Goal: Task Accomplishment & Management: Manage account settings

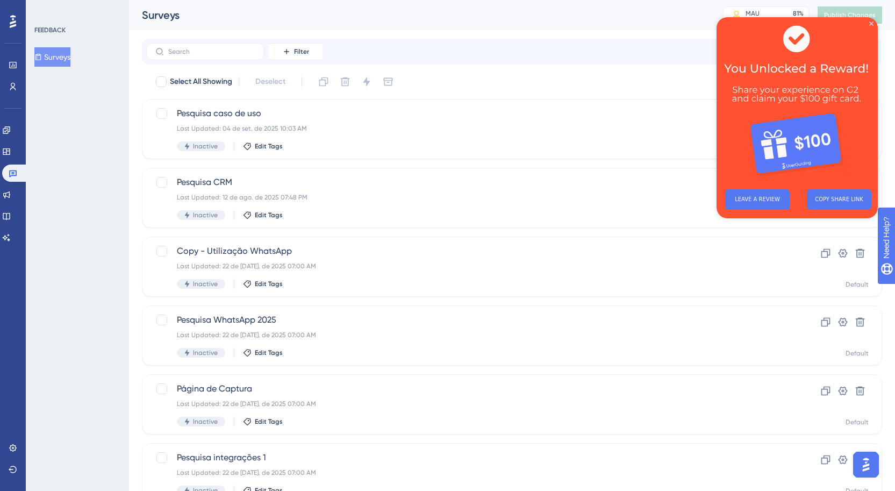
click at [861, 28] on img at bounding box center [796, 98] width 161 height 163
click at [870, 36] on img at bounding box center [796, 98] width 161 height 163
click at [11, 134] on icon at bounding box center [6, 130] width 9 height 9
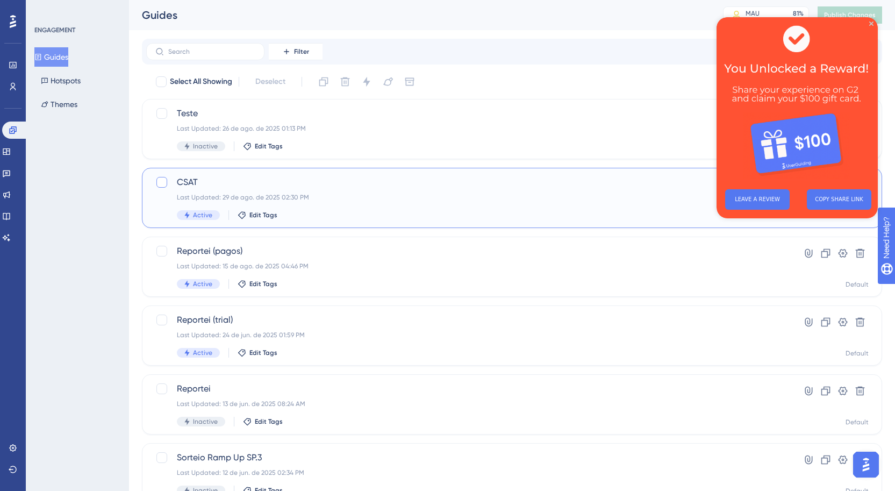
click at [161, 184] on div at bounding box center [161, 182] width 11 height 11
checkbox input "true"
click at [367, 80] on icon at bounding box center [366, 82] width 7 height 10
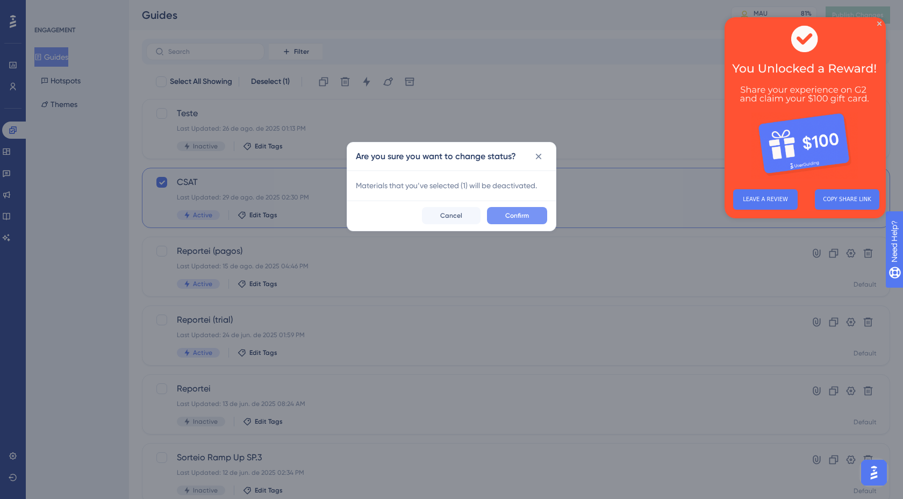
click at [508, 212] on span "Confirm" at bounding box center [517, 215] width 24 height 9
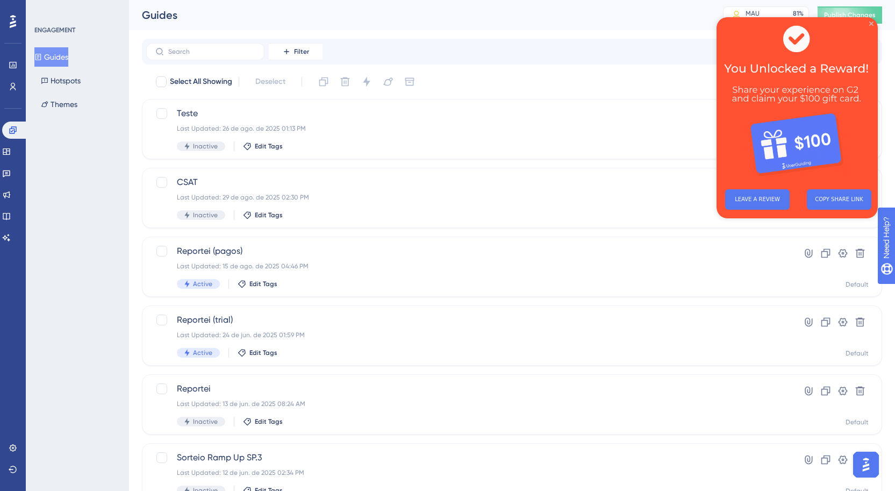
click at [872, 23] on icon "Close Preview" at bounding box center [871, 23] width 4 height 4
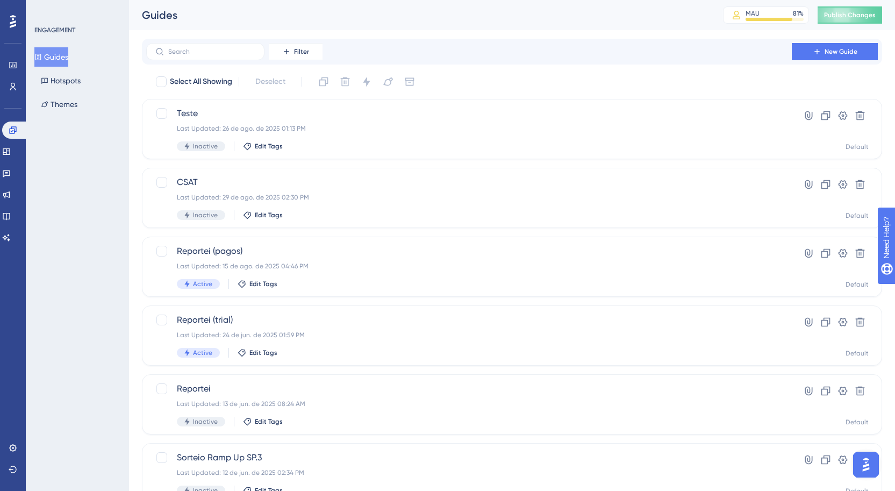
click at [12, 27] on icon at bounding box center [13, 21] width 6 height 13
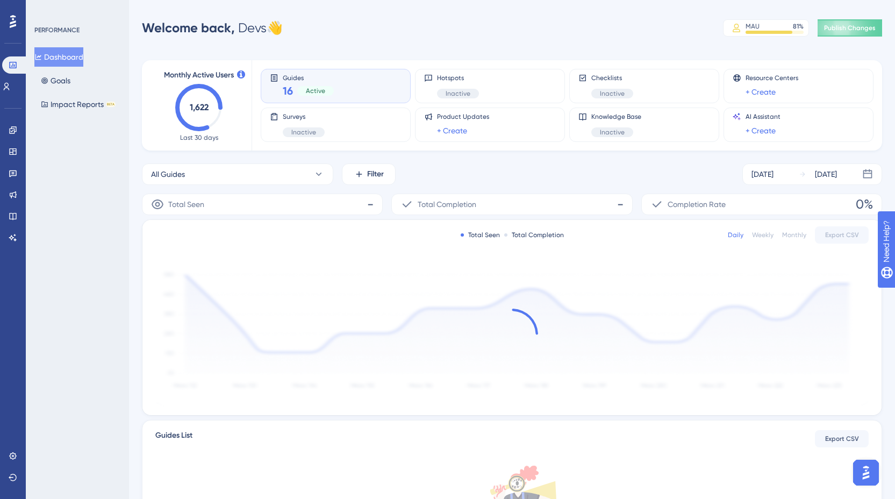
click at [13, 96] on div "Engagement Widgets Feedback Product Updates Knowledge Base AI Assistant" at bounding box center [12, 170] width 17 height 151
click at [11, 91] on link at bounding box center [6, 86] width 9 height 17
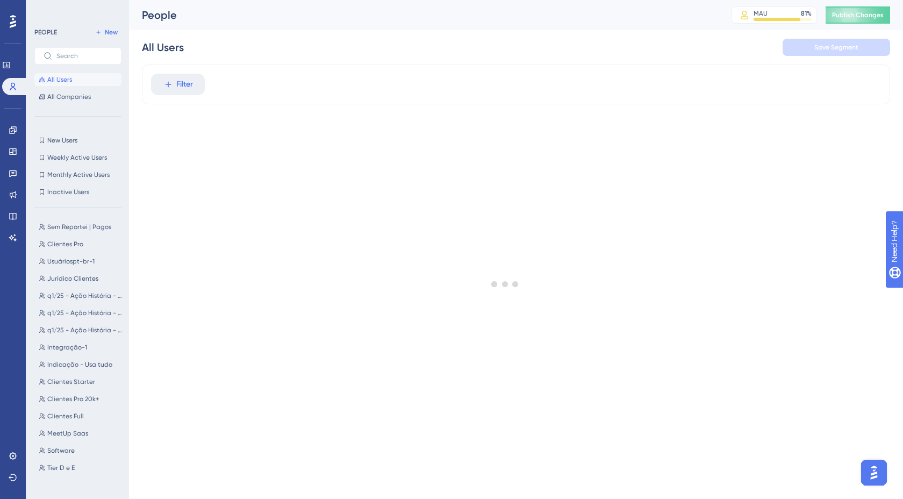
click at [171, 87] on icon at bounding box center [168, 85] width 10 height 10
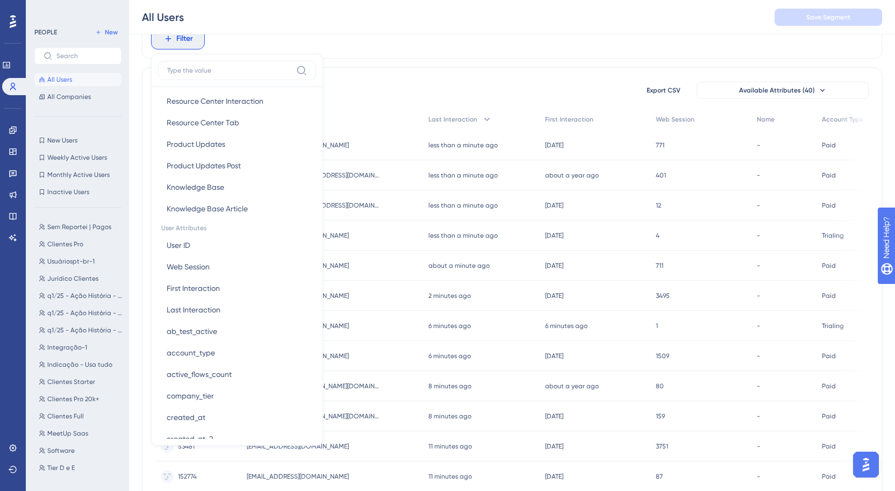
scroll to position [358, 0]
click at [202, 307] on span "Last Interaction" at bounding box center [194, 307] width 54 height 13
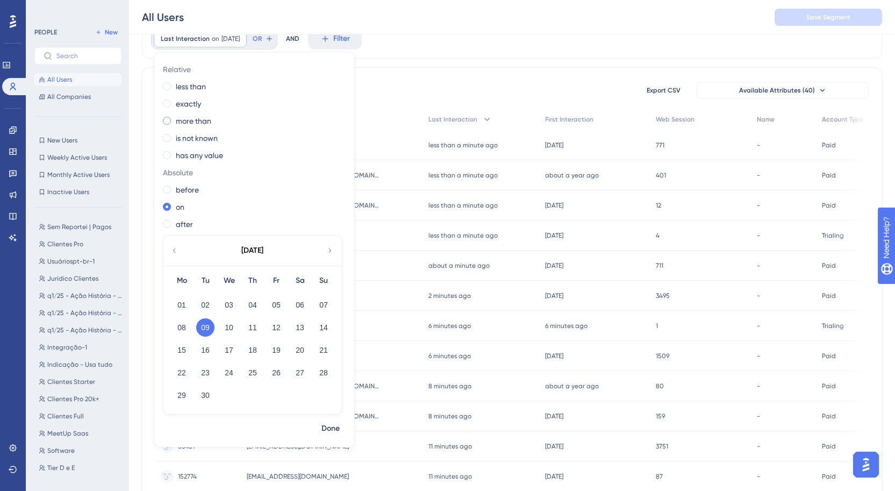
click at [188, 124] on label "more than" at bounding box center [193, 120] width 35 height 13
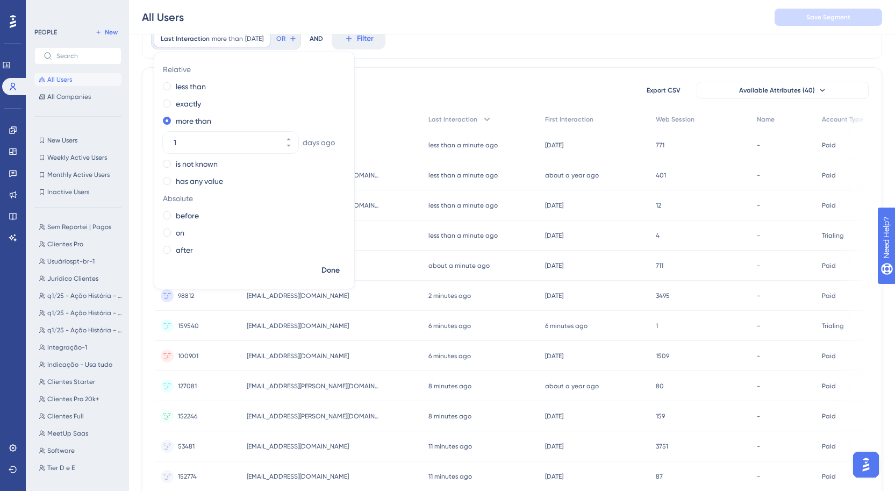
click at [246, 153] on div "Relative less than exactly more than [DATE] is not known has any value Absolute…" at bounding box center [254, 161] width 200 height 200
click at [255, 143] on input "1" at bounding box center [225, 142] width 103 height 13
type input "59"
click at [330, 281] on div "Done" at bounding box center [254, 275] width 200 height 28
click at [333, 271] on span "Done" at bounding box center [330, 270] width 18 height 13
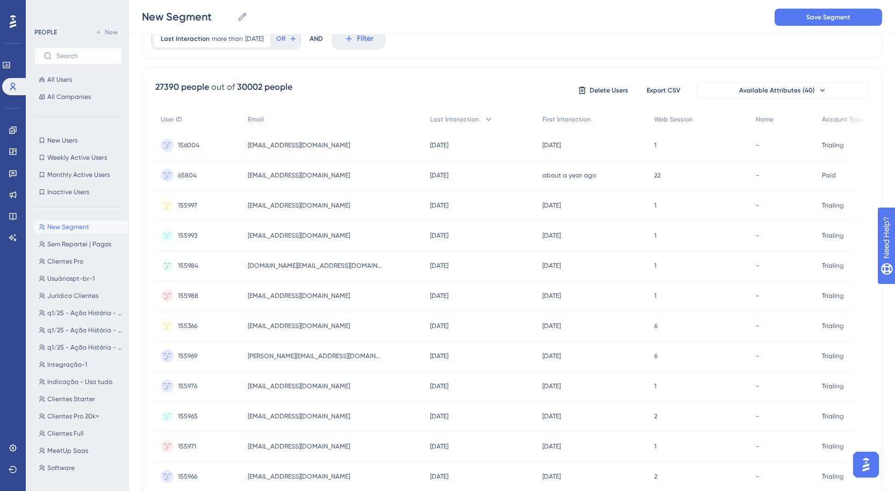
scroll to position [32, 0]
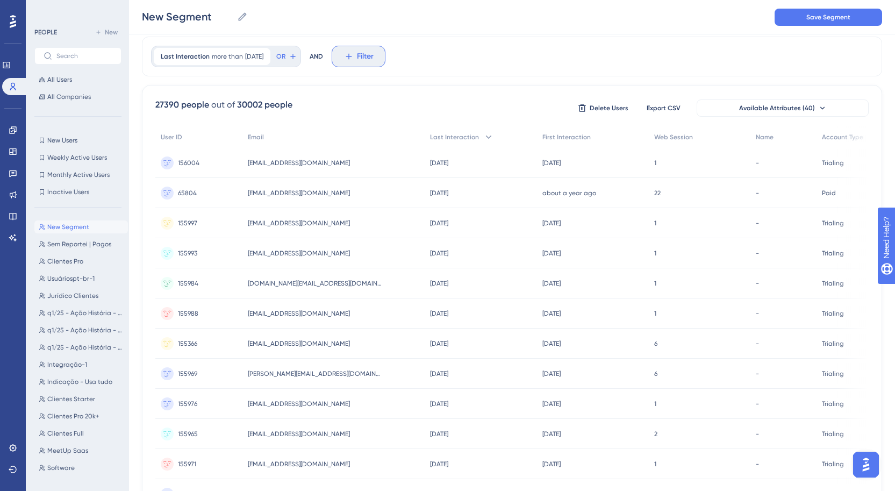
click at [374, 56] on span "Filter" at bounding box center [365, 56] width 17 height 13
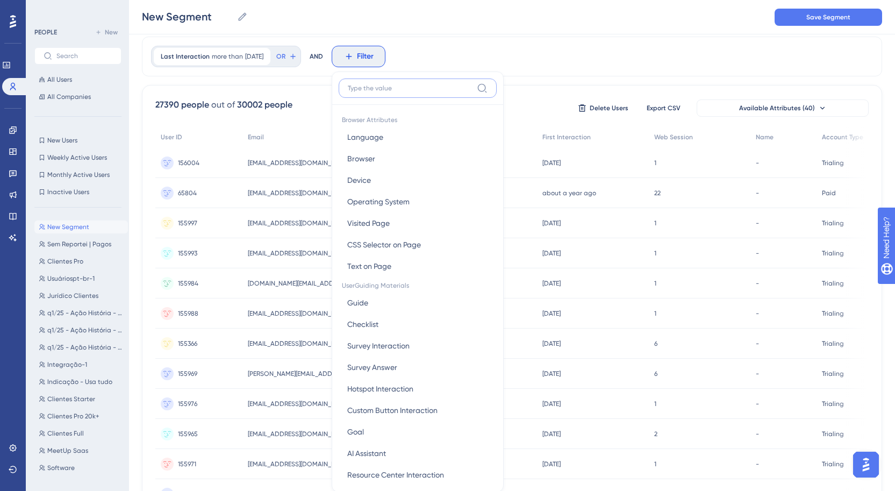
scroll to position [68, 0]
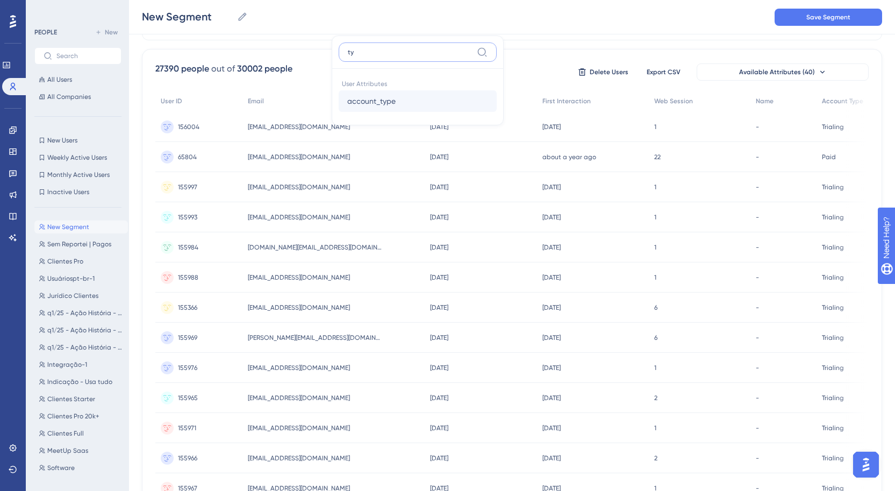
type input "ty"
click at [436, 94] on button "account_type account_type" at bounding box center [418, 100] width 158 height 21
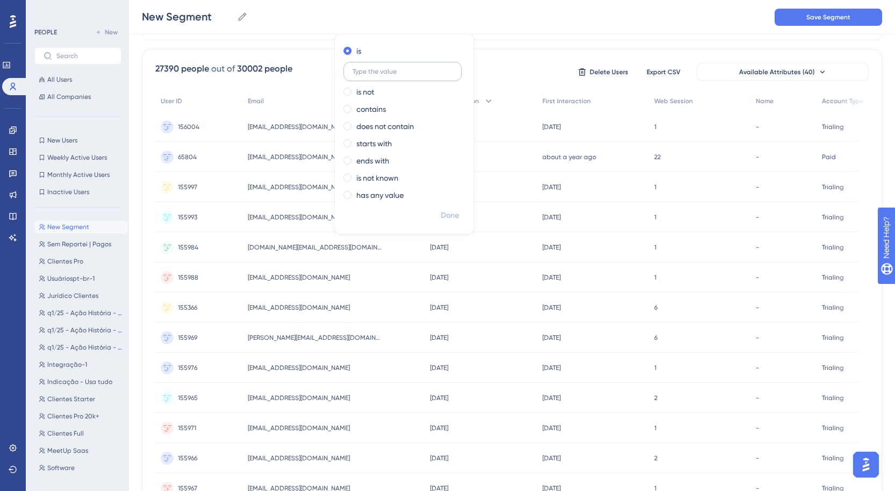
click at [388, 75] on input "text" at bounding box center [403, 72] width 100 height 8
type input "paid"
click at [459, 215] on span "Done" at bounding box center [450, 215] width 18 height 13
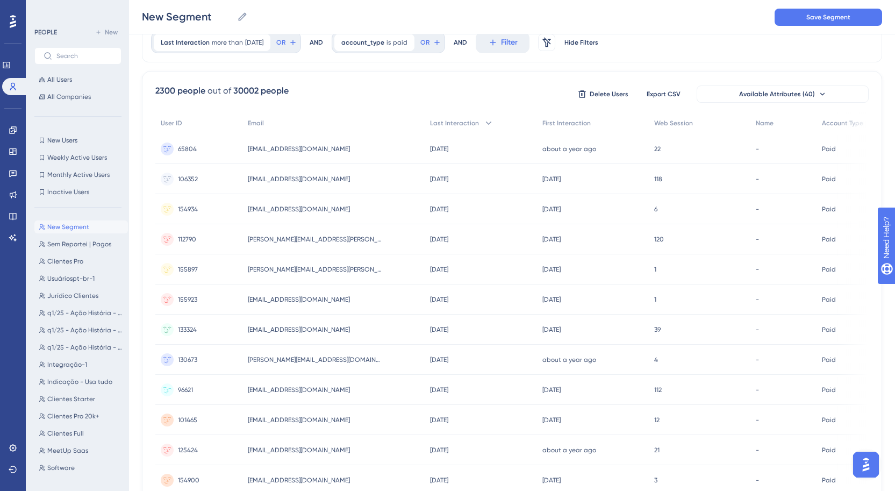
scroll to position [0, 0]
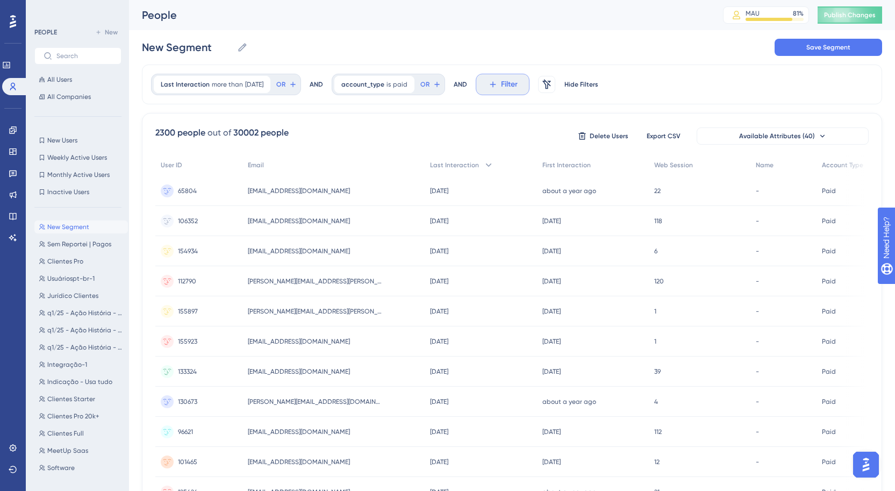
click at [516, 85] on span "Filter" at bounding box center [509, 84] width 17 height 13
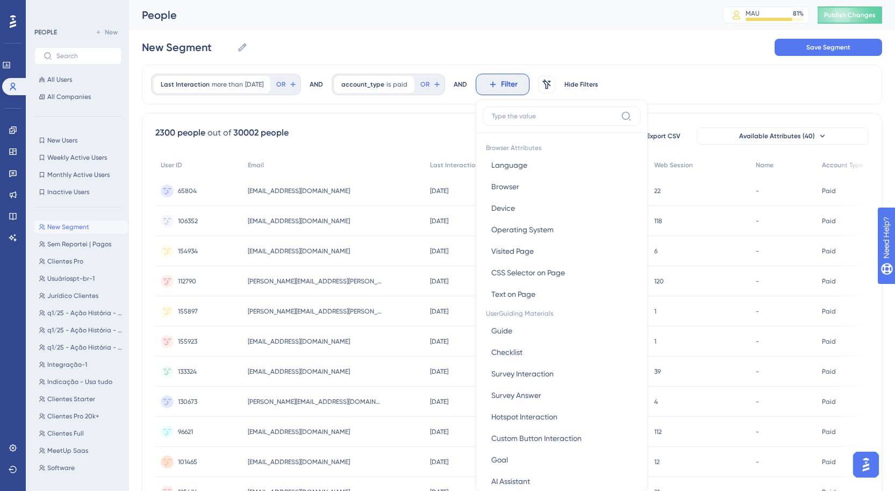
scroll to position [35, 0]
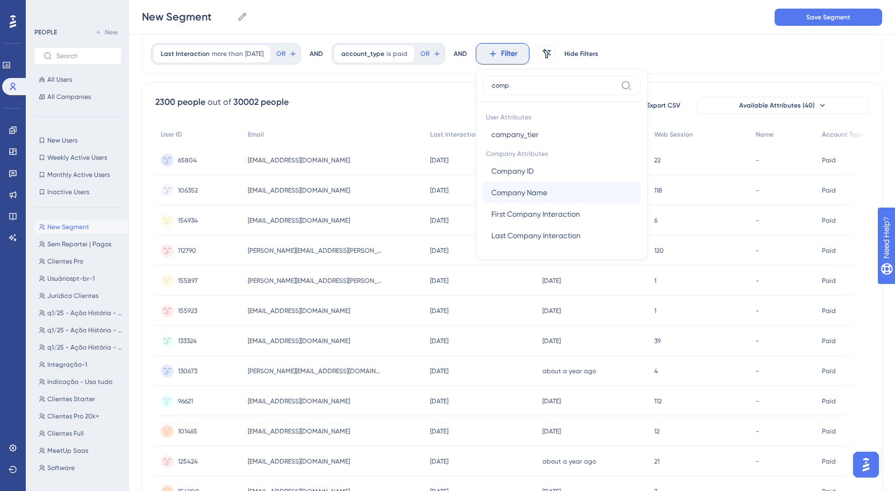
type input "comp"
click at [546, 196] on span "Company Name" at bounding box center [519, 192] width 56 height 13
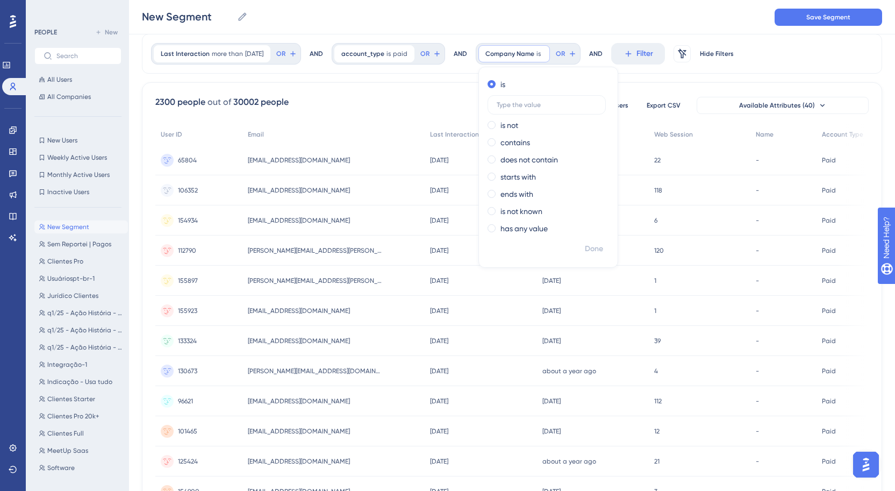
drag, startPoint x: 526, startPoint y: 228, endPoint x: 567, endPoint y: 251, distance: 46.5
click at [527, 228] on label "has any value" at bounding box center [523, 228] width 47 height 13
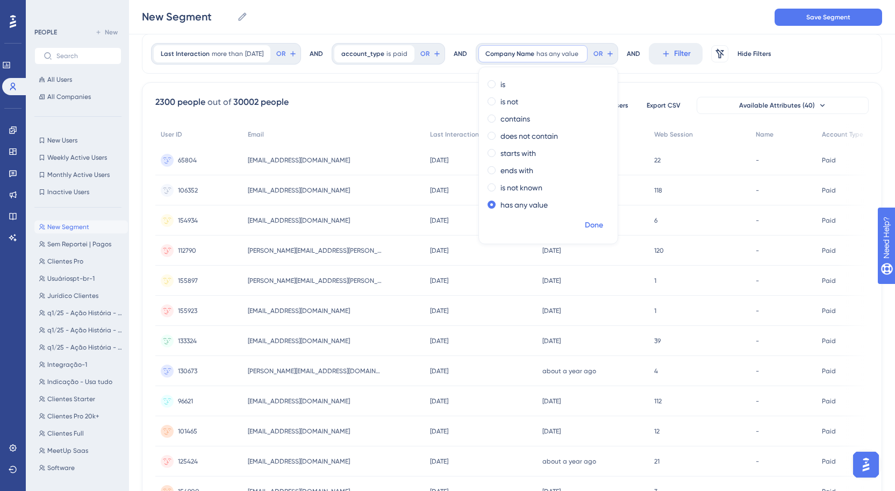
click at [603, 227] on span "Done" at bounding box center [594, 225] width 18 height 13
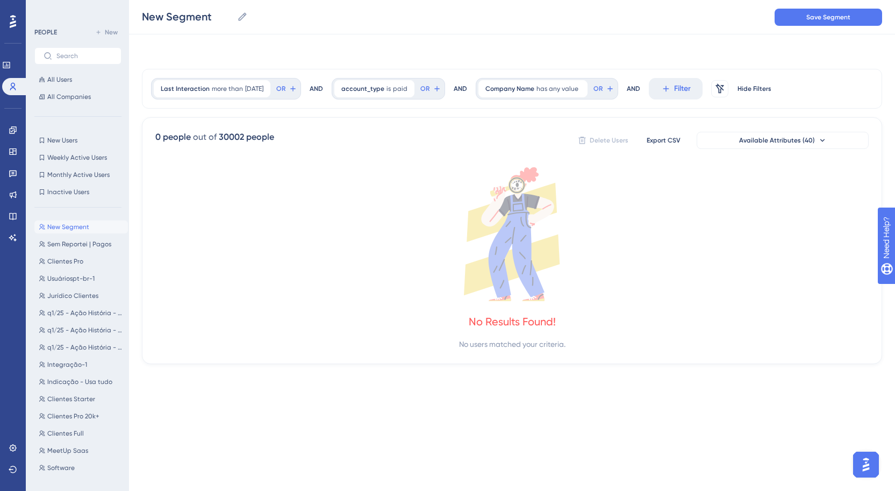
scroll to position [0, 0]
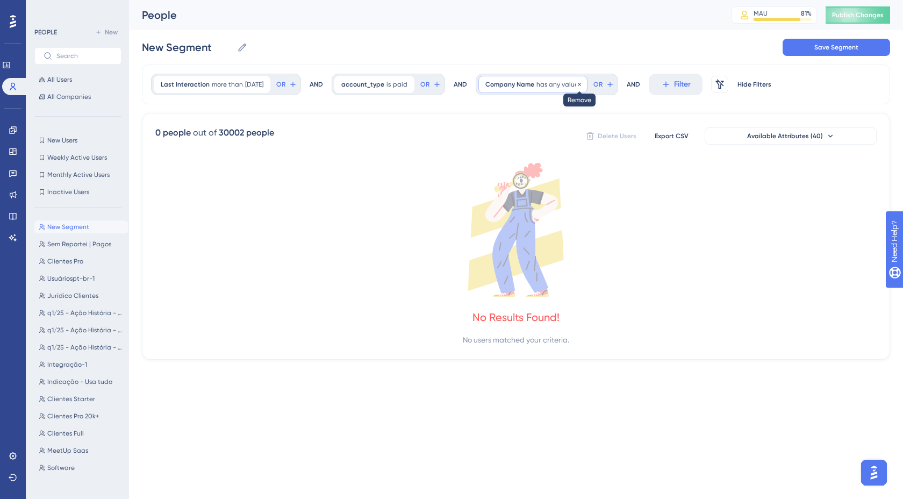
click at [583, 83] on icon at bounding box center [579, 84] width 6 height 6
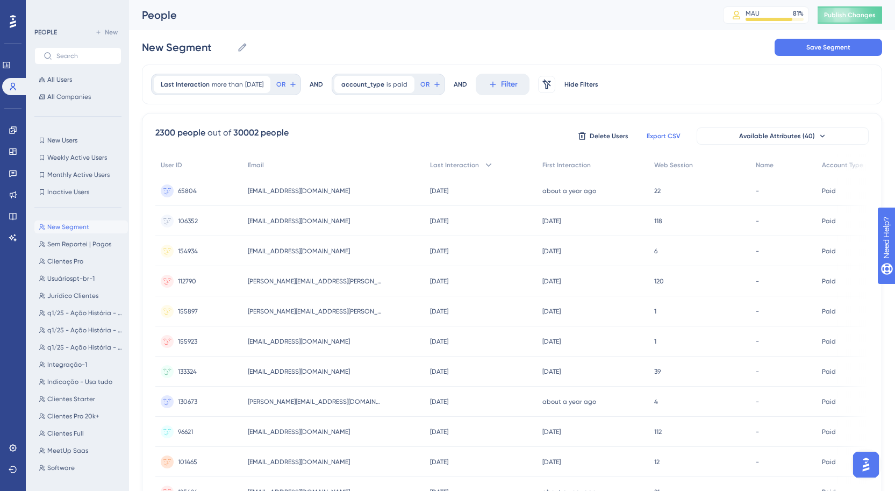
click at [662, 137] on span "Export CSV" at bounding box center [664, 136] width 34 height 9
click at [770, 133] on span "Available Attributes (40)" at bounding box center [777, 136] width 76 height 9
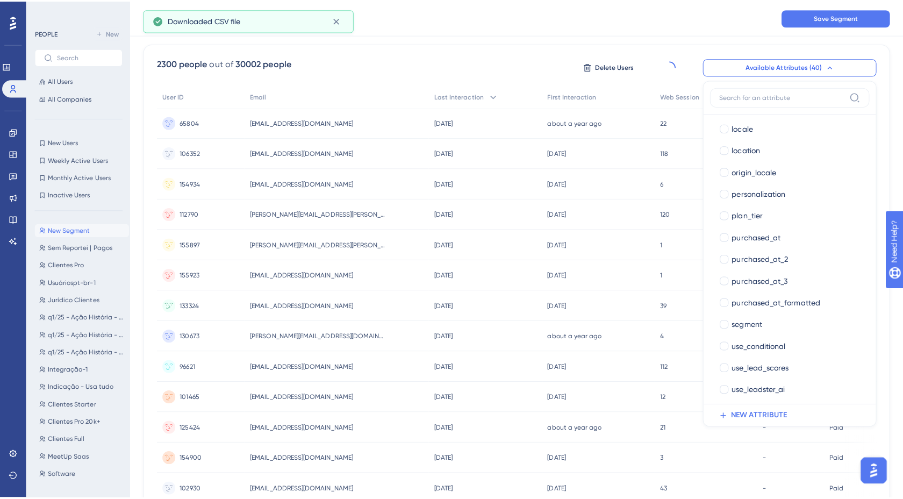
scroll to position [586, 0]
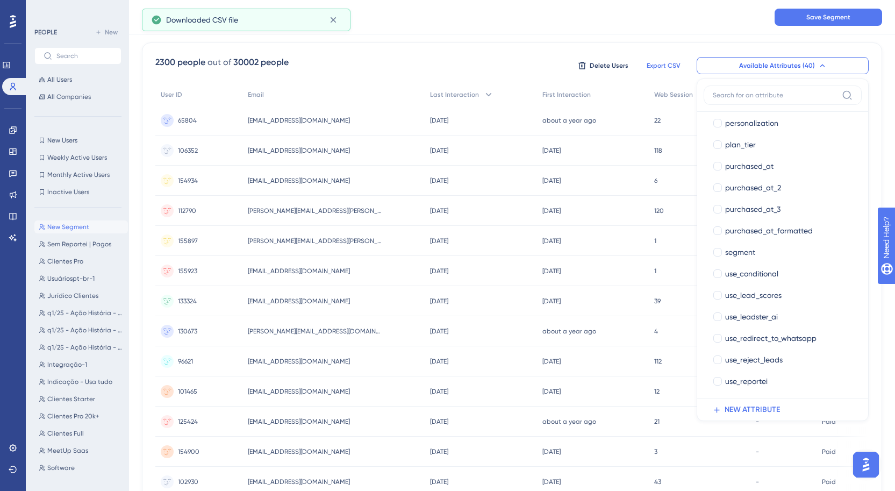
click at [468, 35] on div "Last Interaction more than [DATE] [DATE] Remove OR AND account_type is paid pai…" at bounding box center [512, 374] width 740 height 761
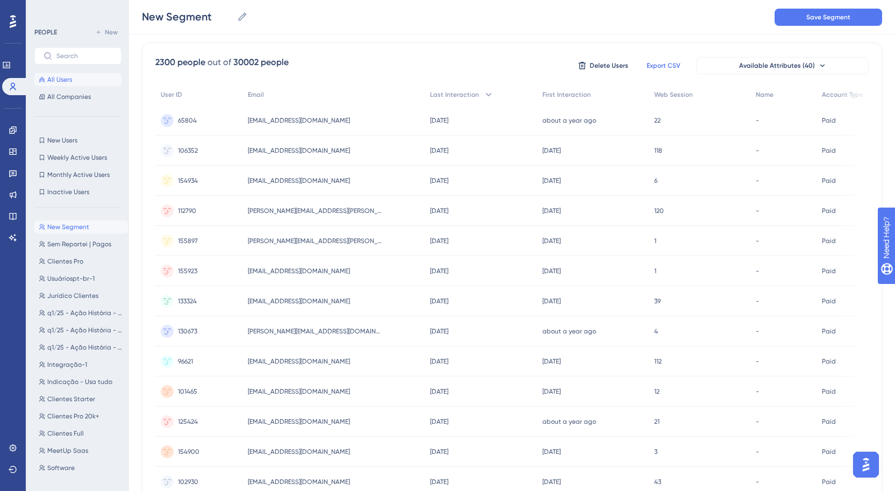
click at [76, 78] on button "All Users" at bounding box center [77, 79] width 87 height 13
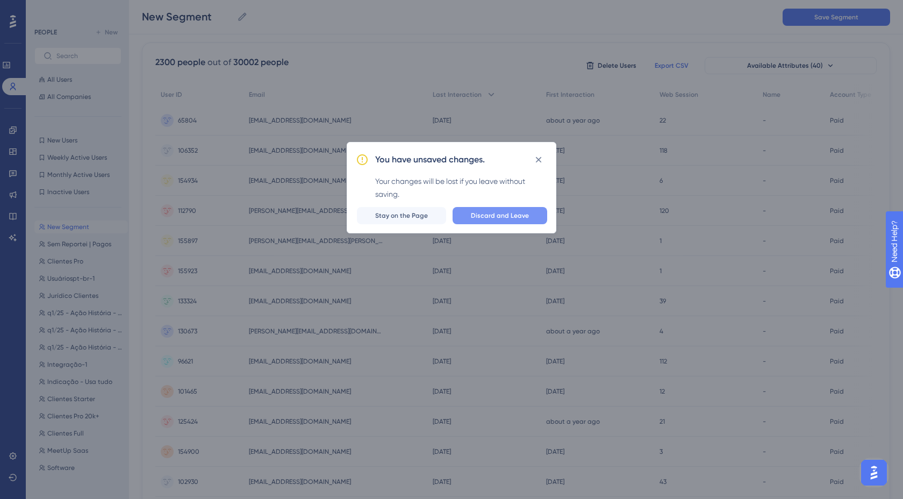
click at [513, 216] on span "Discard and Leave" at bounding box center [500, 215] width 58 height 9
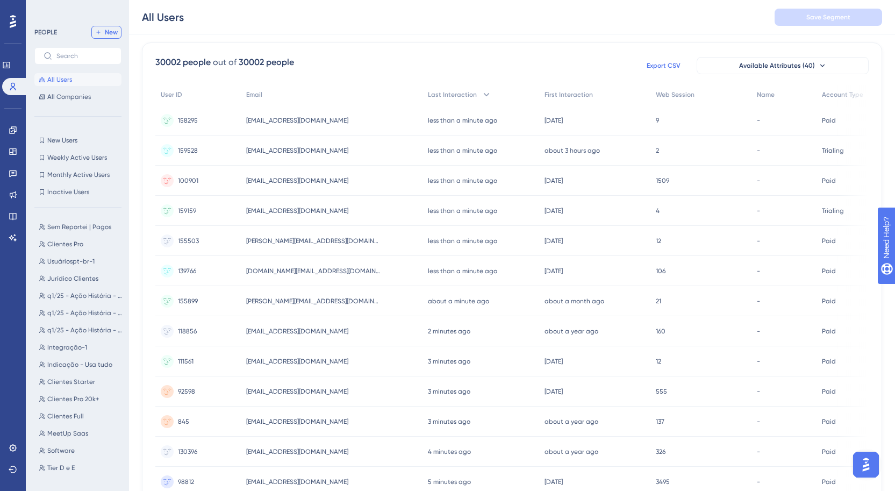
click at [96, 29] on icon at bounding box center [98, 32] width 6 height 6
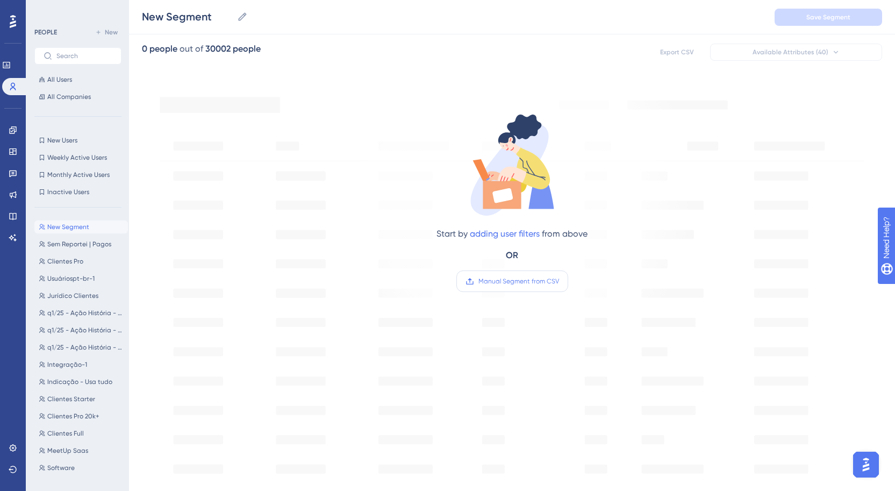
click at [508, 284] on span "Manual Segment from CSV" at bounding box center [518, 281] width 81 height 9
click at [559, 281] on input "Manual Segment from CSV" at bounding box center [559, 281] width 0 height 0
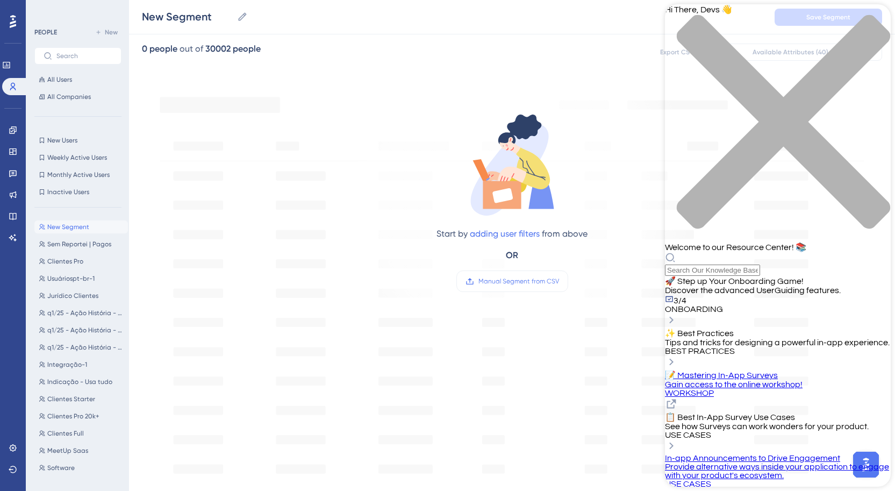
click at [777, 252] on div "Resource Center Header" at bounding box center [778, 264] width 226 height 24
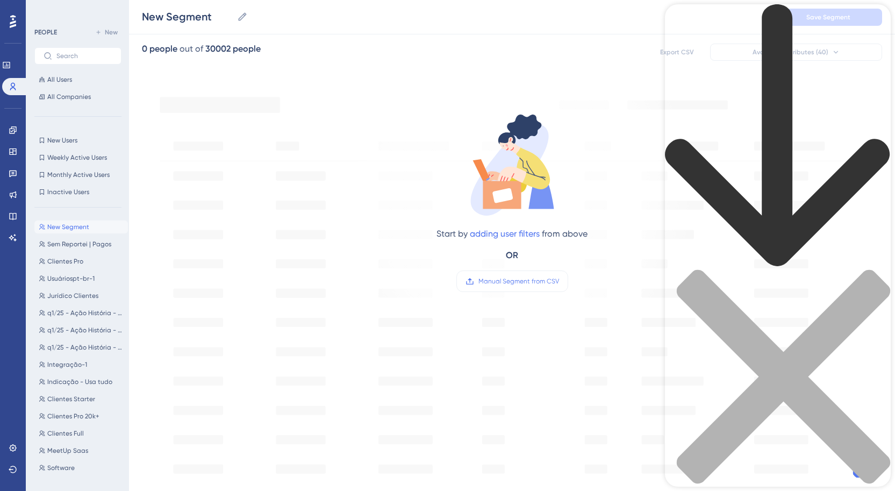
type input "manual segment"
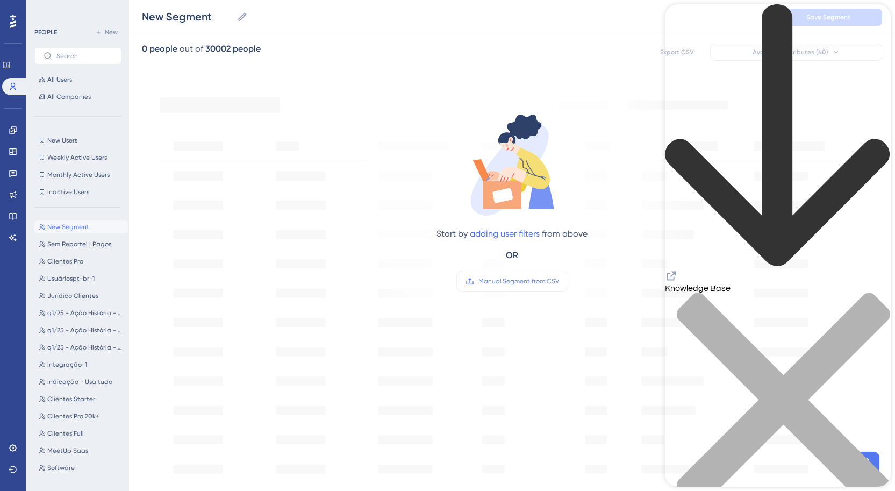
click at [876, 292] on div "close resource center" at bounding box center [778, 405] width 226 height 227
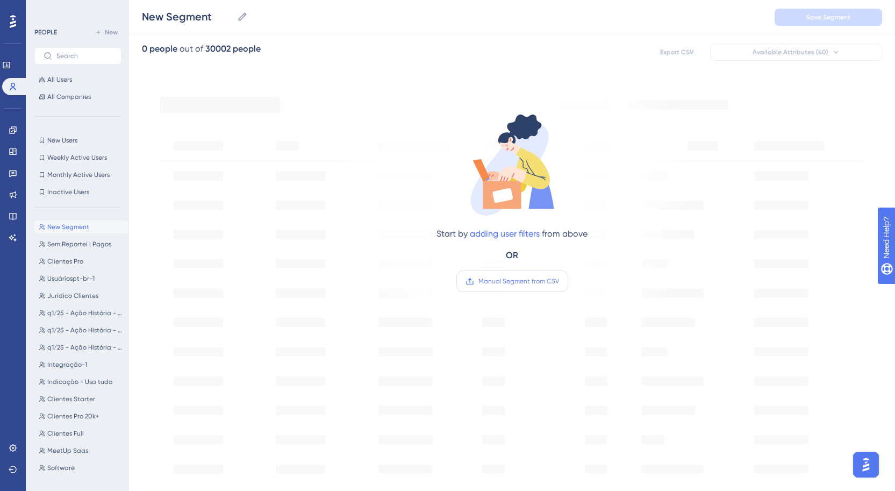
click at [557, 284] on span "Manual Segment from CSV" at bounding box center [518, 281] width 81 height 9
click at [559, 281] on input "Manual Segment from CSV" at bounding box center [559, 281] width 0 height 0
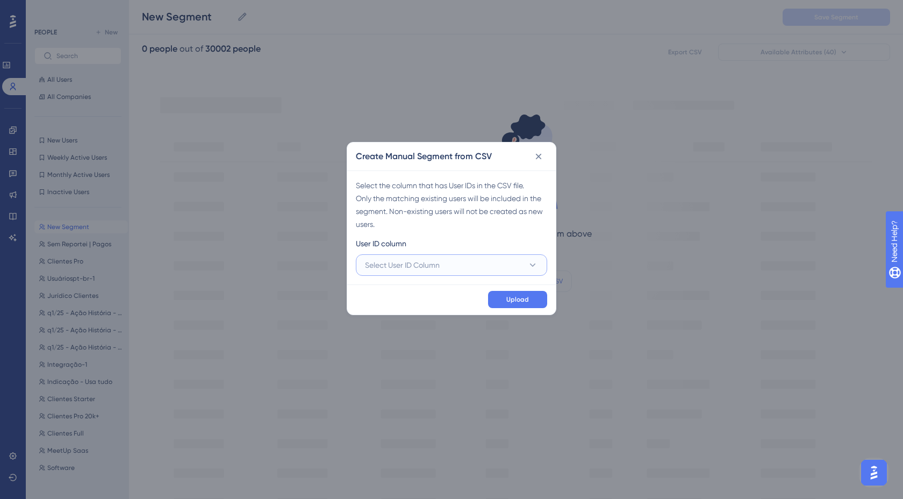
click at [455, 268] on button "Select User ID Column" at bounding box center [451, 264] width 191 height 21
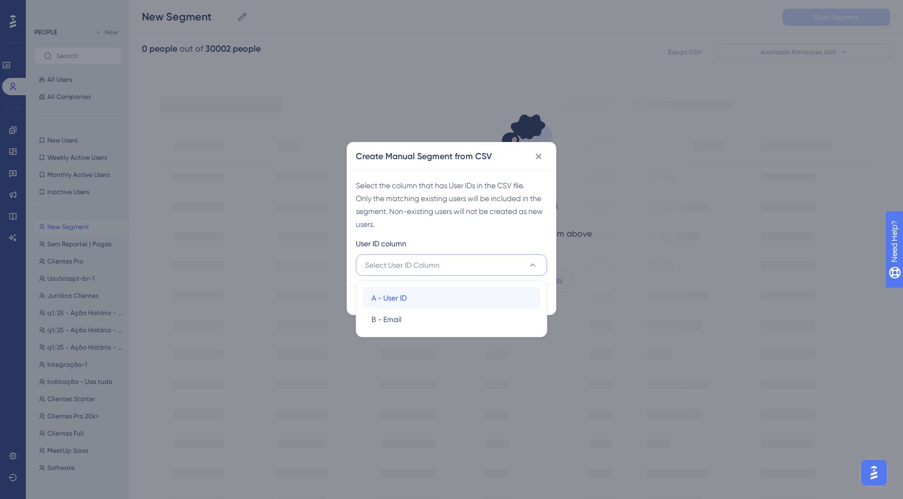
click at [442, 292] on div "A - User ID A - User ID" at bounding box center [451, 297] width 160 height 21
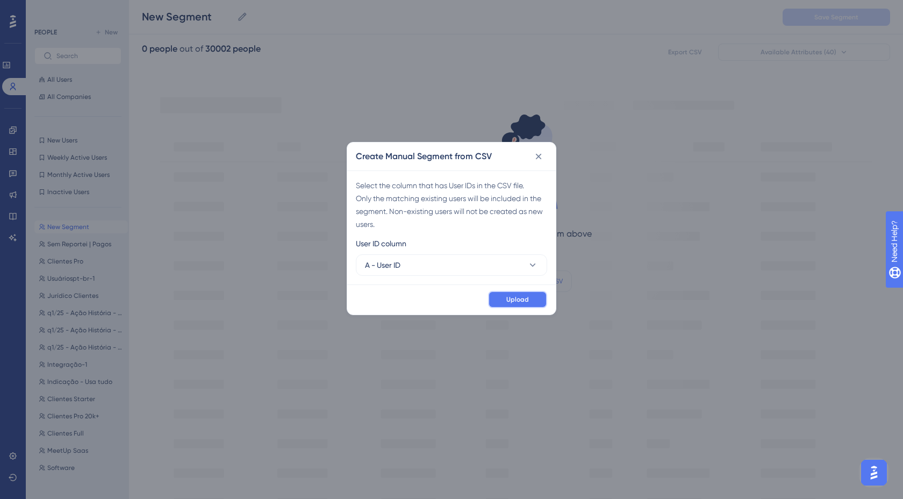
click at [518, 303] on span "Upload" at bounding box center [517, 299] width 23 height 9
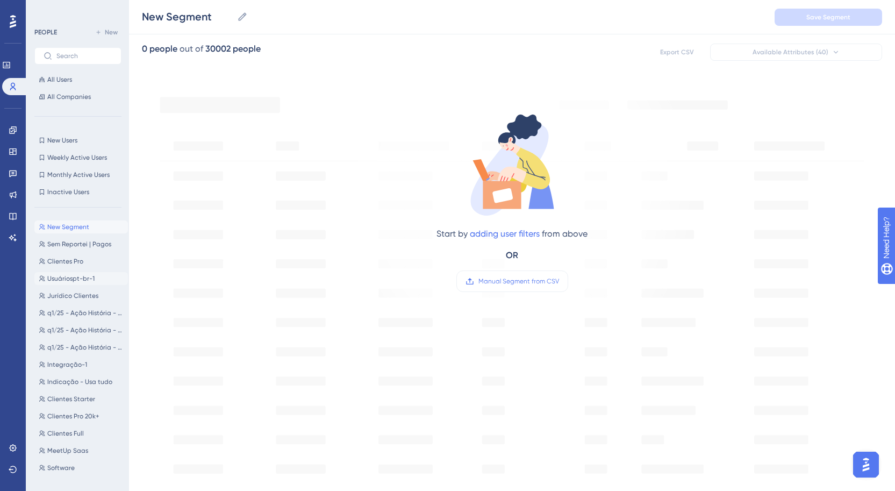
click at [77, 276] on span "Usuáriospt-br-1" at bounding box center [70, 278] width 47 height 9
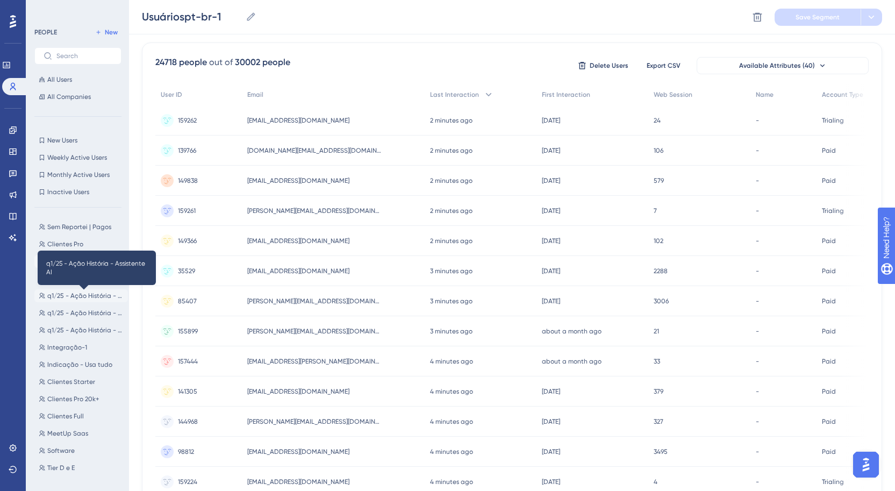
click at [69, 296] on span "q1/25 - Ação História - Assistente AI" at bounding box center [85, 295] width 76 height 9
type input "q1/25 - Ação História - Assistente AI"
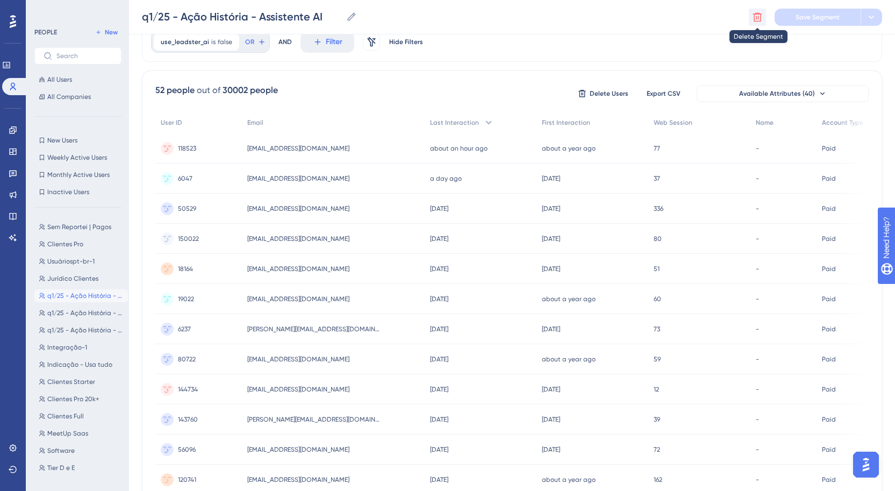
click at [754, 15] on icon at bounding box center [757, 16] width 9 height 9
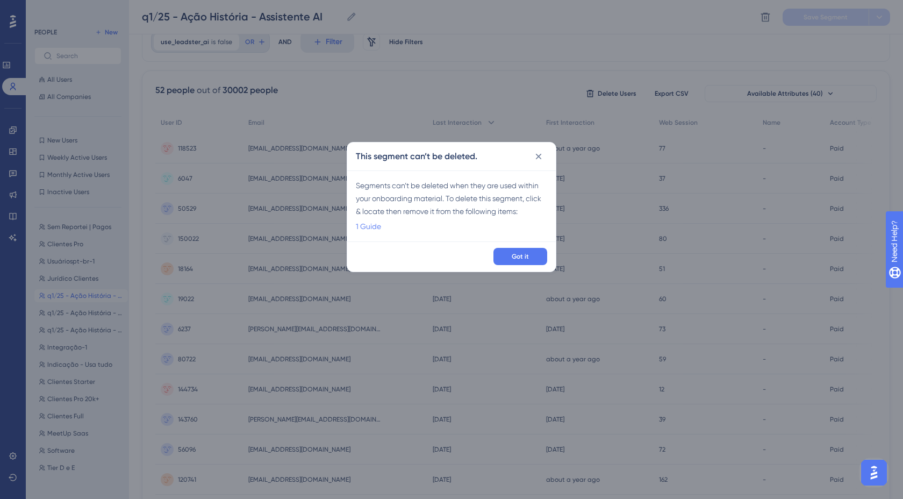
click at [380, 220] on link "1 Guide" at bounding box center [368, 226] width 25 height 13
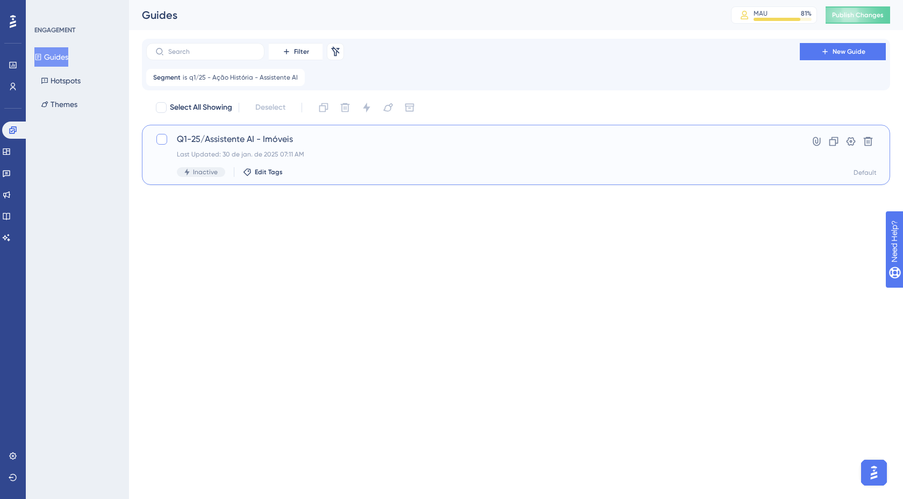
click at [160, 141] on div at bounding box center [161, 139] width 11 height 11
checkbox input "true"
click at [350, 106] on icon at bounding box center [345, 107] width 11 height 11
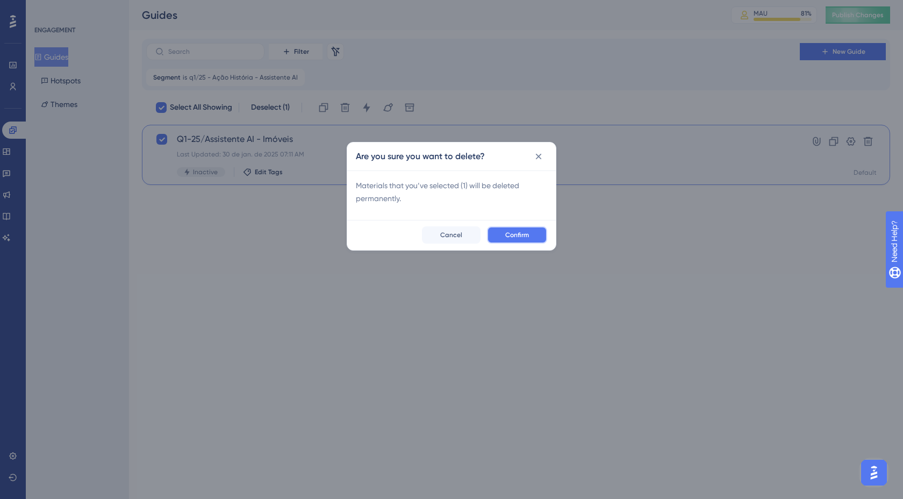
click at [505, 226] on button "Confirm" at bounding box center [517, 234] width 60 height 17
checkbox input "false"
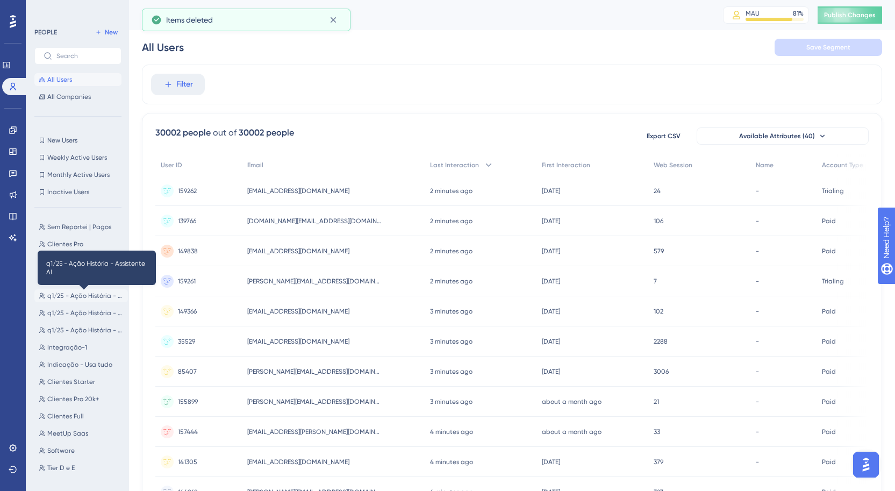
click at [83, 296] on span "q1/25 - Ação História - Assistente AI" at bounding box center [85, 295] width 76 height 9
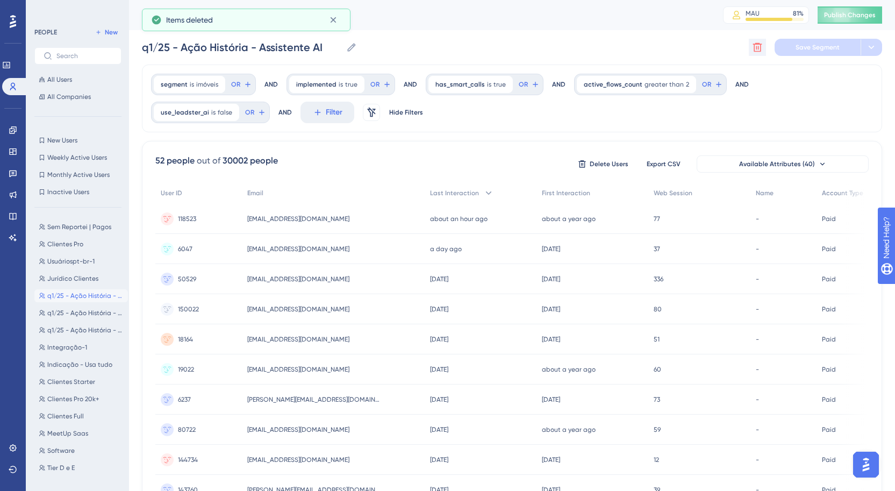
click at [765, 51] on div "Delete Segment Save Segment" at bounding box center [815, 47] width 133 height 17
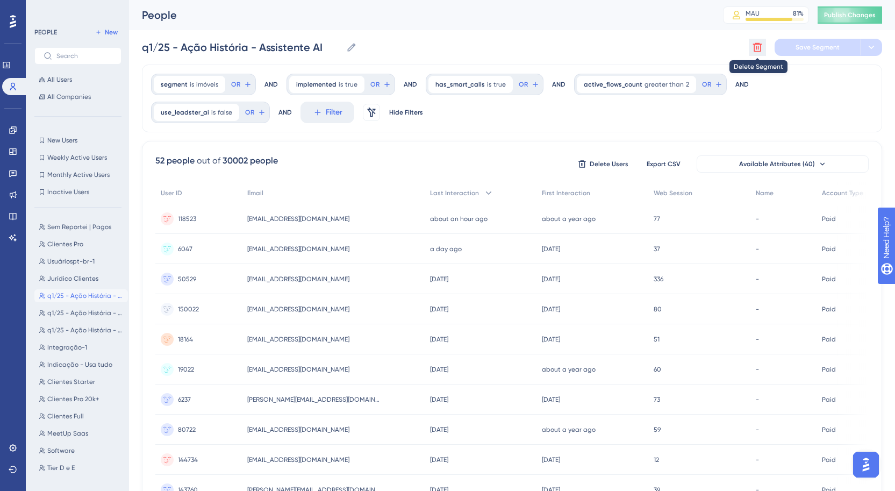
click at [759, 49] on icon at bounding box center [757, 47] width 11 height 11
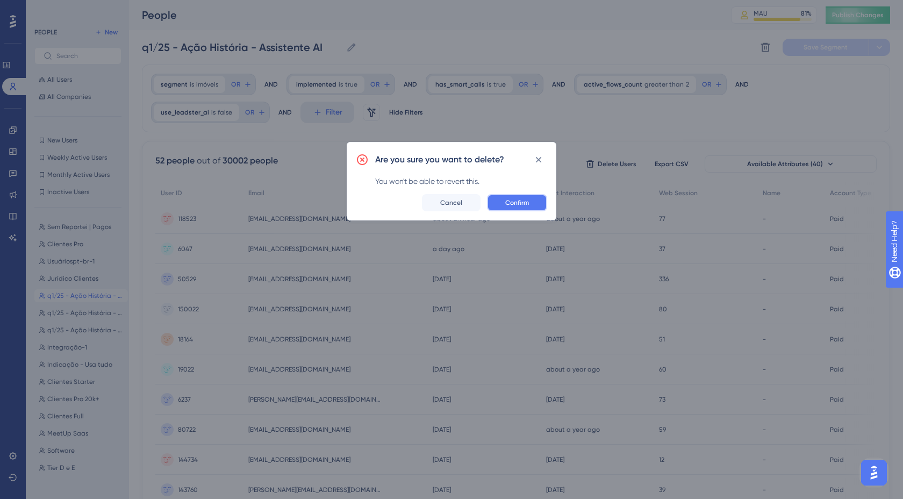
click at [521, 205] on span "Confirm" at bounding box center [517, 202] width 24 height 9
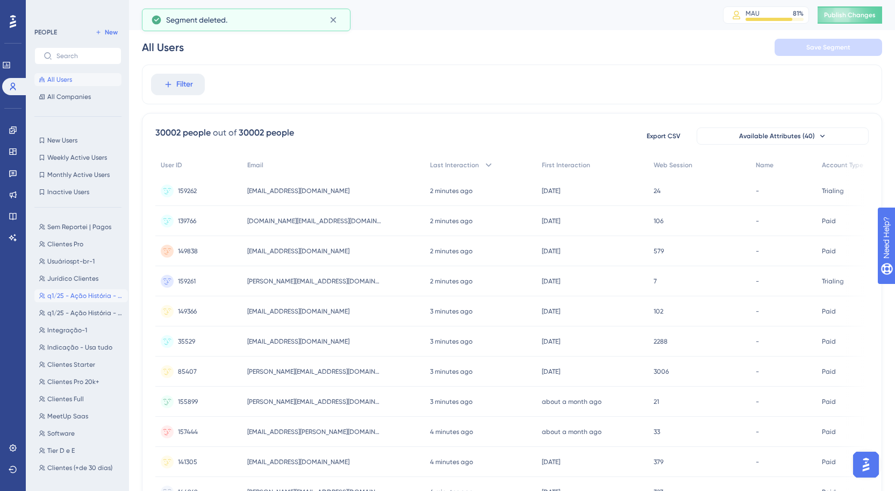
click at [71, 302] on button "q1/25 - Ação História - Chamadas Inteligentes q1/25 - Ação História - Chamadas …" at bounding box center [81, 295] width 94 height 13
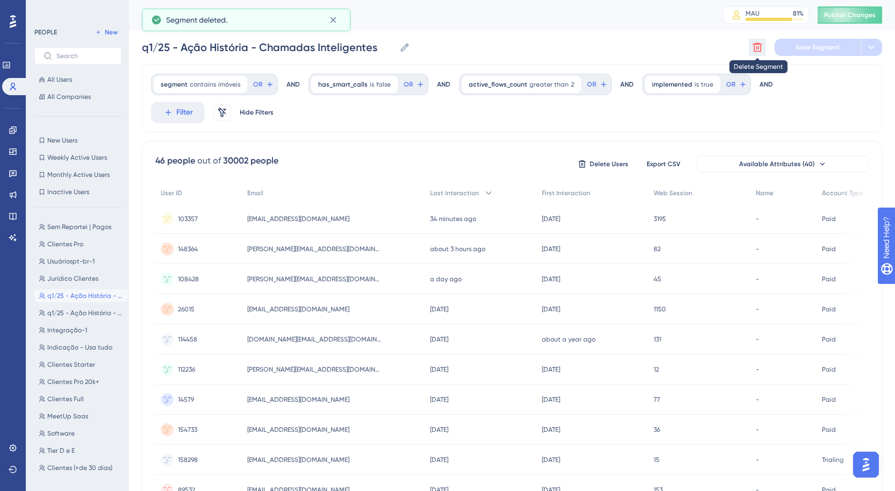
click at [755, 47] on icon at bounding box center [757, 47] width 11 height 11
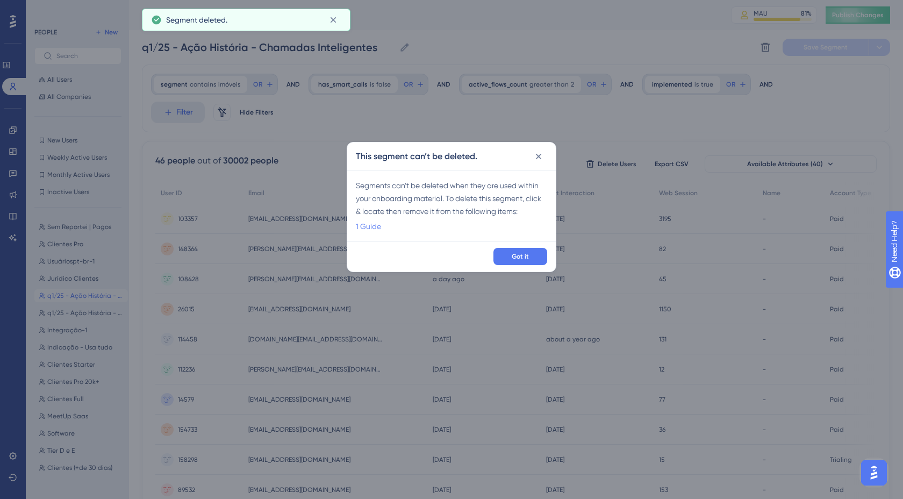
click at [361, 230] on link "1 Guide" at bounding box center [368, 226] width 25 height 13
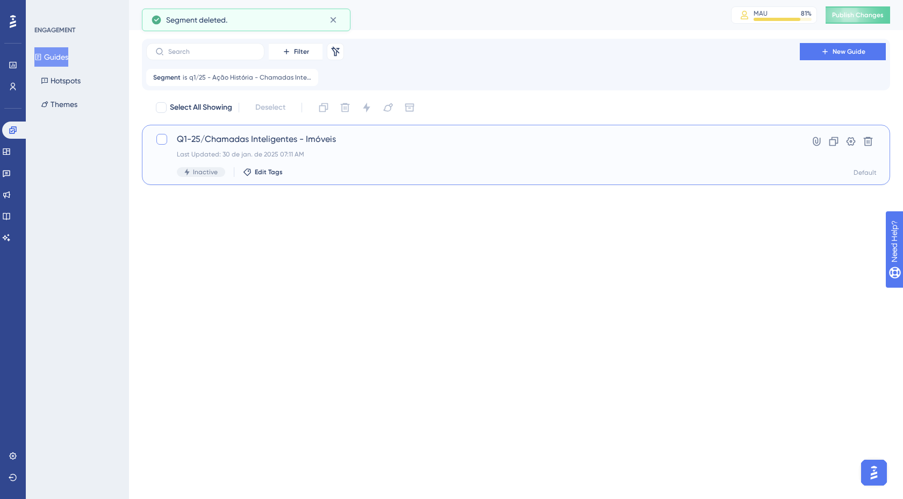
click at [162, 138] on div at bounding box center [161, 139] width 11 height 11
checkbox input "true"
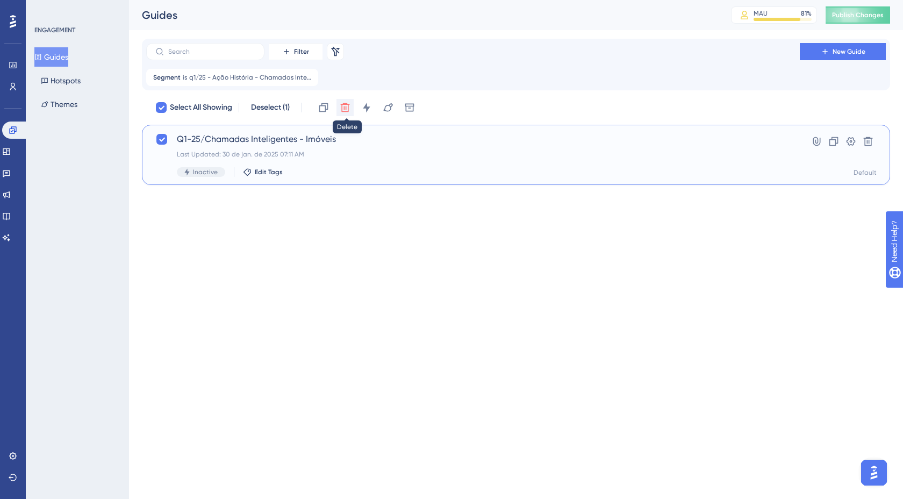
click at [354, 108] on button at bounding box center [344, 107] width 17 height 17
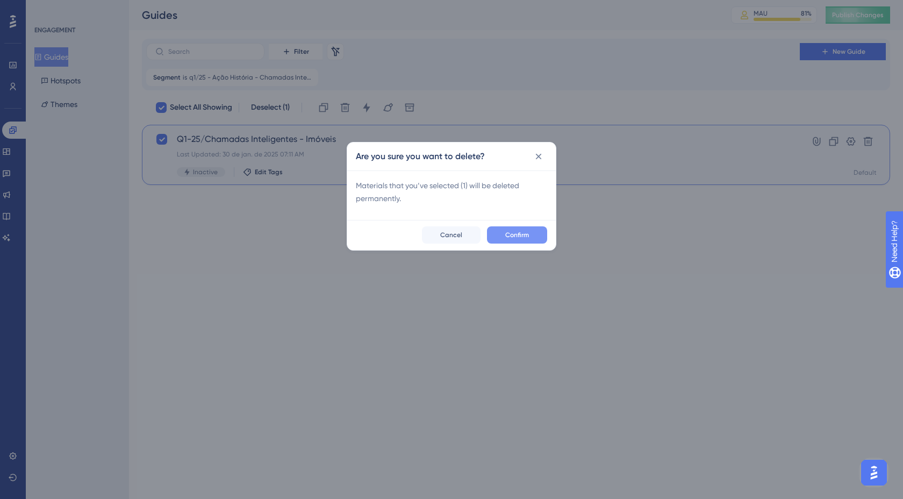
click at [506, 239] on button "Confirm" at bounding box center [517, 234] width 60 height 17
checkbox input "false"
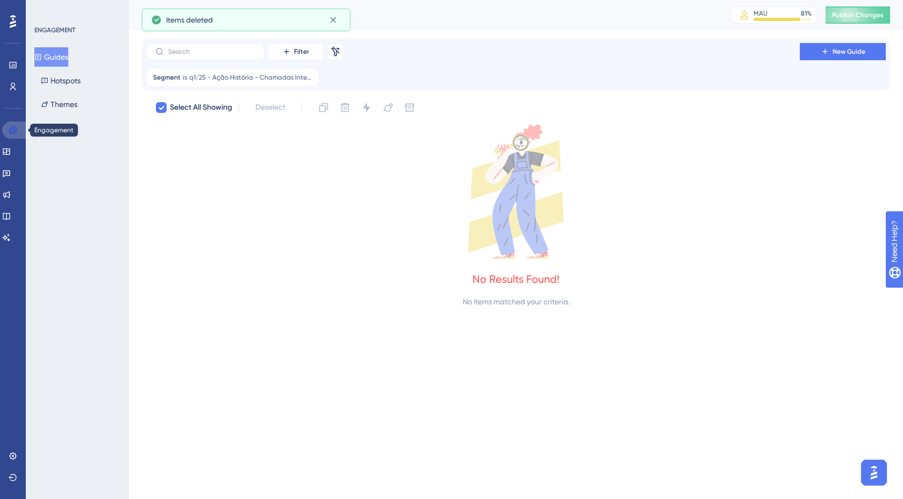
click at [13, 126] on icon at bounding box center [12, 129] width 7 height 7
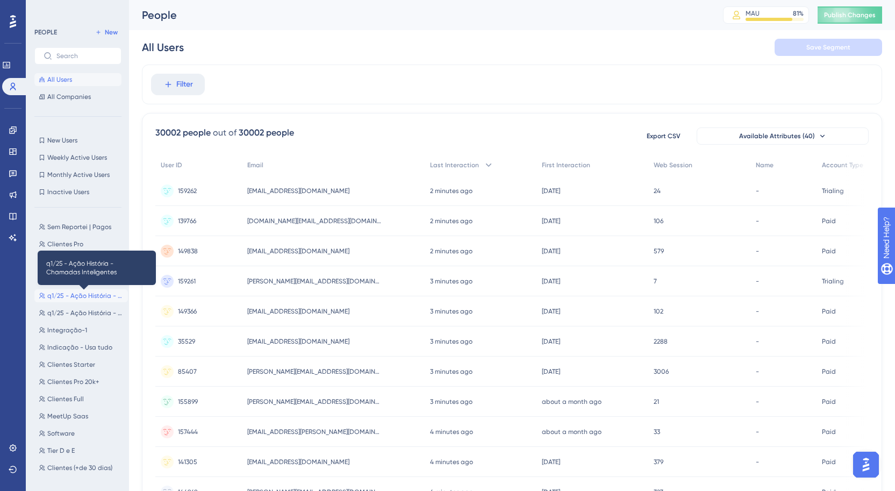
click at [69, 295] on span "q1/25 - Ação História - Chamadas Inteligentes" at bounding box center [85, 295] width 76 height 9
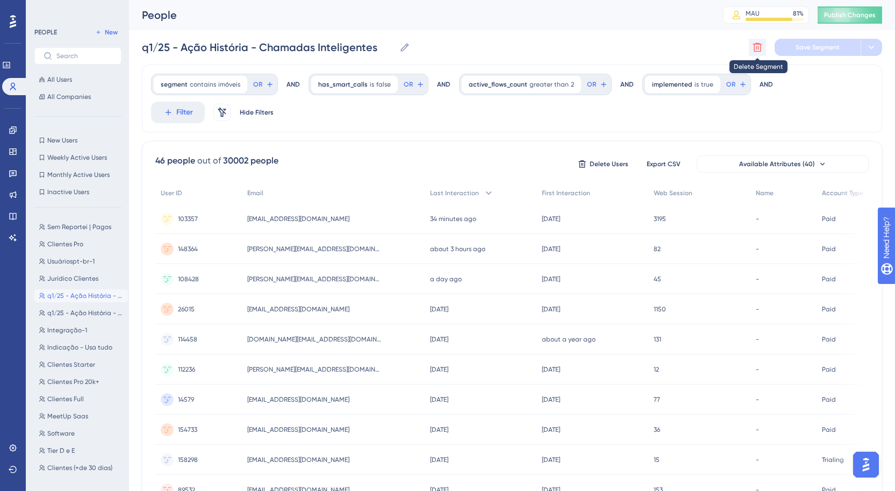
click at [756, 47] on icon at bounding box center [757, 47] width 9 height 9
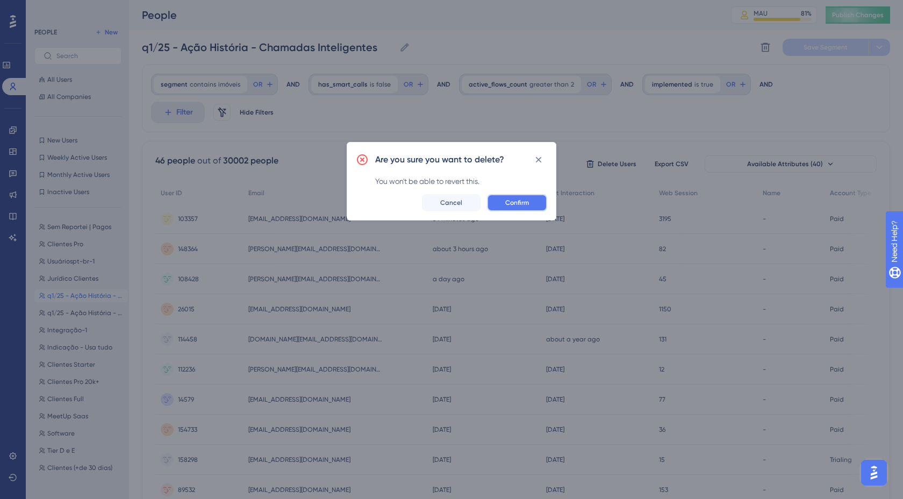
click at [515, 199] on span "Confirm" at bounding box center [517, 202] width 24 height 9
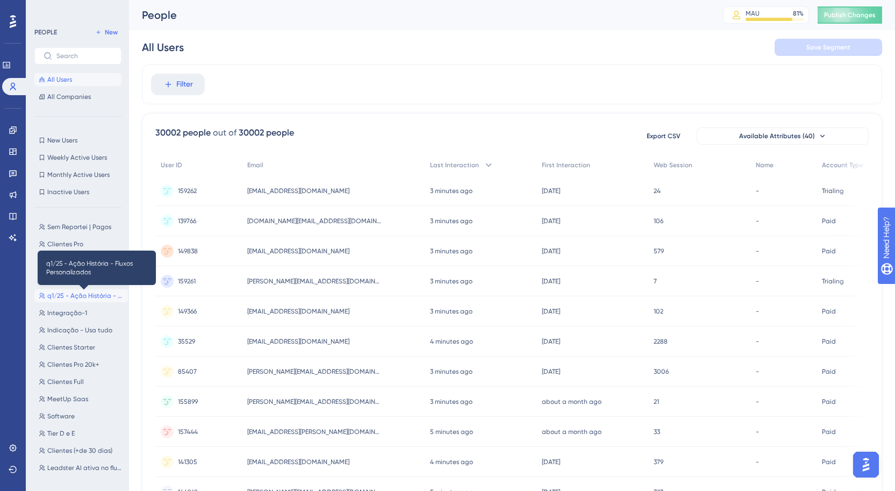
click at [81, 296] on span "q1/25 - Ação História - Fluxos Personalizados" at bounding box center [85, 295] width 76 height 9
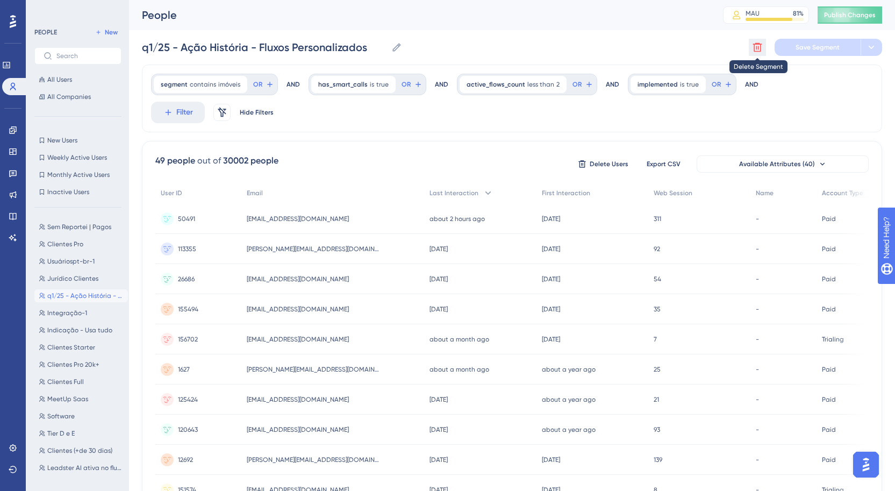
click at [756, 51] on icon at bounding box center [757, 47] width 9 height 9
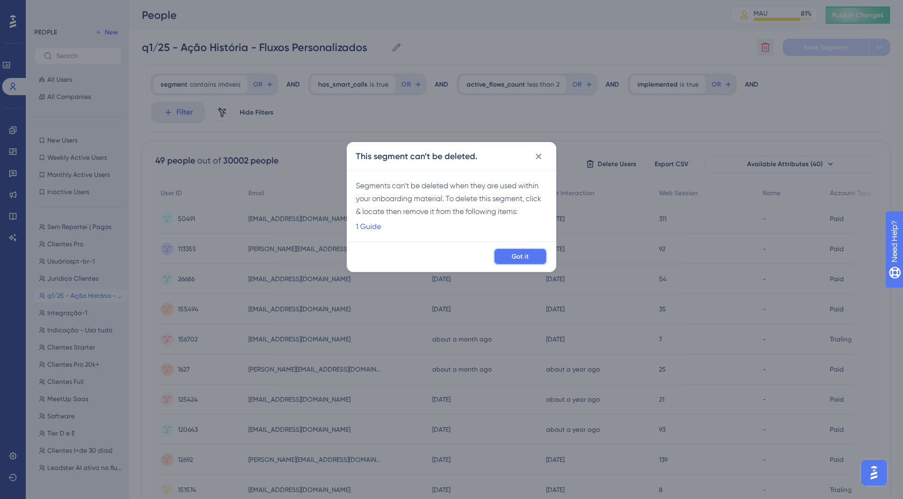
click at [510, 262] on button "Got it" at bounding box center [520, 256] width 54 height 17
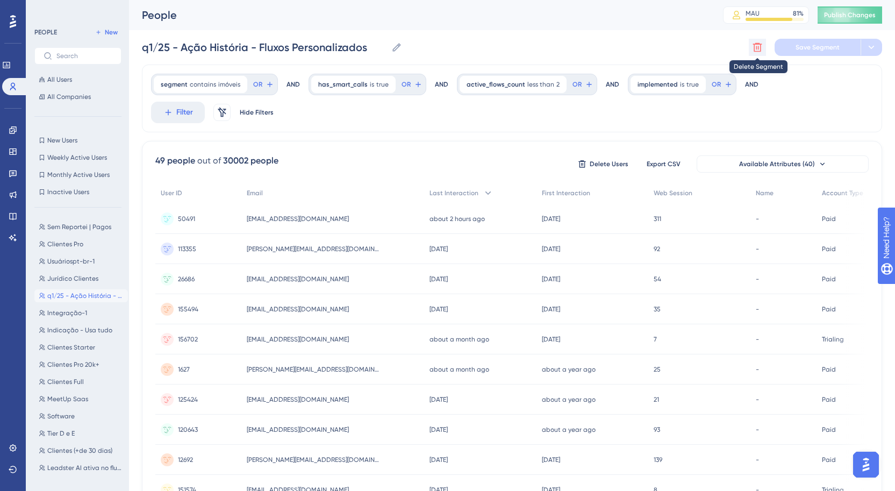
click at [763, 46] on button at bounding box center [757, 47] width 17 height 17
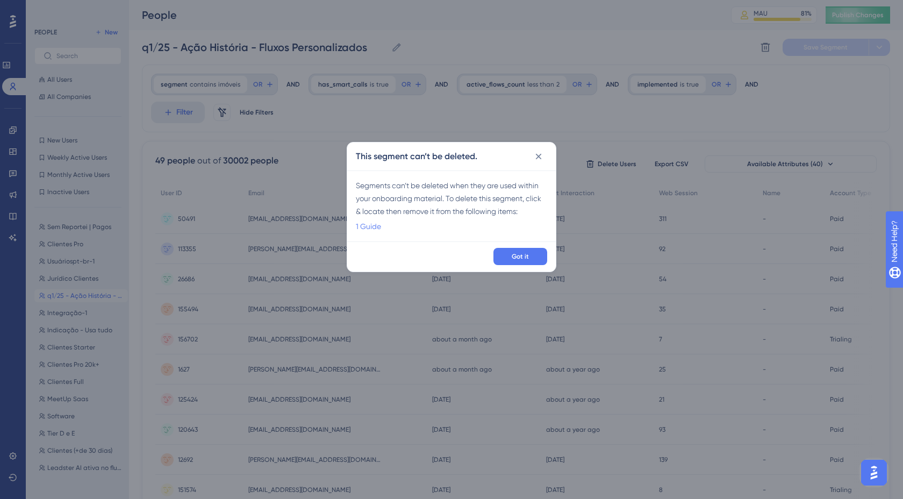
click at [372, 231] on link "1 Guide" at bounding box center [368, 226] width 25 height 13
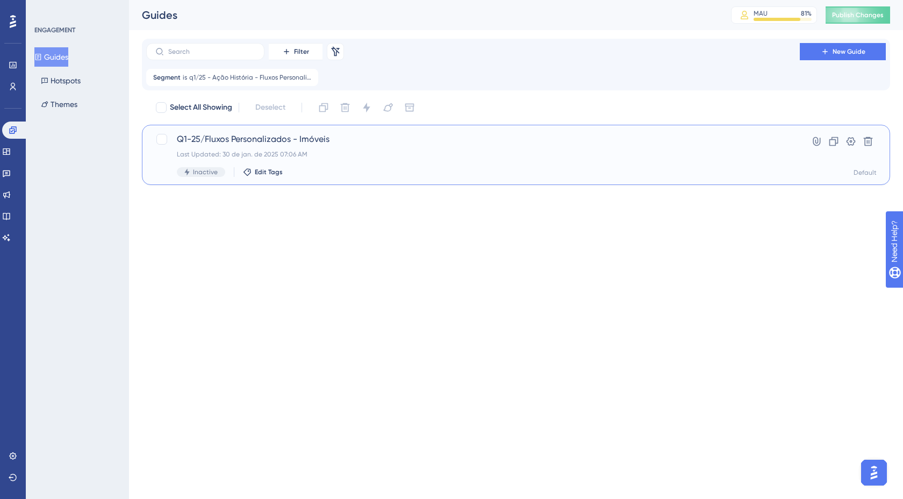
click at [212, 138] on span "Q1-25/Fluxos Personalizados - Imóveis" at bounding box center [473, 139] width 592 height 13
click at [159, 134] on div at bounding box center [161, 139] width 11 height 11
checkbox input "true"
click at [350, 103] on icon at bounding box center [345, 107] width 11 height 11
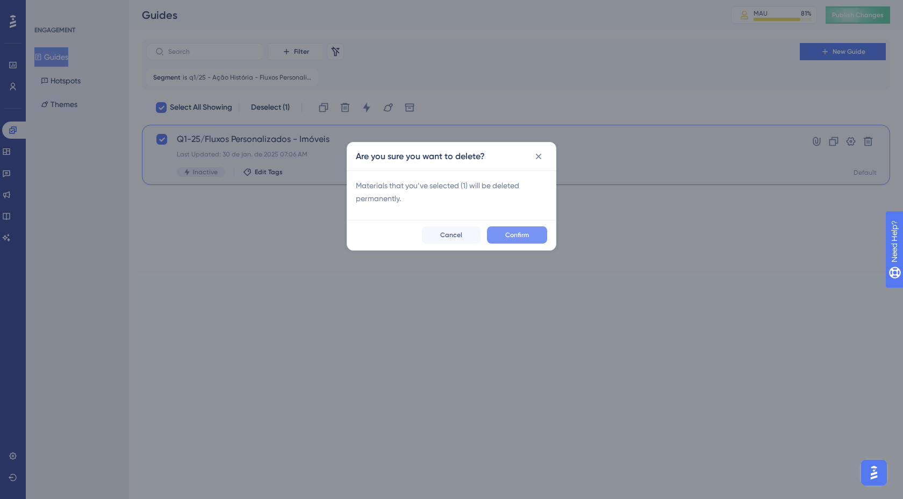
click at [508, 231] on span "Confirm" at bounding box center [517, 235] width 24 height 9
checkbox input "false"
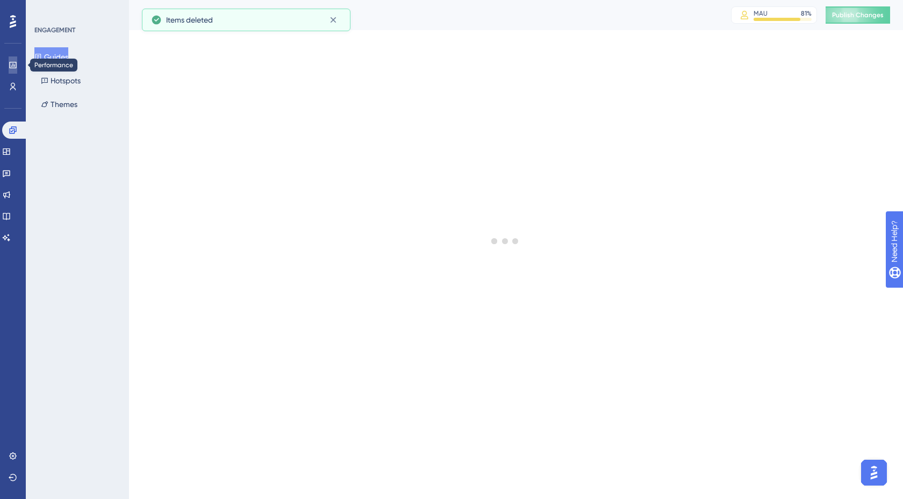
click at [12, 67] on icon at bounding box center [12, 65] width 7 height 6
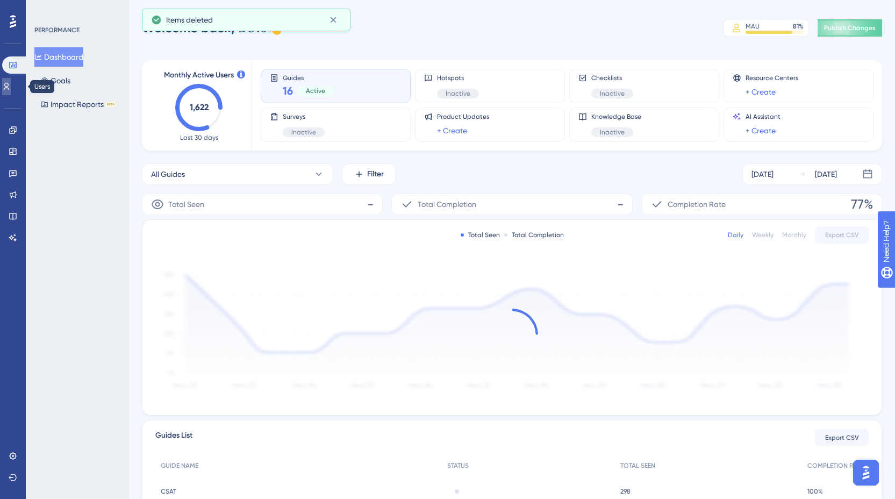
click at [11, 89] on icon at bounding box center [6, 86] width 9 height 9
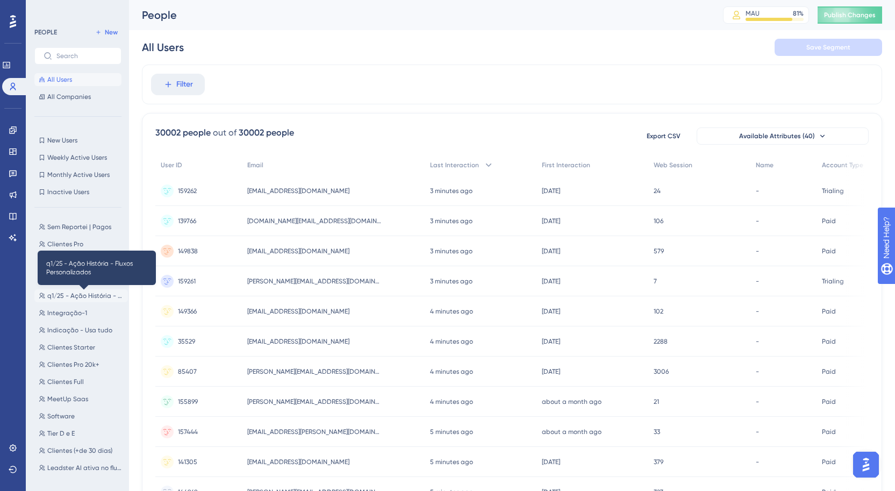
click at [61, 296] on span "q1/25 - Ação História - Fluxos Personalizados" at bounding box center [85, 295] width 76 height 9
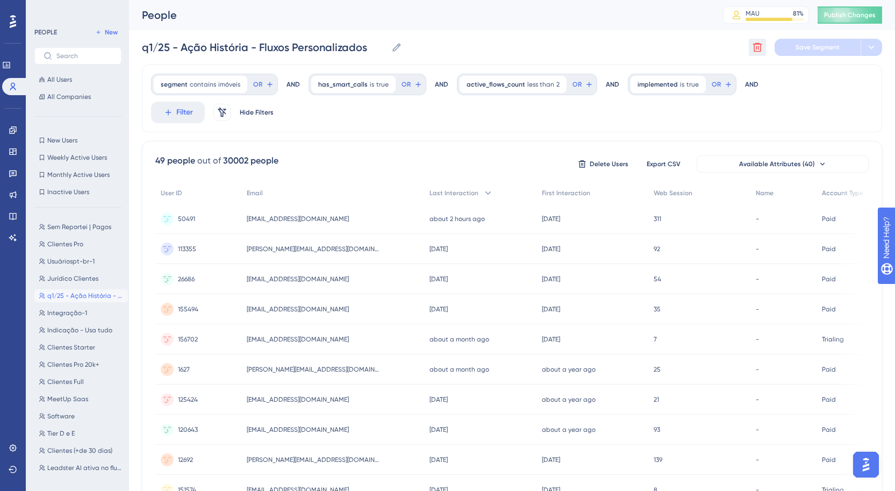
click at [764, 46] on button at bounding box center [757, 47] width 17 height 17
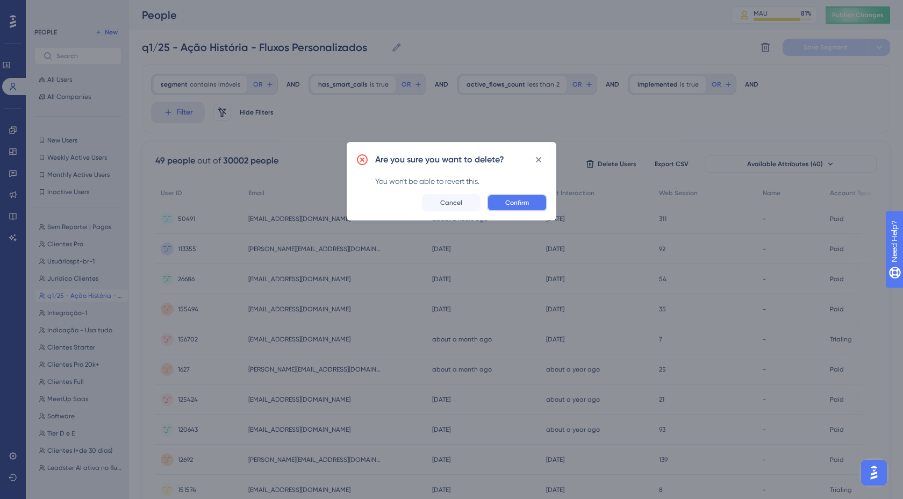
click at [529, 206] on button "Confirm" at bounding box center [517, 202] width 60 height 17
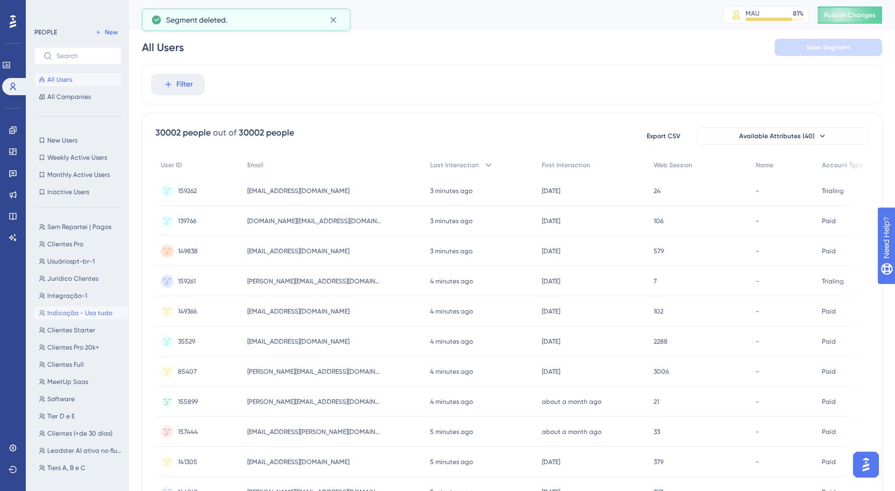
click at [89, 315] on span "Indicação - Usa tudo" at bounding box center [79, 313] width 65 height 9
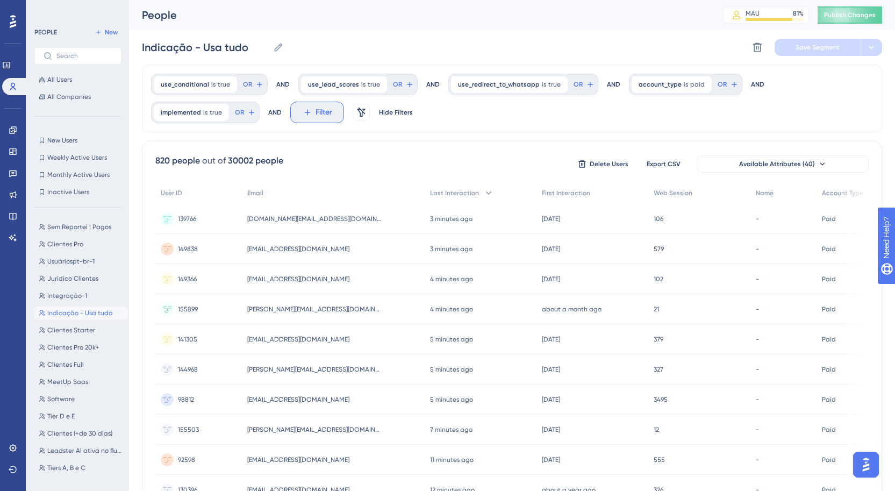
click at [322, 119] on button "Filter" at bounding box center [317, 112] width 54 height 21
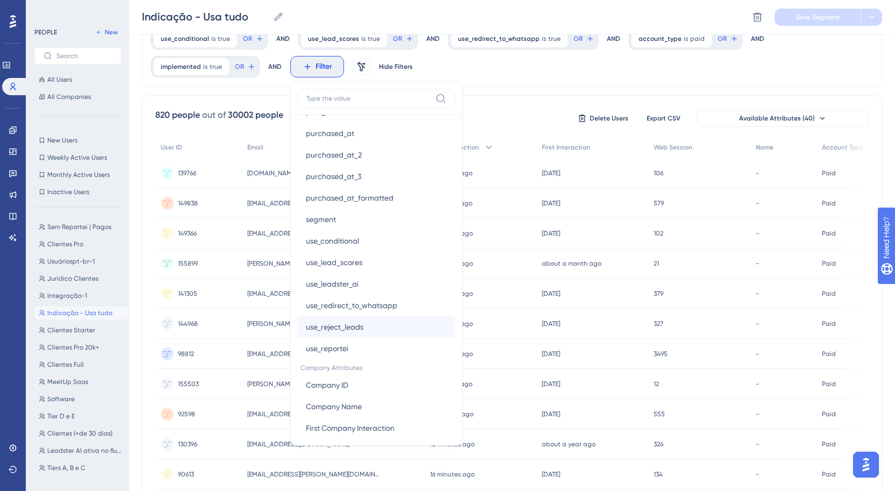
scroll to position [901, 0]
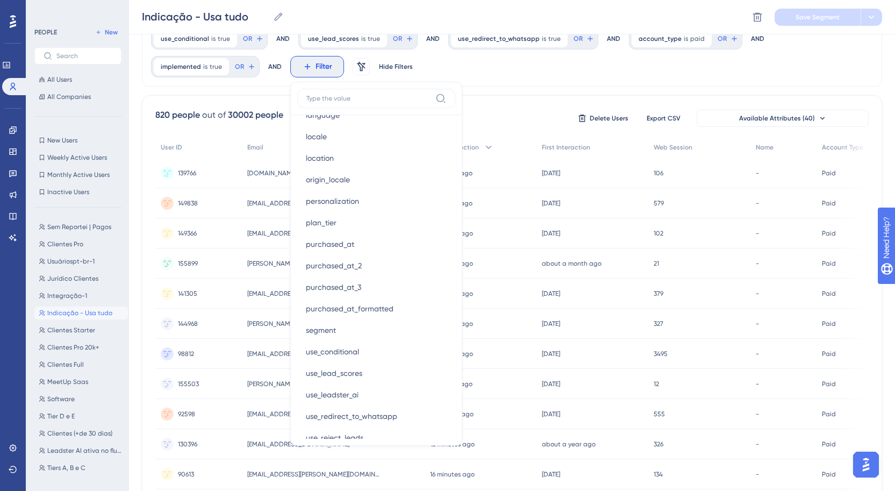
click at [496, 102] on div "820 people out of 30002 people Delete Users Export CSV Available Attributes (40…" at bounding box center [512, 451] width 740 height 713
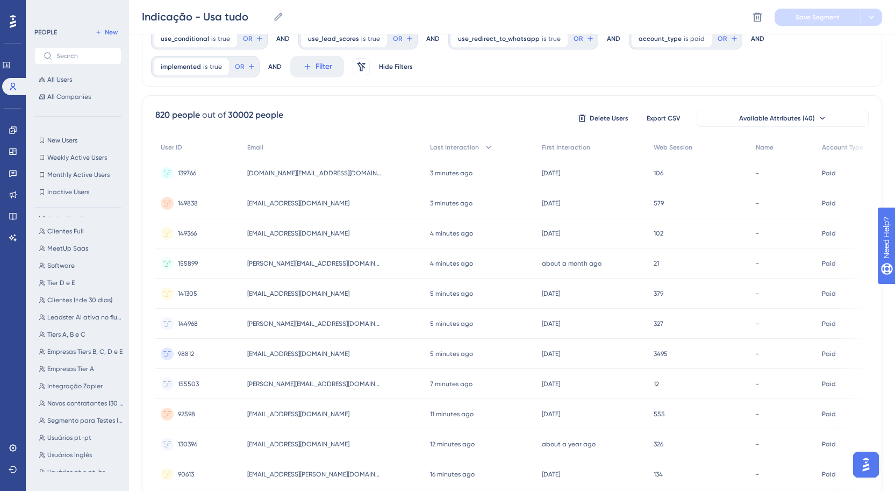
scroll to position [123, 0]
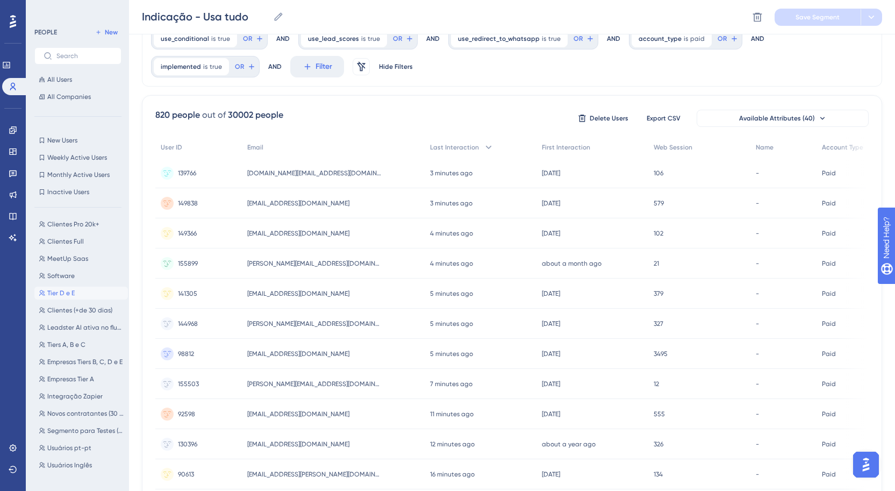
click at [81, 290] on button "Tier D e E Tier D e E" at bounding box center [81, 292] width 94 height 13
type input "Tier D e E"
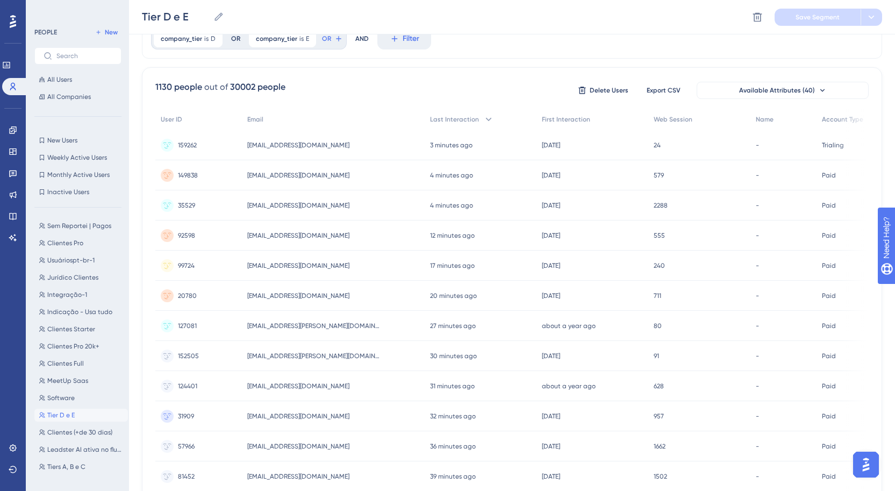
scroll to position [0, 0]
click at [606, 88] on span "Delete Users" at bounding box center [609, 90] width 39 height 9
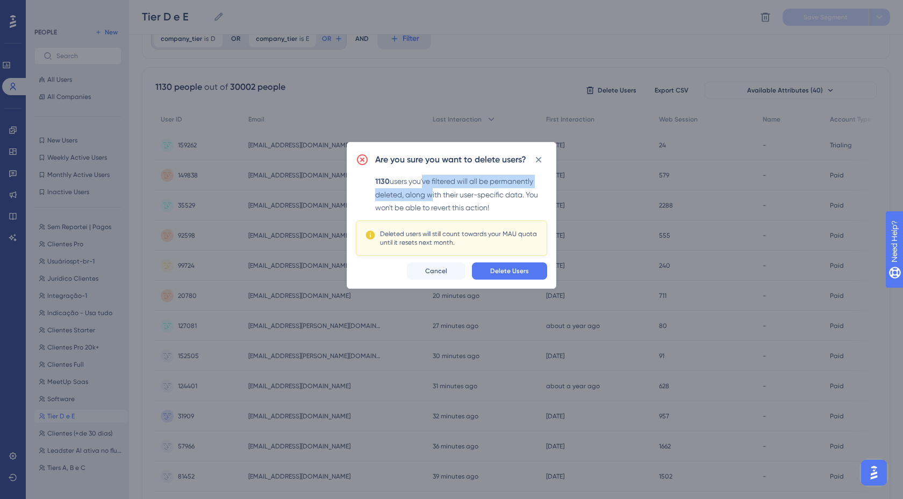
drag, startPoint x: 423, startPoint y: 181, endPoint x: 428, endPoint y: 199, distance: 18.9
click at [428, 199] on div "1130 users you've filtered will all be permanently deleted, along with their us…" at bounding box center [461, 194] width 172 height 39
drag, startPoint x: 529, startPoint y: 192, endPoint x: 529, endPoint y: 210, distance: 17.2
click at [529, 210] on div "1130 users you've filtered will all be permanently deleted, along with their us…" at bounding box center [461, 194] width 172 height 39
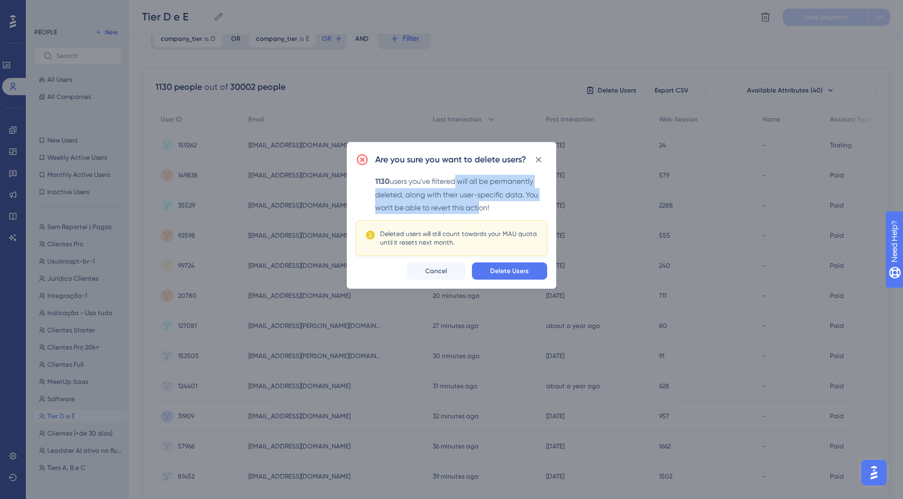
drag, startPoint x: 479, startPoint y: 209, endPoint x: 454, endPoint y: 176, distance: 41.4
click at [454, 176] on div "1130 users you've filtered will all be permanently deleted, along with their us…" at bounding box center [461, 194] width 172 height 39
drag, startPoint x: 376, startPoint y: 180, endPoint x: 406, endPoint y: 202, distance: 36.9
click at [406, 202] on div "1130 users you've filtered will all be permanently deleted, along with their us…" at bounding box center [461, 194] width 172 height 39
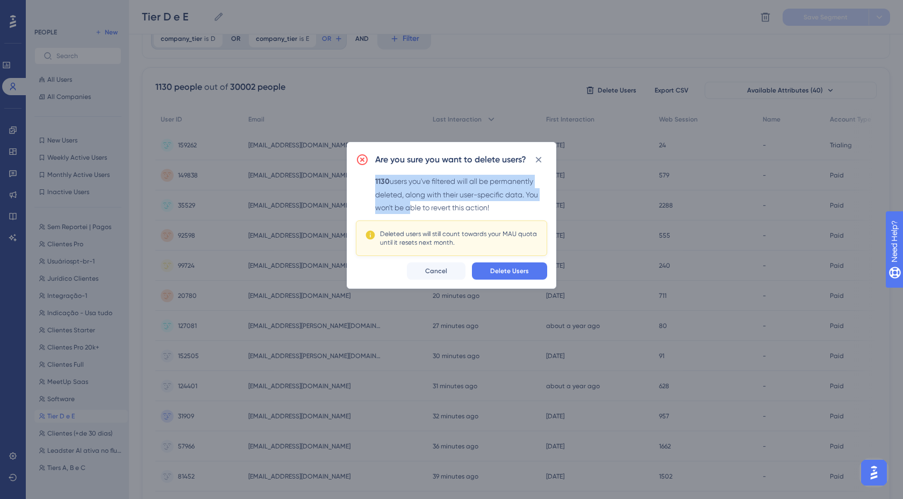
click at [406, 202] on div "1130 users you've filtered will all be permanently deleted, along with their us…" at bounding box center [461, 194] width 172 height 39
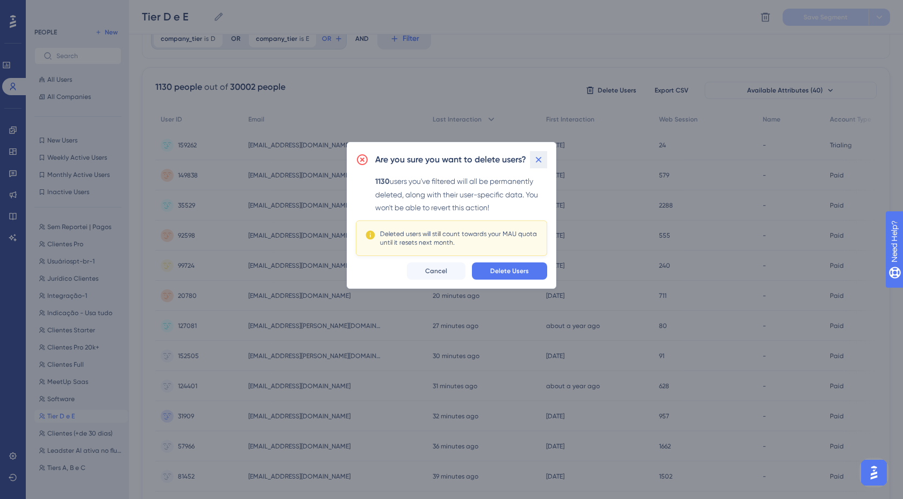
click at [542, 159] on icon at bounding box center [538, 159] width 11 height 11
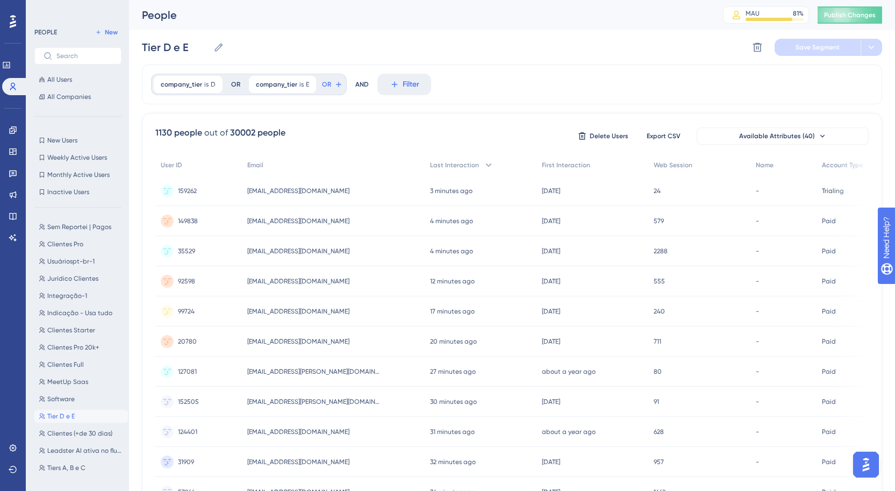
click at [676, 120] on div "1130 people out of 30002 people Delete Users Export CSV Available Attributes (4…" at bounding box center [512, 469] width 740 height 713
click at [760, 48] on icon at bounding box center [757, 47] width 9 height 9
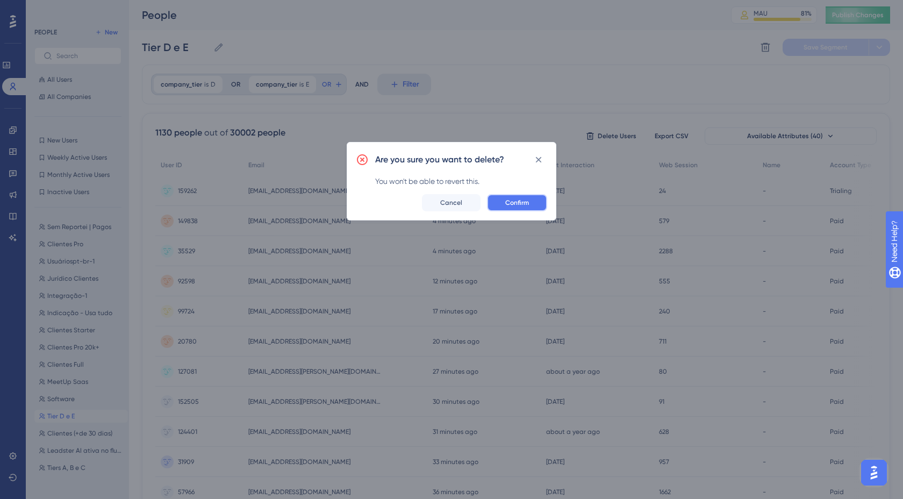
click at [512, 202] on span "Confirm" at bounding box center [517, 202] width 24 height 9
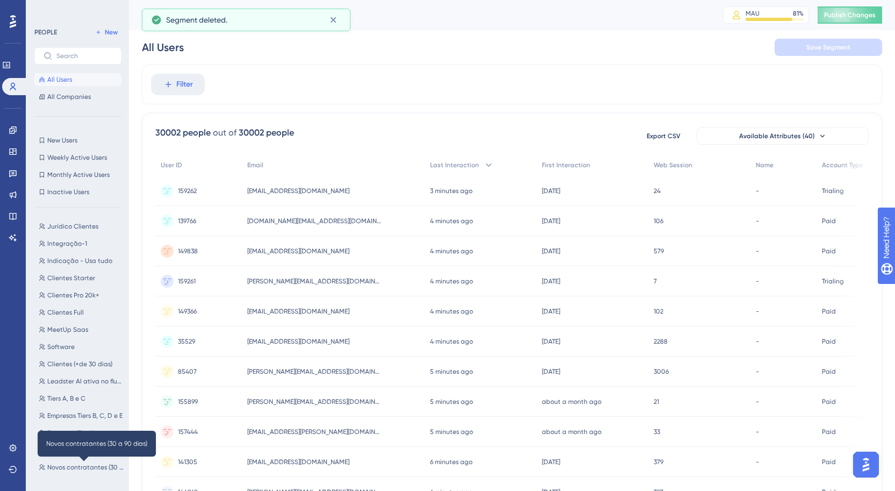
scroll to position [185, 0]
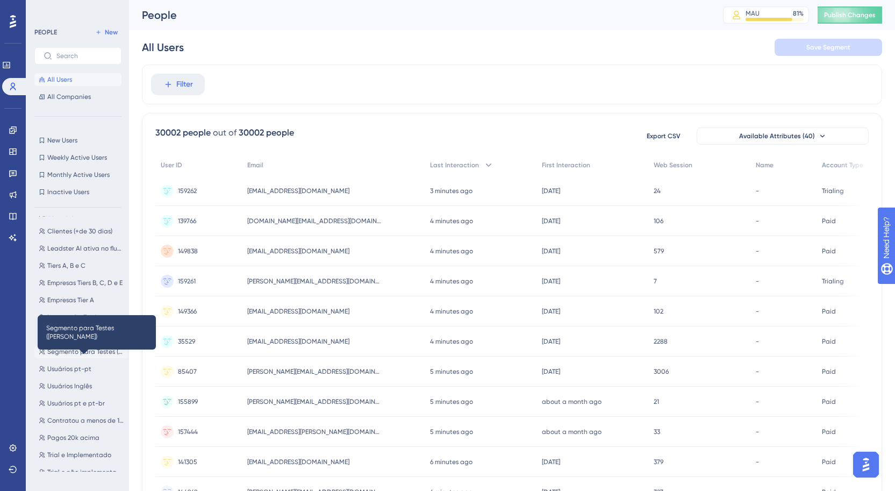
click at [88, 348] on span "Segmento para Testes ([PERSON_NAME])" at bounding box center [85, 351] width 76 height 9
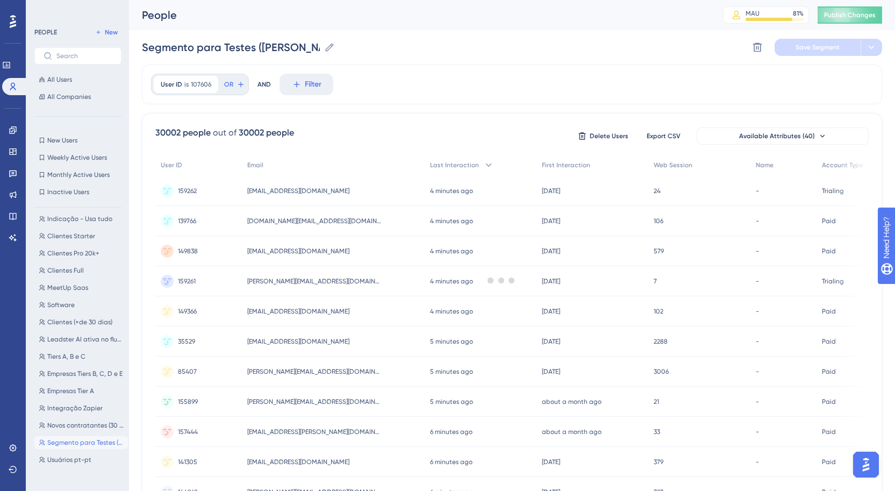
scroll to position [0, 0]
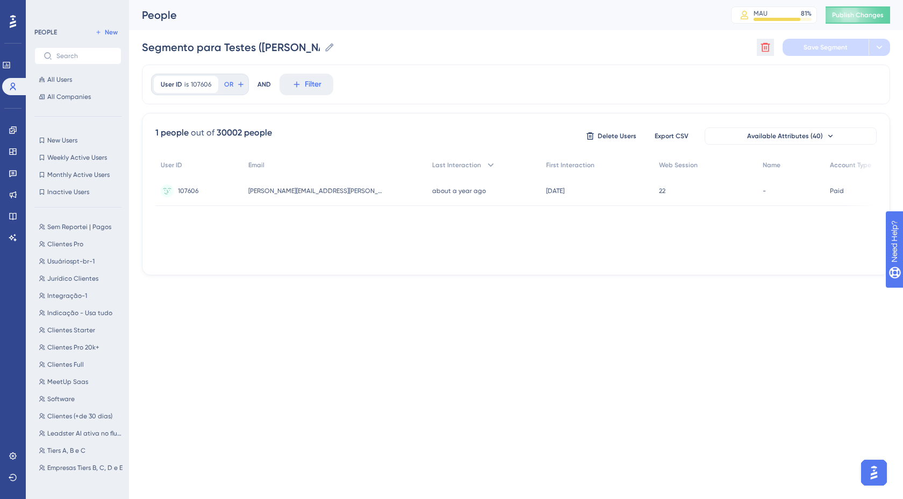
click at [764, 44] on icon at bounding box center [765, 47] width 9 height 9
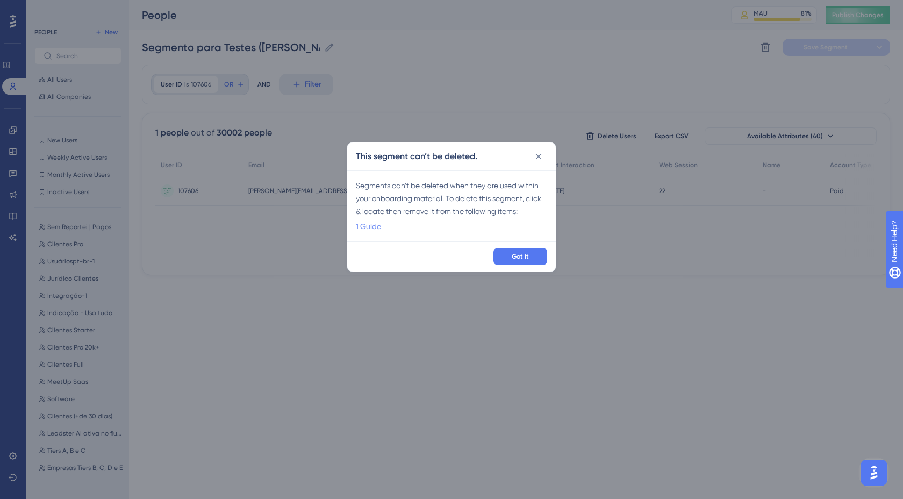
click at [365, 225] on link "1 Guide" at bounding box center [368, 226] width 25 height 13
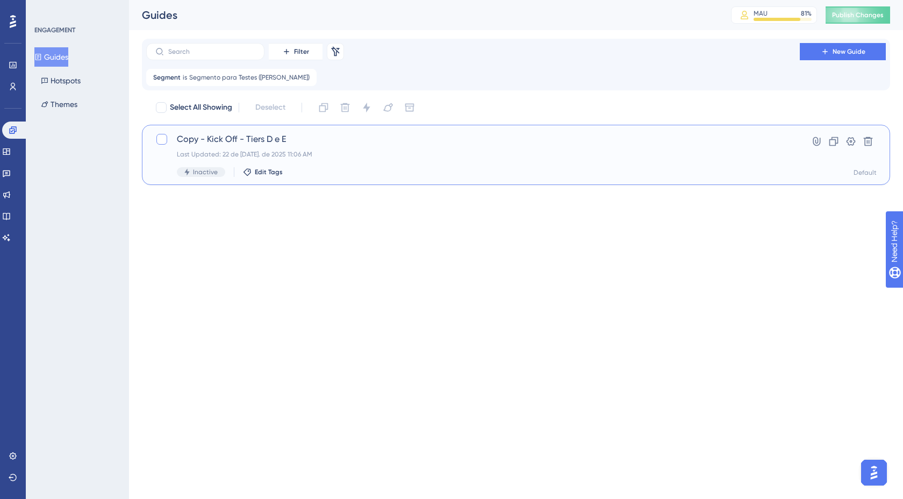
click at [161, 137] on div at bounding box center [161, 139] width 11 height 11
checkbox input "true"
click at [349, 109] on icon at bounding box center [345, 107] width 9 height 9
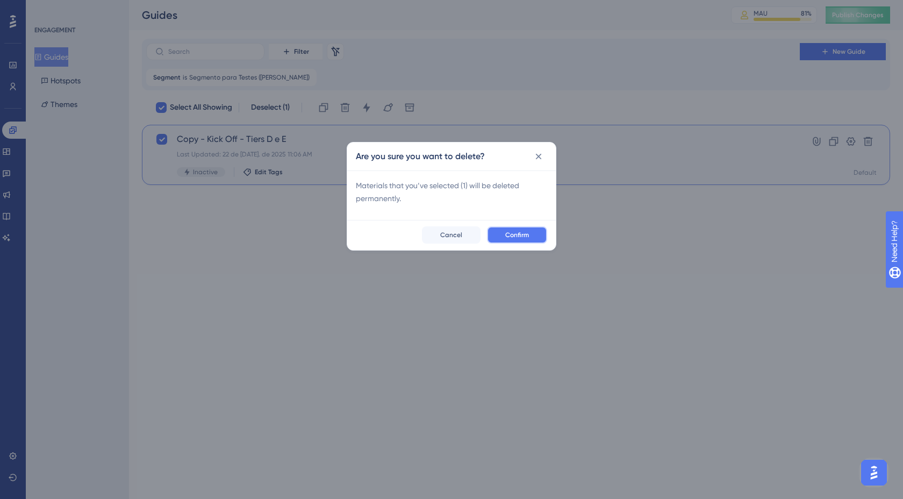
click at [507, 230] on button "Confirm" at bounding box center [517, 234] width 60 height 17
checkbox input "false"
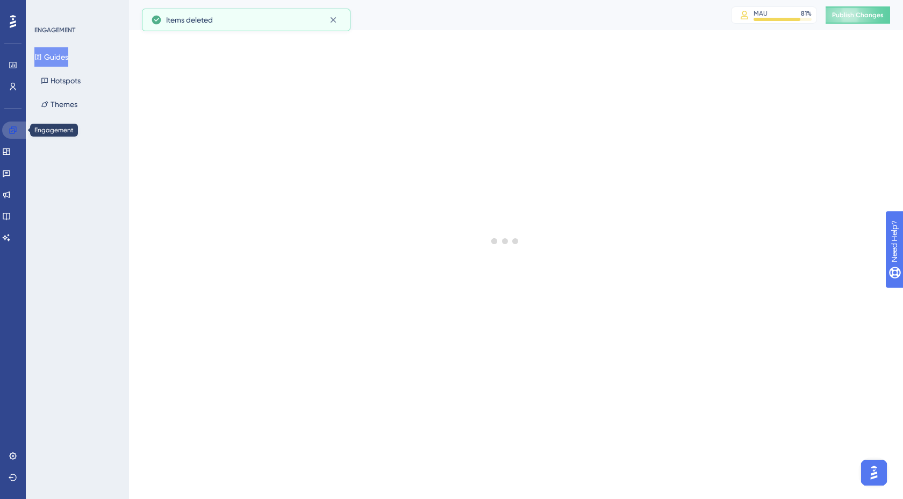
click at [10, 131] on icon at bounding box center [13, 130] width 9 height 9
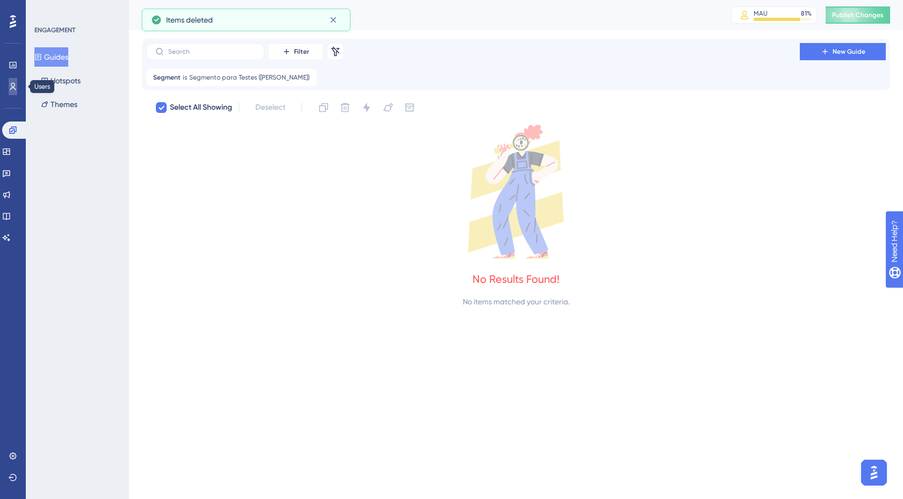
click at [12, 84] on icon at bounding box center [13, 86] width 9 height 9
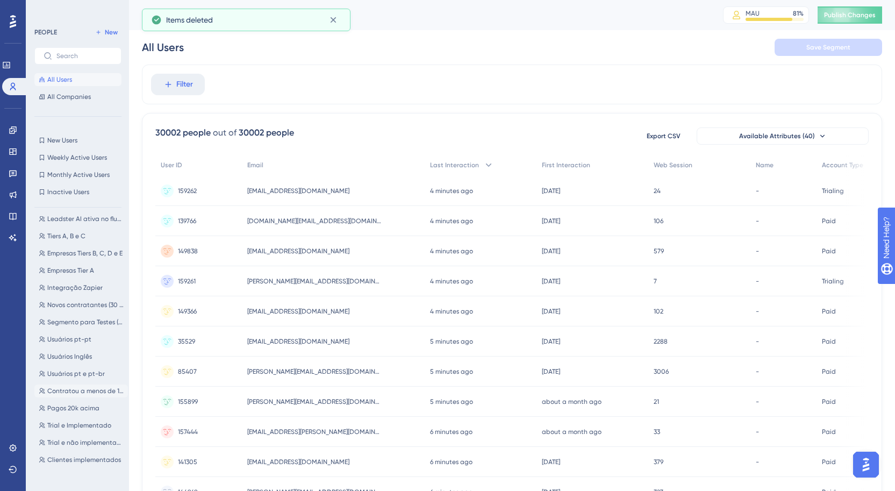
scroll to position [235, 0]
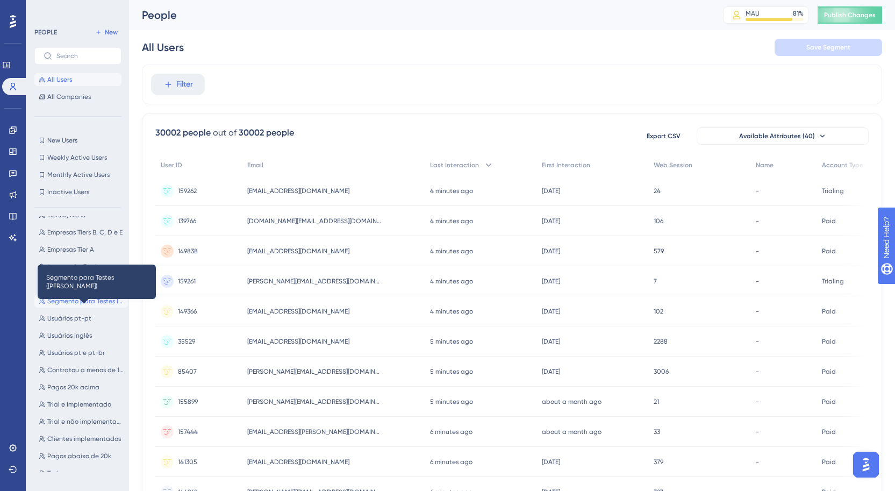
click at [91, 303] on span "Segmento para Testes ([PERSON_NAME])" at bounding box center [85, 301] width 76 height 9
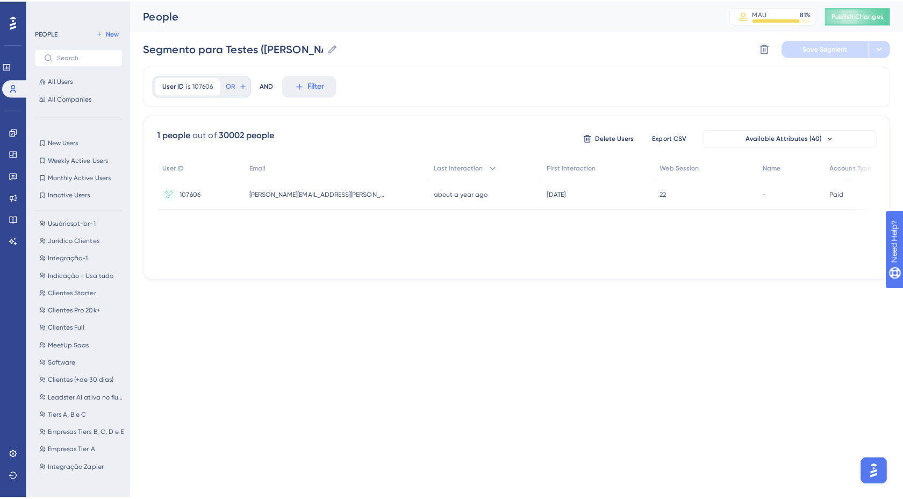
scroll to position [0, 0]
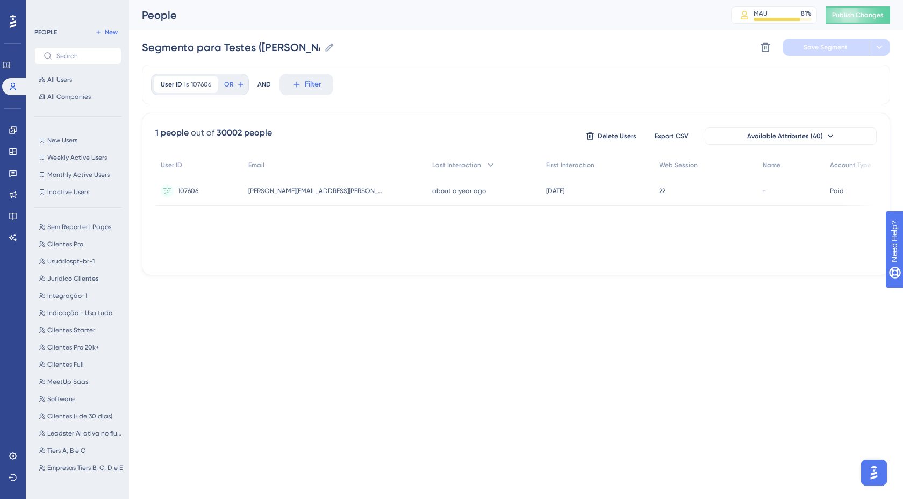
click at [756, 41] on div "Segmento para Testes ([PERSON_NAME]) Segmento para Testes ([PERSON_NAME]) Delet…" at bounding box center [516, 47] width 748 height 34
click at [767, 47] on icon at bounding box center [765, 47] width 11 height 11
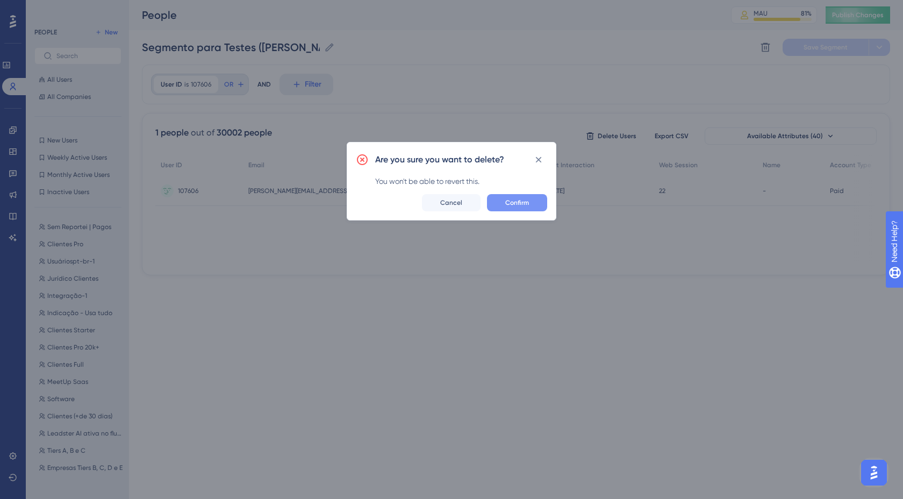
click at [502, 207] on button "Confirm" at bounding box center [517, 202] width 60 height 17
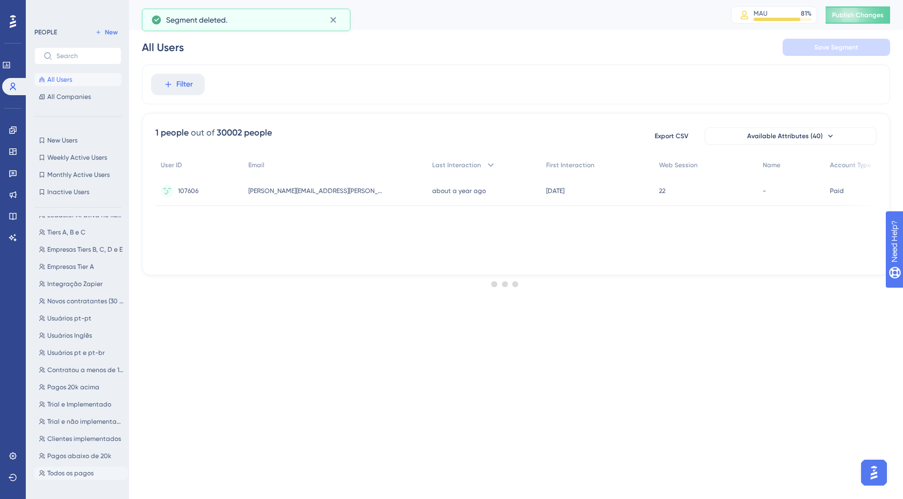
click at [66, 469] on span "Todos os pagos" at bounding box center [70, 473] width 46 height 9
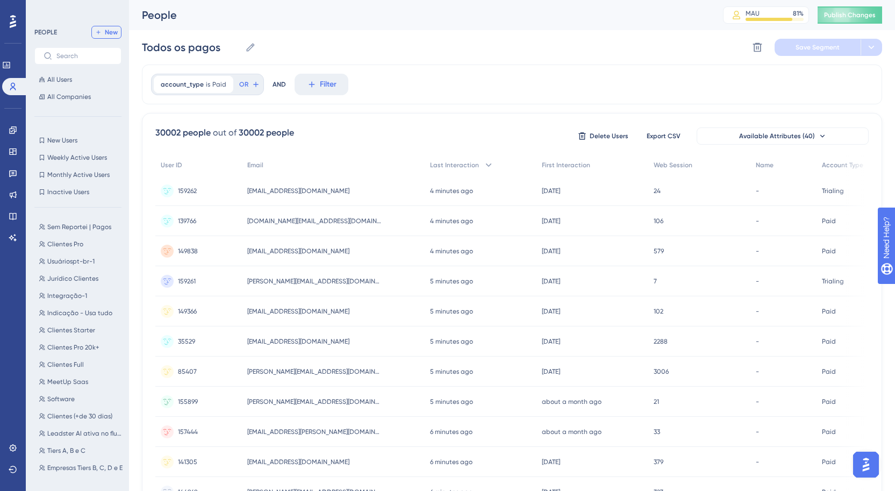
click at [110, 28] on span "New" at bounding box center [111, 32] width 13 height 9
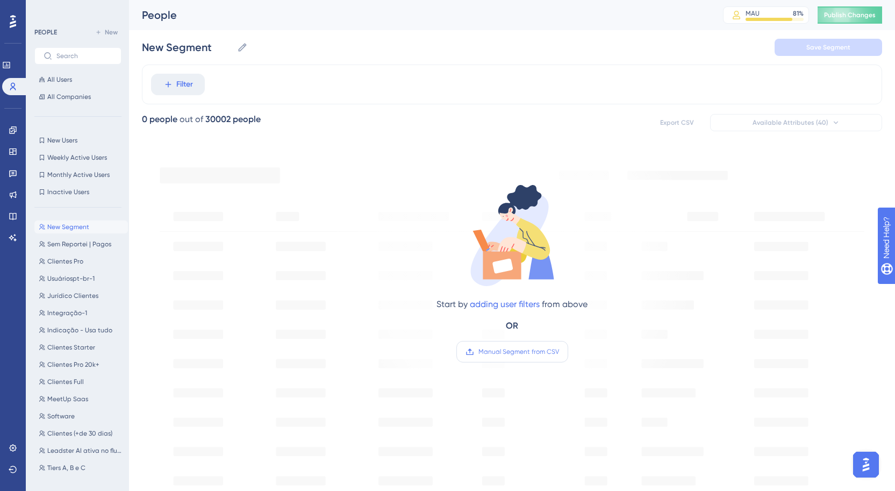
click at [500, 360] on label "Manual Segment from CSV" at bounding box center [512, 351] width 112 height 21
click at [559, 352] on input "Manual Segment from CSV" at bounding box center [559, 352] width 0 height 0
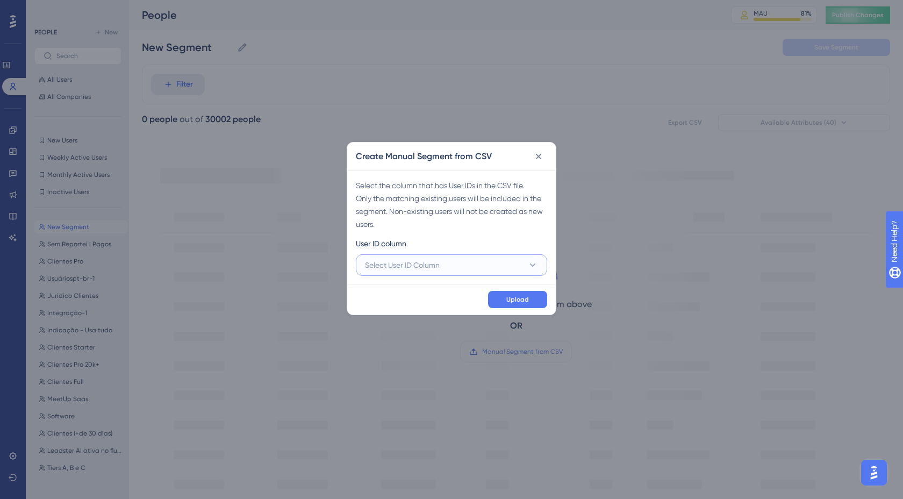
click at [446, 266] on button "Select User ID Column" at bounding box center [451, 264] width 191 height 21
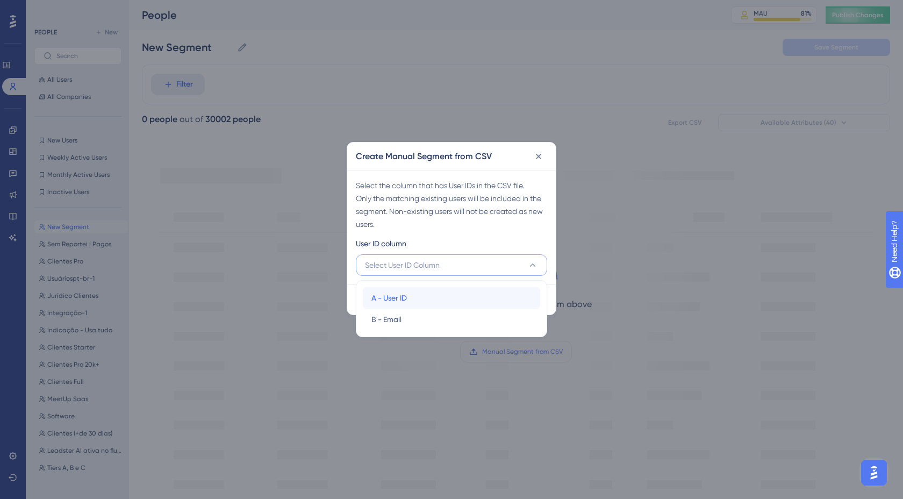
click at [404, 299] on span "A - User ID" at bounding box center [388, 297] width 35 height 13
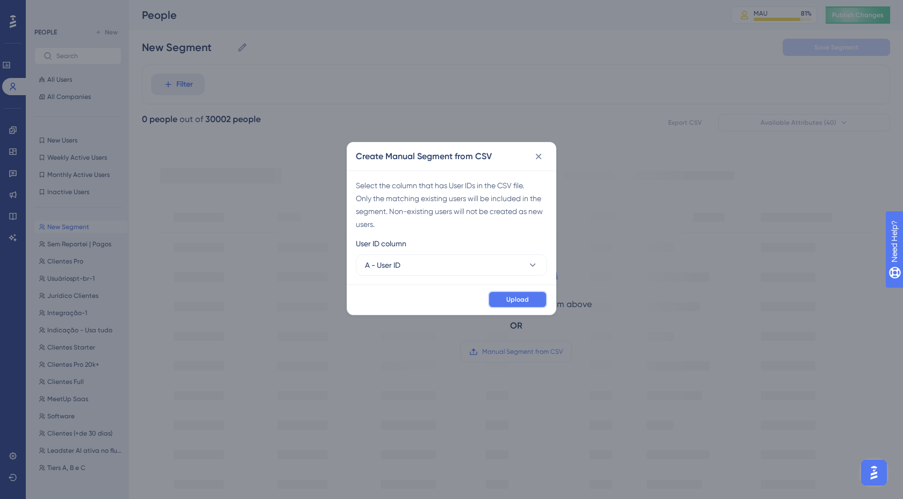
click at [532, 303] on button "Upload" at bounding box center [517, 299] width 59 height 17
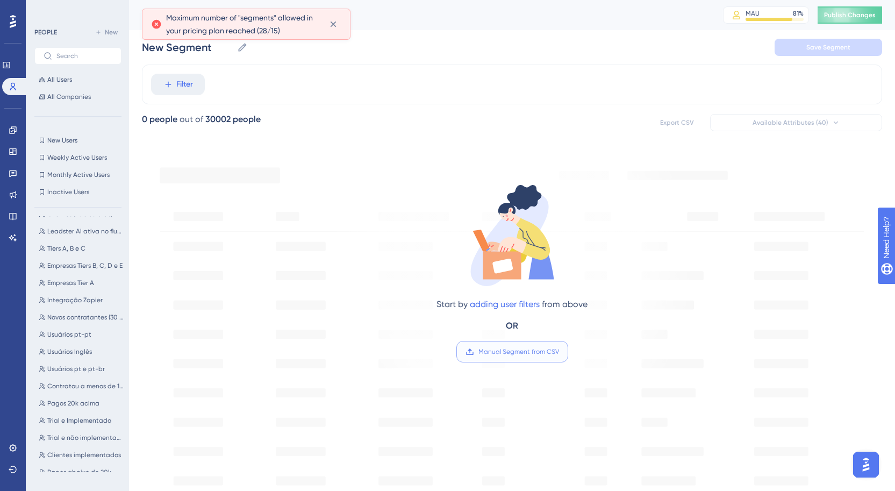
scroll to position [235, 0]
click at [85, 359] on button "Usuários pt e pt-br Usuários pt e pt-br" at bounding box center [81, 352] width 94 height 13
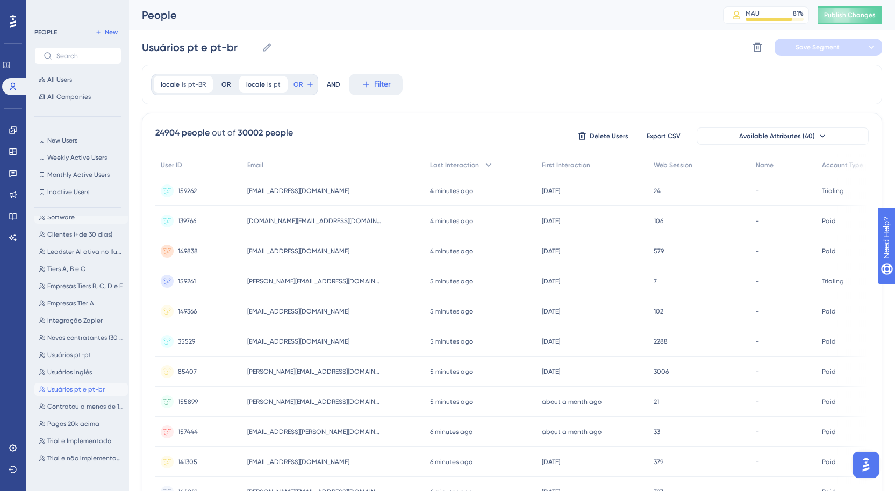
scroll to position [218, 0]
click at [87, 320] on span "Usuários pt-pt" at bounding box center [69, 318] width 44 height 9
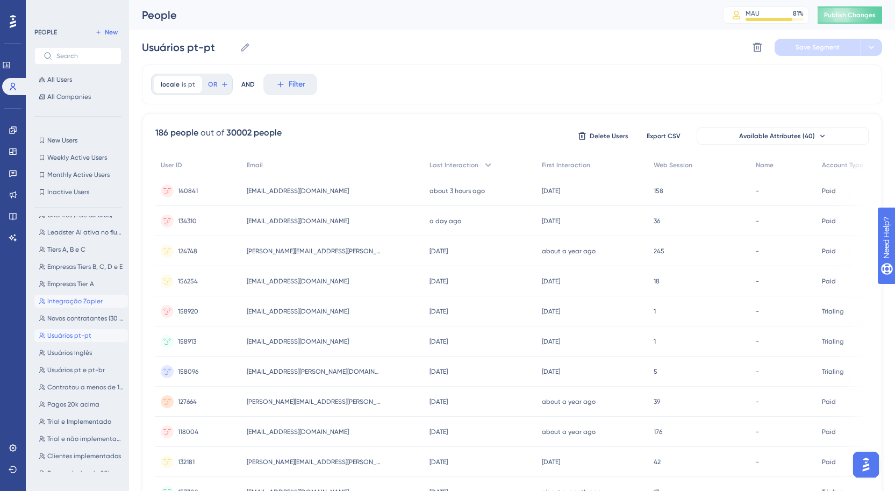
click at [94, 306] on button "Integração Zapier Integração Zapier" at bounding box center [81, 301] width 94 height 13
type input "Integração Zapier"
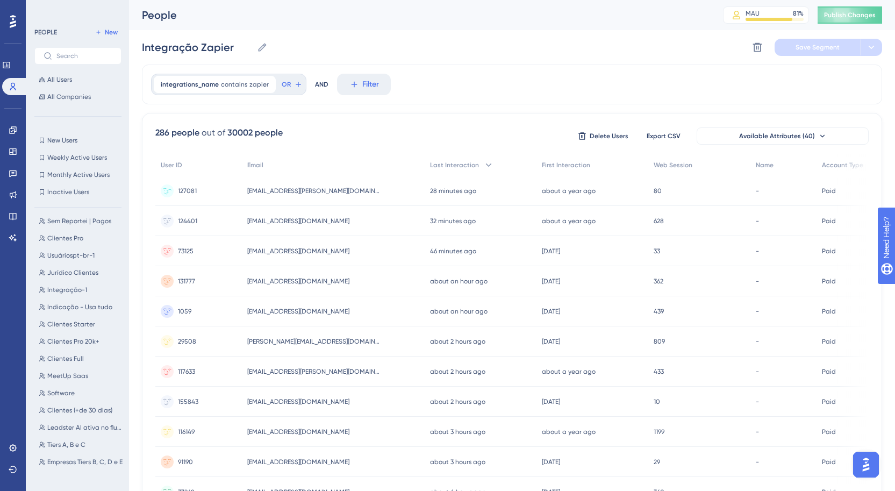
scroll to position [0, 0]
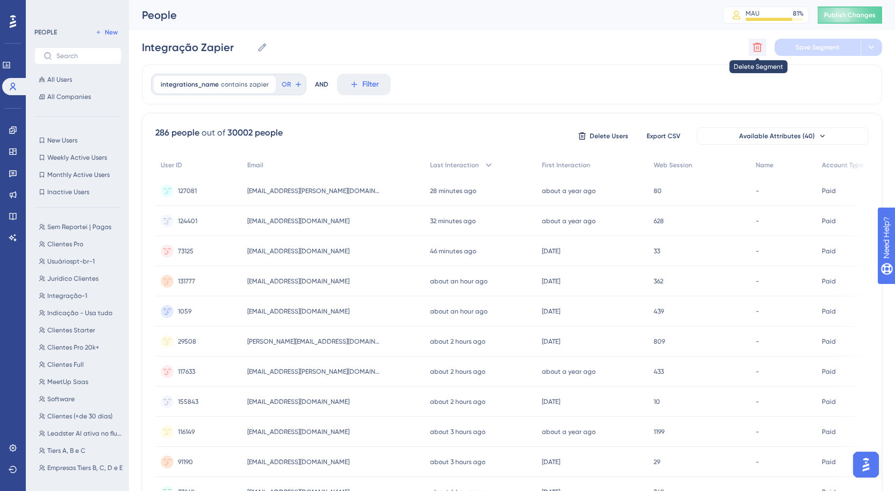
click at [751, 45] on button at bounding box center [757, 47] width 17 height 17
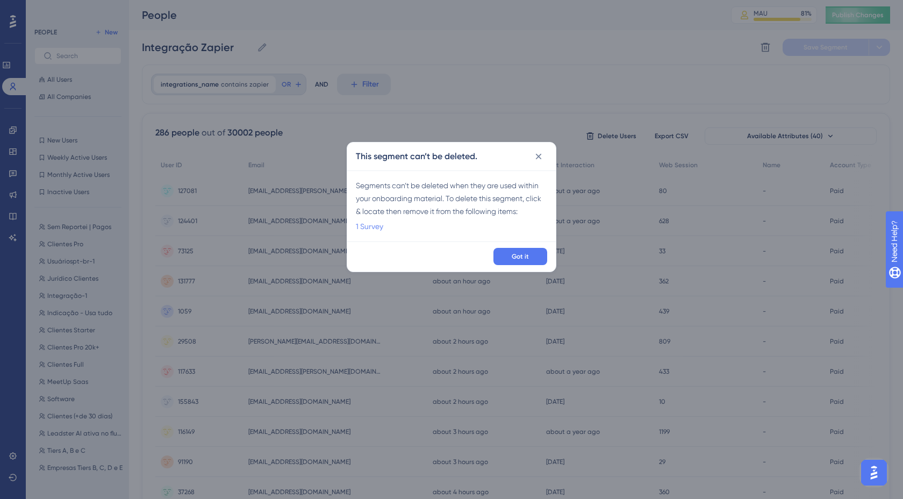
click at [380, 225] on link "1 Survey" at bounding box center [369, 226] width 27 height 13
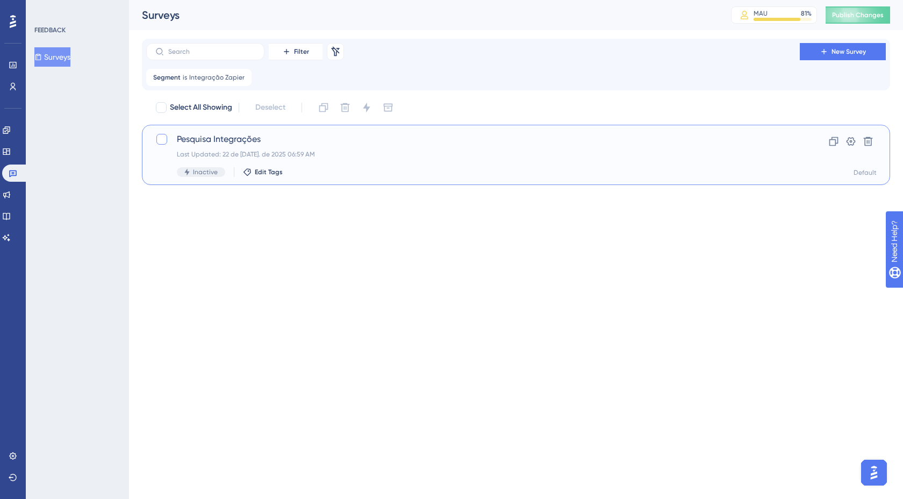
click at [162, 141] on div at bounding box center [161, 139] width 11 height 11
checkbox input "true"
click at [158, 138] on div at bounding box center [161, 139] width 11 height 11
checkbox input "false"
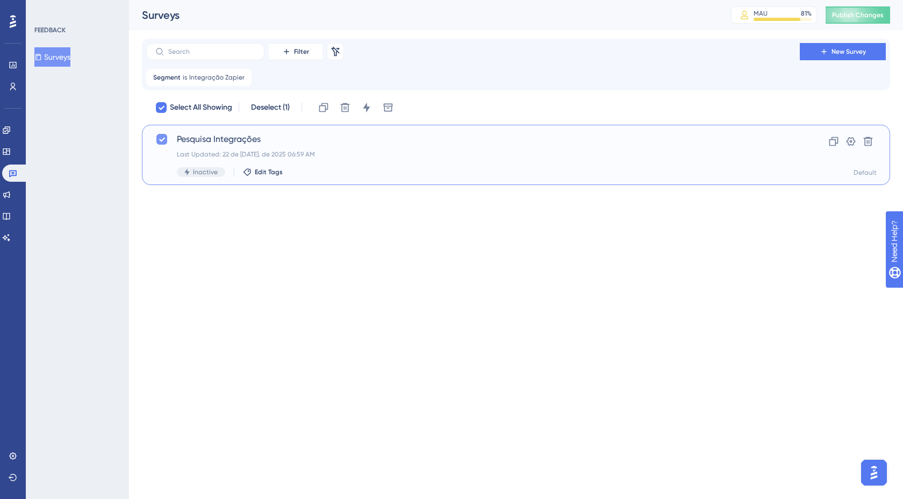
checkbox input "false"
click at [353, 163] on div "Pesquisa Integrações Last Updated: 22 de [DATE]. de 2025 06:59 AM Inactive Edit…" at bounding box center [473, 155] width 592 height 44
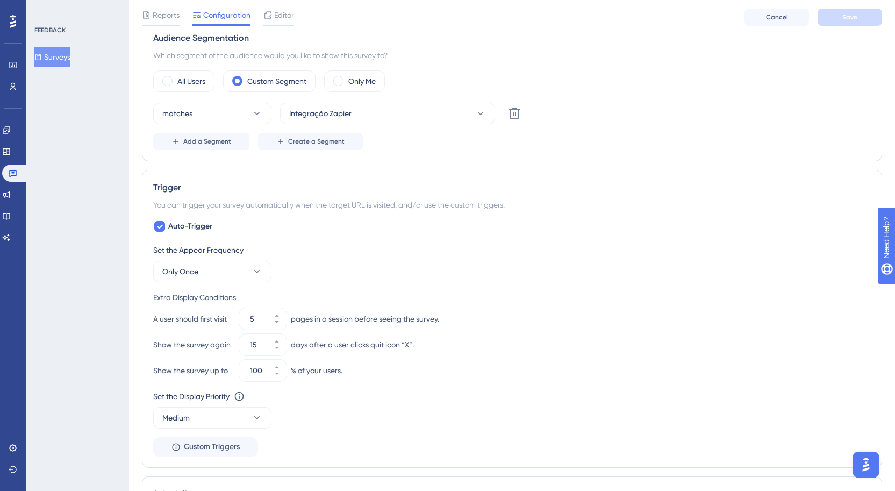
click at [352, 129] on div "matches Integração Zapier Delete Add a Segment Create a Segment" at bounding box center [512, 126] width 718 height 47
click at [357, 117] on button "Integração Zapier" at bounding box center [387, 113] width 215 height 21
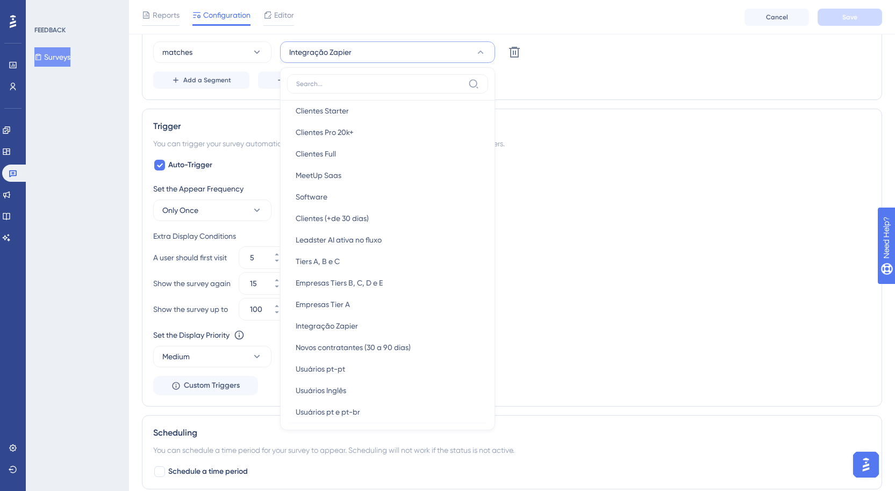
scroll to position [378, 0]
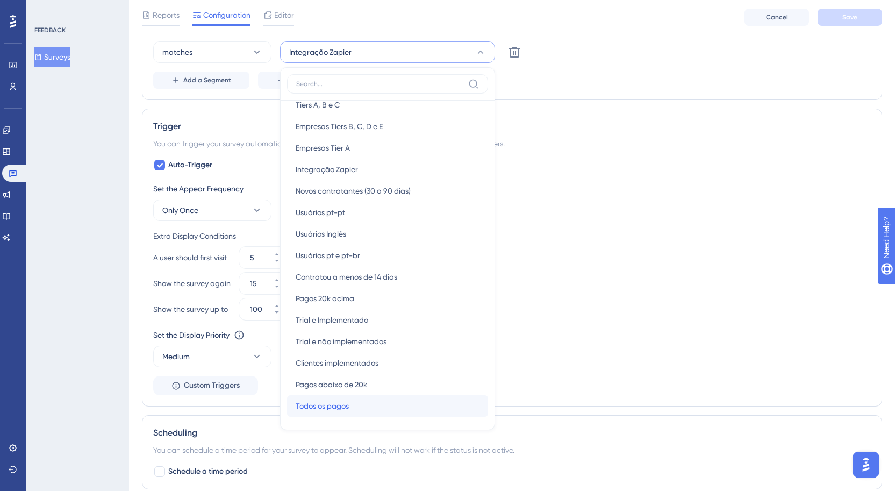
click at [339, 402] on span "Todos os pagos" at bounding box center [322, 405] width 53 height 13
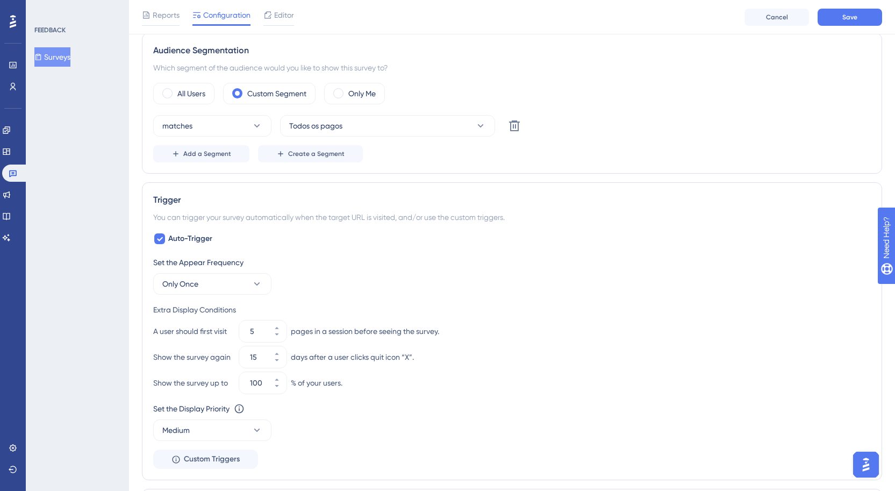
scroll to position [0, 0]
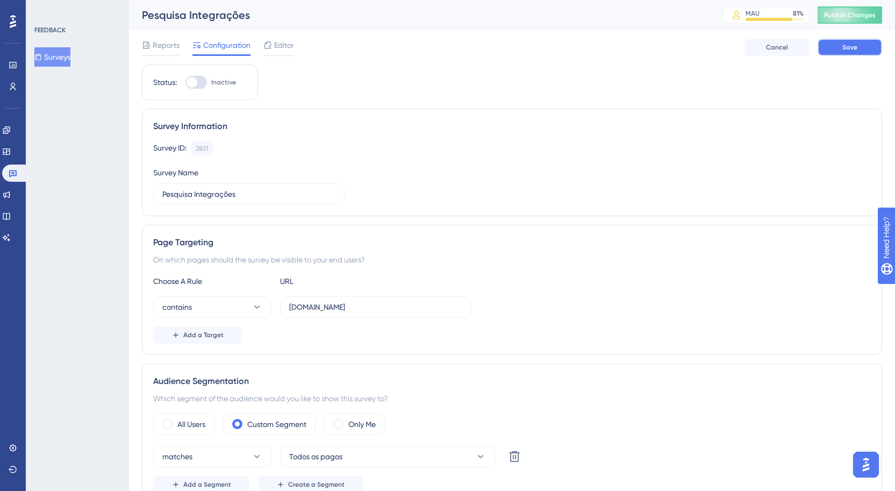
click at [847, 47] on span "Save" at bounding box center [849, 47] width 15 height 9
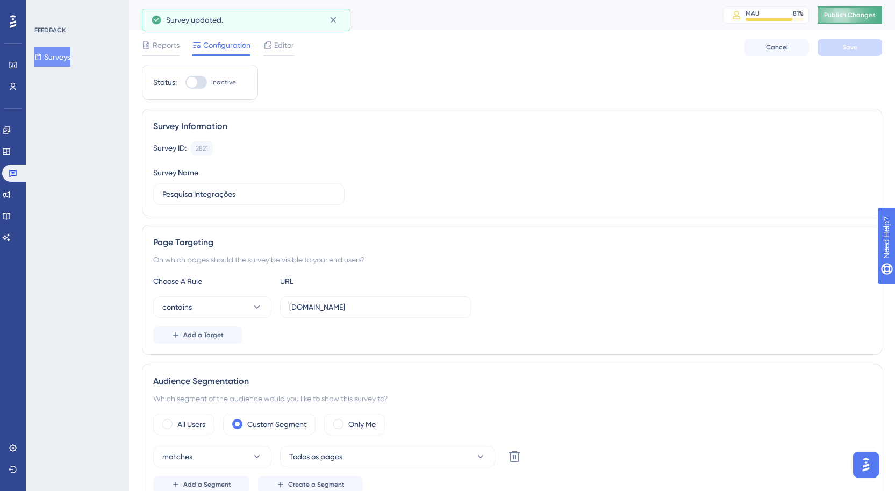
click at [870, 10] on button "Publish Changes" at bounding box center [850, 14] width 64 height 17
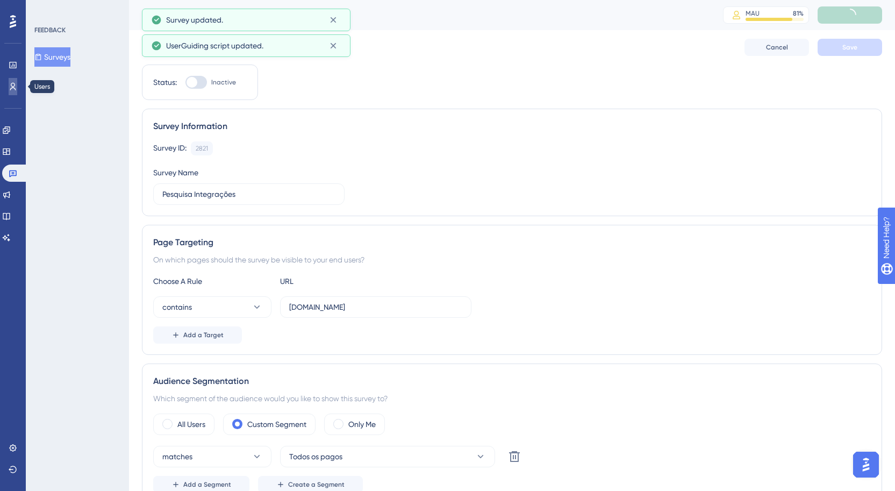
click at [17, 87] on link at bounding box center [13, 86] width 9 height 17
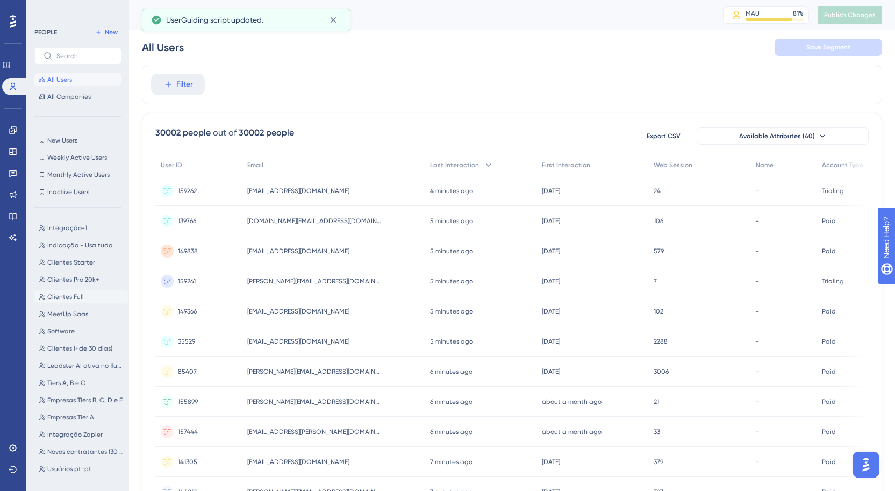
scroll to position [218, 0]
click at [84, 282] on span "Integração Zapier" at bounding box center [74, 283] width 55 height 9
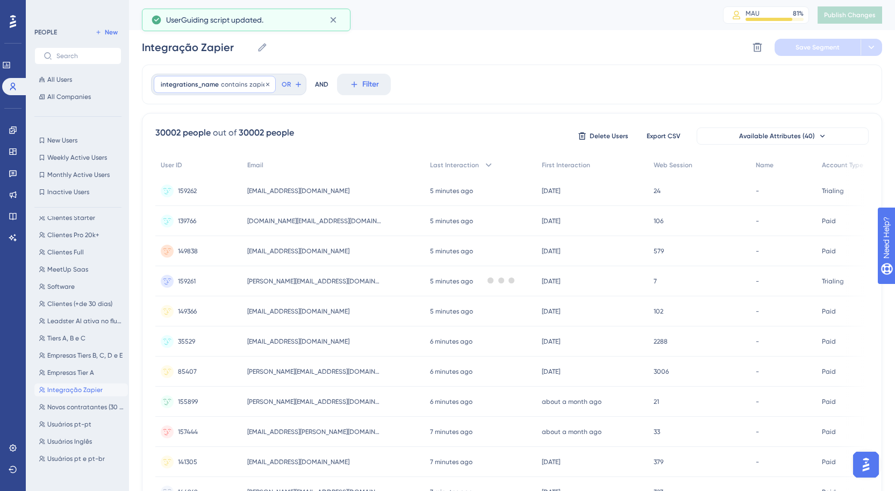
scroll to position [0, 0]
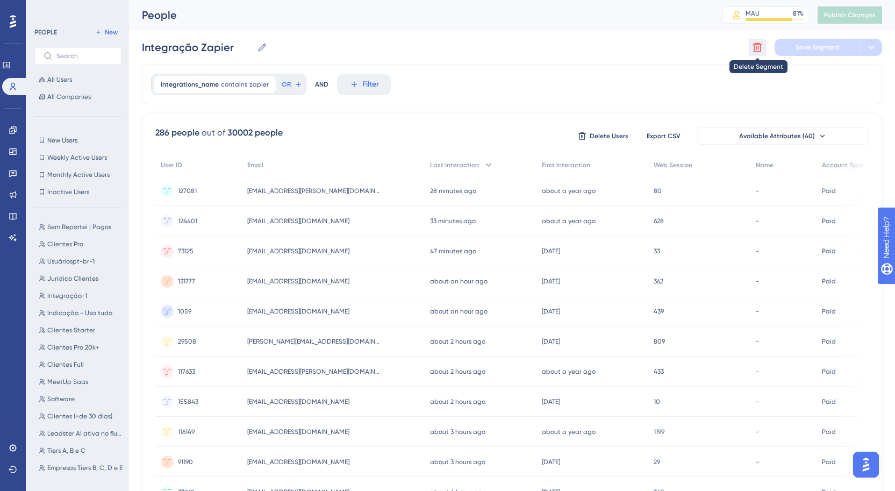
click at [754, 49] on icon at bounding box center [757, 47] width 11 height 11
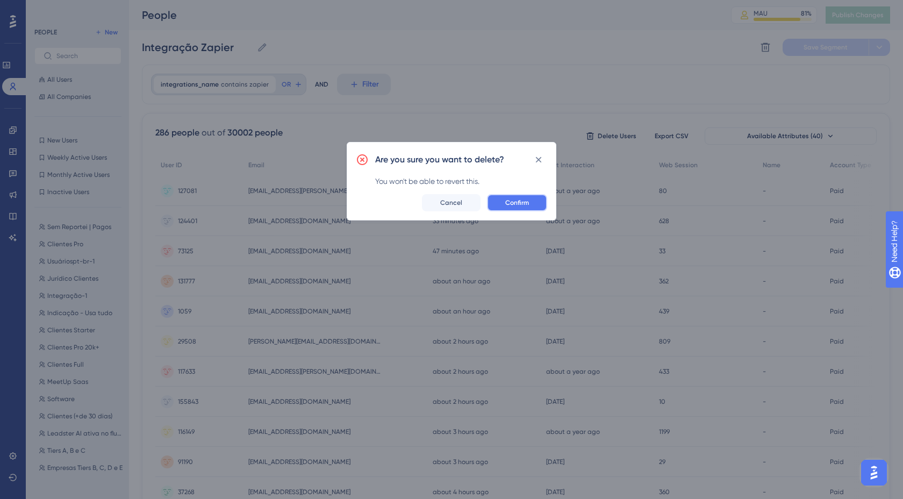
click at [531, 204] on button "Confirm" at bounding box center [517, 202] width 60 height 17
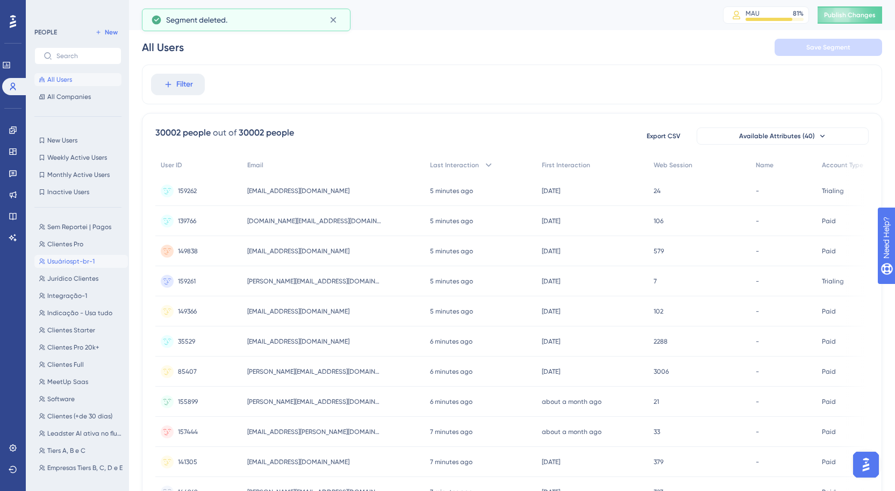
click at [82, 262] on span "Usuáriospt-br-1" at bounding box center [70, 261] width 47 height 9
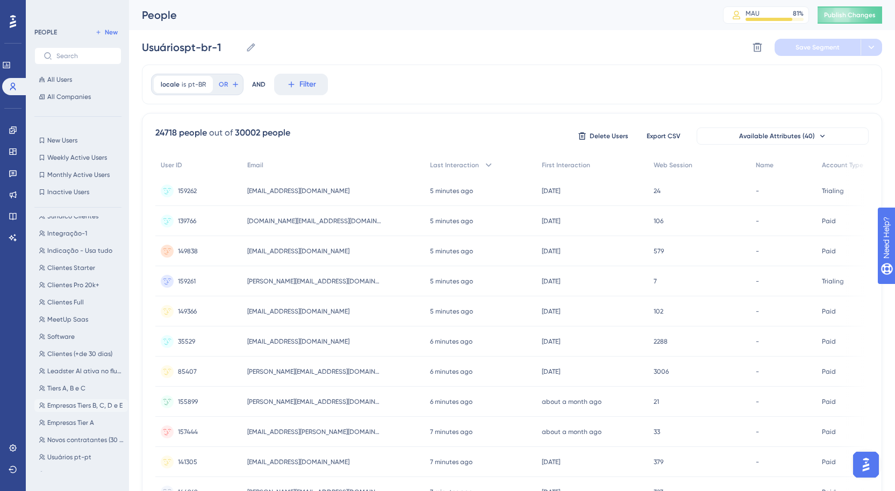
scroll to position [149, 0]
click at [101, 406] on span "Usuários pt e pt-br" at bounding box center [76, 404] width 58 height 9
click at [101, 337] on button "Usuários Inglês Usuários Inglês" at bounding box center [81, 335] width 94 height 13
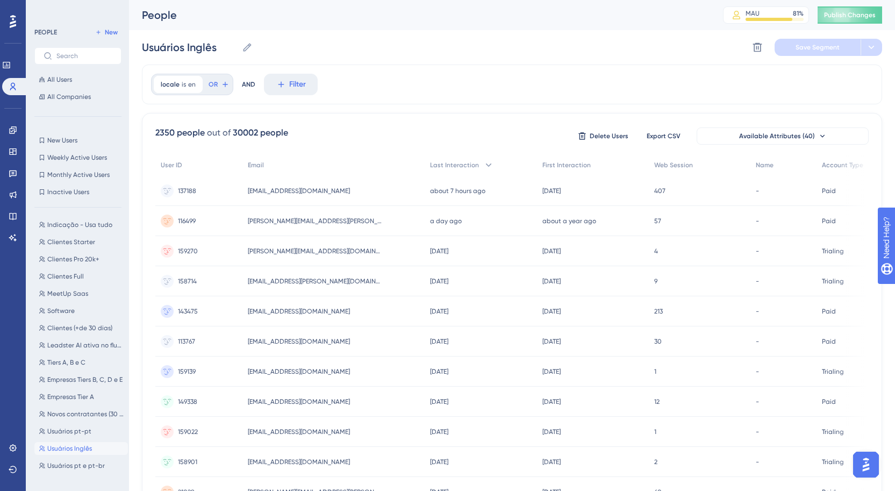
scroll to position [87, 0]
click at [83, 298] on span "MeetUp Saas" at bounding box center [67, 295] width 41 height 9
type input "MeetUp Saas"
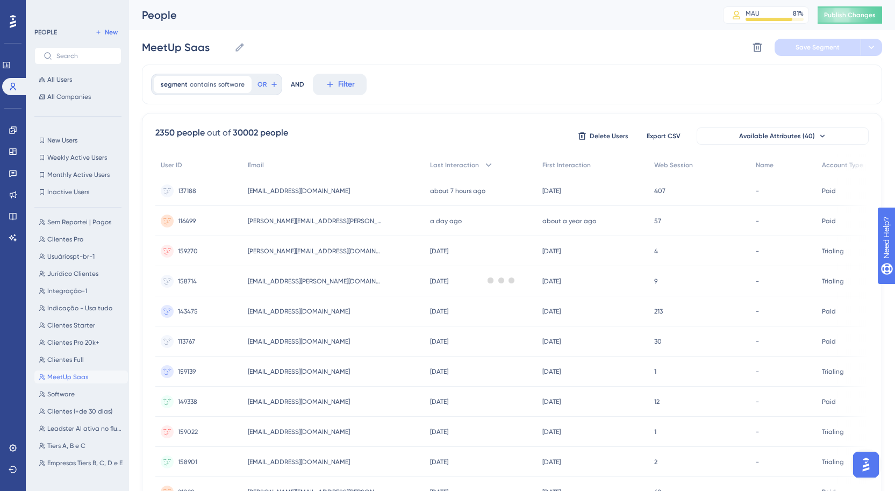
scroll to position [0, 0]
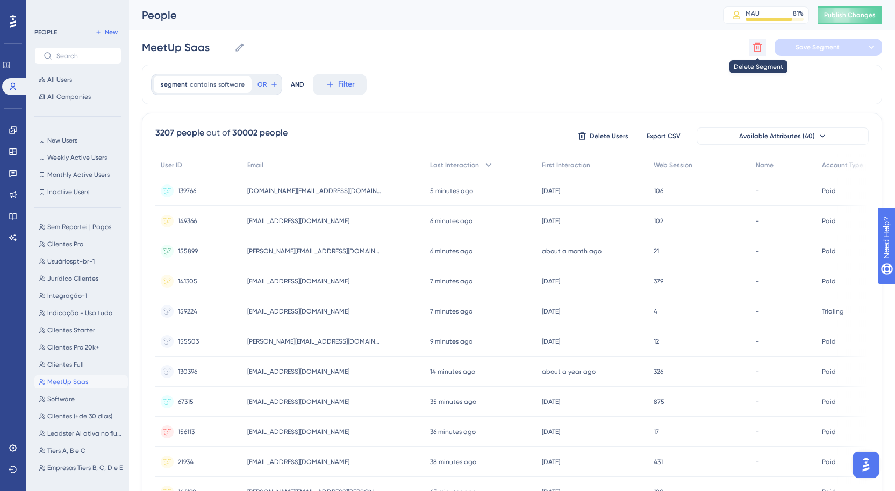
click at [757, 46] on icon at bounding box center [757, 47] width 11 height 11
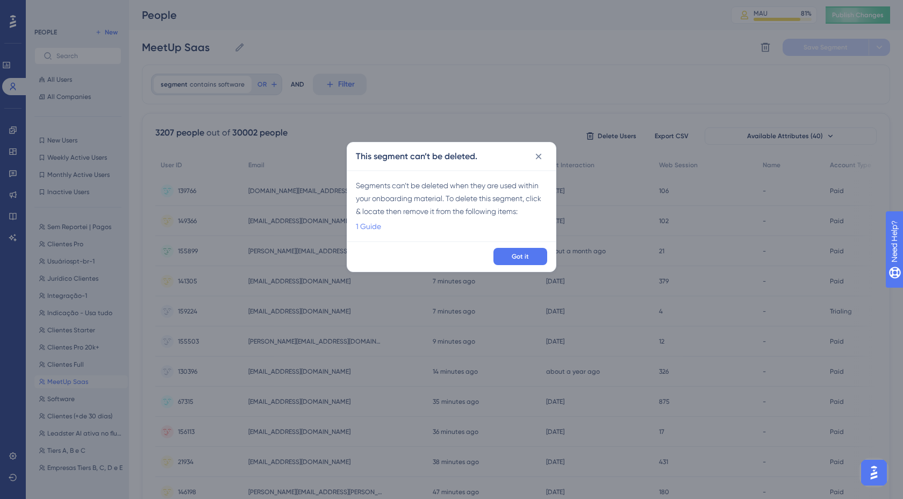
click at [368, 225] on link "1 Guide" at bounding box center [368, 226] width 25 height 13
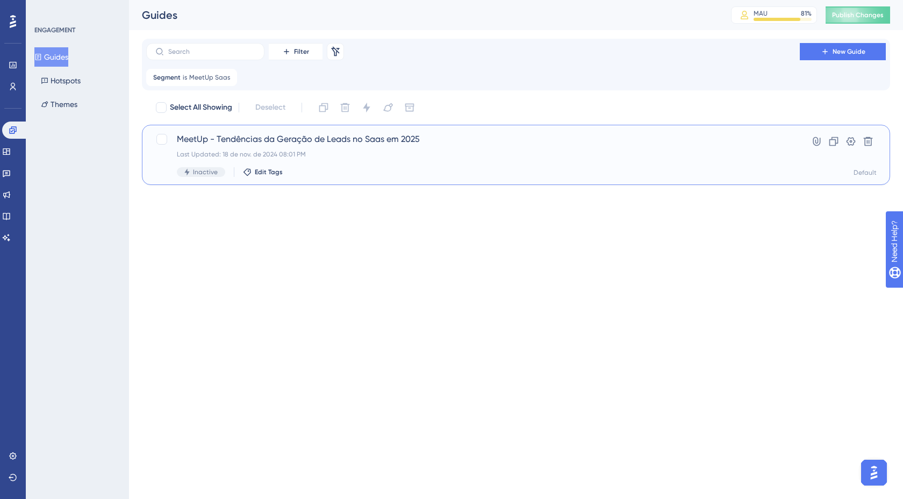
click at [241, 138] on span "MeetUp - Tendências da Geração de Leads no Saas em 2025" at bounding box center [473, 139] width 592 height 13
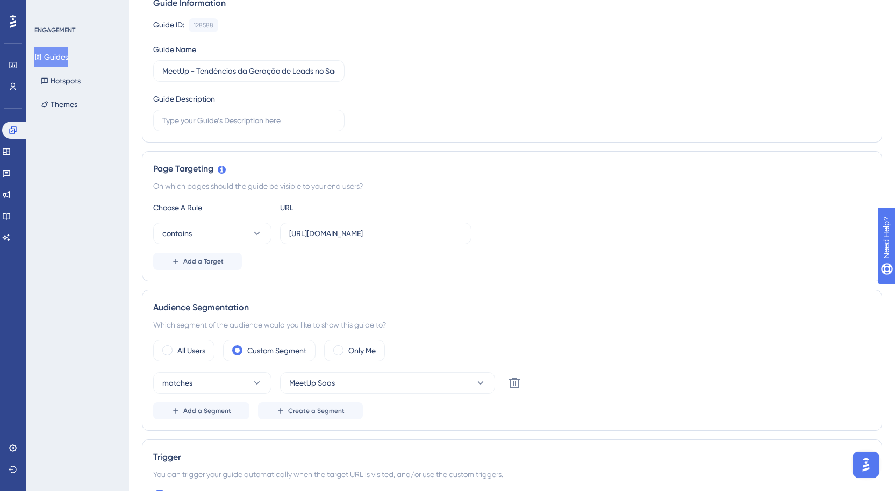
scroll to position [337, 0]
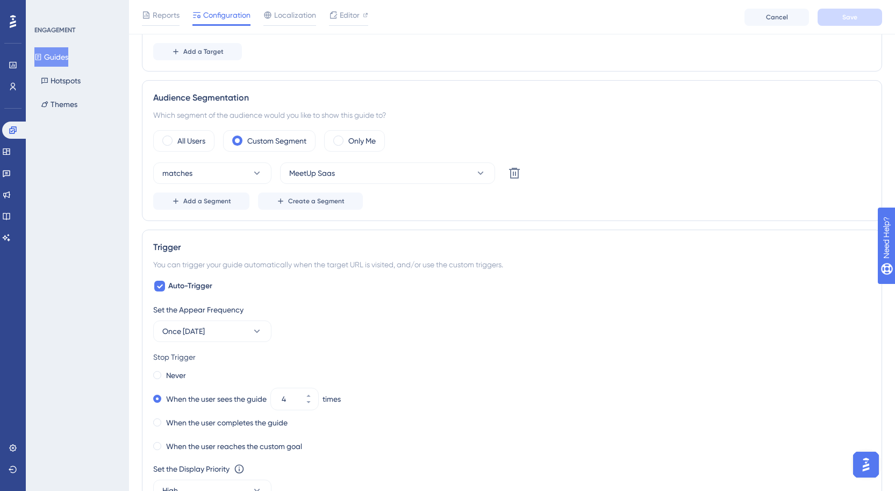
click at [354, 159] on div "All Users Custom Segment Only Me matches MeetUp Saas Delete Add a Segment Creat…" at bounding box center [512, 170] width 718 height 80
click at [352, 168] on button "MeetUp Saas" at bounding box center [387, 172] width 215 height 21
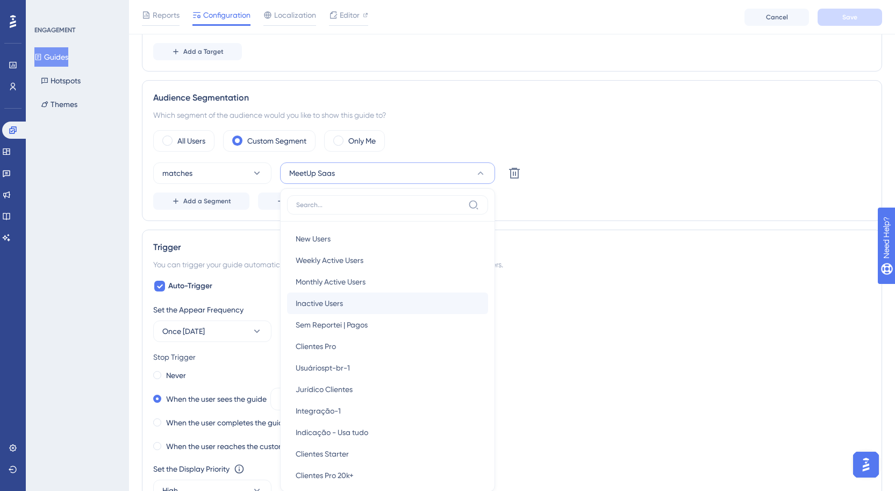
scroll to position [429, 0]
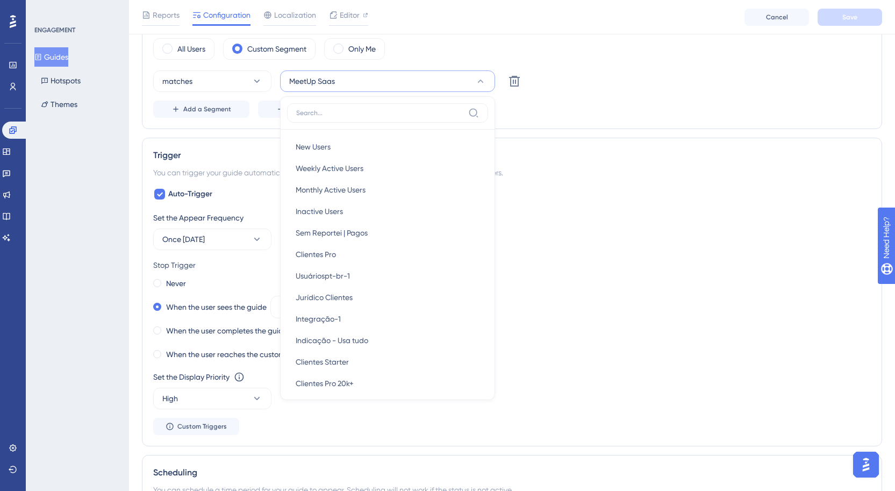
click at [355, 119] on label at bounding box center [387, 112] width 201 height 19
click at [355, 117] on input at bounding box center [380, 113] width 168 height 9
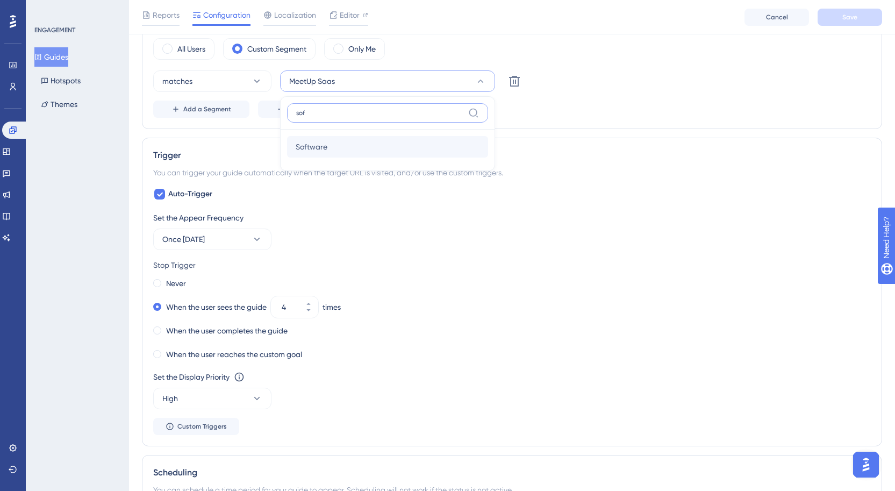
type input "sof"
click at [327, 147] on span "Software" at bounding box center [312, 146] width 32 height 13
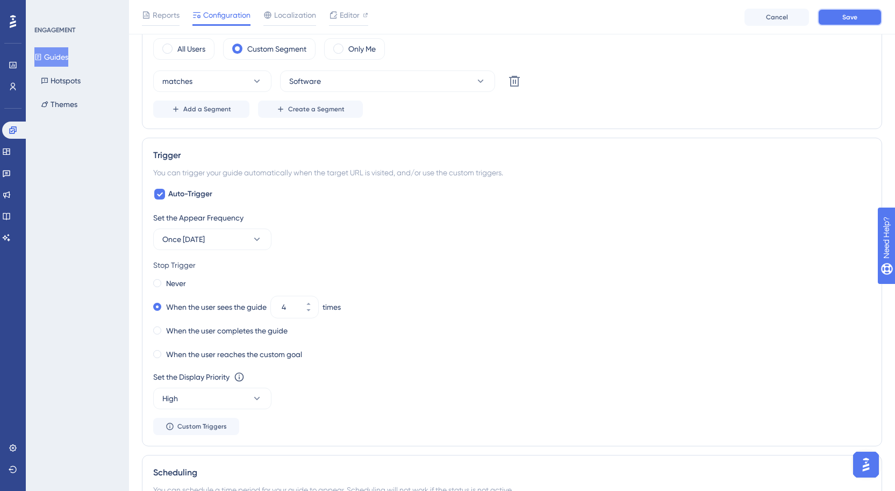
click at [839, 13] on button "Save" at bounding box center [850, 17] width 64 height 17
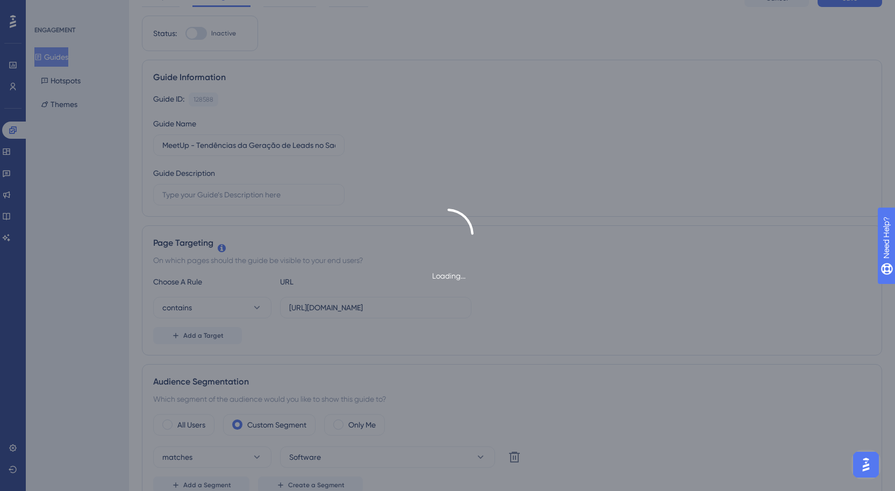
scroll to position [0, 0]
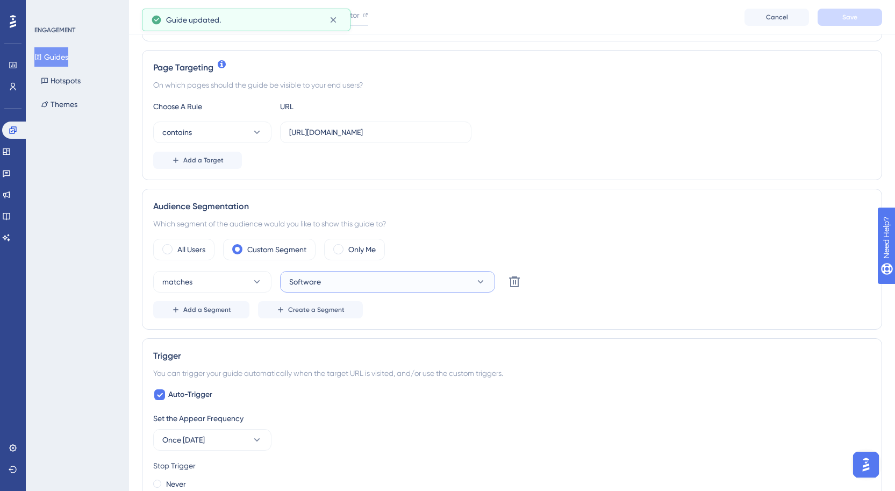
click at [383, 278] on button "Software" at bounding box center [387, 281] width 215 height 21
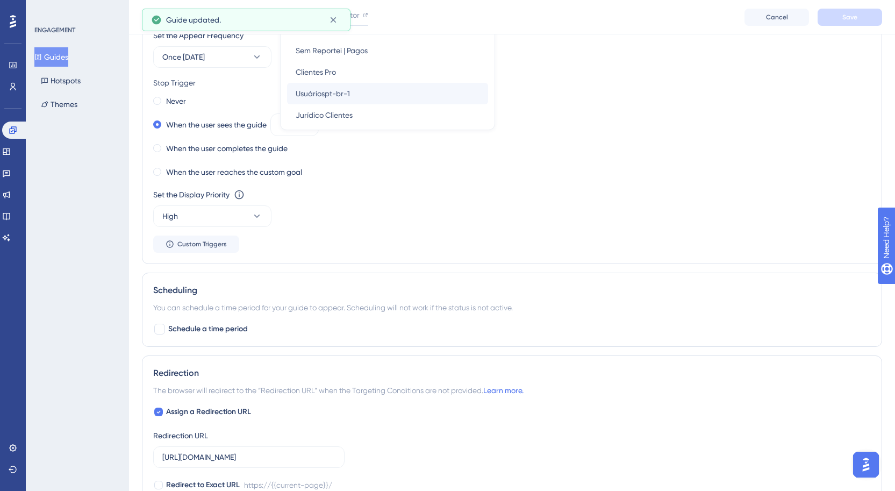
scroll to position [504, 0]
click at [359, 112] on div "Todos os pagos Todos os pagos" at bounding box center [388, 105] width 184 height 21
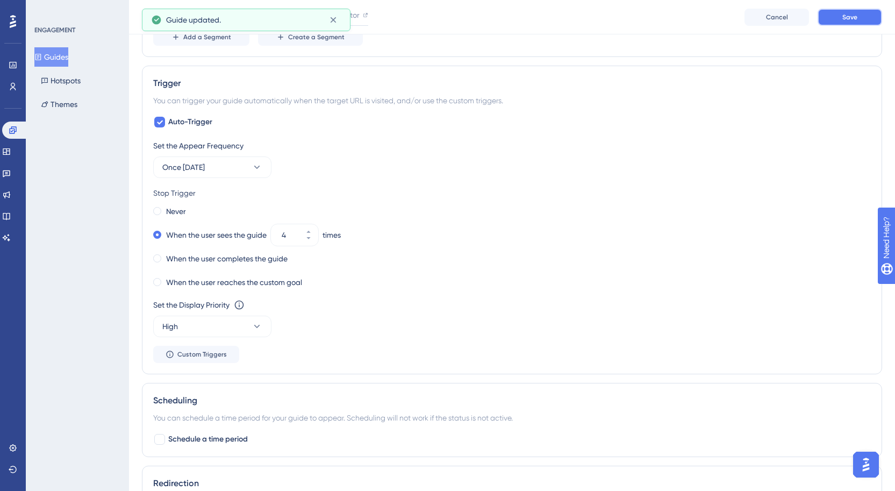
click at [857, 9] on button "Save" at bounding box center [850, 17] width 64 height 17
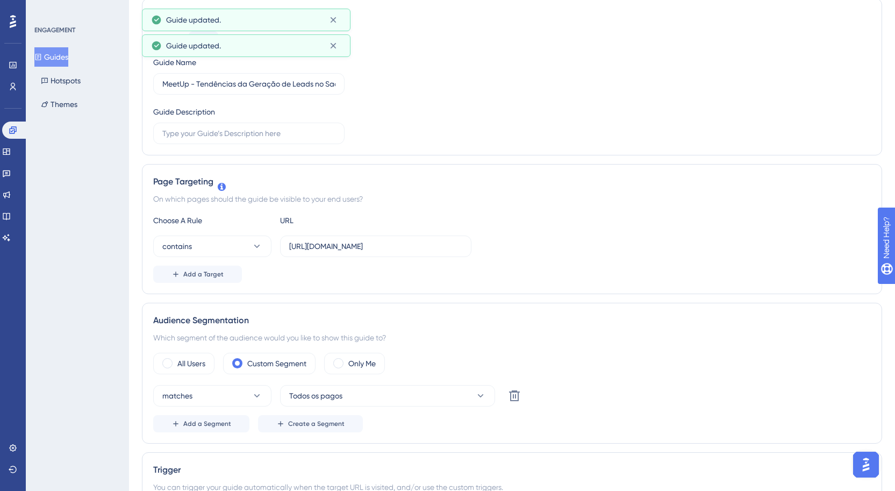
scroll to position [0, 0]
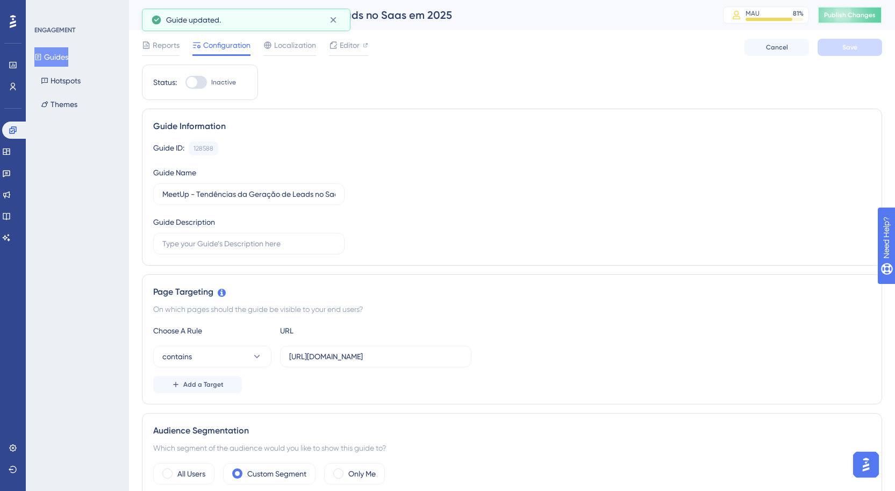
click at [850, 16] on span "Publish Changes" at bounding box center [850, 15] width 52 height 9
click at [16, 86] on icon at bounding box center [13, 86] width 9 height 9
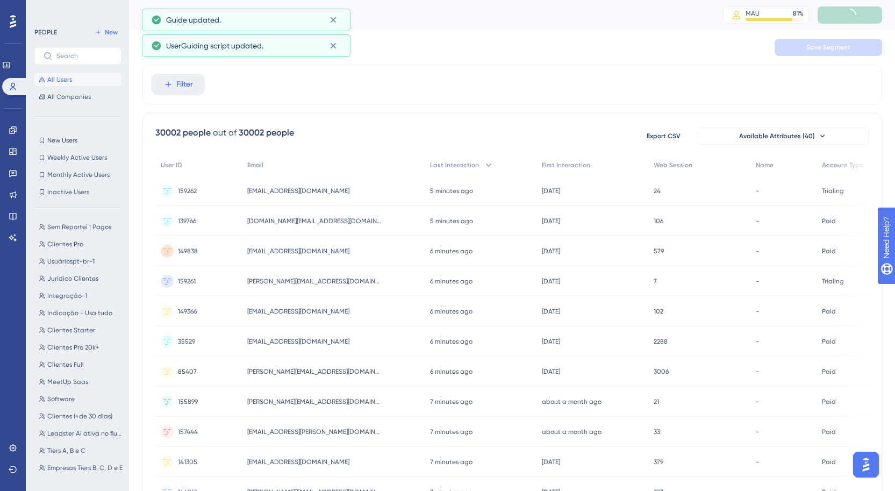
click at [80, 271] on div "Sem Reportei | Pagos Sem Reportei | Pagos Clientes Pro Clientes Pro Usuáriospt-…" at bounding box center [81, 343] width 94 height 255
click at [80, 278] on span "Jurídico Clientes" at bounding box center [72, 278] width 51 height 9
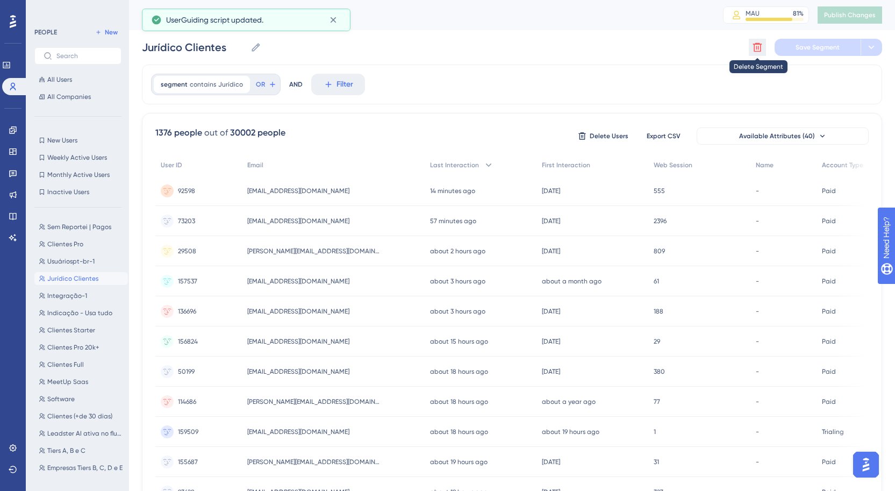
click at [758, 49] on icon at bounding box center [757, 47] width 11 height 11
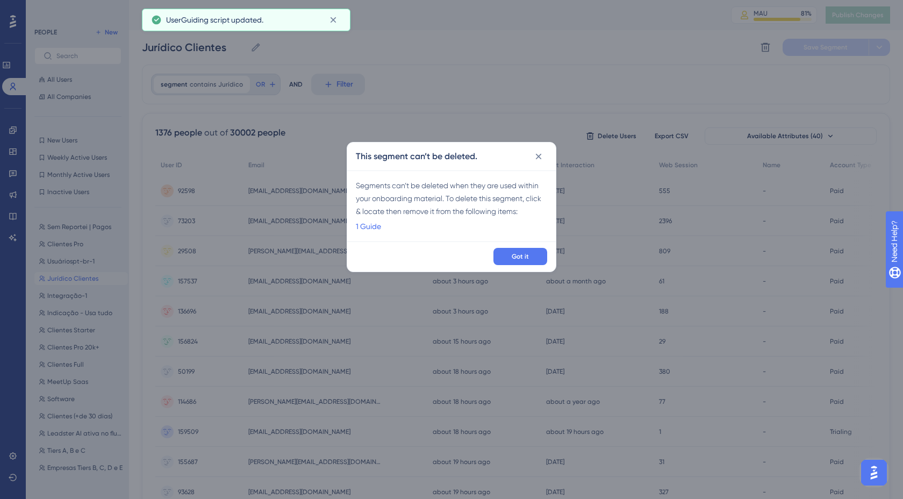
click at [347, 228] on div "Segments can’t be deleted when they are used within your onboarding material. T…" at bounding box center [451, 205] width 209 height 71
click at [372, 225] on link "1 Guide" at bounding box center [368, 226] width 25 height 13
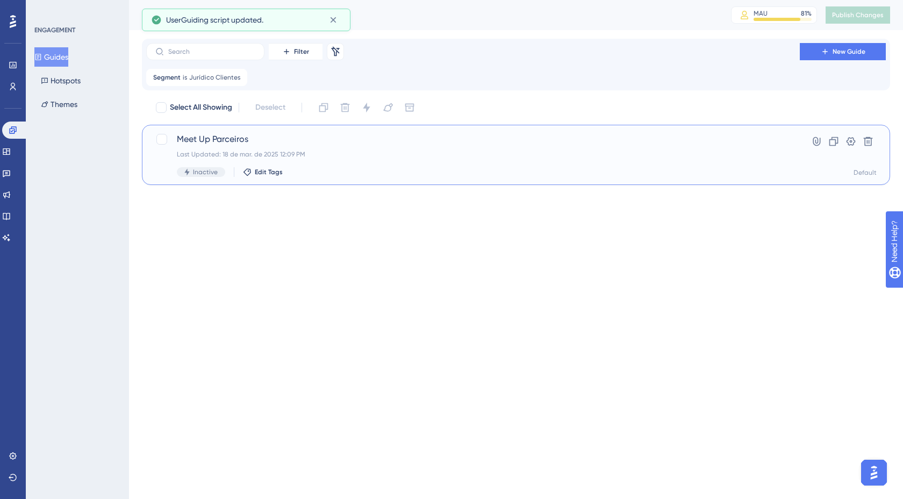
click at [210, 138] on span "Meet Up Parceiros" at bounding box center [473, 139] width 592 height 13
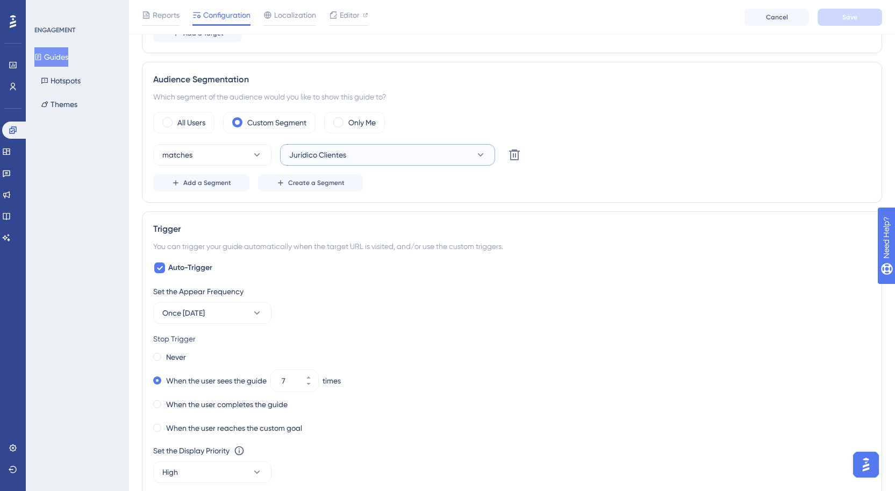
click at [377, 161] on button "Jurídico Clientes" at bounding box center [387, 154] width 215 height 21
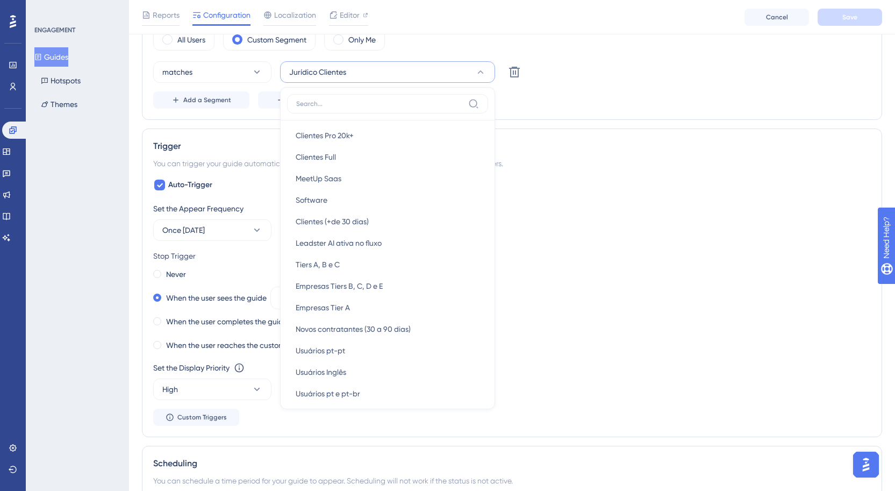
scroll to position [398, 0]
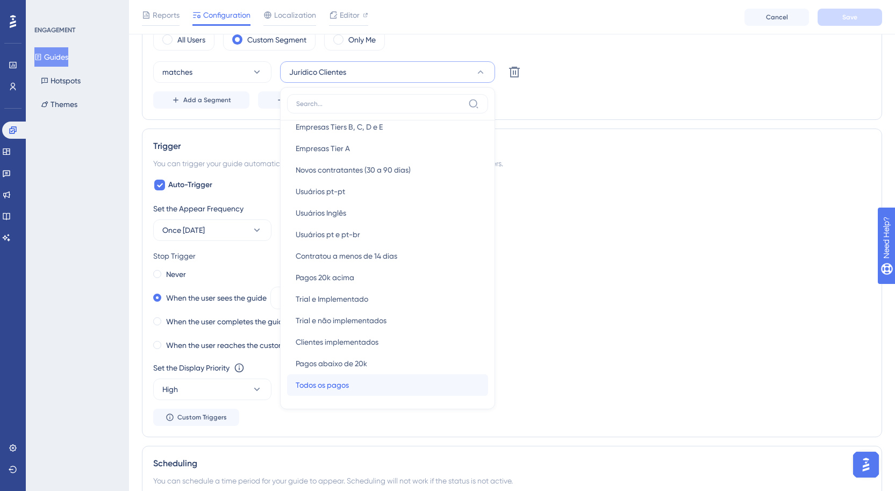
click at [363, 395] on div "Todos os pagos Todos os pagos" at bounding box center [388, 384] width 184 height 21
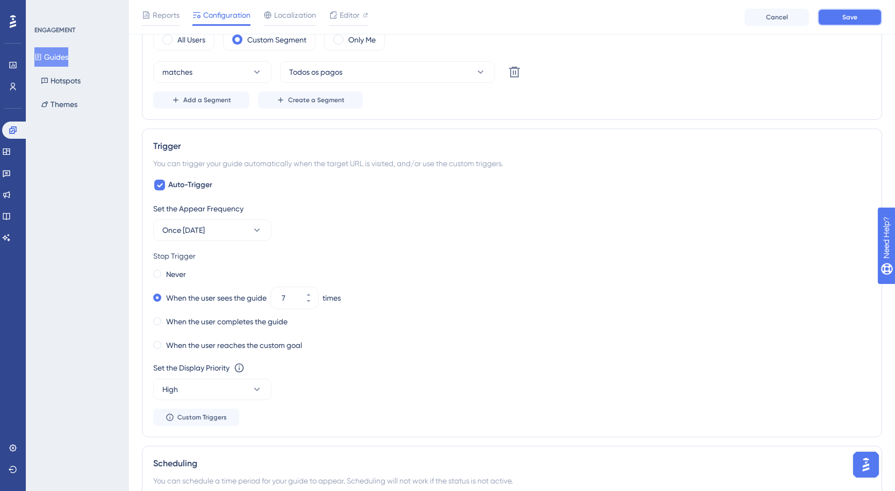
click at [856, 21] on button "Save" at bounding box center [850, 17] width 64 height 17
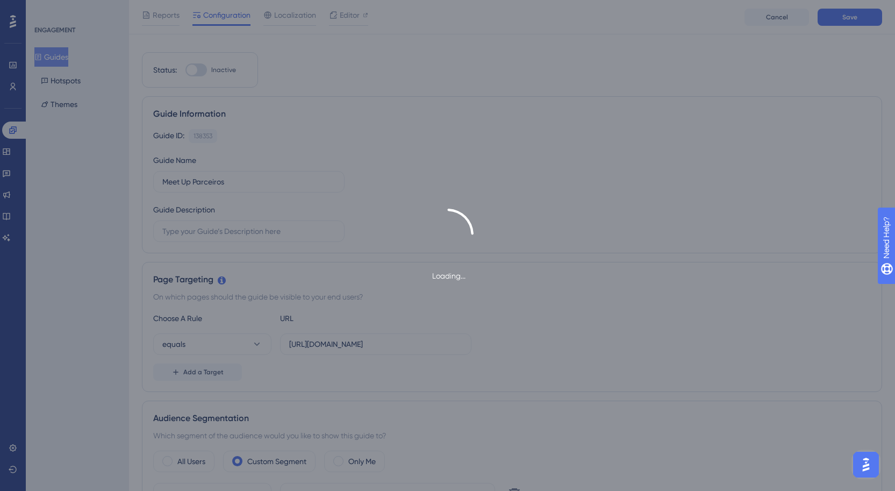
scroll to position [0, 0]
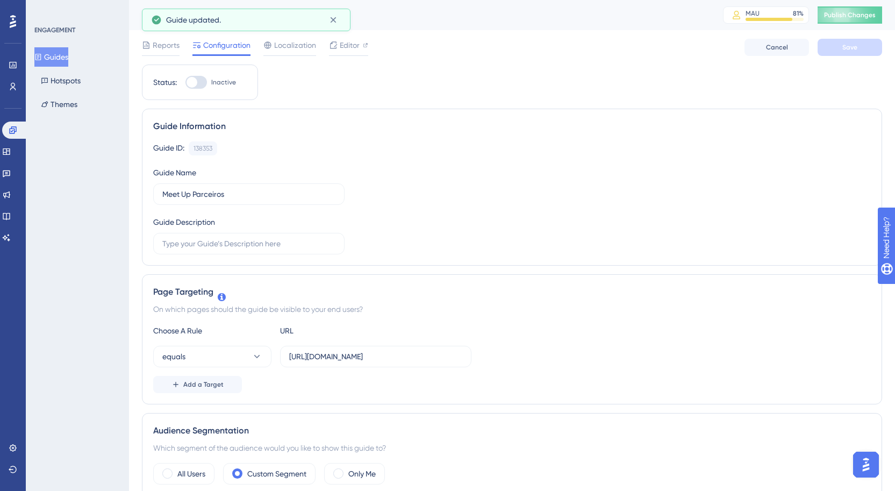
click at [868, 29] on div "Meet Up Parceiros MAU 81 % Click to see add-on and upgrade options Publish Chan…" at bounding box center [512, 15] width 766 height 30
click at [868, 21] on button "Publish Changes" at bounding box center [850, 14] width 64 height 17
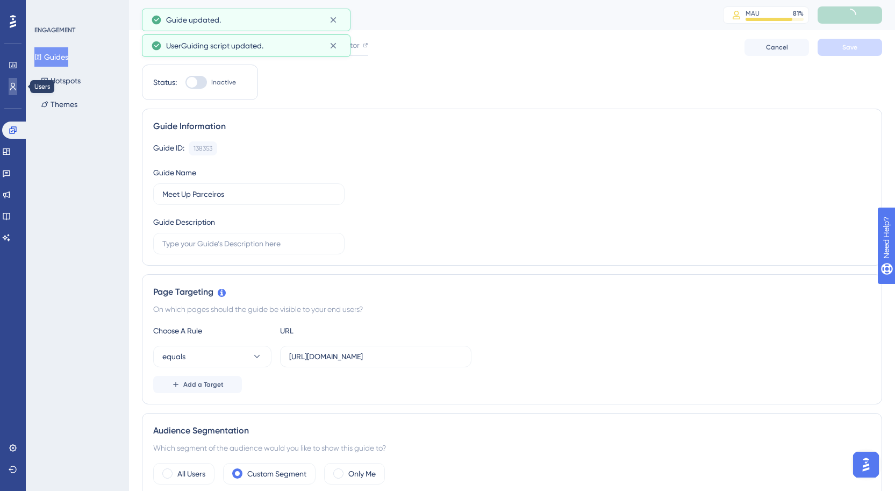
click at [11, 89] on icon at bounding box center [13, 86] width 9 height 9
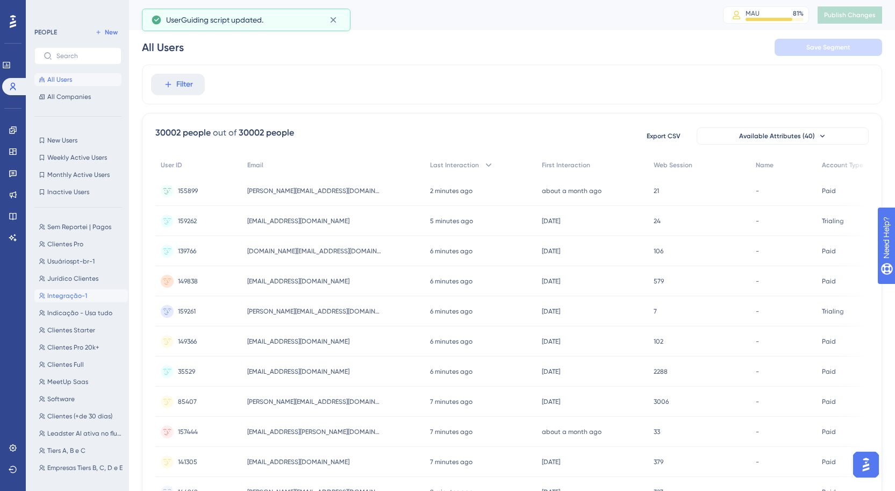
click at [67, 297] on span "Integração-1" at bounding box center [67, 295] width 40 height 9
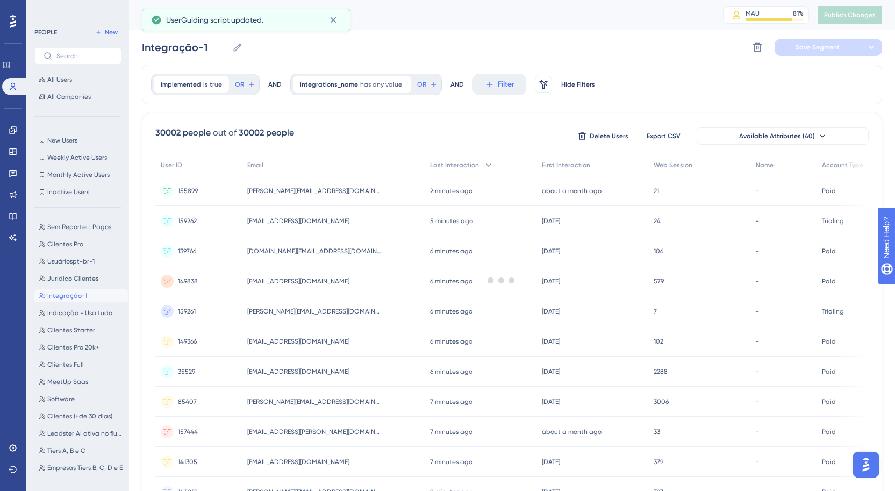
click at [71, 285] on div "Sem Reportei | Pagos Sem Reportei | Pagos Clientes Pro Clientes Pro Usuáriospt-…" at bounding box center [81, 343] width 94 height 255
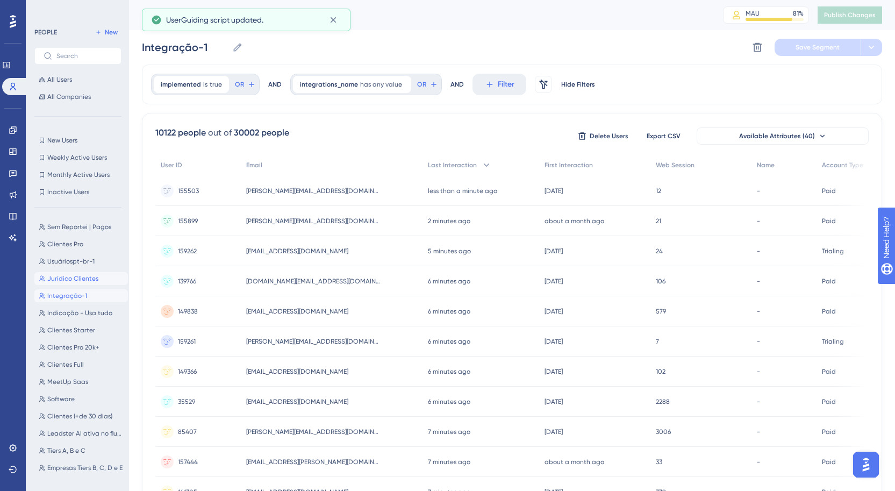
click at [80, 275] on span "Jurídico Clientes" at bounding box center [72, 278] width 51 height 9
type input "Jurídico Clientes"
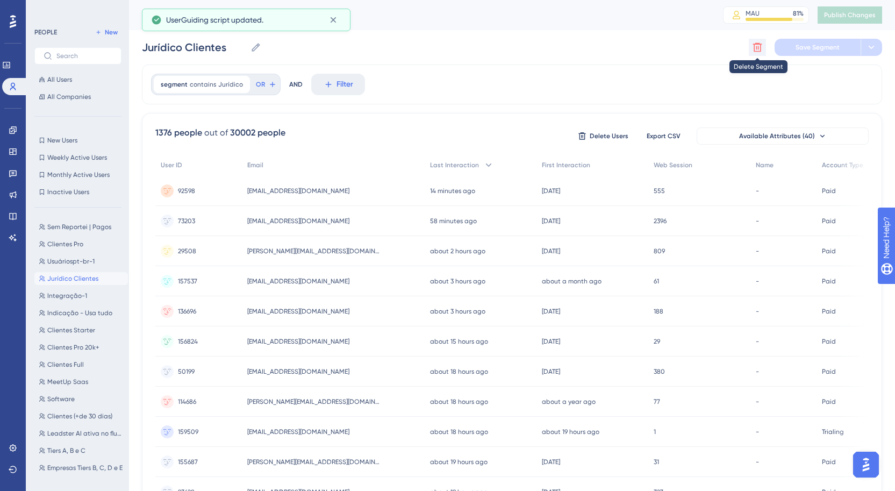
click at [754, 43] on icon at bounding box center [757, 47] width 11 height 11
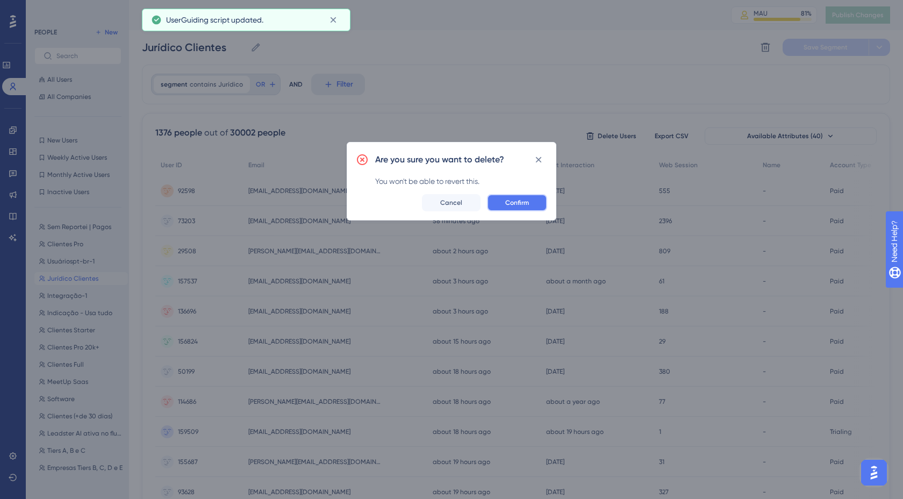
click at [539, 203] on button "Confirm" at bounding box center [517, 202] width 60 height 17
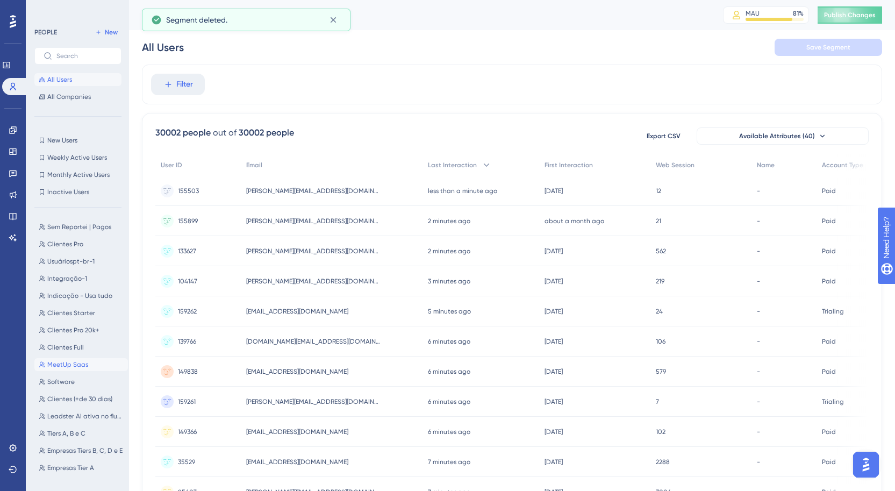
click at [72, 368] on span "MeetUp Saas" at bounding box center [67, 364] width 41 height 9
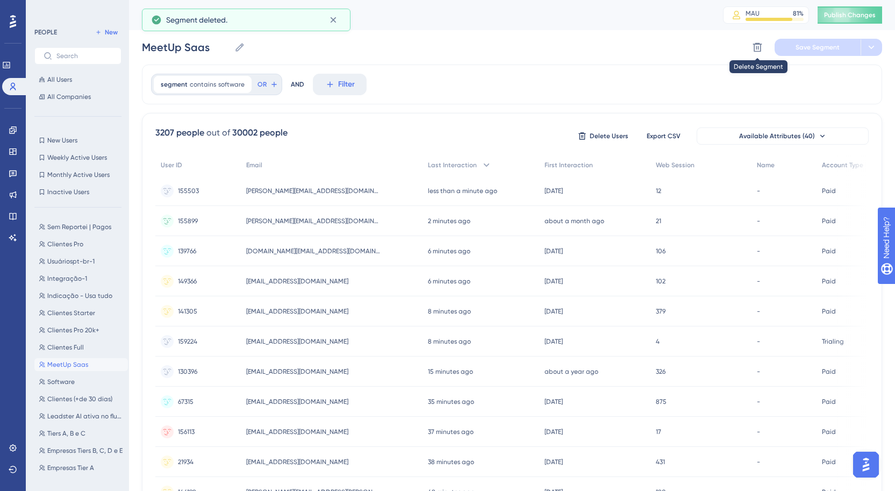
click at [758, 38] on div "MeetUp Saas MeetUp Saas Delete Segment Save Segment" at bounding box center [512, 47] width 740 height 34
click at [760, 48] on icon at bounding box center [757, 47] width 9 height 9
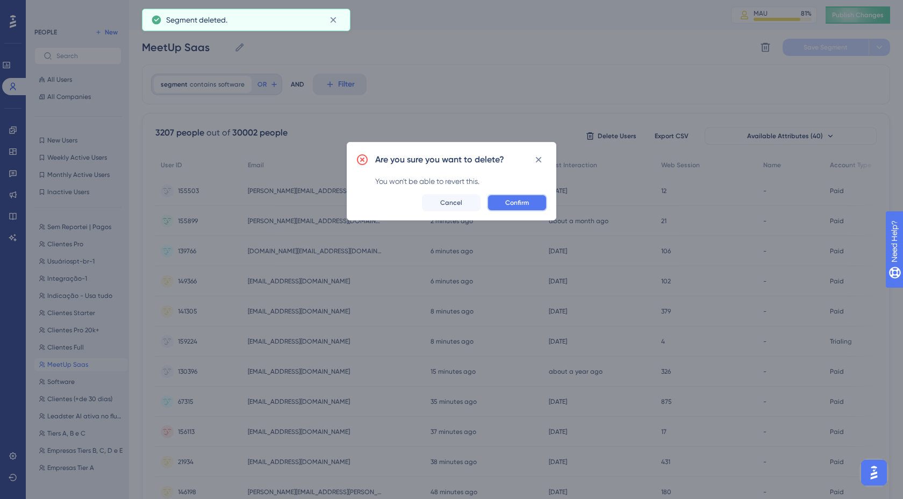
click at [524, 211] on button "Confirm" at bounding box center [517, 202] width 60 height 17
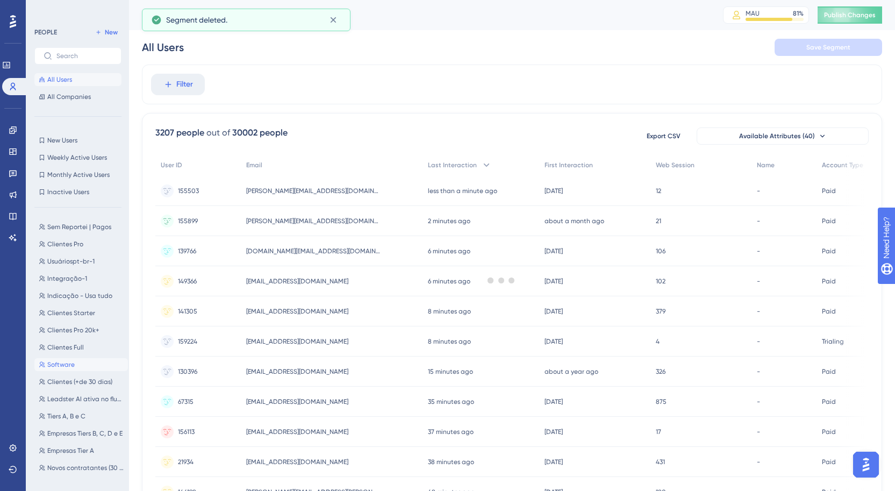
click at [63, 364] on span "Software" at bounding box center [60, 364] width 27 height 9
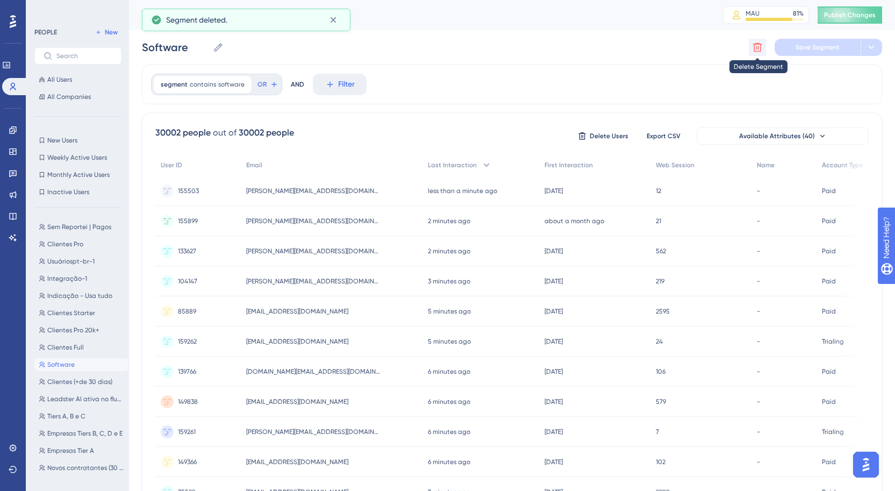
click at [751, 48] on button at bounding box center [757, 47] width 17 height 17
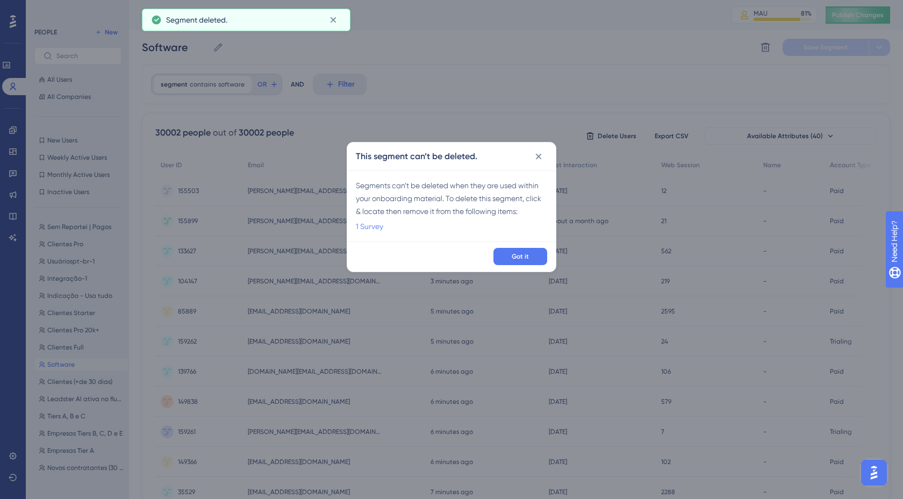
click at [372, 225] on link "1 Survey" at bounding box center [369, 226] width 27 height 13
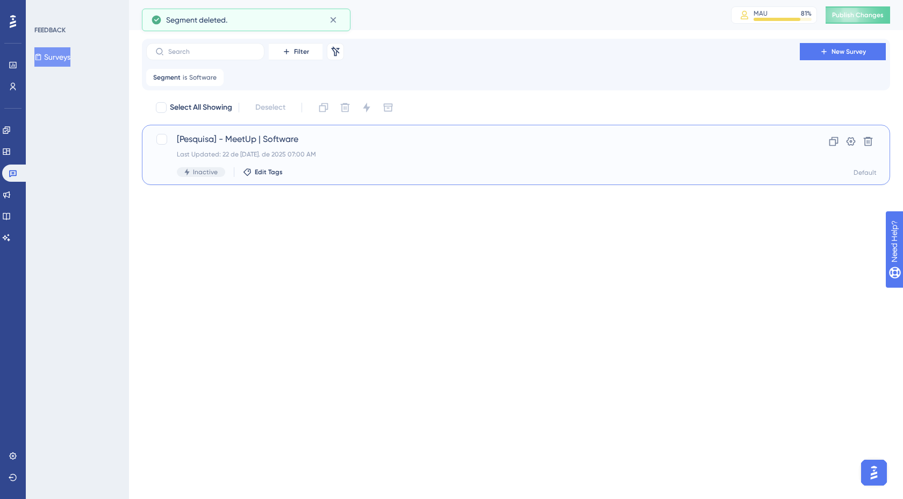
click at [224, 142] on span "[Pesquisa] - MeetUp | Software" at bounding box center [473, 139] width 592 height 13
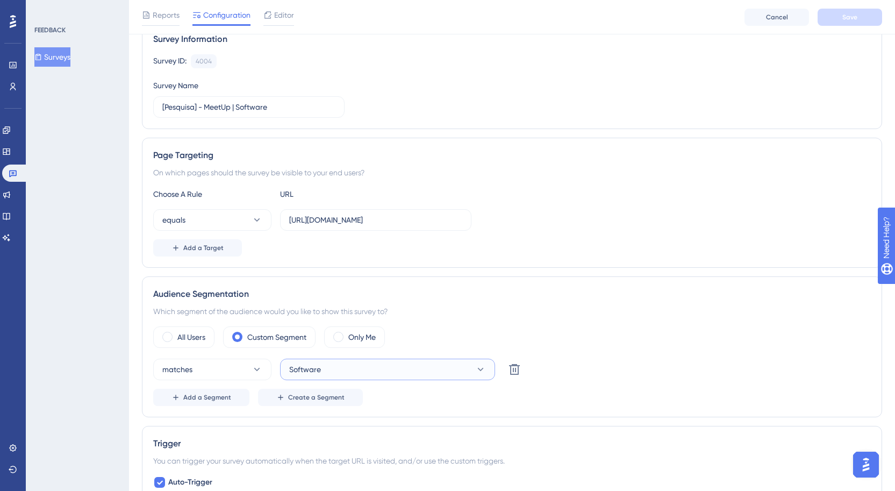
click at [352, 365] on button "Software" at bounding box center [387, 369] width 215 height 21
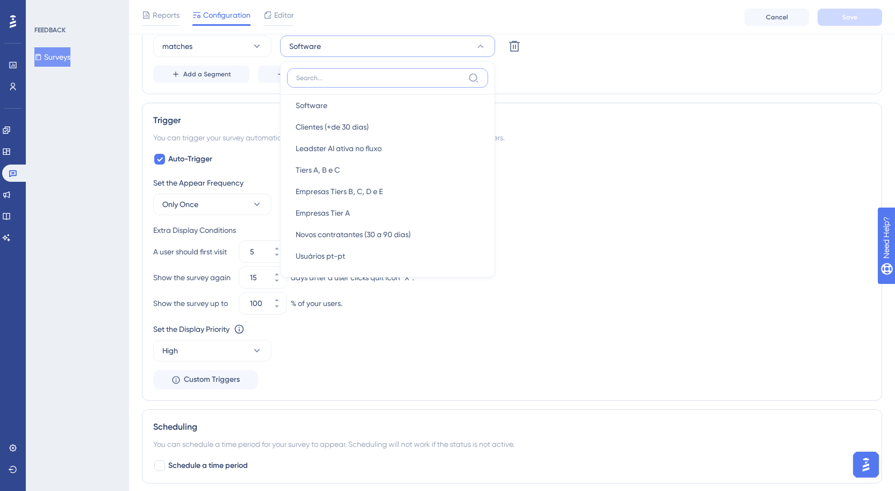
scroll to position [461, 0]
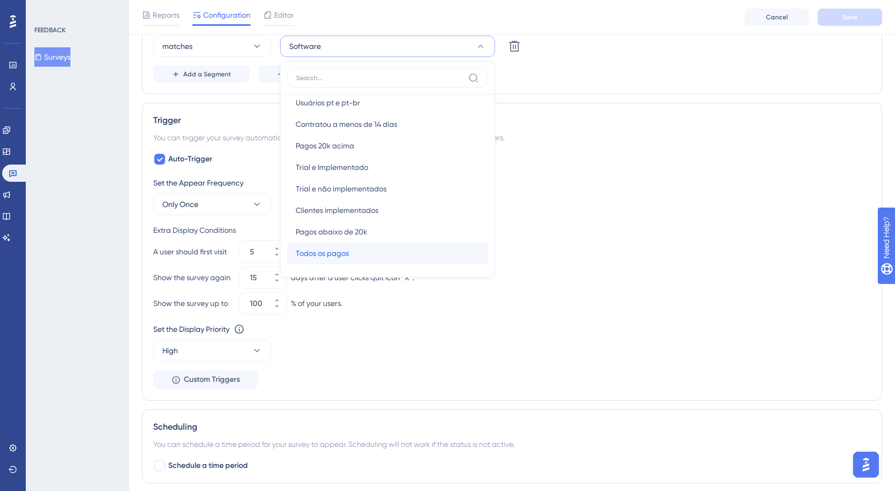
click at [347, 261] on div "Todos os pagos Todos os pagos" at bounding box center [388, 252] width 184 height 21
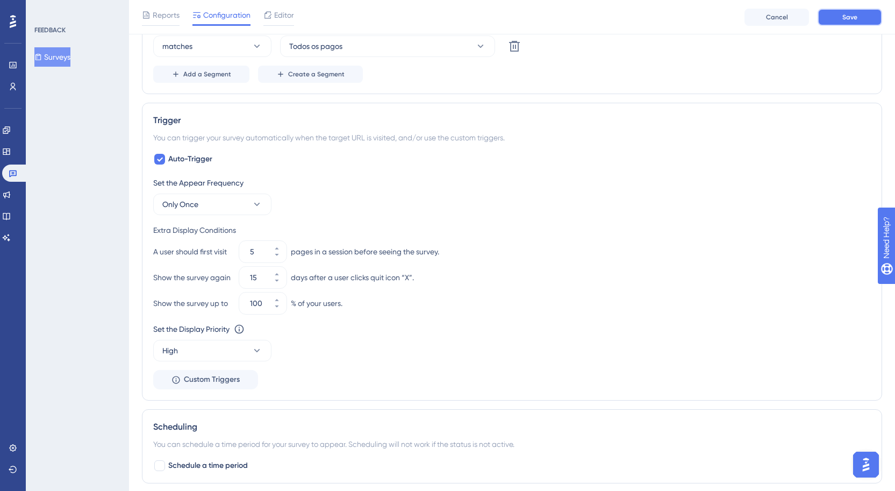
click at [851, 13] on span "Save" at bounding box center [849, 17] width 15 height 9
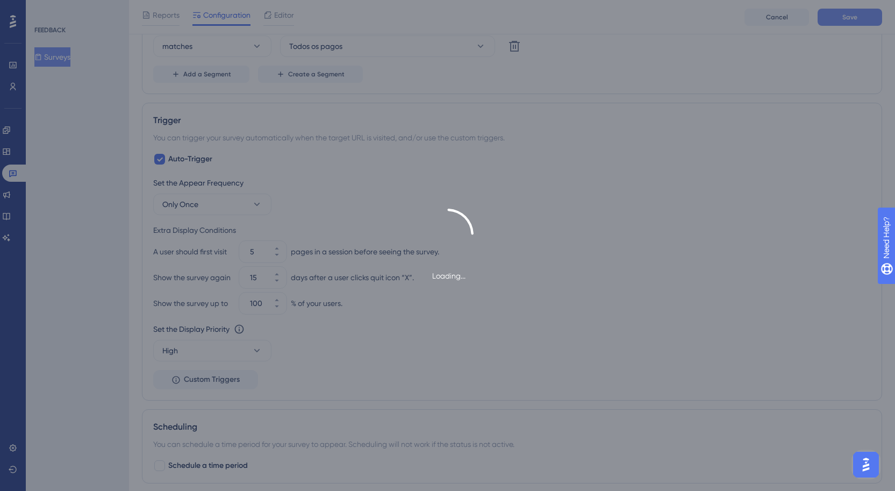
scroll to position [0, 0]
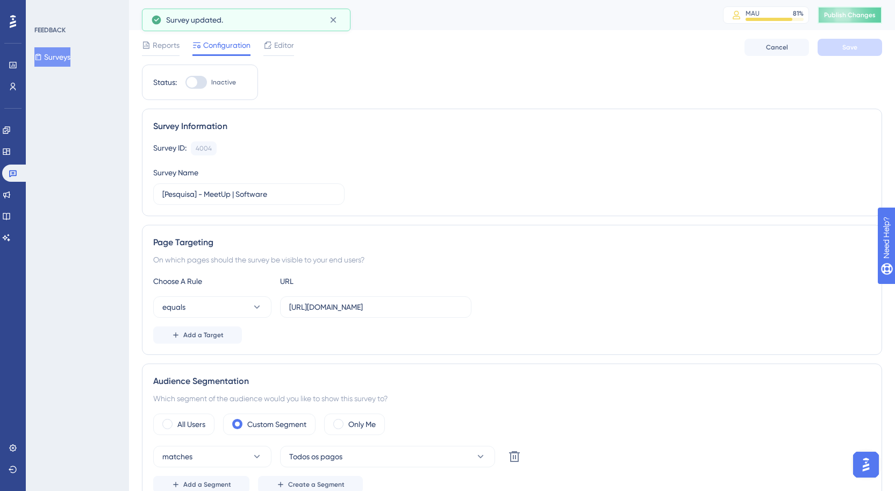
click at [856, 23] on button "Publish Changes" at bounding box center [850, 14] width 64 height 17
click at [12, 84] on icon at bounding box center [13, 86] width 9 height 9
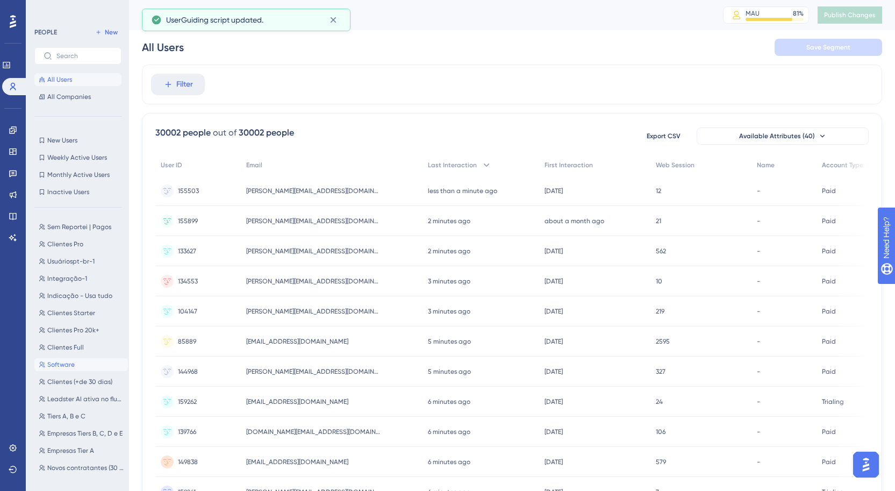
click at [68, 363] on span "Software" at bounding box center [60, 364] width 27 height 9
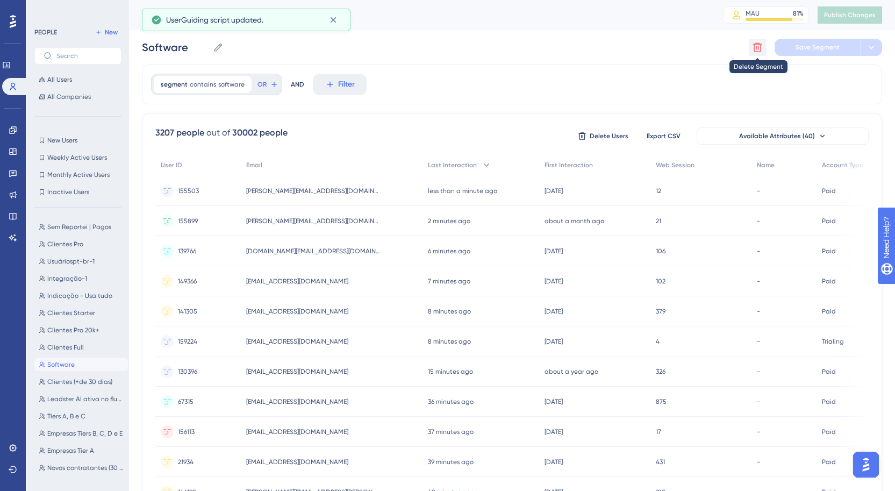
click at [756, 42] on icon at bounding box center [757, 47] width 11 height 11
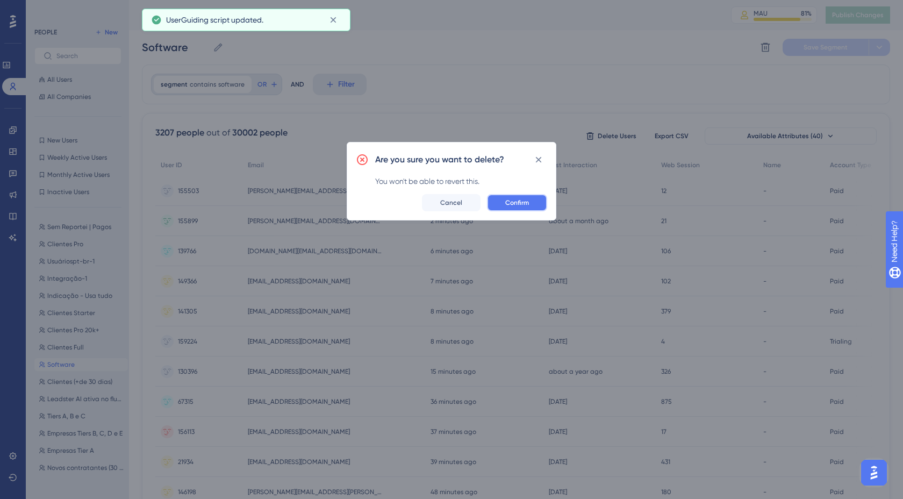
click at [540, 204] on button "Confirm" at bounding box center [517, 202] width 60 height 17
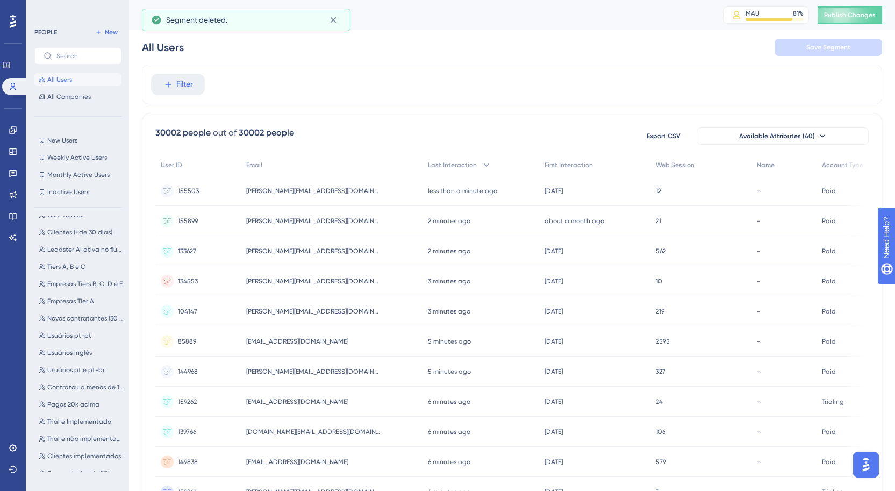
scroll to position [149, 0]
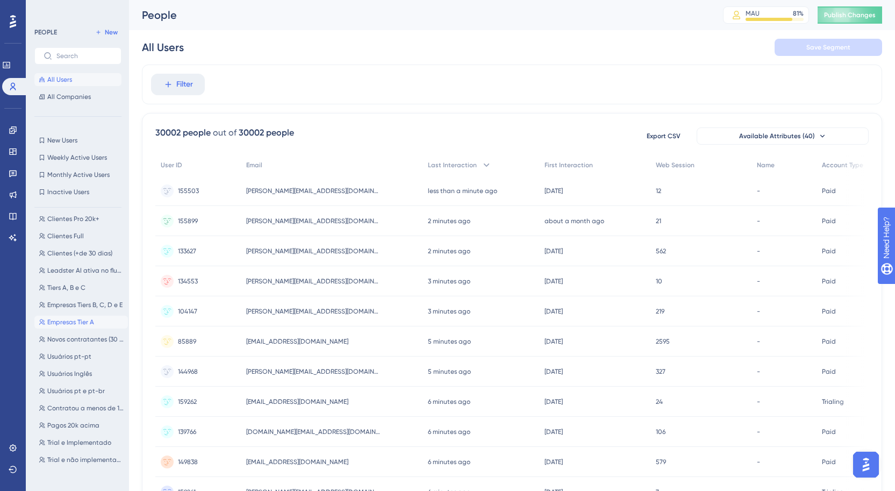
click at [77, 324] on span "Empresas Tier A" at bounding box center [70, 322] width 47 height 9
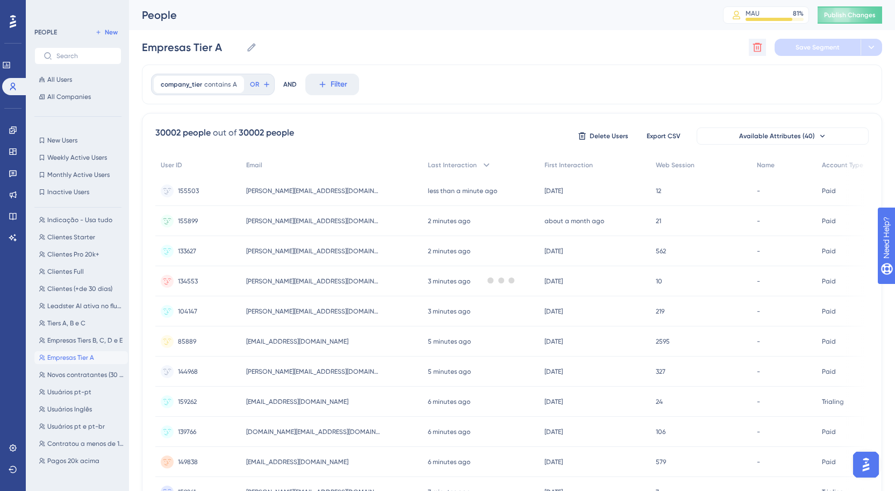
scroll to position [0, 0]
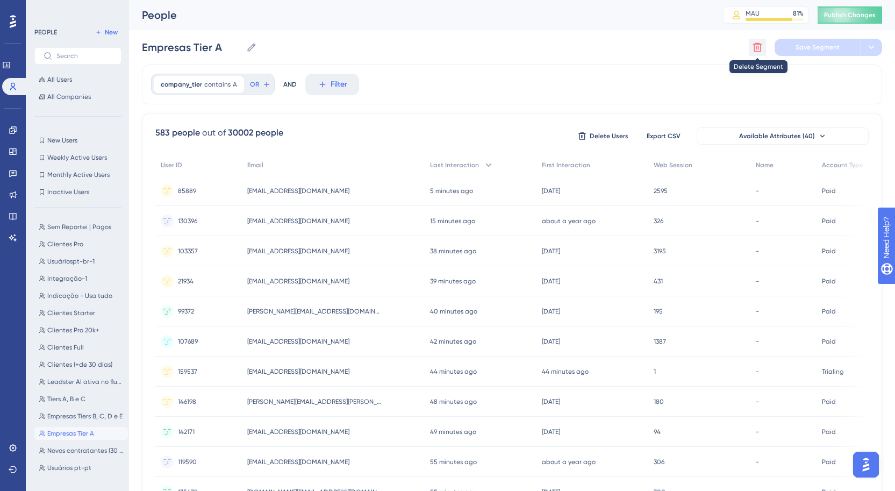
click at [756, 44] on icon at bounding box center [757, 47] width 9 height 9
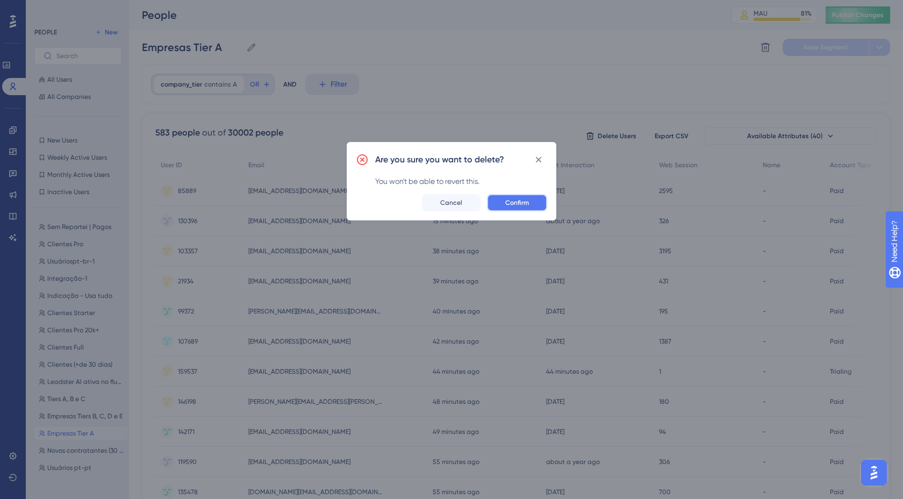
click at [527, 202] on span "Confirm" at bounding box center [517, 202] width 24 height 9
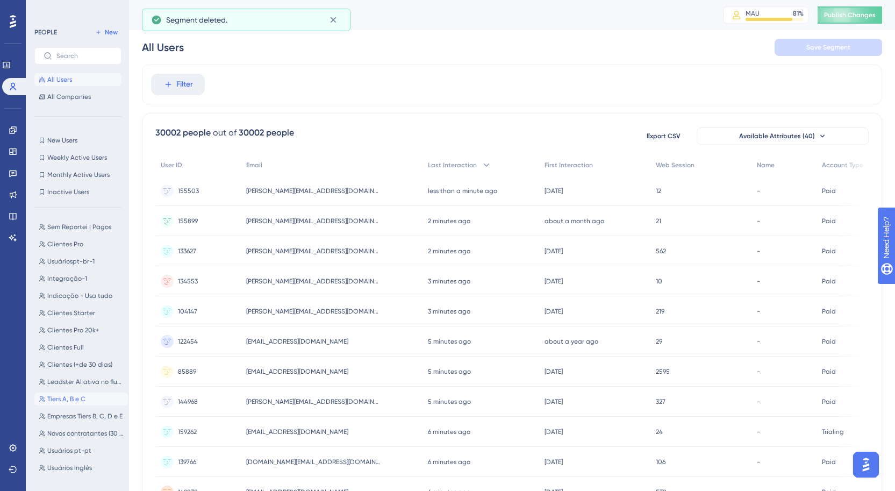
click at [82, 404] on button "Tiers A, B e C Tiers A, B e C" at bounding box center [81, 398] width 94 height 13
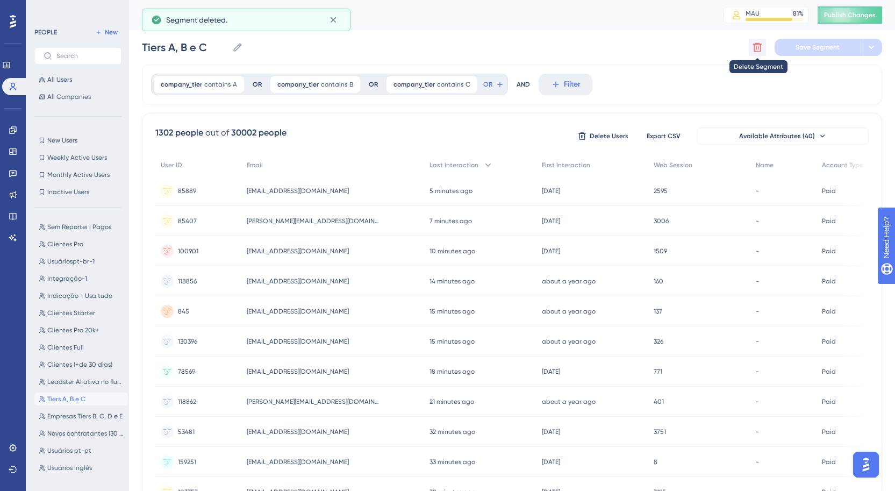
click at [754, 52] on icon at bounding box center [757, 47] width 11 height 11
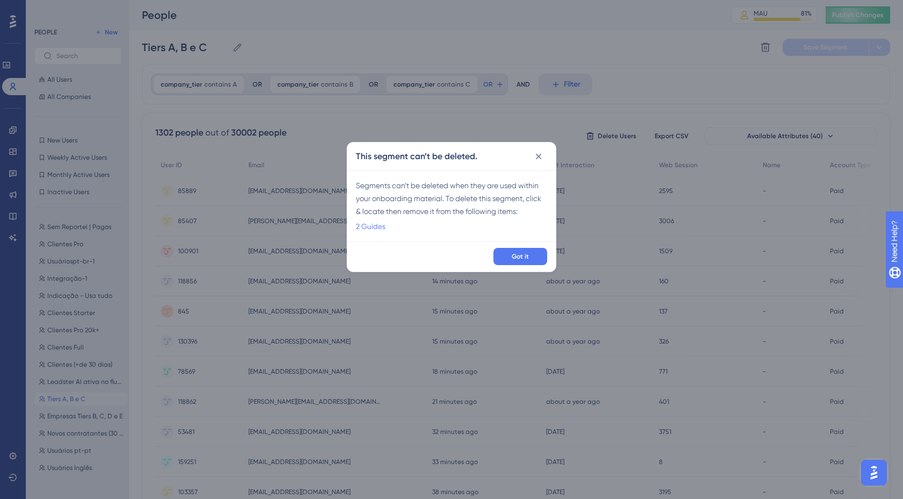
click at [359, 223] on link "2 Guides" at bounding box center [371, 226] width 30 height 13
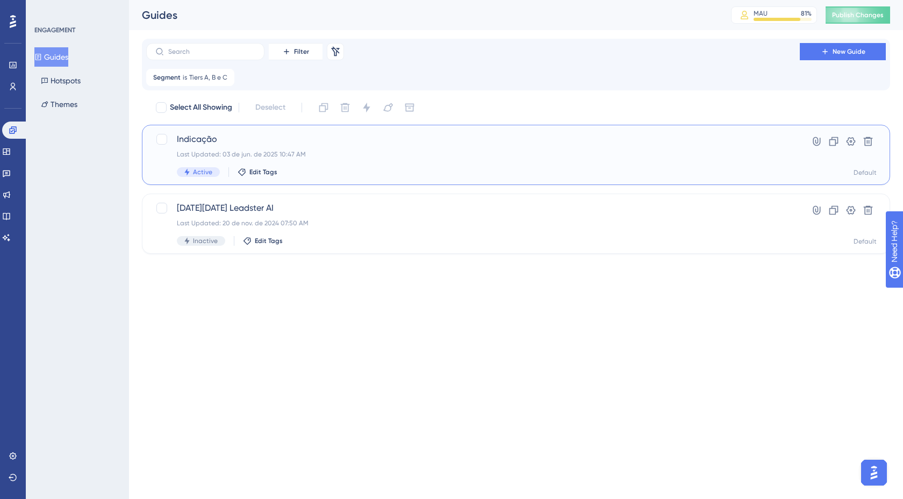
click at [221, 143] on span "Indicação" at bounding box center [473, 139] width 592 height 13
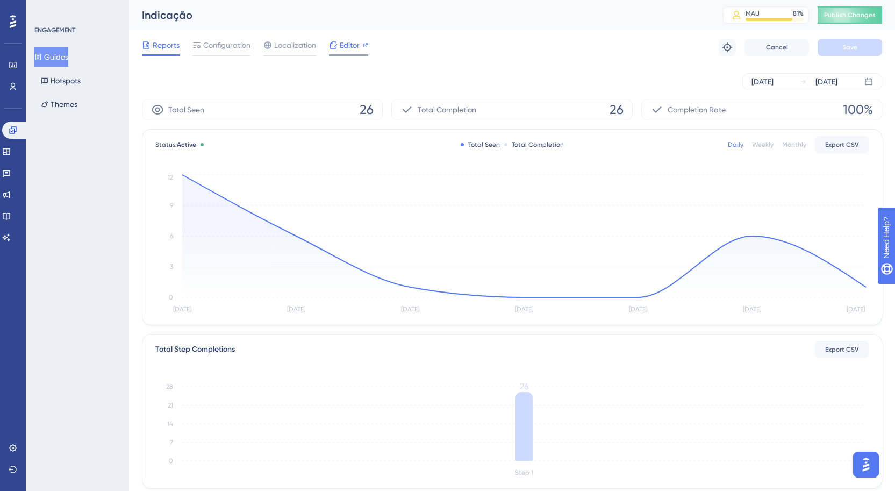
click at [343, 40] on span "Editor" at bounding box center [350, 45] width 20 height 13
click at [203, 39] on span "Configuration" at bounding box center [226, 45] width 47 height 13
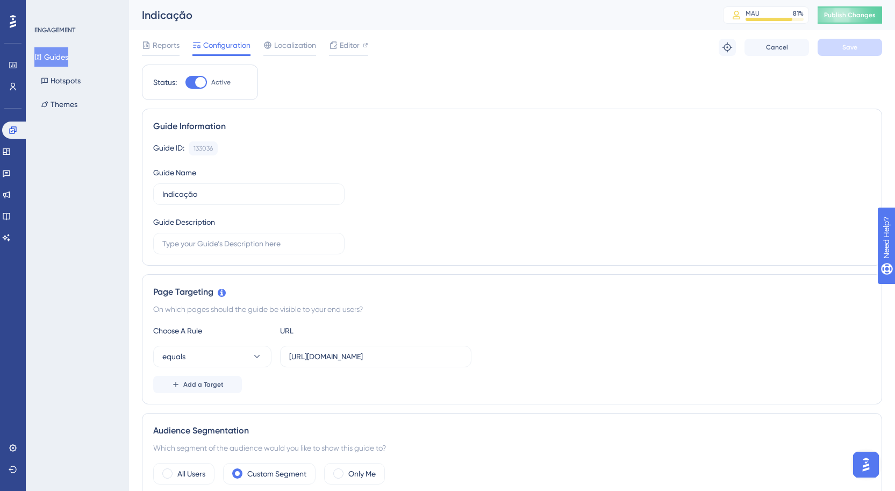
click at [204, 45] on span "Configuration" at bounding box center [226, 45] width 47 height 13
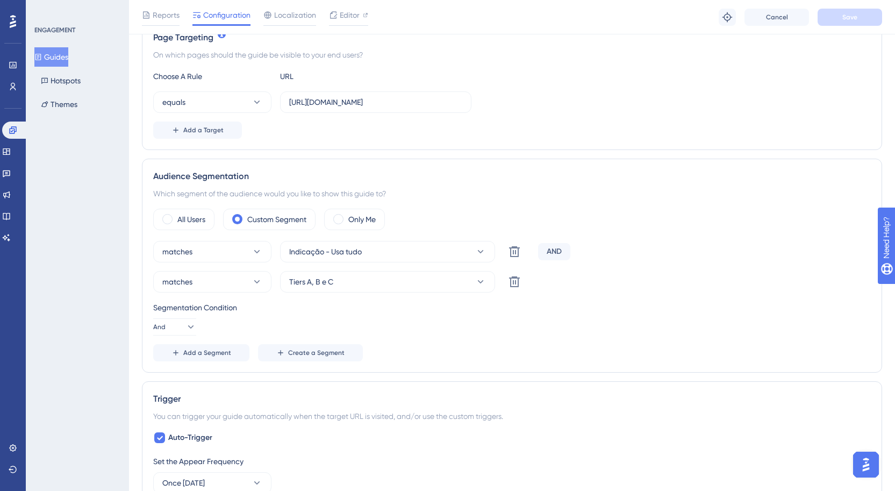
scroll to position [268, 0]
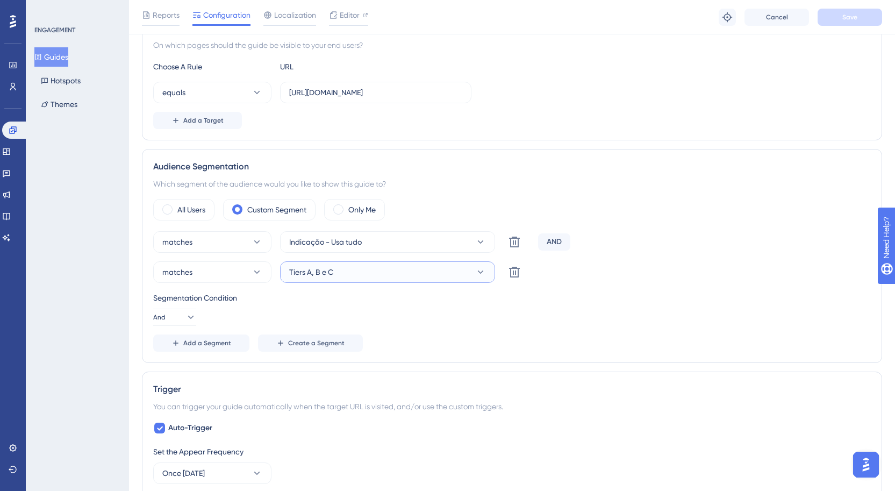
click at [389, 275] on button "Tiers A, B e C" at bounding box center [387, 271] width 215 height 21
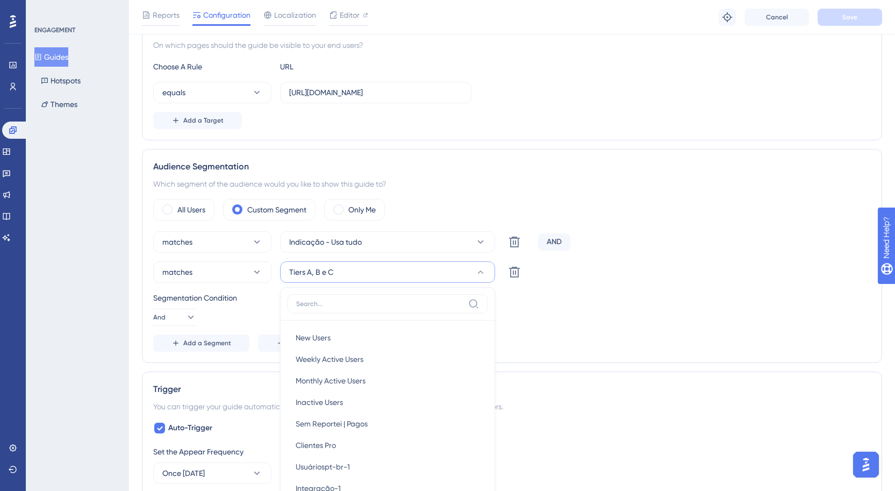
scroll to position [416, 0]
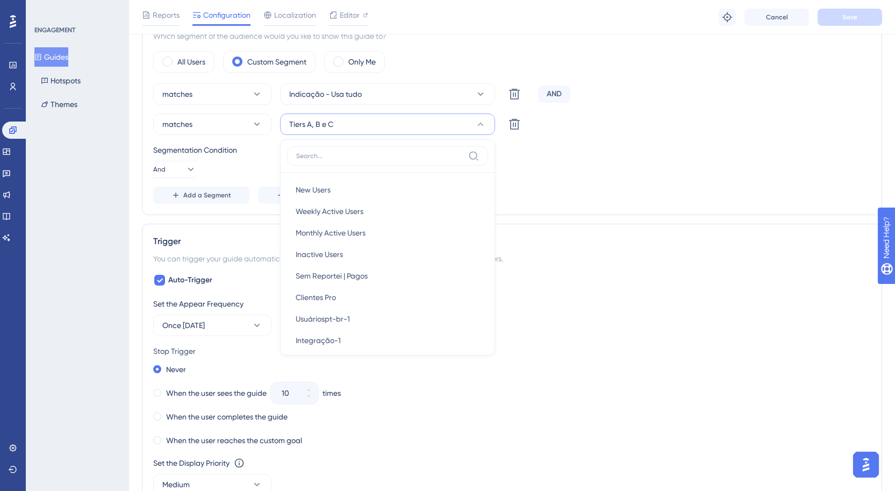
click at [594, 208] on div "Audience Segmentation Which segment of the audience would you like to show this…" at bounding box center [512, 108] width 740 height 214
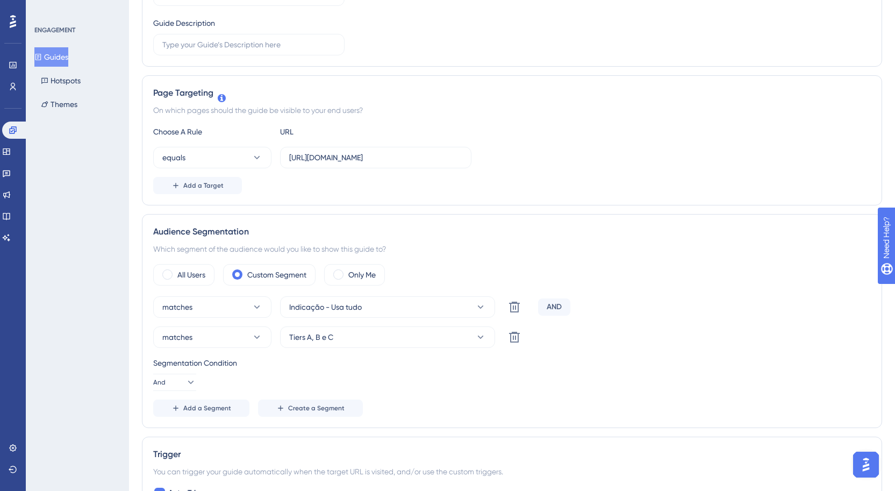
scroll to position [350, 0]
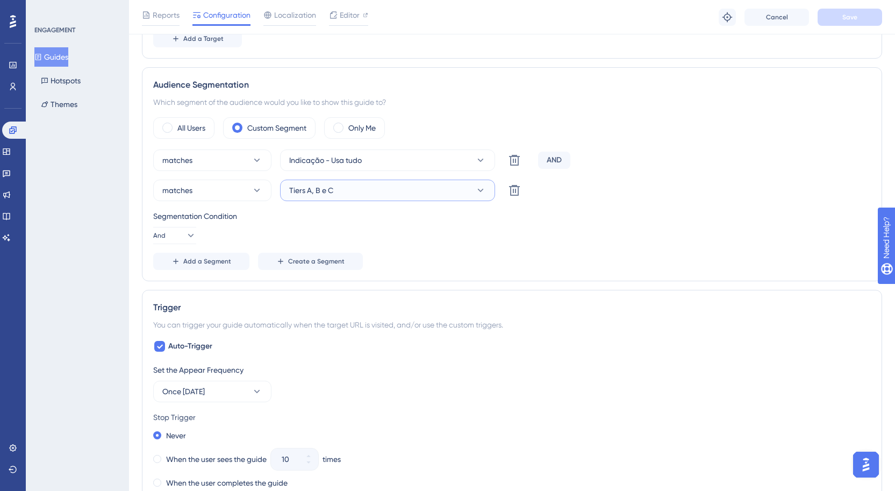
click at [324, 197] on button "Tiers A, B e C" at bounding box center [387, 190] width 215 height 21
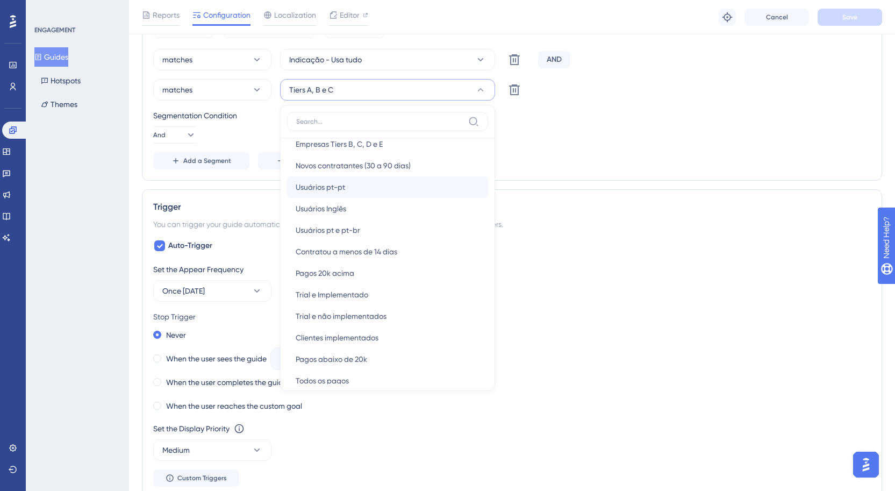
scroll to position [326, 0]
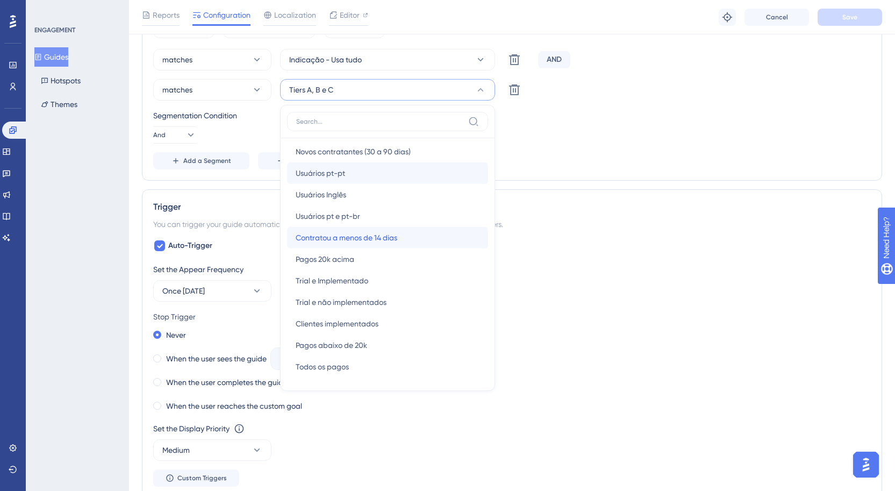
click at [415, 235] on div "Contratou a menos de 14 [PERSON_NAME] Contratou a menos de 14 [PERSON_NAME]" at bounding box center [388, 237] width 184 height 21
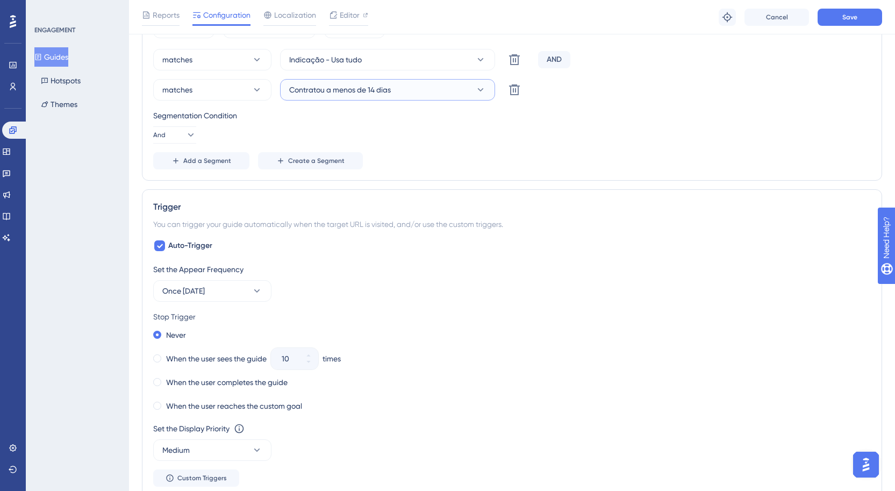
click at [436, 82] on button "Contratou a menos de 14 dias" at bounding box center [387, 89] width 215 height 21
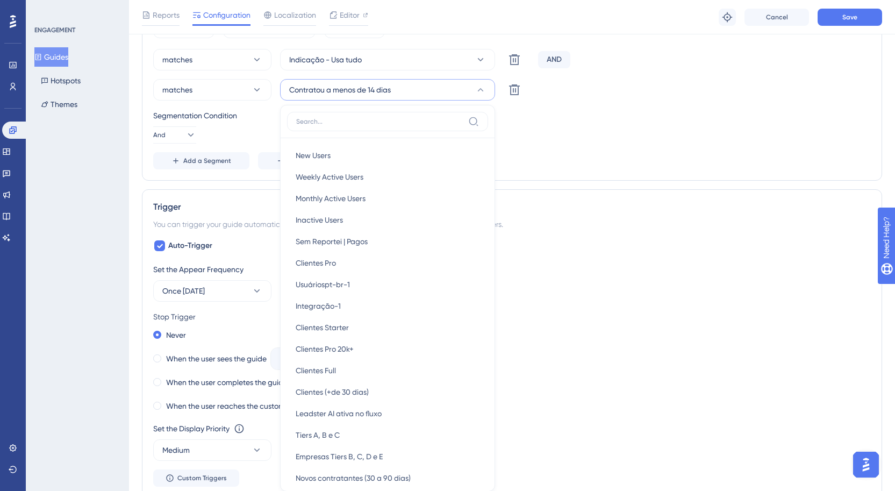
scroll to position [500, 0]
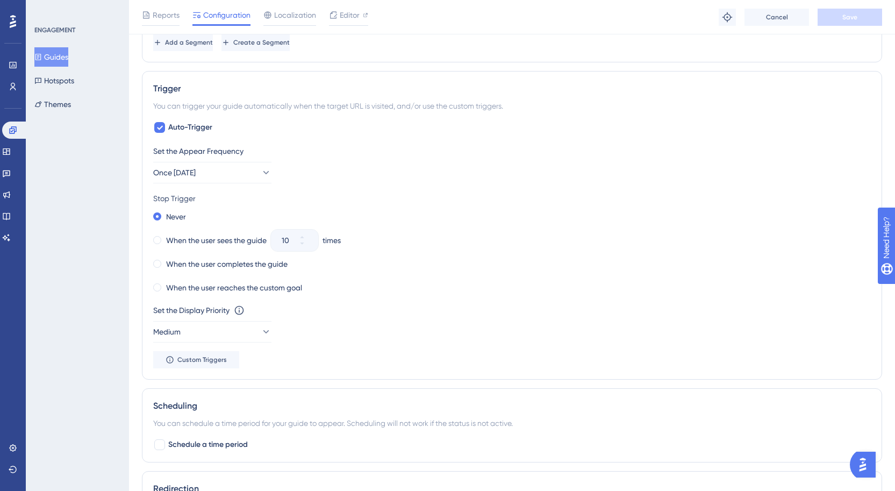
scroll to position [359, 0]
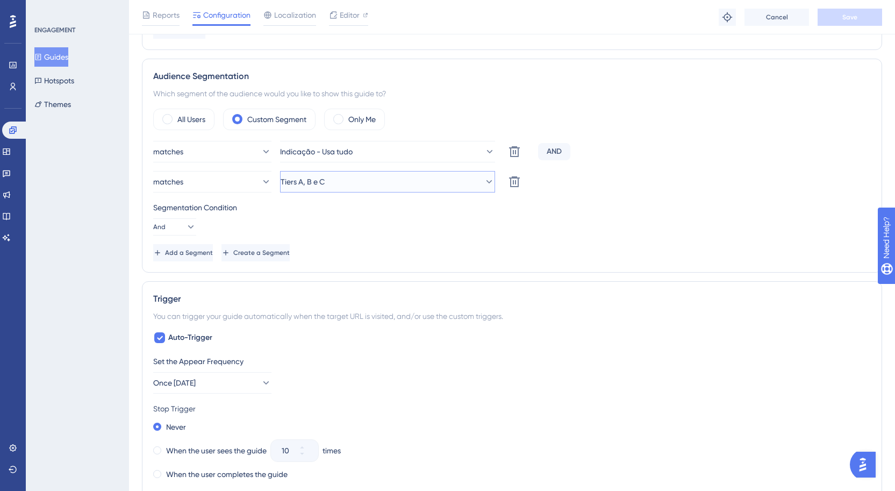
click at [392, 174] on button "Tiers A, B e C" at bounding box center [387, 181] width 215 height 21
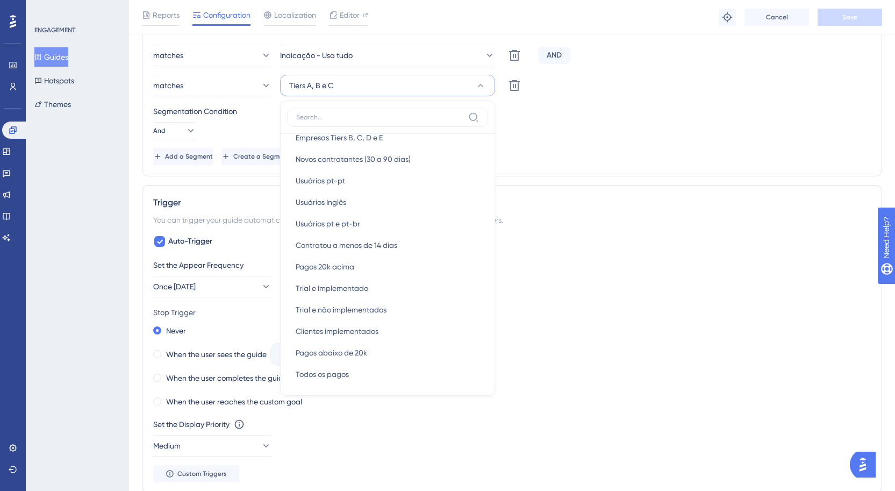
scroll to position [220, 0]
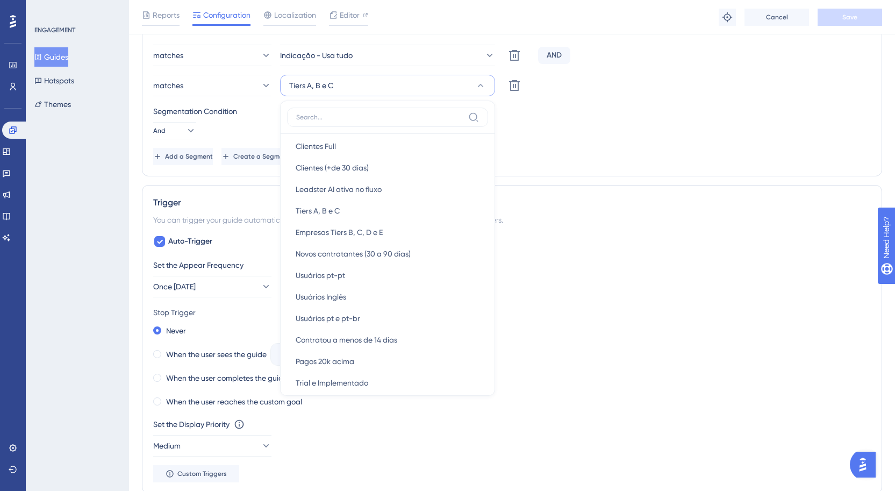
click at [604, 178] on div "Status: Active Guide Information Guide ID: 133036 Copy Guide Name Indicação Gui…" at bounding box center [512, 256] width 740 height 1285
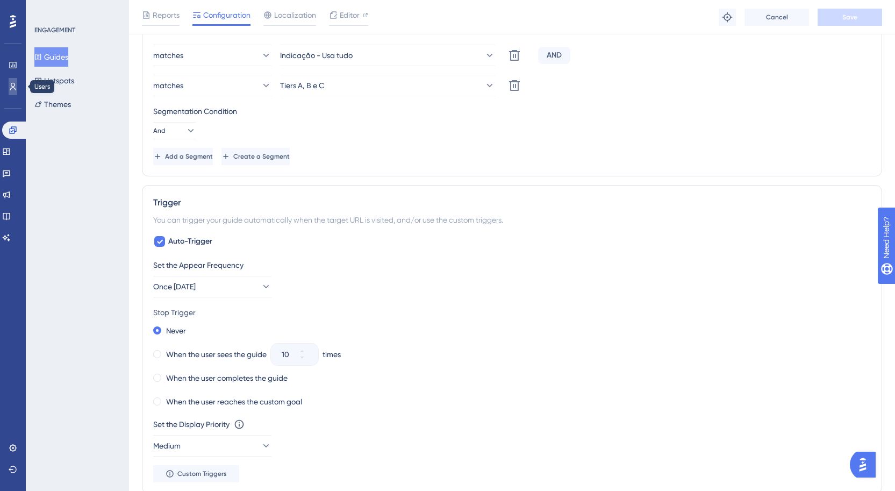
click at [9, 89] on link at bounding box center [13, 86] width 9 height 17
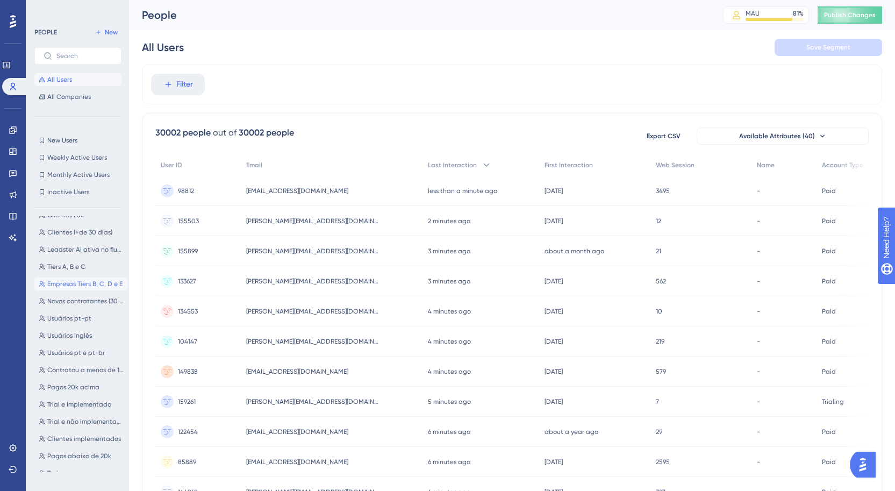
click at [82, 289] on button "Empresas Tiers B, C, D e E Empresas Tiers B, C, D e E" at bounding box center [81, 283] width 94 height 13
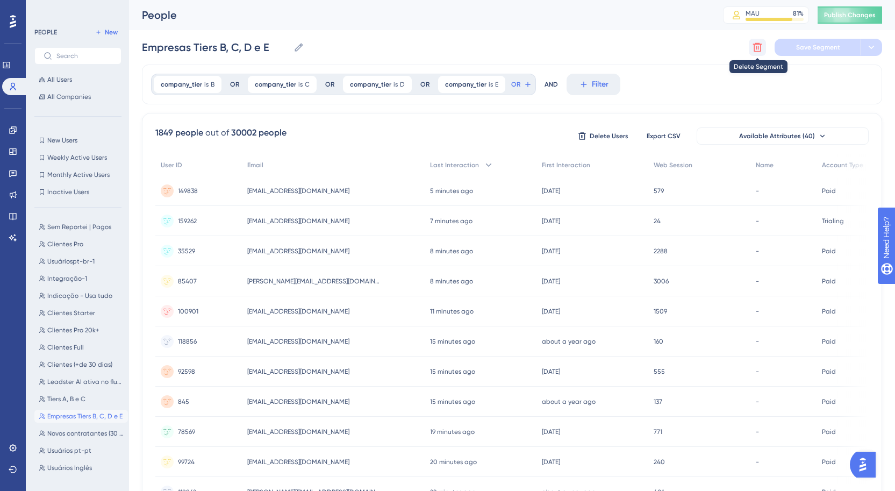
click at [751, 52] on button at bounding box center [757, 47] width 17 height 17
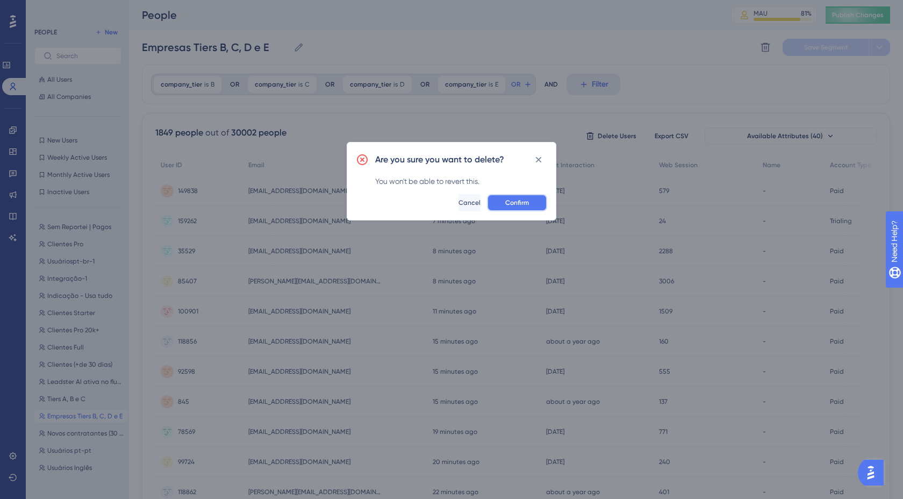
click at [524, 202] on span "Confirm" at bounding box center [517, 202] width 24 height 9
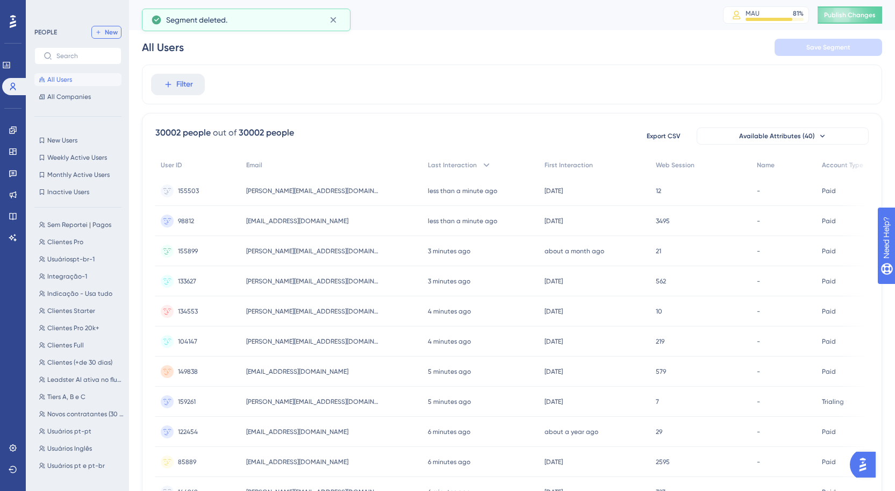
click at [116, 37] on button "New" at bounding box center [106, 32] width 30 height 13
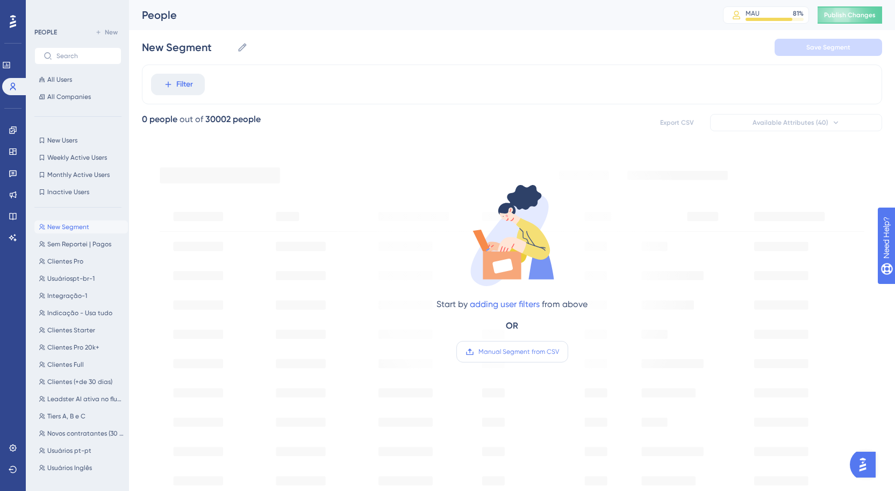
click at [528, 360] on label "Manual Segment from CSV" at bounding box center [512, 351] width 112 height 21
click at [559, 352] on input "Manual Segment from CSV" at bounding box center [559, 352] width 0 height 0
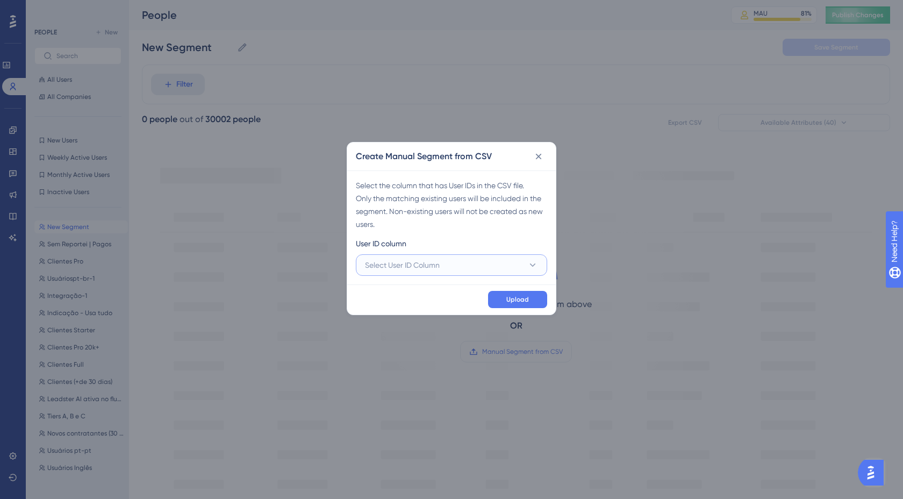
click at [458, 262] on button "Select User ID Column" at bounding box center [451, 264] width 191 height 21
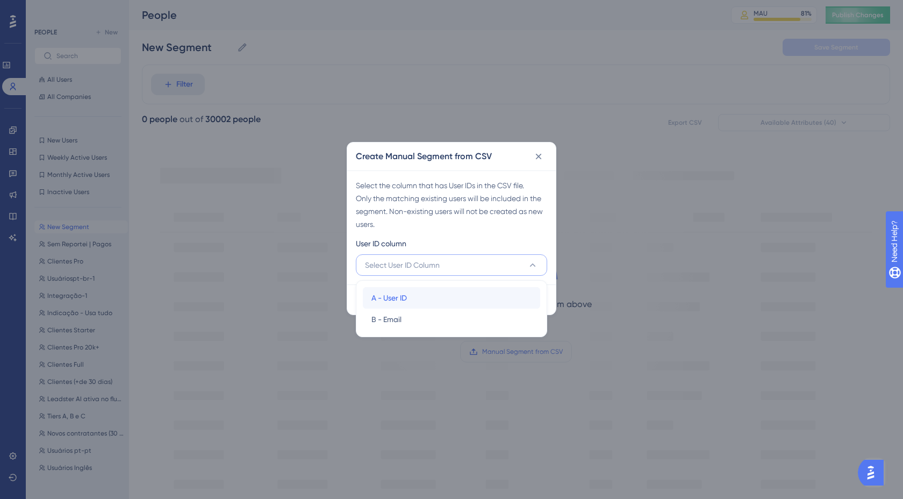
click at [416, 289] on div "A - User ID A - User ID" at bounding box center [451, 297] width 160 height 21
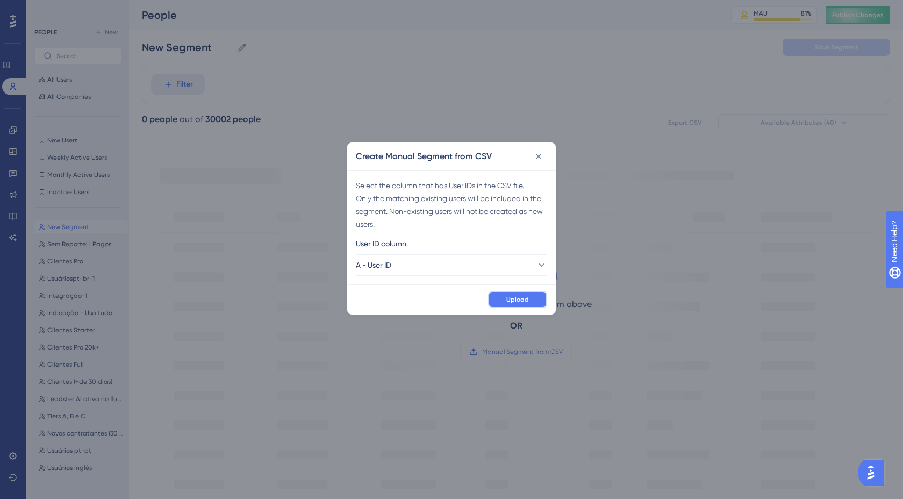
click at [527, 297] on span "Upload" at bounding box center [517, 299] width 23 height 9
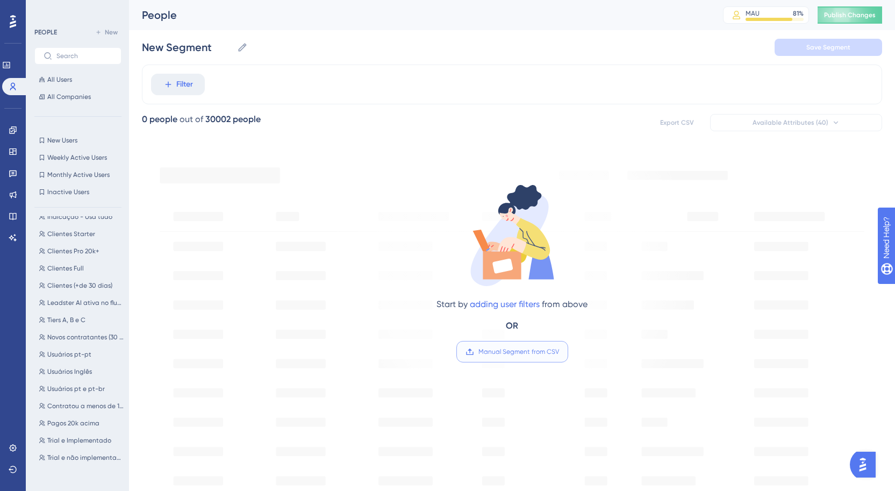
scroll to position [84, 0]
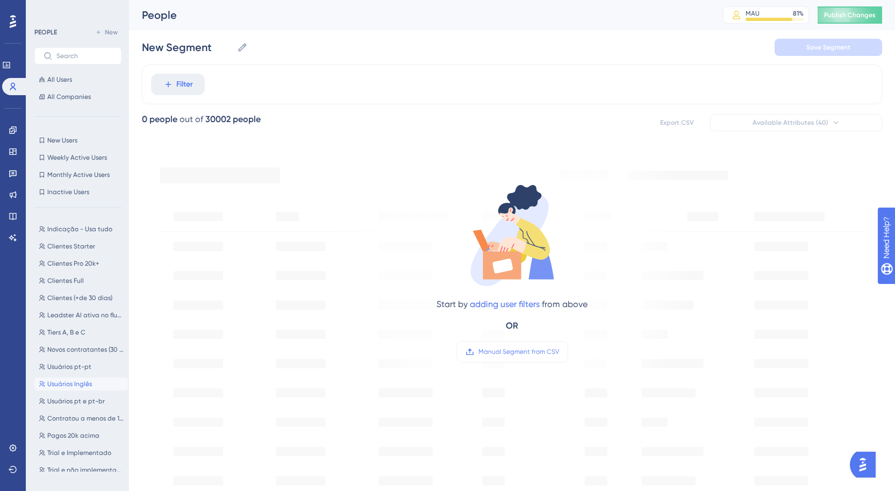
click at [75, 386] on span "Usuários Inglês" at bounding box center [69, 383] width 45 height 9
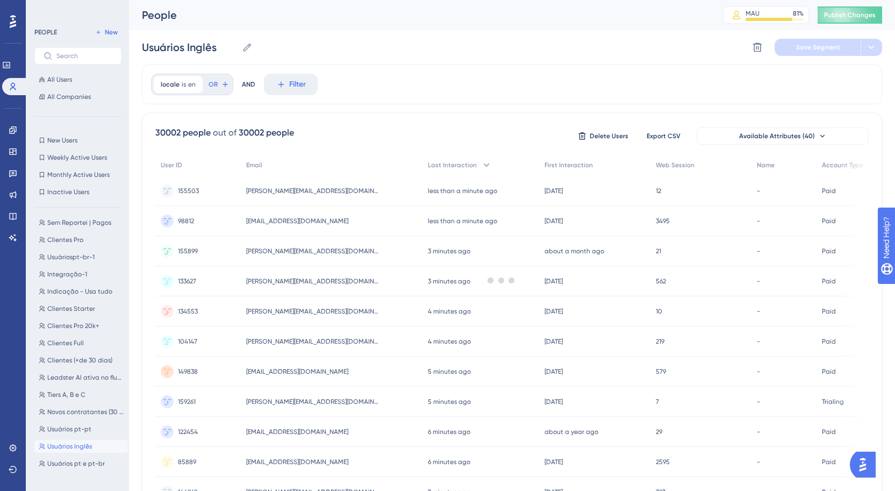
scroll to position [0, 0]
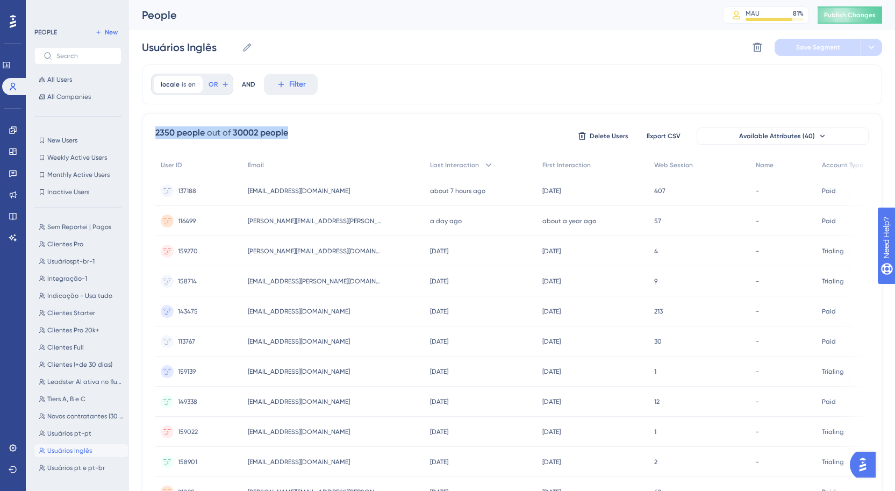
drag, startPoint x: 154, startPoint y: 130, endPoint x: 305, endPoint y: 128, distance: 151.1
click at [305, 128] on div "2350 people out of 30002 people Delete Users Export CSV Available Attributes (4…" at bounding box center [512, 469] width 740 height 713
click at [305, 128] on div "2350 people out of 30002 people Delete Users Export CSV Available Attributes (4…" at bounding box center [511, 135] width 713 height 19
click at [236, 132] on div "30002 people" at bounding box center [260, 132] width 55 height 13
drag, startPoint x: 242, startPoint y: 132, endPoint x: 259, endPoint y: 132, distance: 16.1
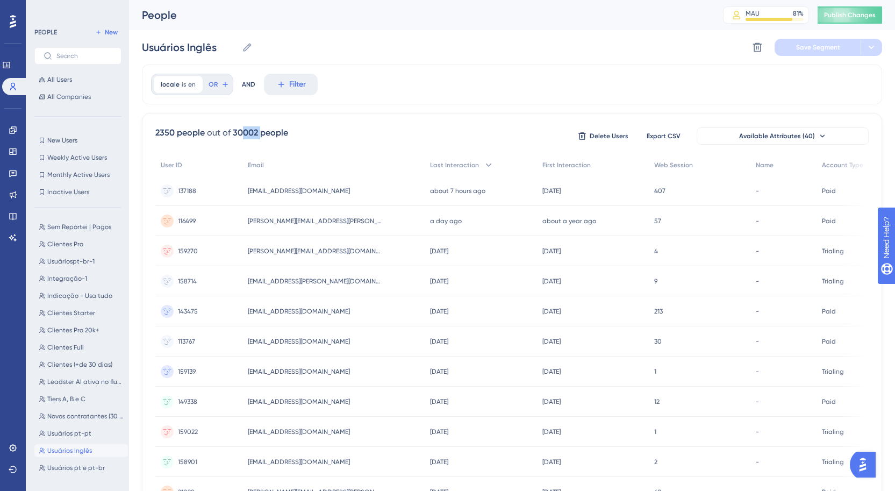
click at [259, 132] on div "30002 people" at bounding box center [260, 132] width 55 height 13
click at [81, 416] on span "Usuários pt-pt" at bounding box center [69, 414] width 44 height 9
type input "Usuários pt-pt"
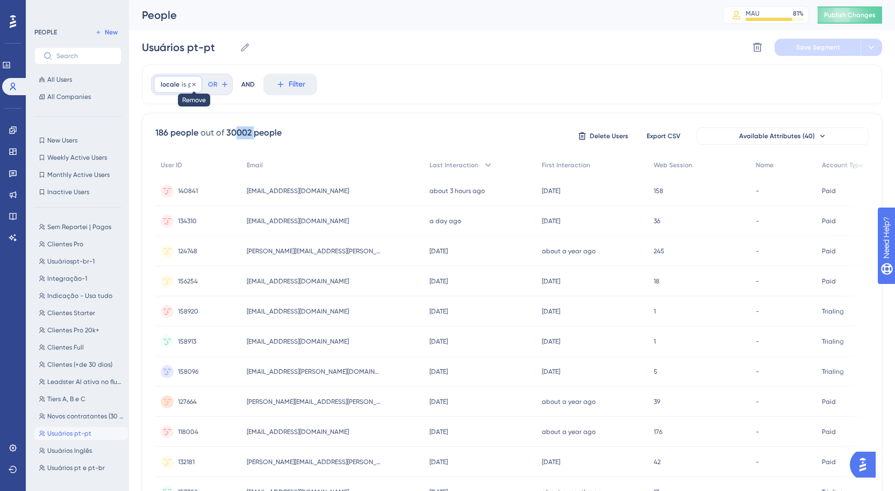
click at [194, 86] on icon at bounding box center [194, 84] width 6 height 6
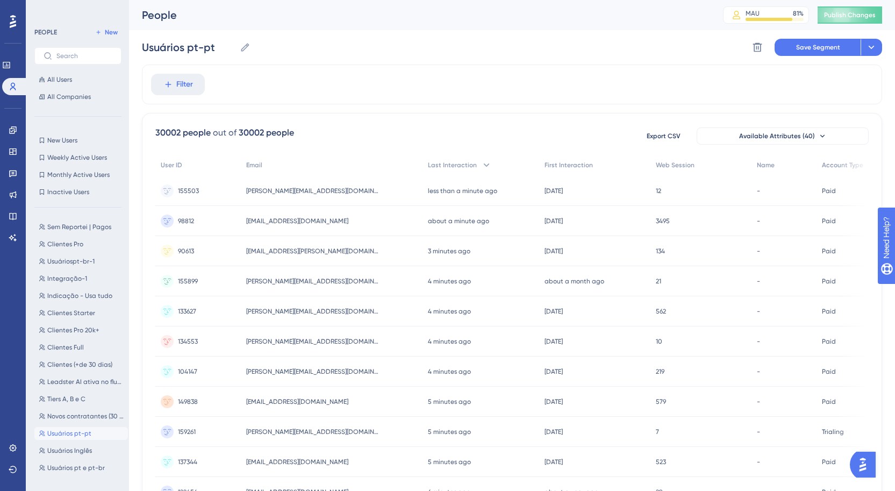
click at [260, 82] on div "Filter" at bounding box center [512, 84] width 740 height 40
click at [762, 47] on icon at bounding box center [757, 47] width 11 height 11
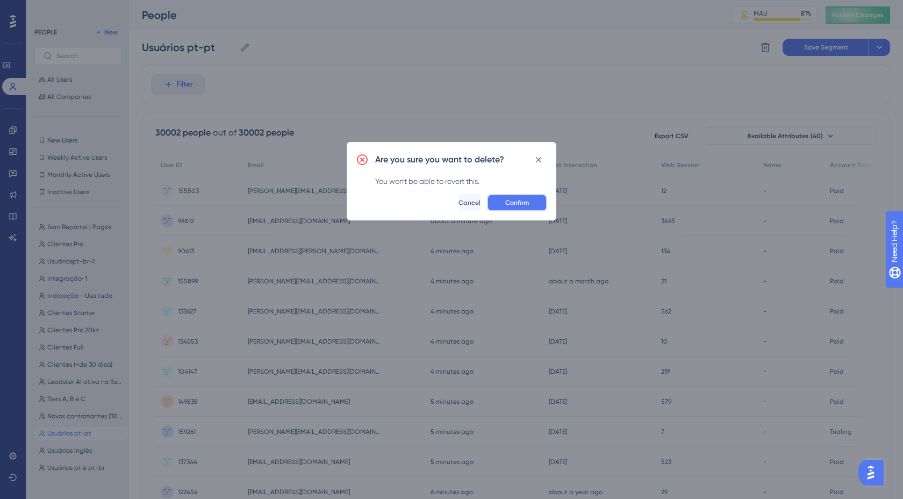
click at [531, 199] on button "Confirm" at bounding box center [517, 202] width 60 height 17
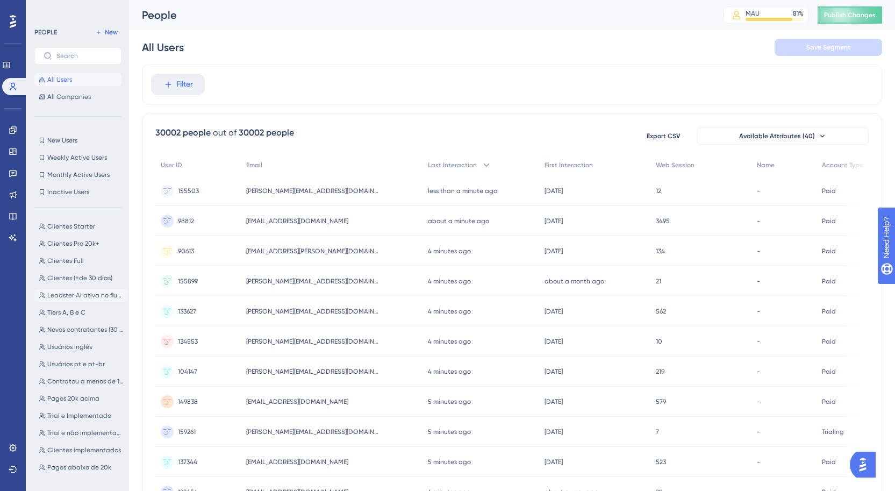
click at [98, 294] on span "Leadster AI ativa no fluxo" at bounding box center [85, 295] width 76 height 9
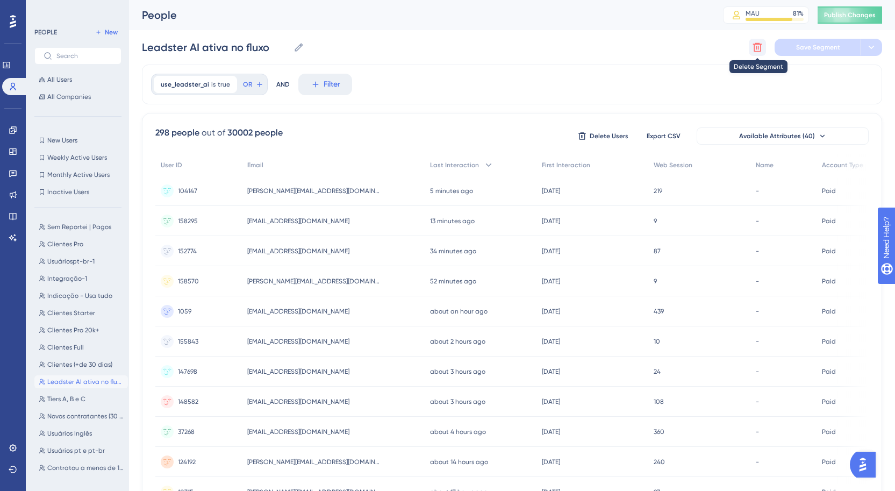
click at [763, 48] on button at bounding box center [757, 47] width 17 height 17
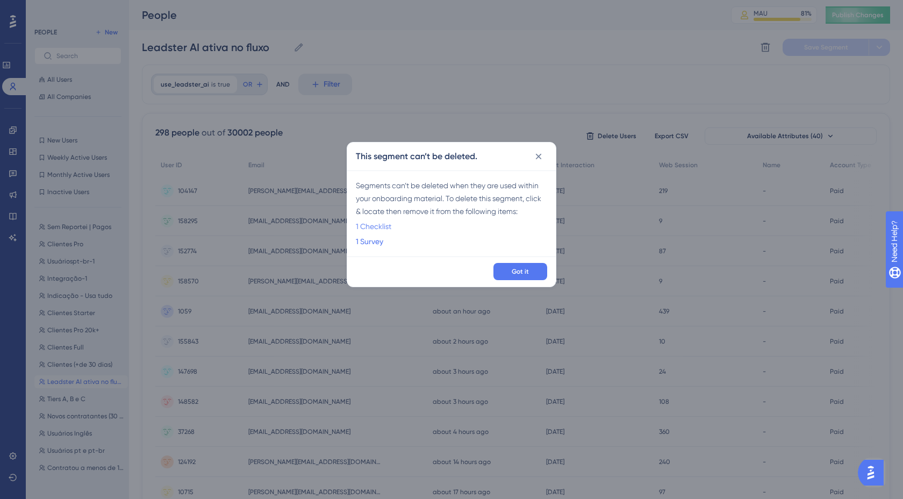
click at [378, 223] on link "1 Checklist" at bounding box center [373, 226] width 35 height 13
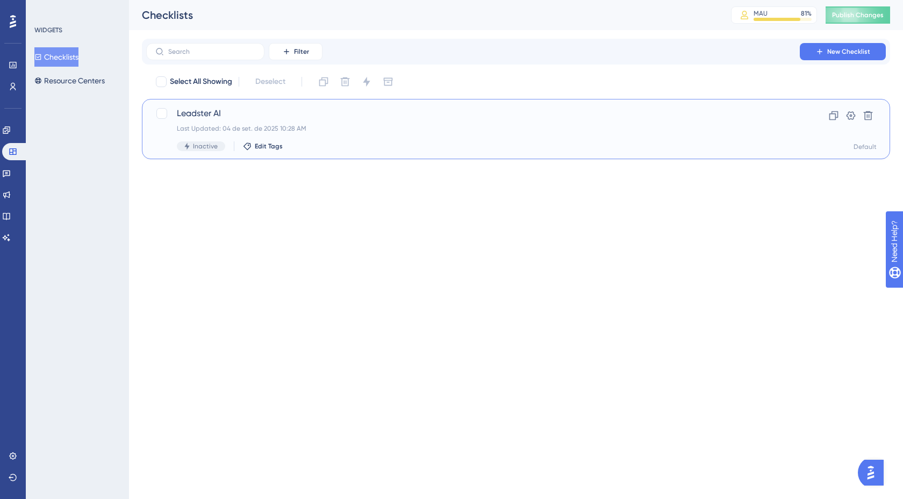
click at [205, 117] on span "Leadster AI" at bounding box center [473, 113] width 592 height 13
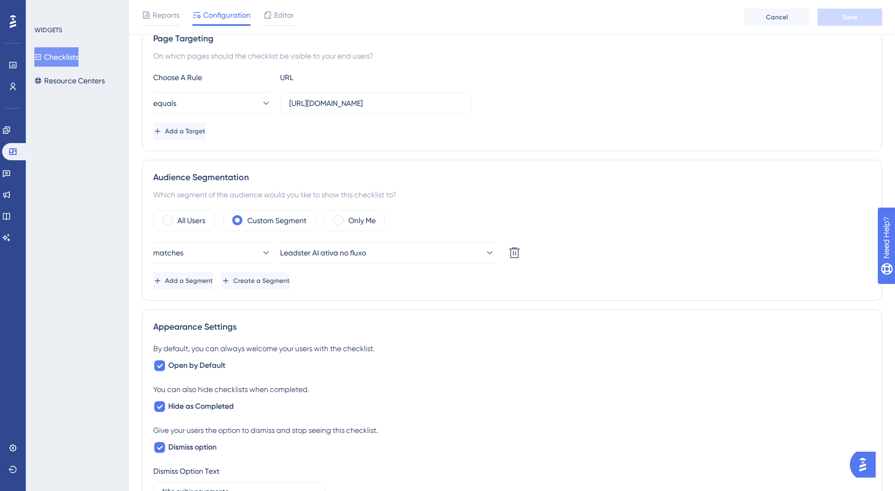
click at [353, 265] on div "matches Leadster AI ativa no fluxo Delete Add a Segment Create a Segment" at bounding box center [512, 265] width 718 height 47
click at [359, 253] on span "Leadster AI ativa no fluxo" at bounding box center [324, 252] width 86 height 13
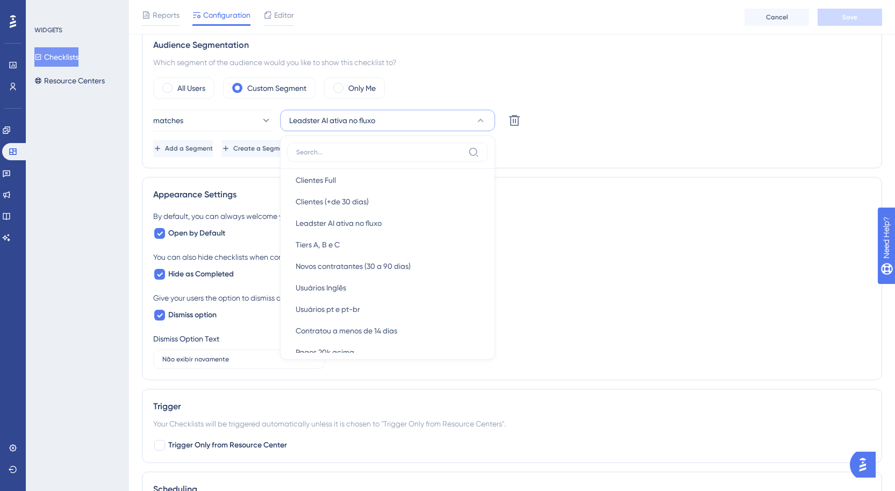
scroll to position [367, 0]
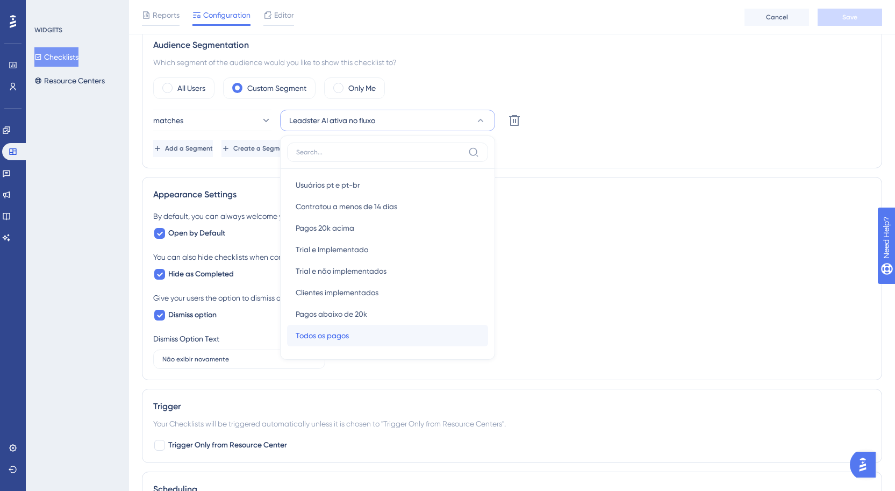
click at [359, 334] on div "Todos os pagos Todos os pagos" at bounding box center [388, 335] width 184 height 21
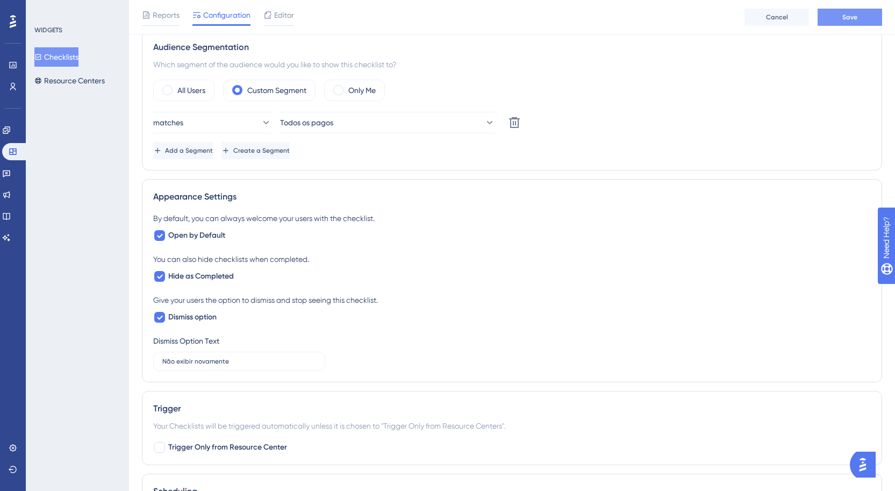
click at [856, 16] on span "Save" at bounding box center [849, 17] width 15 height 9
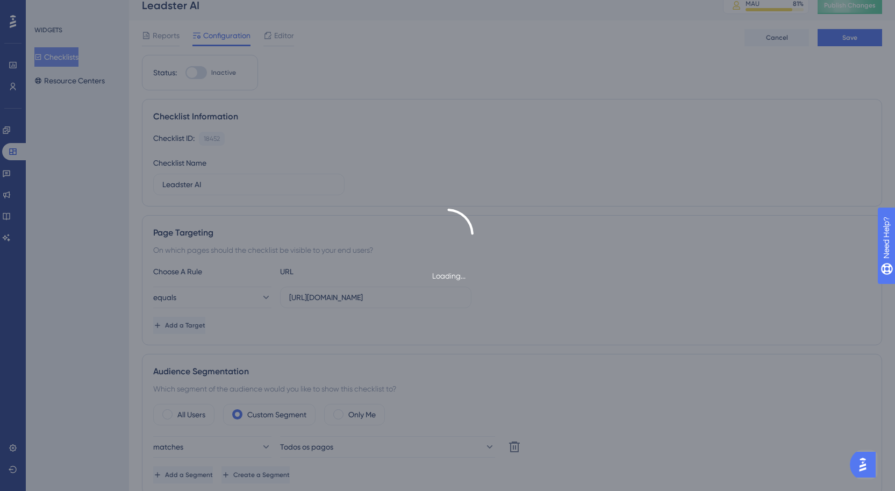
scroll to position [0, 0]
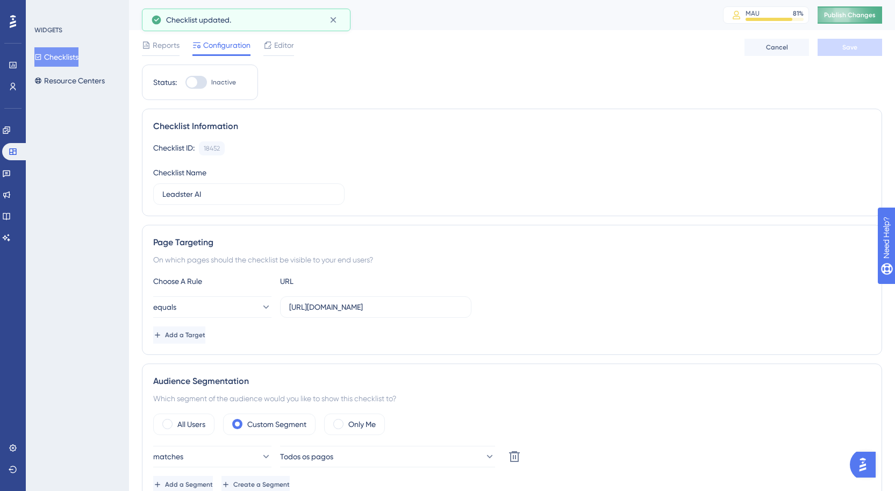
click at [852, 15] on span "Publish Changes" at bounding box center [850, 15] width 52 height 9
click at [11, 92] on link at bounding box center [13, 86] width 9 height 17
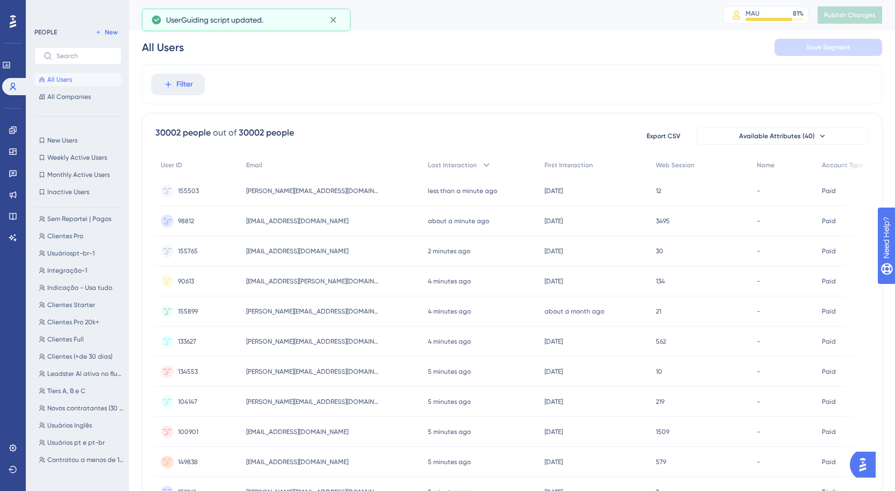
scroll to position [18, 0]
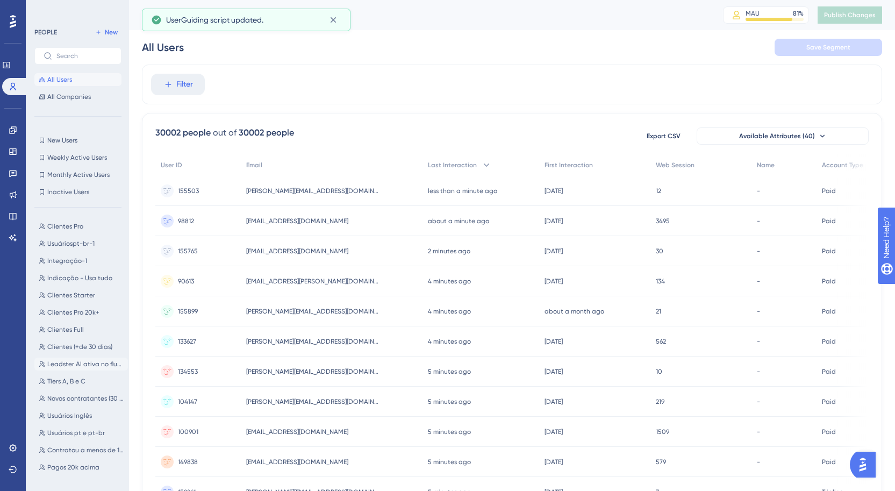
click at [87, 361] on span "Leadster AI ativa no fluxo" at bounding box center [85, 364] width 76 height 9
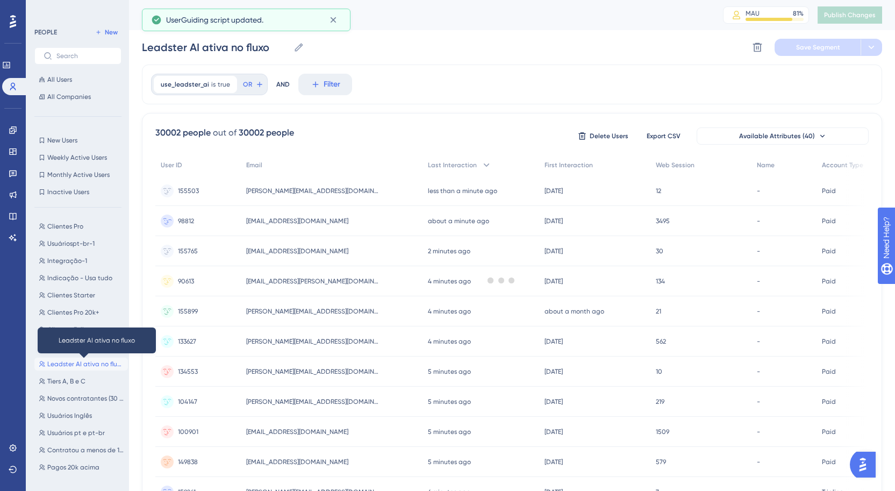
scroll to position [0, 0]
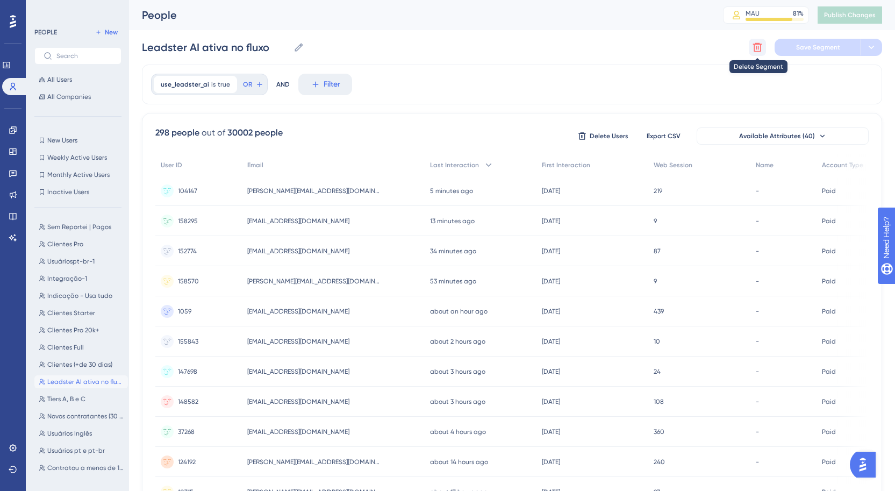
click at [763, 41] on button at bounding box center [757, 47] width 17 height 17
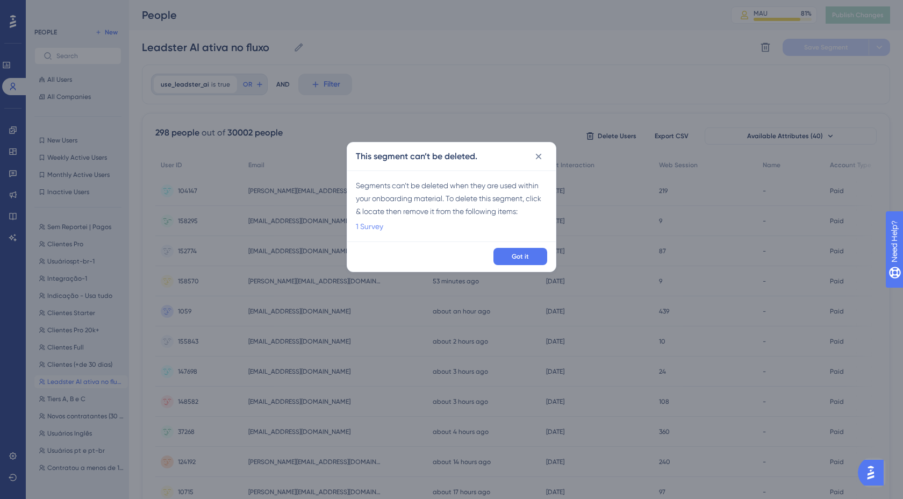
click at [377, 225] on link "1 Survey" at bounding box center [369, 226] width 27 height 13
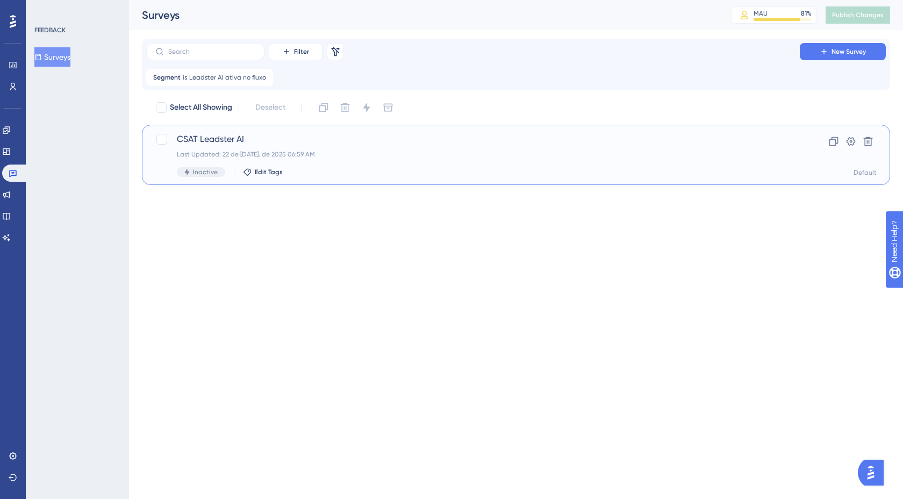
click at [218, 140] on span "CSAT Leadster AI" at bounding box center [473, 139] width 592 height 13
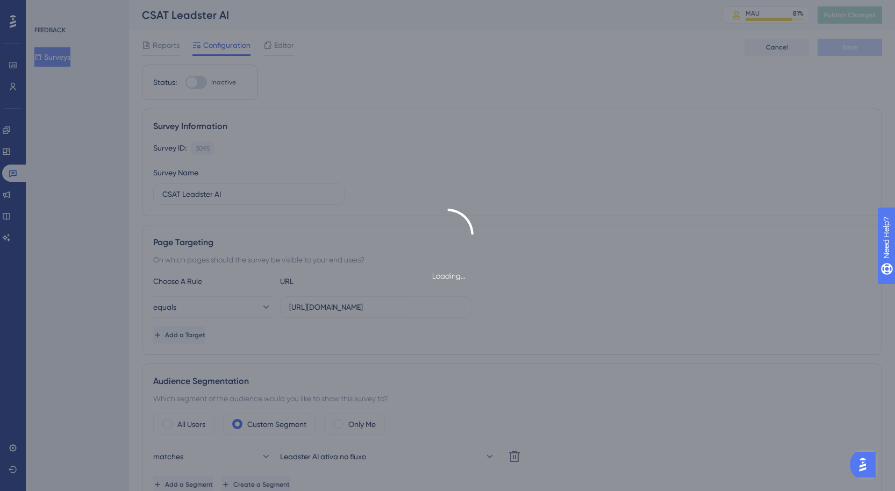
click at [410, 462] on div "Loading..." at bounding box center [447, 245] width 895 height 491
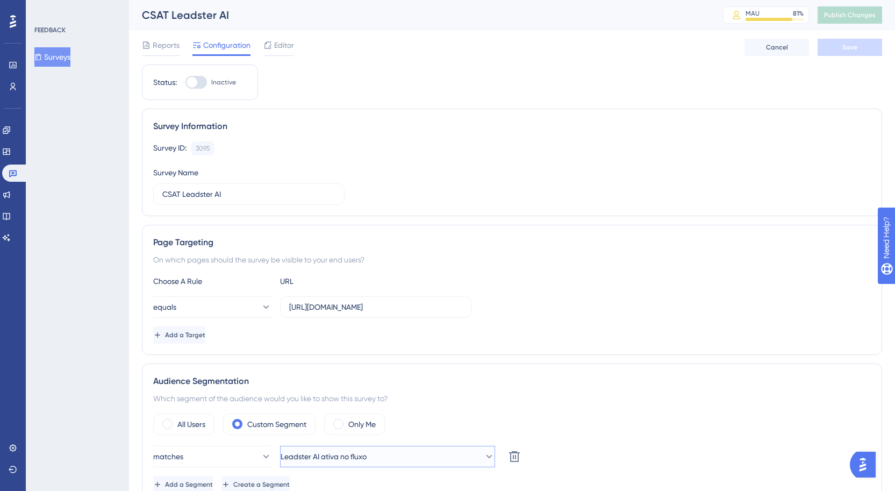
click at [409, 460] on button "Leadster AI ativa no fluxo" at bounding box center [387, 456] width 215 height 21
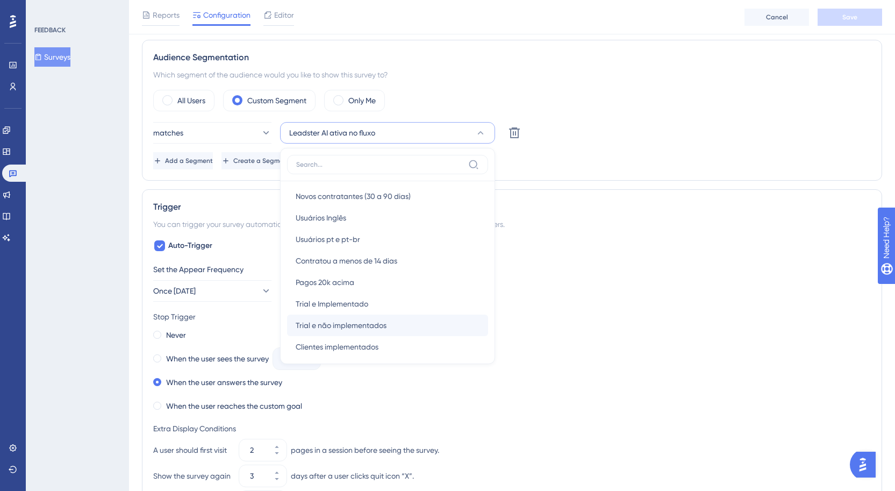
scroll to position [375, 0]
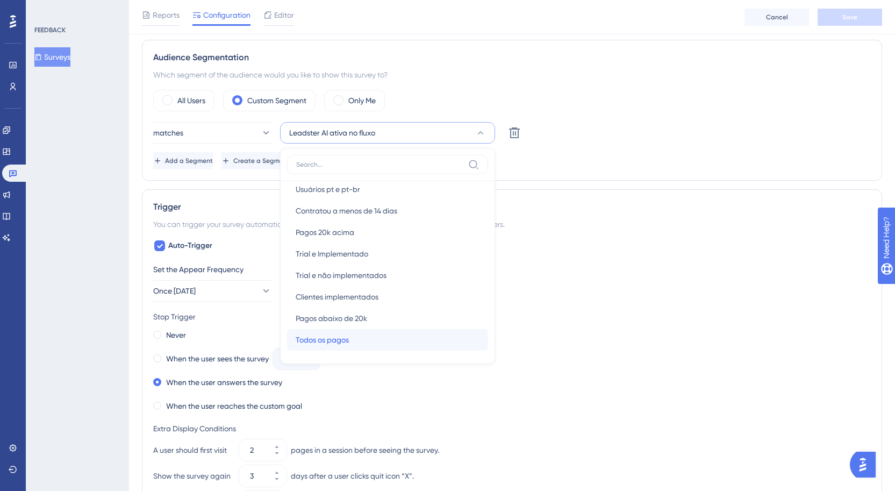
click at [333, 341] on span "Todos os pagos" at bounding box center [322, 339] width 53 height 13
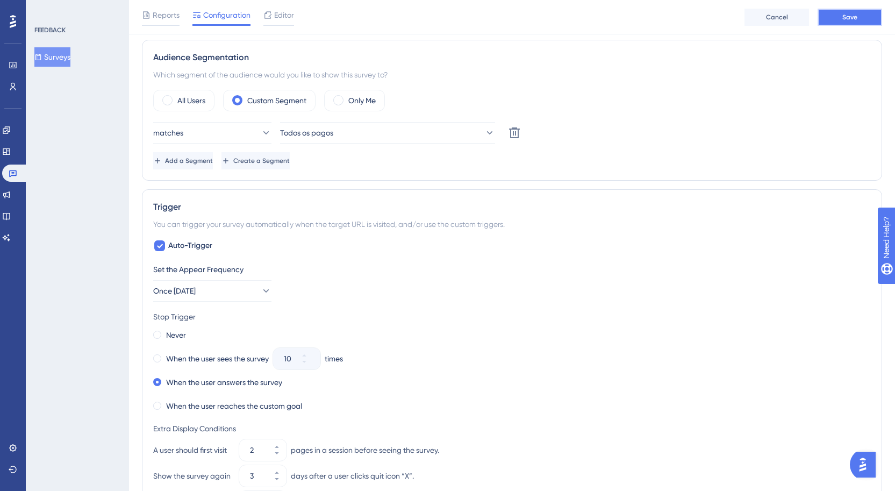
click at [854, 11] on button "Save" at bounding box center [850, 17] width 64 height 17
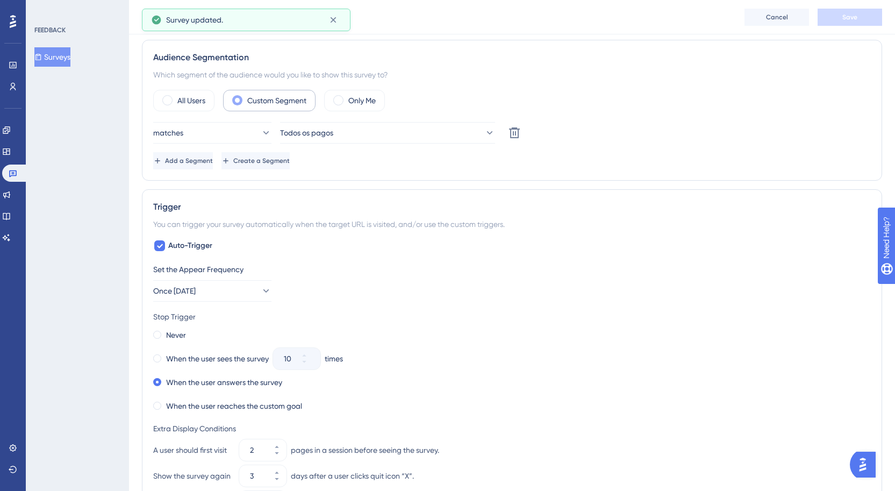
scroll to position [0, 0]
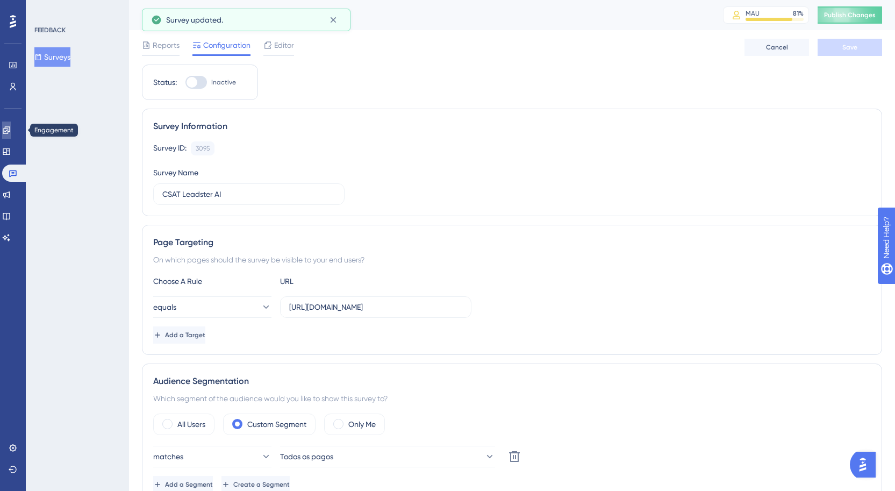
click at [11, 128] on link at bounding box center [6, 129] width 9 height 17
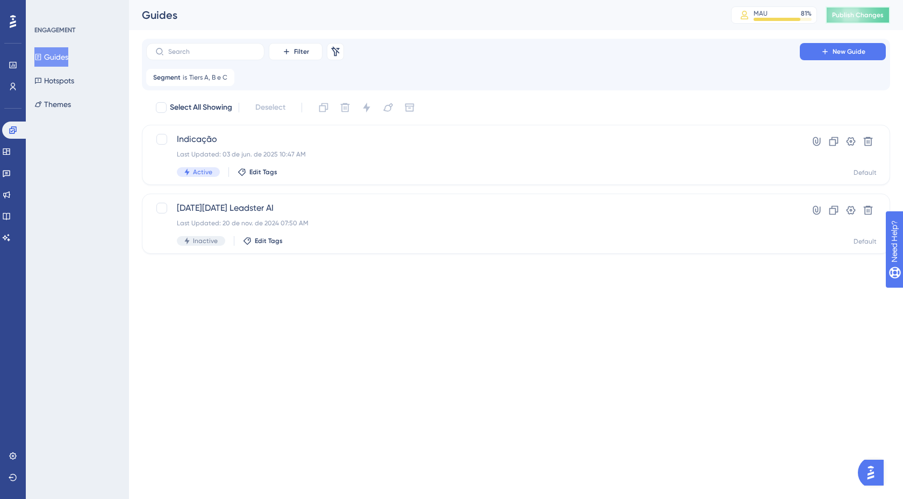
click at [868, 18] on span "Publish Changes" at bounding box center [858, 15] width 52 height 9
click at [9, 67] on link at bounding box center [13, 64] width 9 height 17
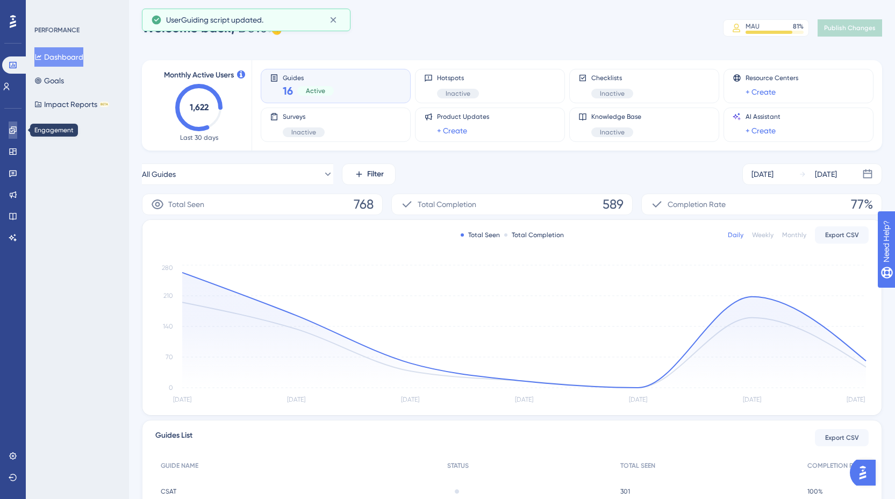
click at [12, 129] on icon at bounding box center [13, 130] width 9 height 9
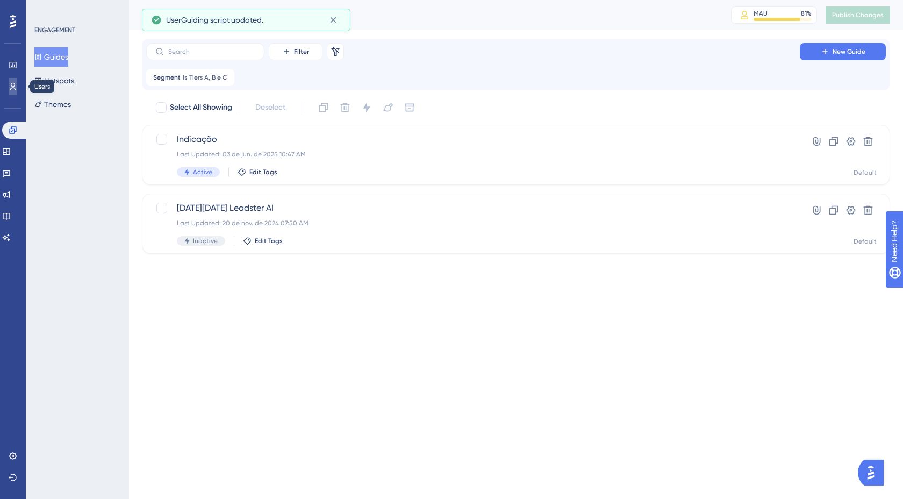
click at [9, 93] on link at bounding box center [13, 86] width 9 height 17
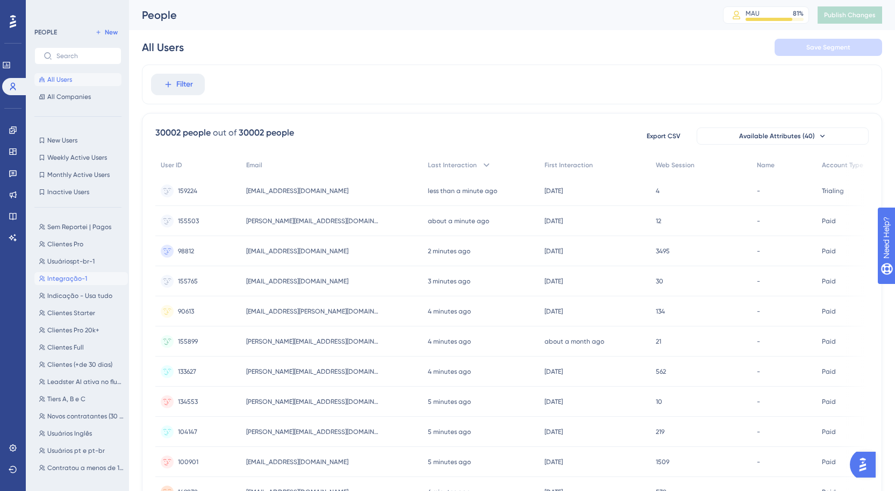
click at [80, 280] on span "Integração-1" at bounding box center [67, 278] width 40 height 9
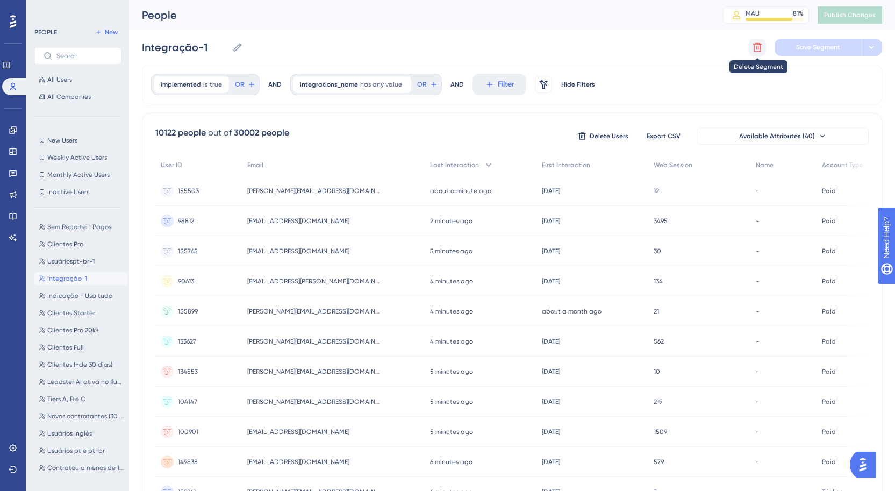
click at [753, 47] on icon at bounding box center [757, 47] width 11 height 11
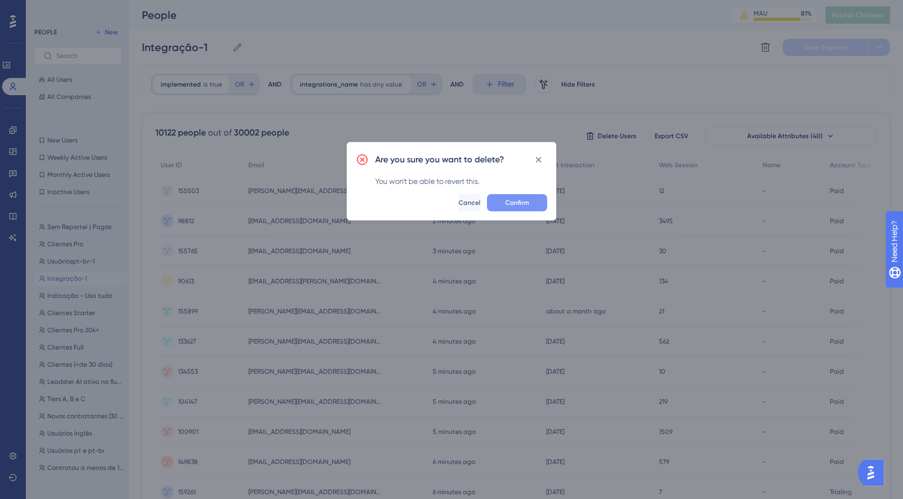
click at [535, 203] on button "Confirm" at bounding box center [517, 202] width 60 height 17
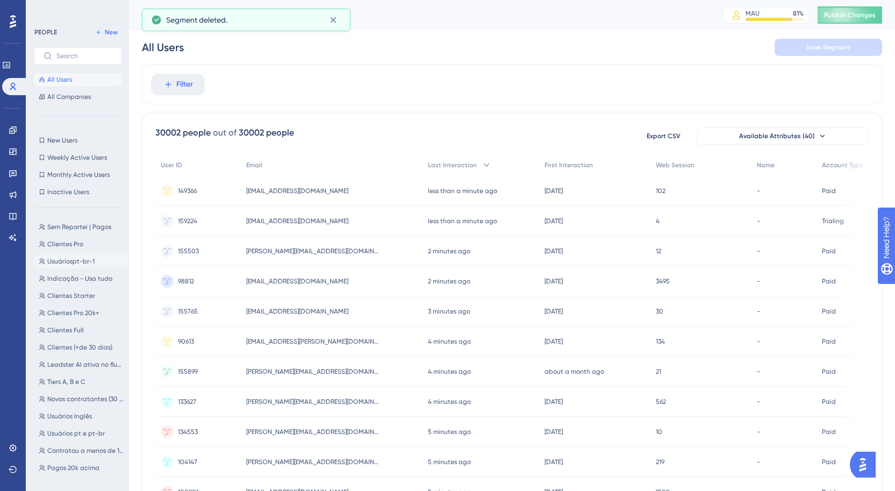
click at [90, 262] on span "Usuáriospt-br-1" at bounding box center [70, 261] width 47 height 9
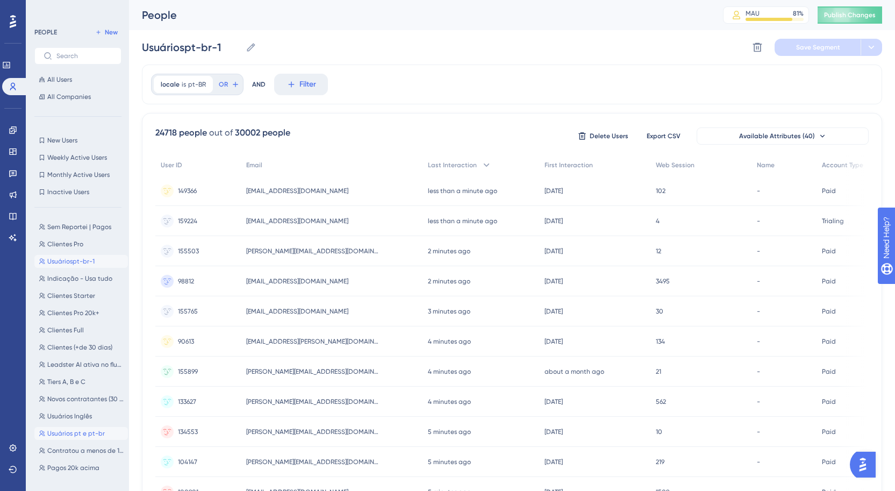
click at [90, 436] on span "Usuários pt e pt-br" at bounding box center [76, 433] width 58 height 9
type input "Usuários pt e pt-br"
click at [763, 44] on button at bounding box center [757, 47] width 17 height 17
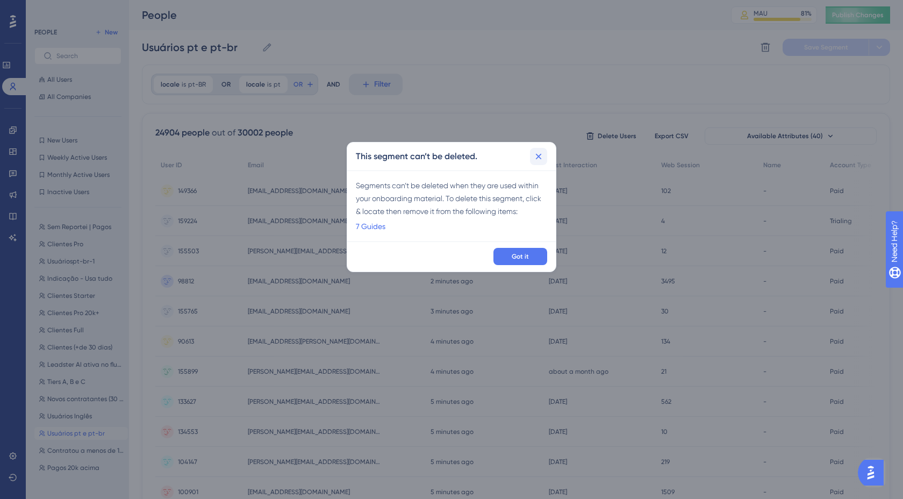
click at [541, 154] on icon at bounding box center [538, 156] width 11 height 11
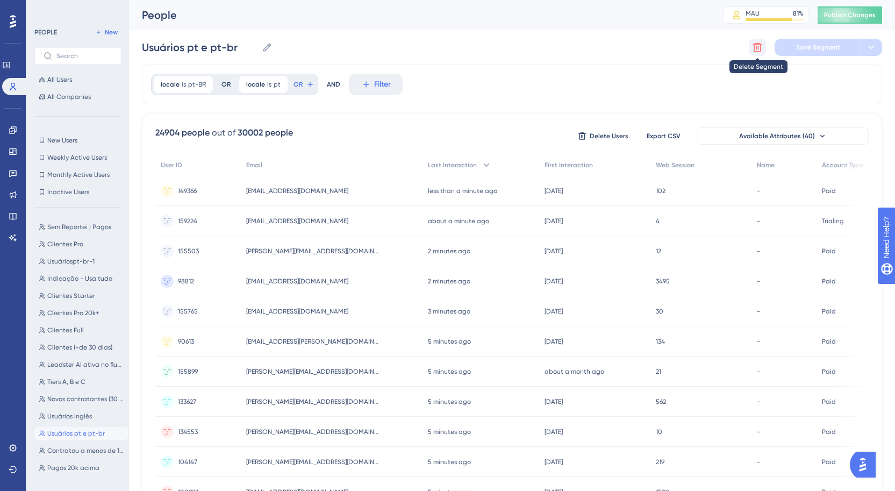
click at [752, 46] on icon at bounding box center [757, 47] width 11 height 11
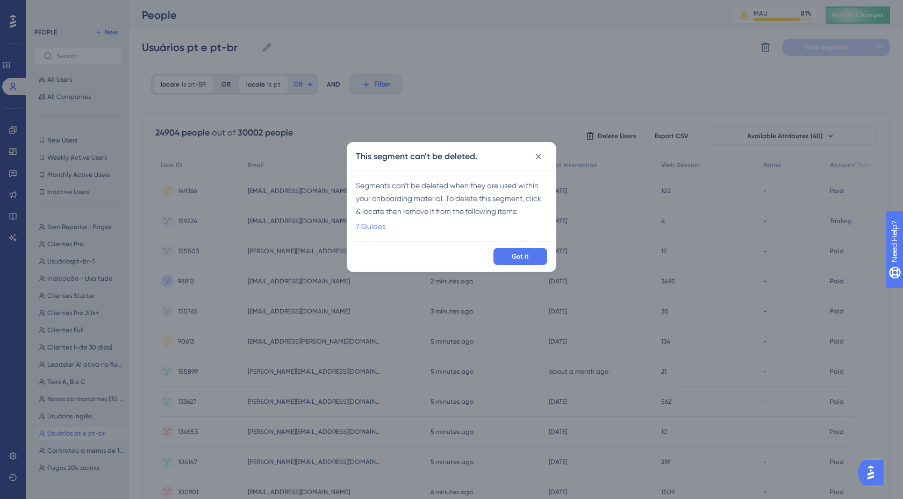
click at [380, 221] on link "7 Guides" at bounding box center [371, 226] width 30 height 13
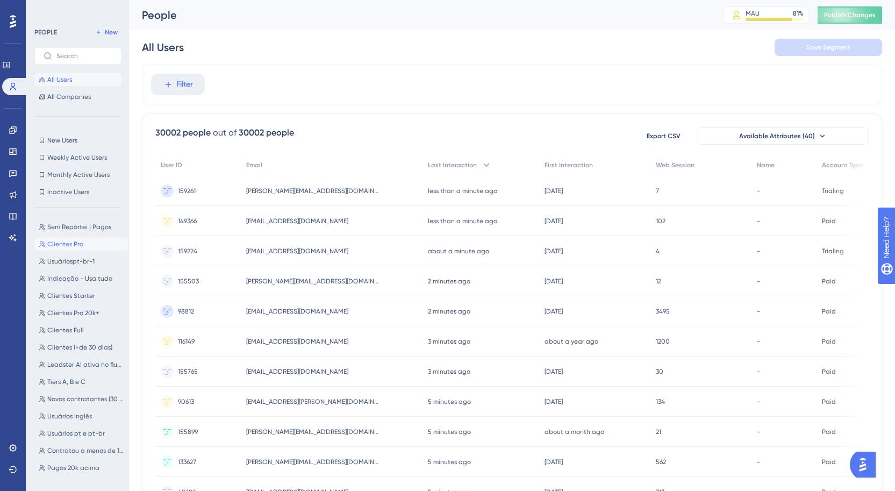
click at [78, 245] on span "Clientes Pro" at bounding box center [65, 244] width 36 height 9
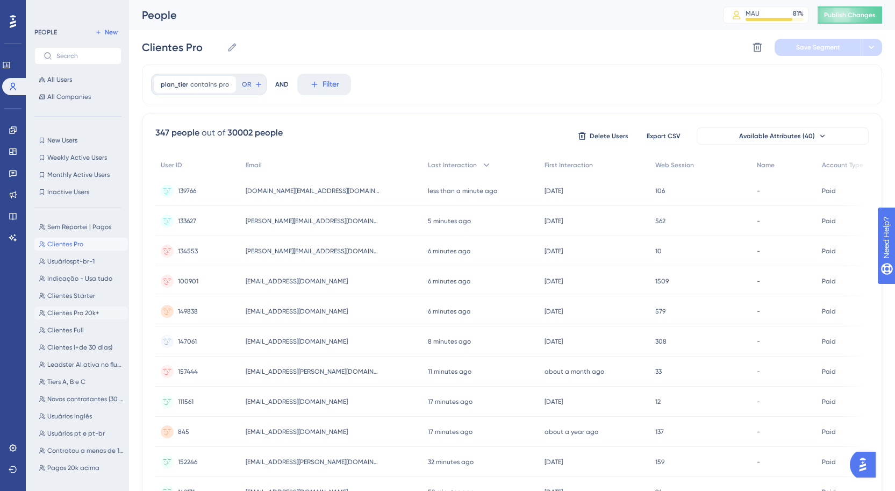
click at [97, 313] on span "Clientes Pro 20k+" at bounding box center [73, 313] width 52 height 9
type input "Clientes Pro 20k+"
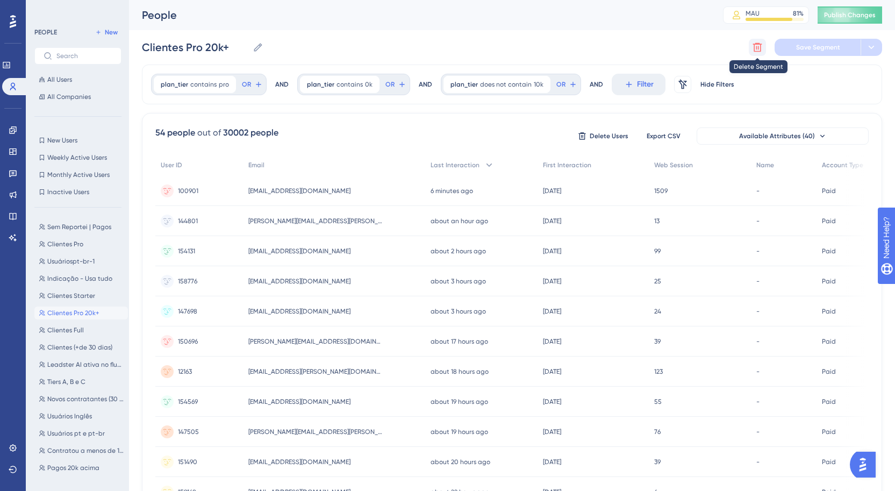
click at [756, 46] on icon at bounding box center [757, 47] width 11 height 11
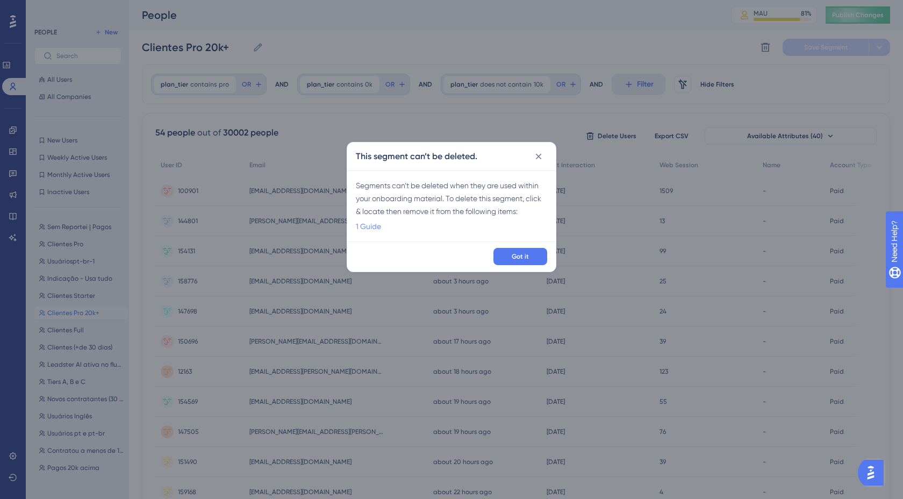
click at [368, 221] on link "1 Guide" at bounding box center [368, 226] width 25 height 13
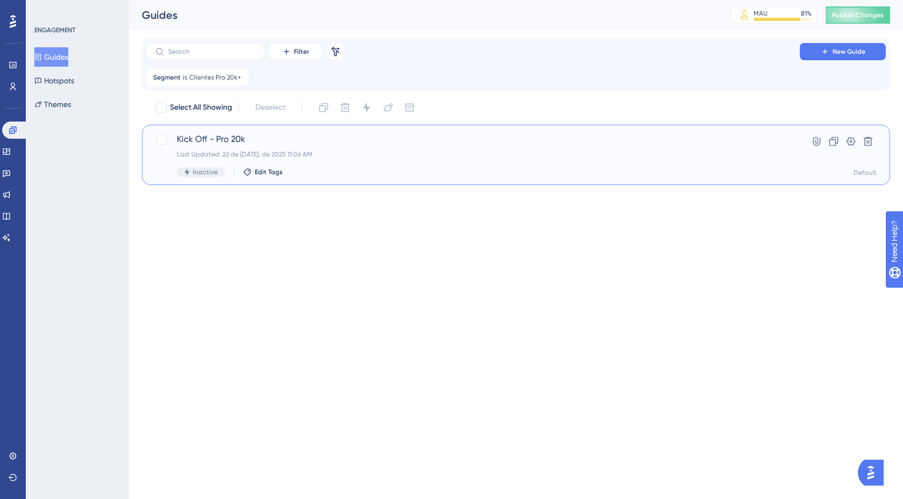
click at [220, 141] on span "Kick Off - Pro 20k" at bounding box center [473, 139] width 592 height 13
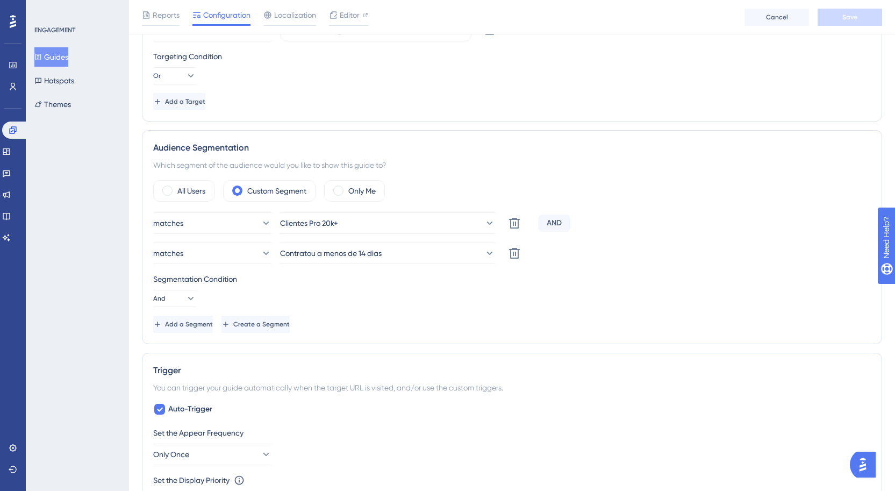
scroll to position [404, 0]
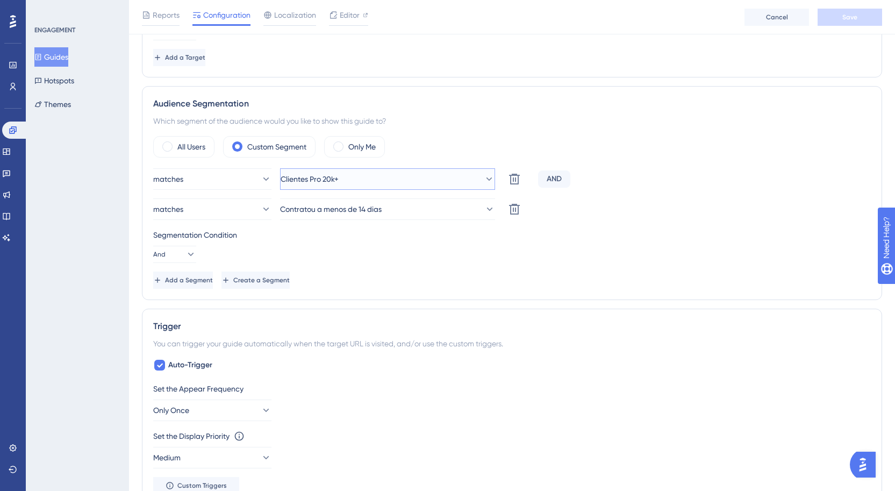
click at [366, 168] on button "Clientes Pro 20k+" at bounding box center [387, 178] width 215 height 21
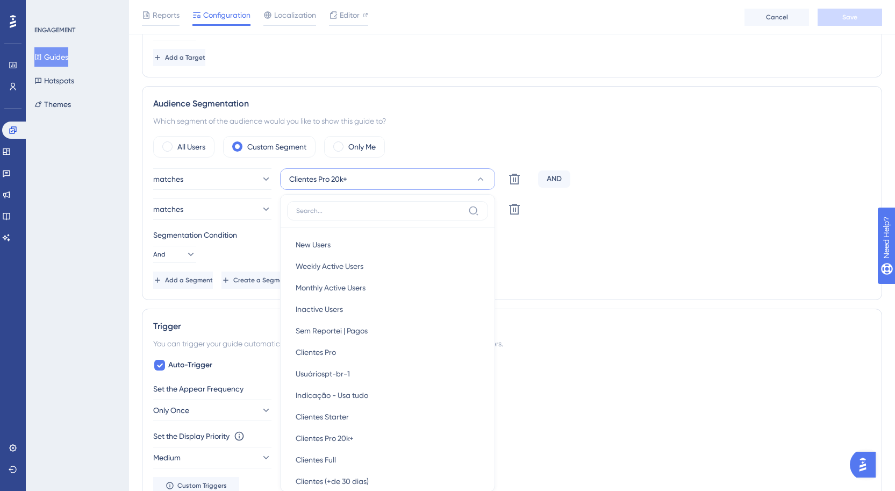
scroll to position [499, 0]
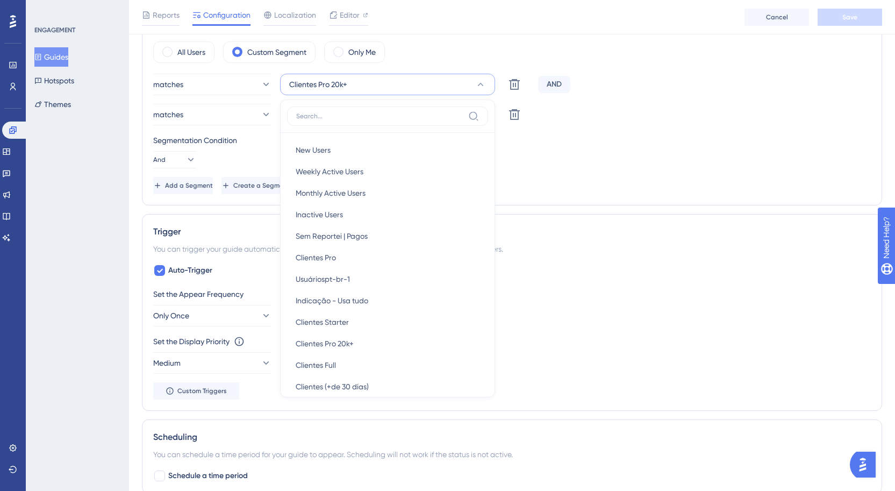
click at [367, 115] on input at bounding box center [380, 116] width 168 height 9
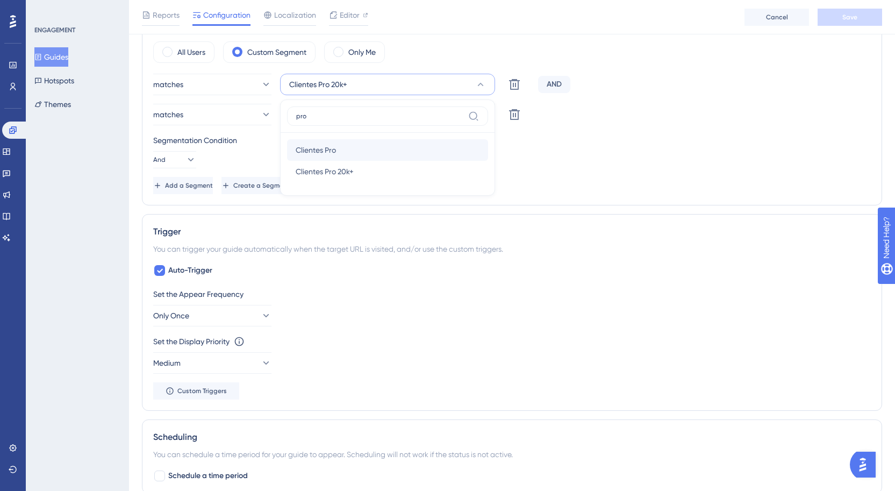
type input "pro"
click at [368, 147] on div "Clientes Pro Clientes Pro" at bounding box center [388, 149] width 184 height 21
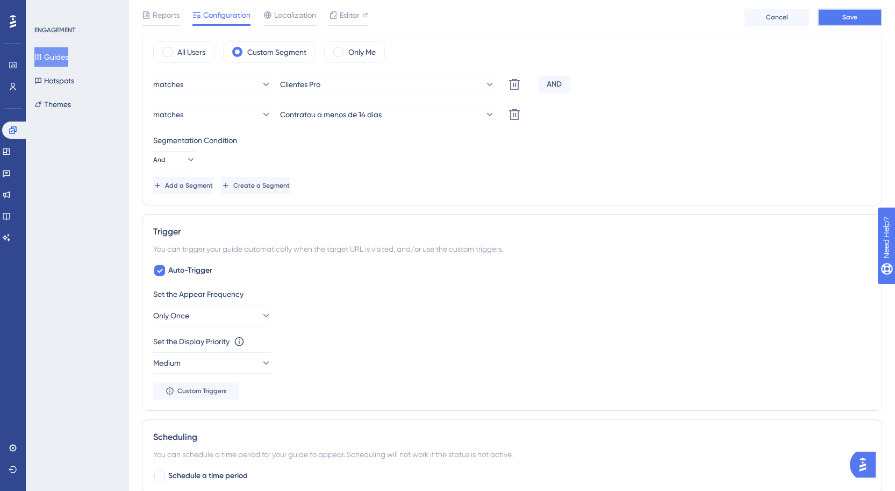
click at [833, 16] on button "Save" at bounding box center [850, 17] width 64 height 17
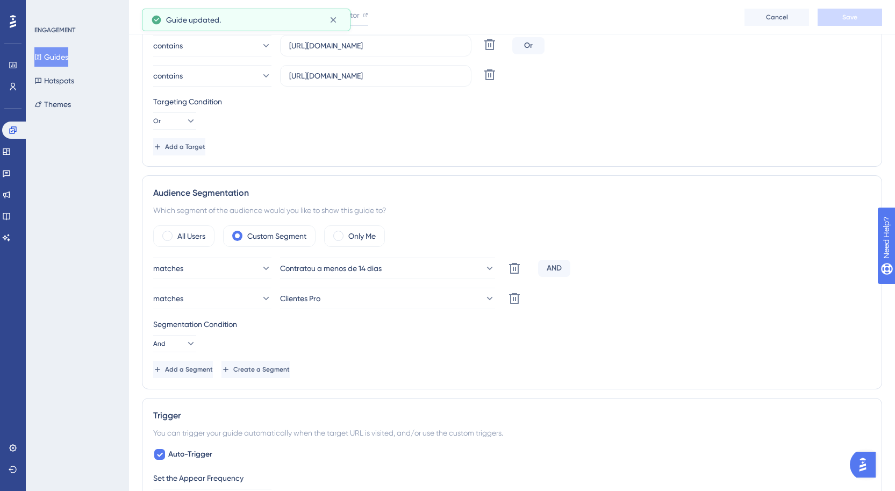
scroll to position [0, 0]
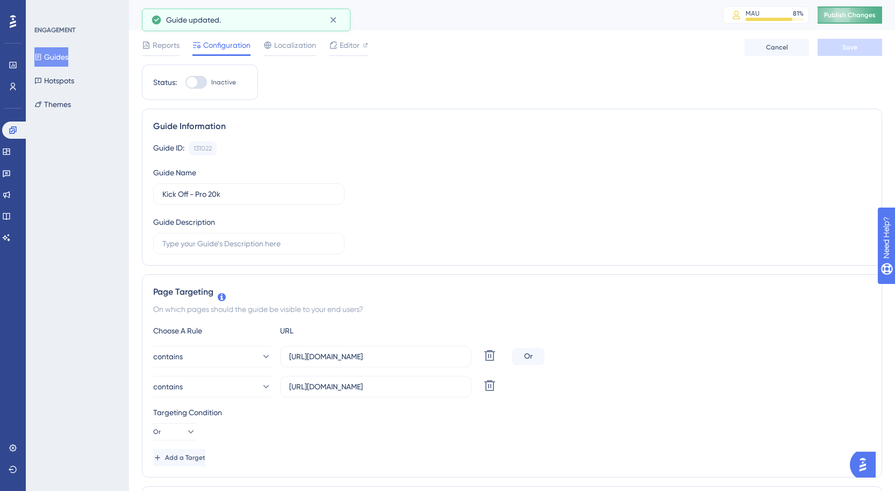
click at [852, 9] on button "Publish Changes" at bounding box center [850, 14] width 64 height 17
click at [14, 123] on link at bounding box center [15, 129] width 26 height 17
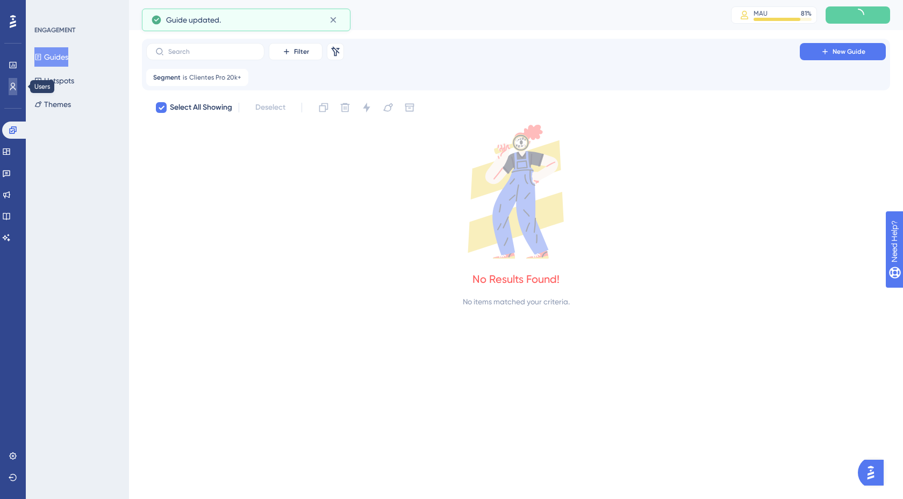
click at [14, 81] on link at bounding box center [13, 86] width 9 height 17
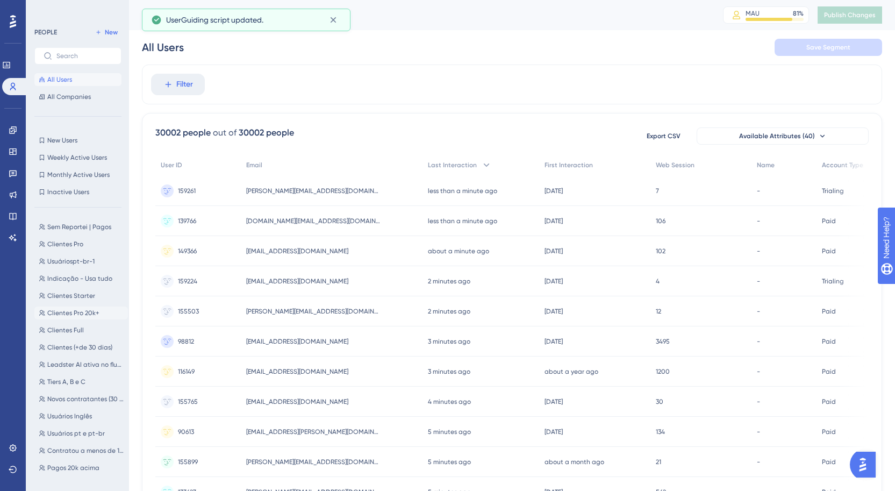
click at [86, 313] on span "Clientes Pro 20k+" at bounding box center [73, 313] width 52 height 9
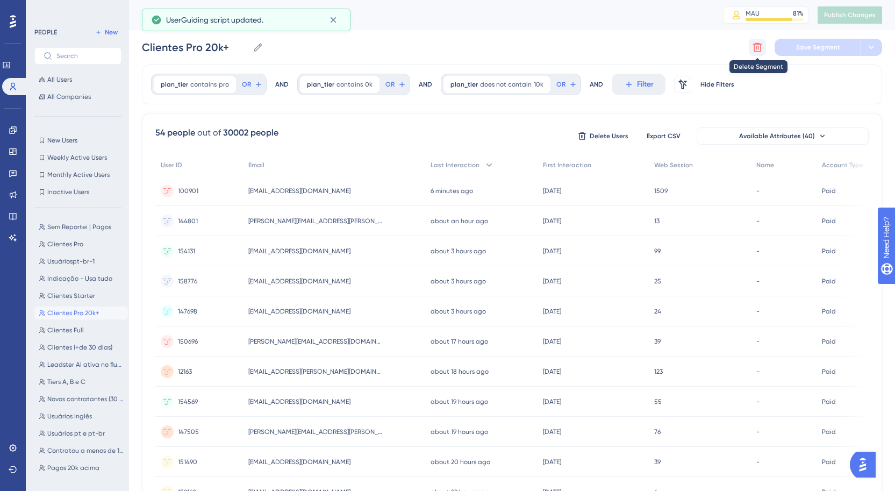
click at [759, 46] on icon at bounding box center [757, 47] width 11 height 11
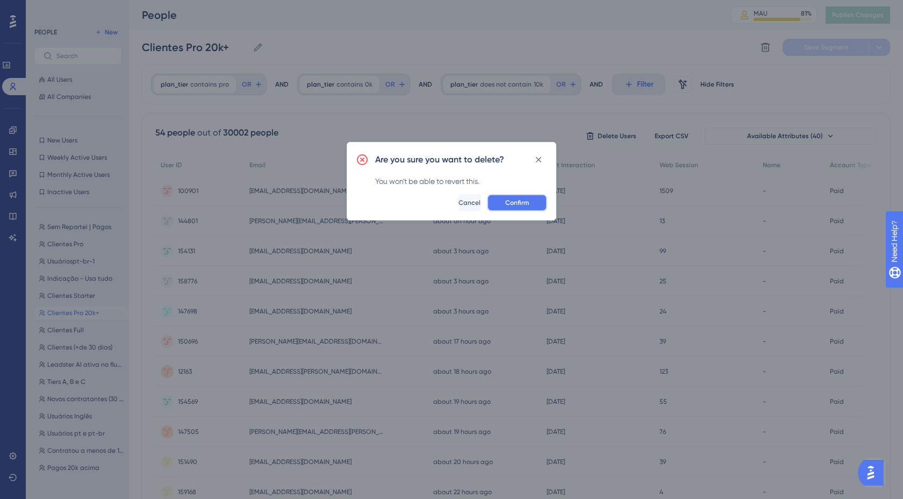
click at [521, 203] on span "Confirm" at bounding box center [517, 202] width 24 height 9
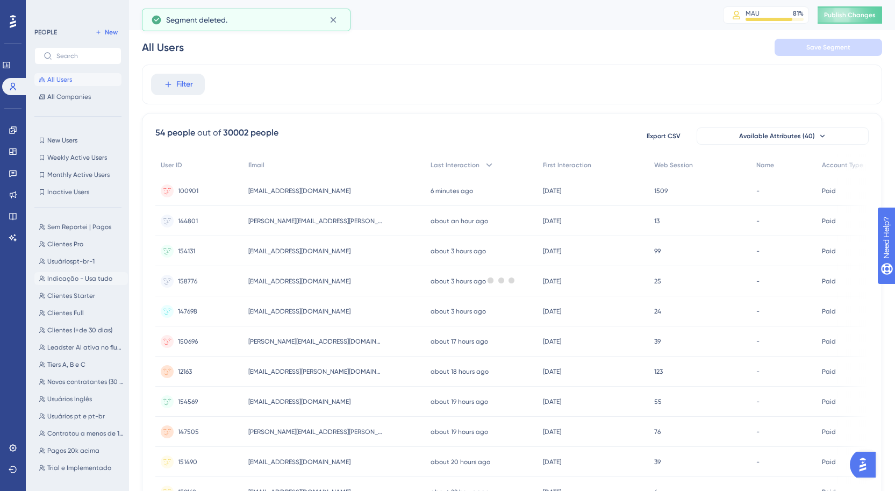
click at [94, 276] on span "Indicação - Usa tudo" at bounding box center [79, 278] width 65 height 9
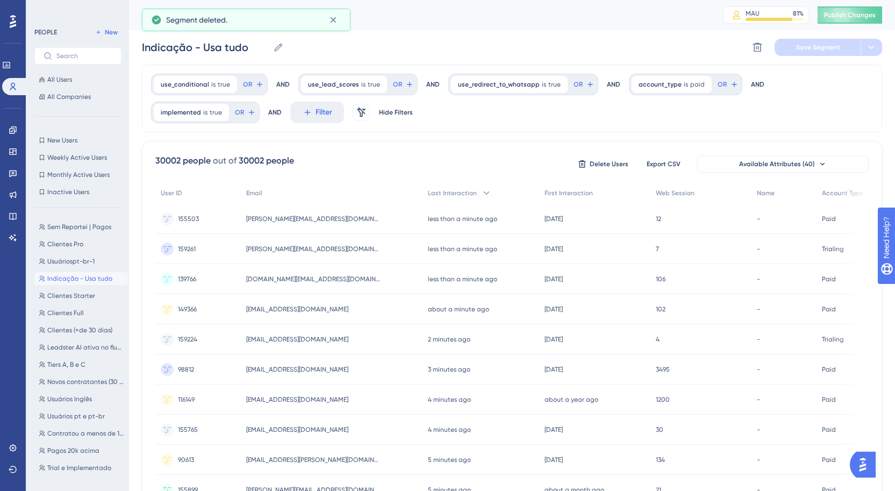
click at [742, 42] on div "Indicação - Usa tudo Indicação - Usa tudo Delete Segment Save Segment" at bounding box center [512, 47] width 740 height 34
click at [754, 45] on icon at bounding box center [757, 47] width 9 height 9
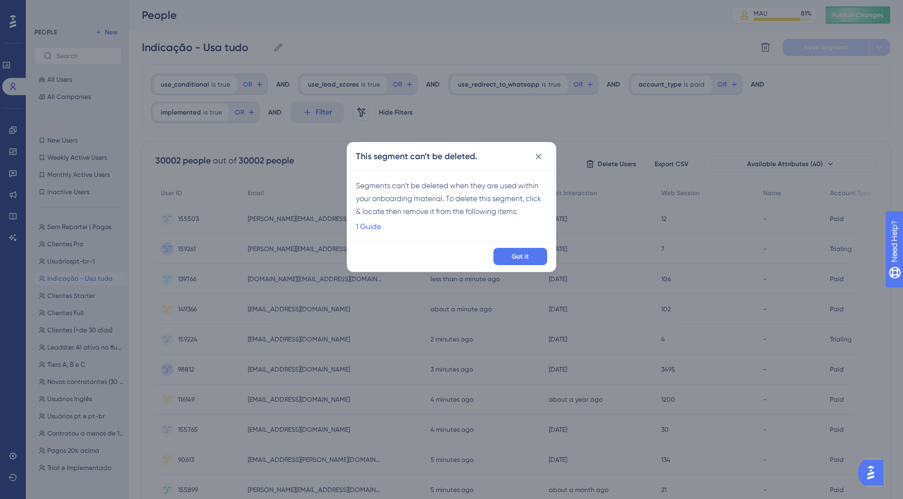
click at [523, 155] on div "This segment can’t be deleted." at bounding box center [451, 156] width 209 height 28
click at [542, 153] on icon at bounding box center [538, 156] width 11 height 11
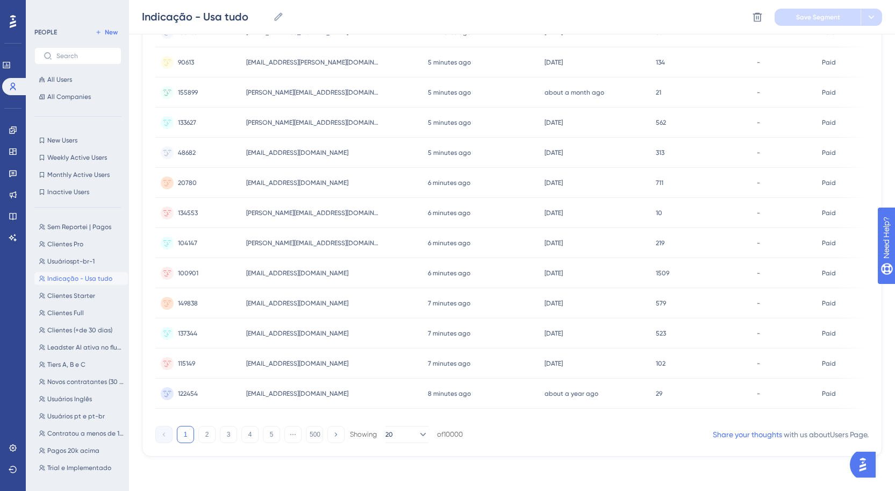
scroll to position [63, 0]
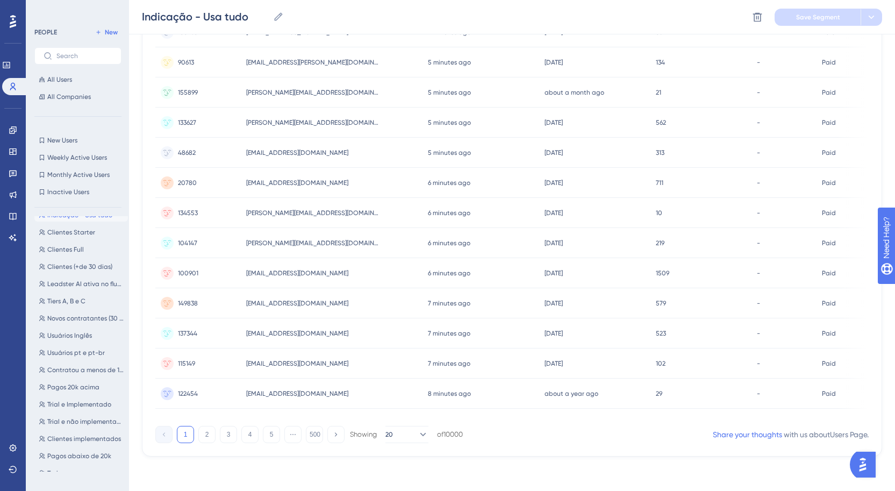
drag, startPoint x: 127, startPoint y: 379, endPoint x: 128, endPoint y: 373, distance: 6.5
click at [128, 373] on div "PEOPLE New All Users All Companies New Users New Users Weekly Active Users Week…" at bounding box center [77, 245] width 103 height 491
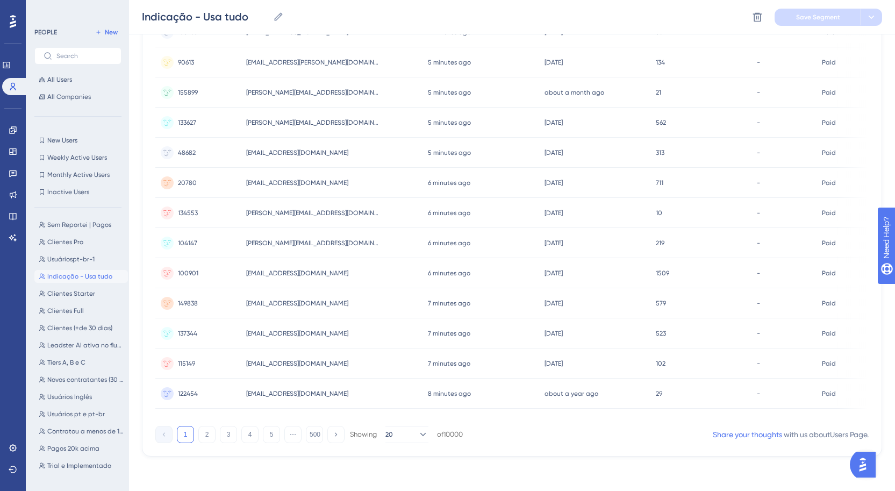
scroll to position [0, 0]
click at [84, 96] on span "All Companies" at bounding box center [69, 96] width 44 height 9
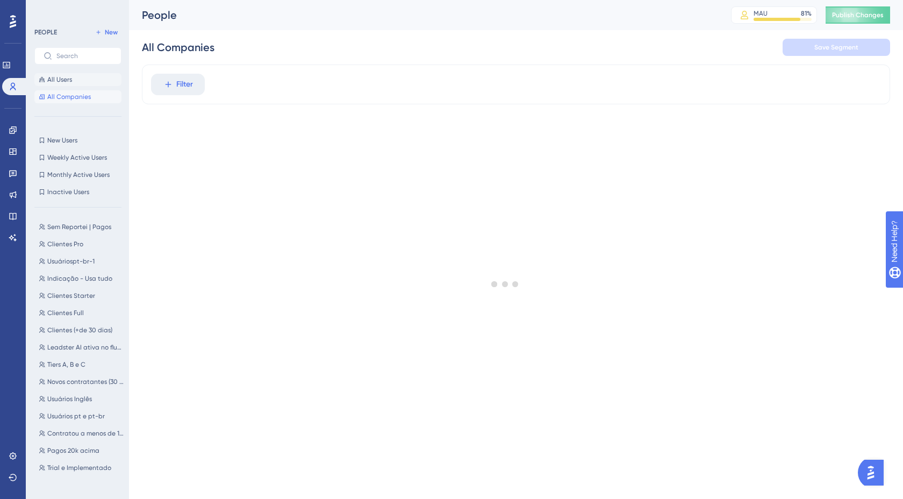
click at [81, 76] on button "All Users" at bounding box center [77, 79] width 87 height 13
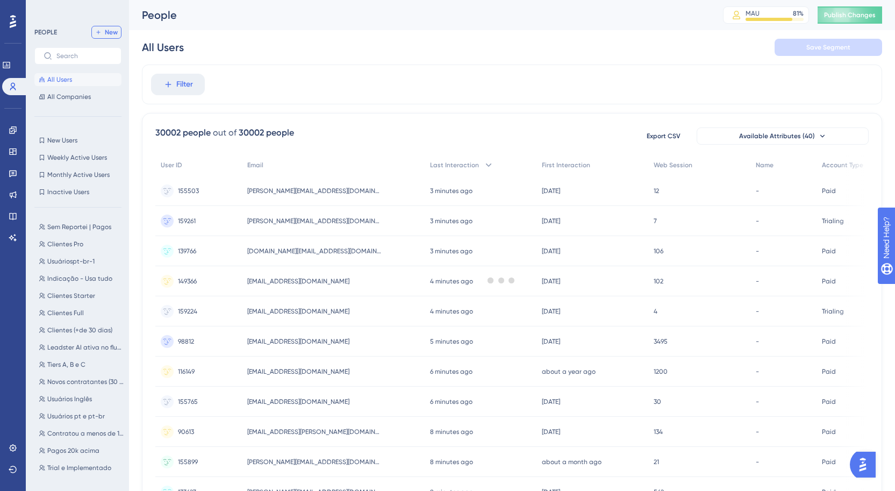
click at [103, 35] on button "New" at bounding box center [106, 32] width 30 height 13
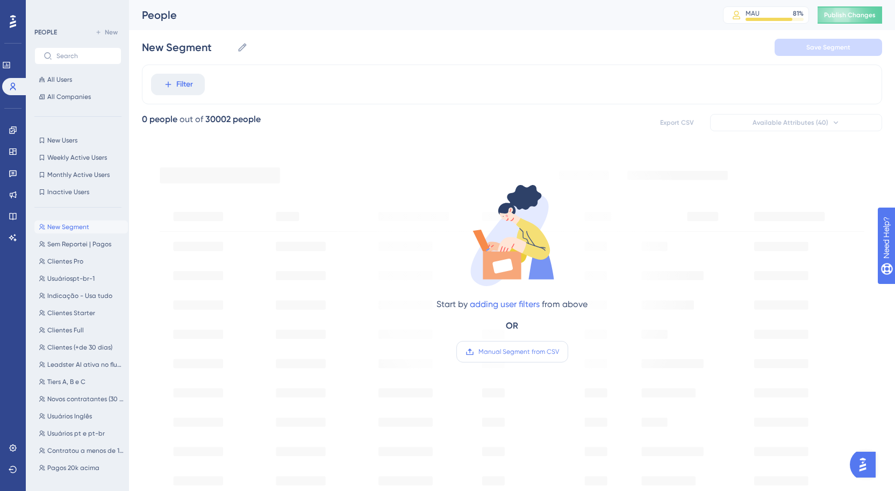
click at [515, 354] on span "Manual Segment from CSV" at bounding box center [518, 351] width 81 height 9
click at [559, 352] on input "Manual Segment from CSV" at bounding box center [559, 352] width 0 height 0
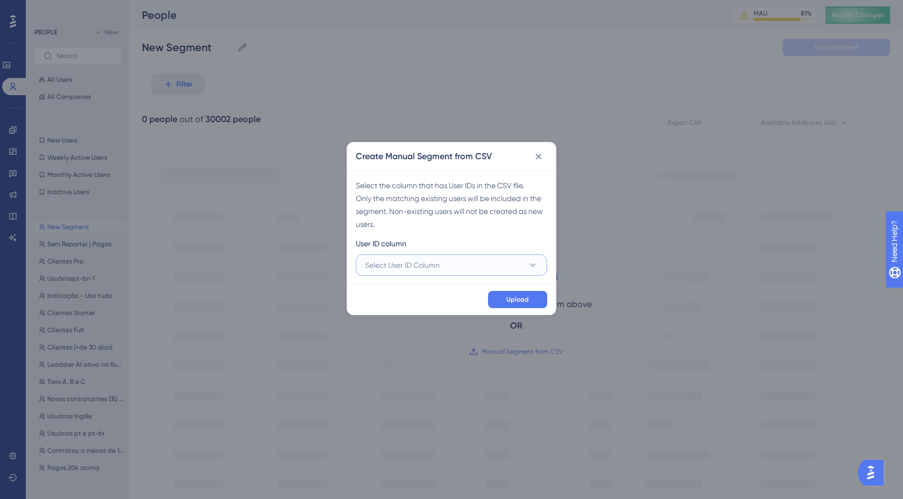
click at [510, 265] on button "Select User ID Column" at bounding box center [451, 264] width 191 height 21
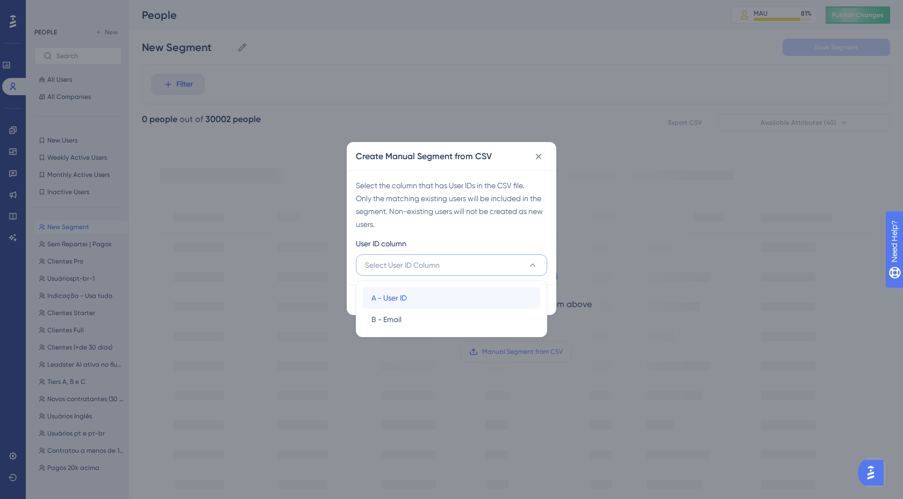
click at [441, 298] on div "A - User ID A - User ID" at bounding box center [451, 297] width 160 height 21
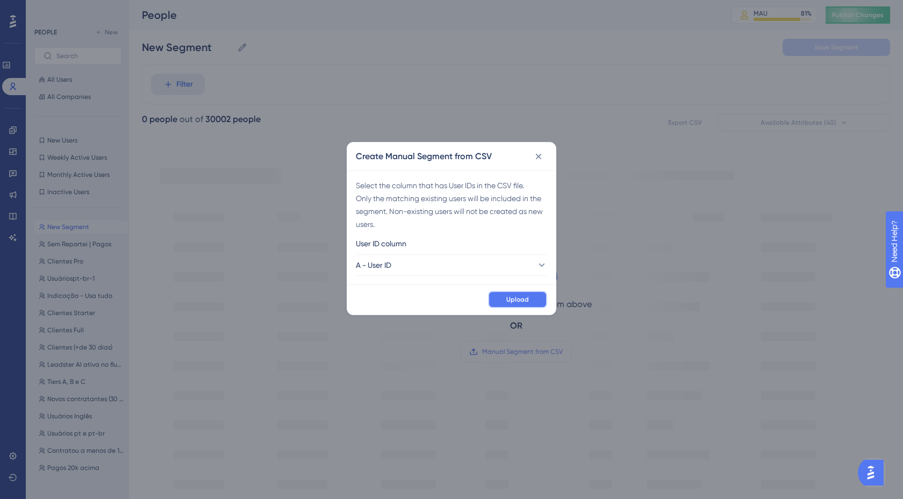
click at [506, 300] on button "Upload" at bounding box center [517, 299] width 59 height 17
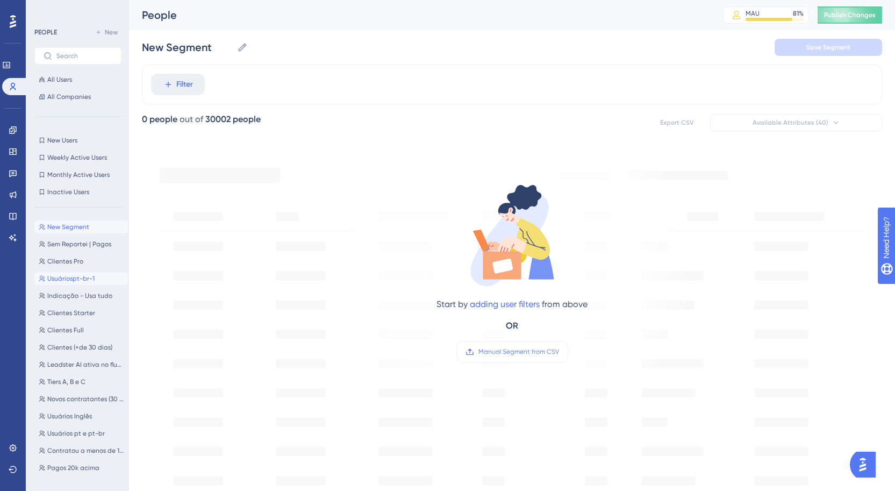
click at [85, 276] on span "Usuáriospt-br-1" at bounding box center [70, 278] width 47 height 9
type input "Usuáriospt-br-1"
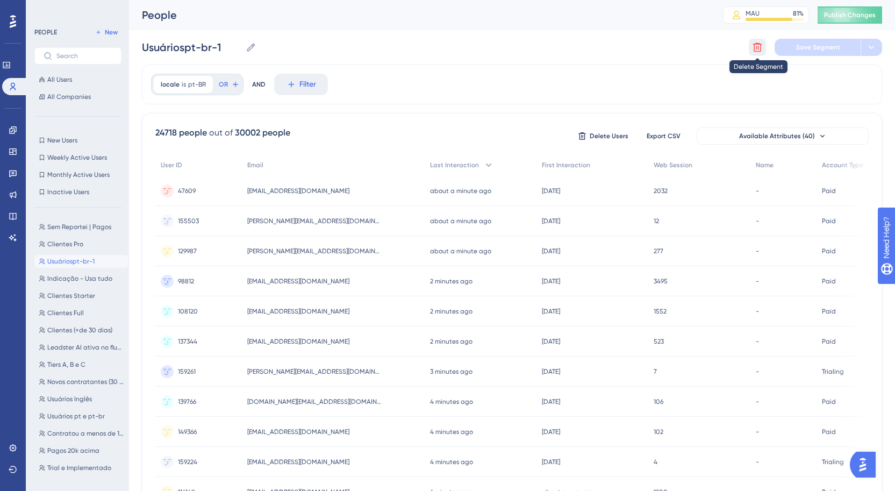
click at [757, 47] on icon at bounding box center [757, 47] width 11 height 11
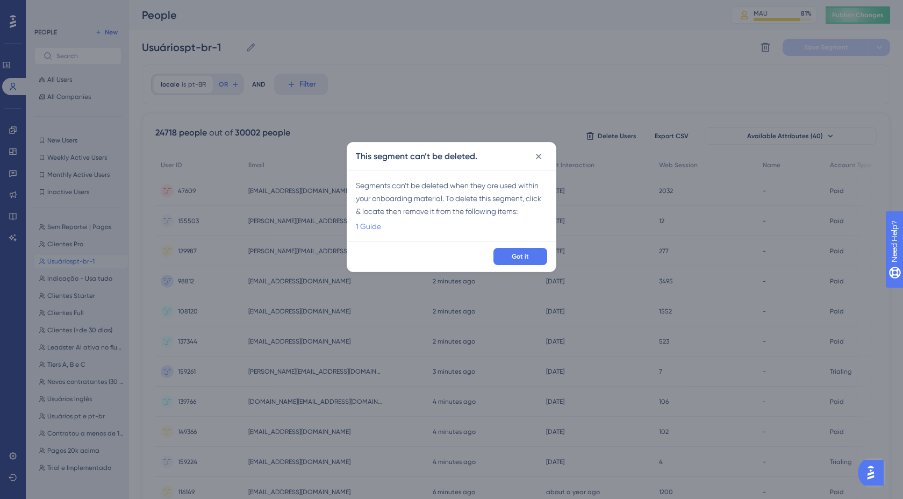
click at [364, 228] on link "1 Guide" at bounding box center [368, 226] width 25 height 13
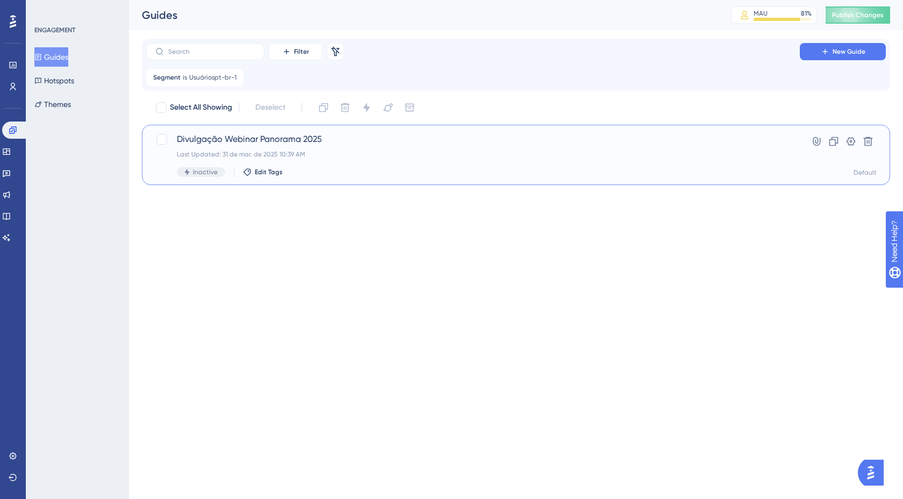
click at [265, 144] on span "Divulgação Webinar Panorama 2025" at bounding box center [473, 139] width 592 height 13
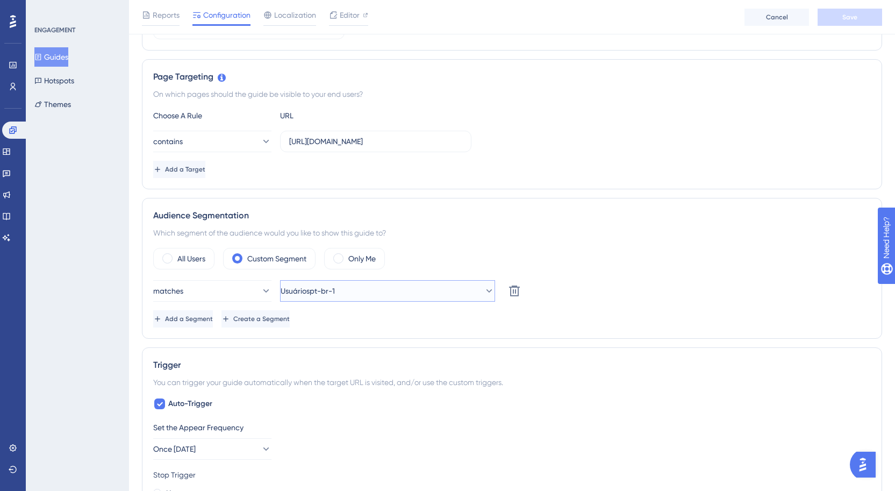
click at [385, 289] on button "Usuáriospt-br-1" at bounding box center [387, 290] width 215 height 21
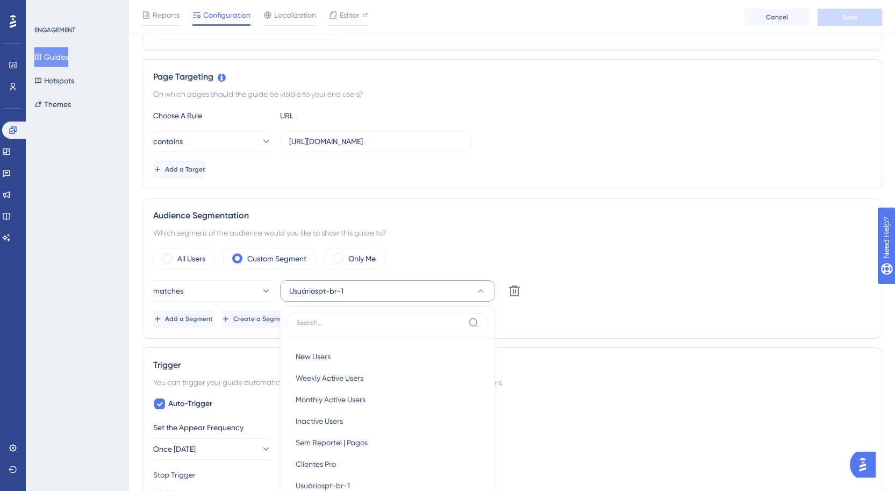
scroll to position [386, 0]
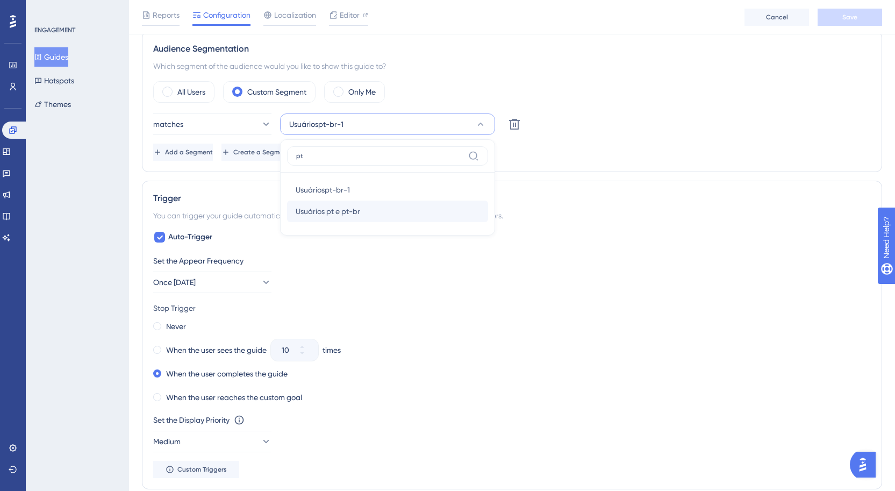
type input "pt"
click at [403, 206] on div "Usuários pt e pt-br Usuários pt e pt-br" at bounding box center [388, 210] width 184 height 21
click at [865, 20] on button "Save" at bounding box center [850, 17] width 64 height 17
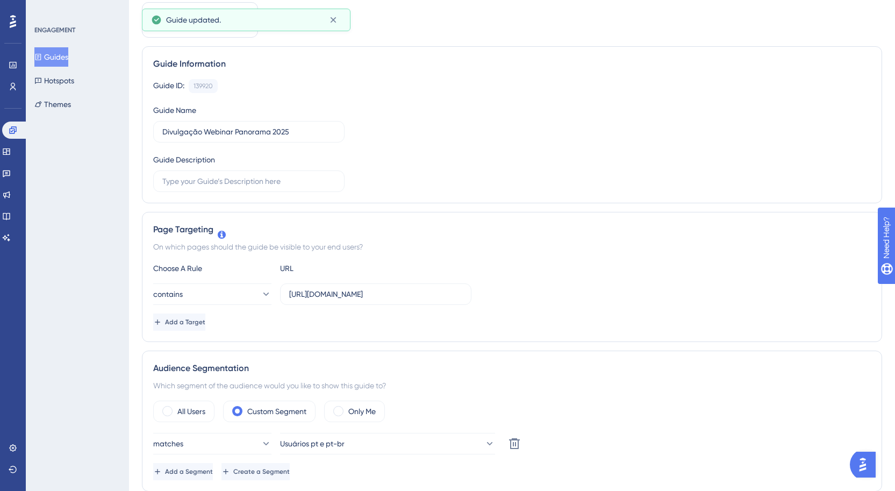
scroll to position [0, 0]
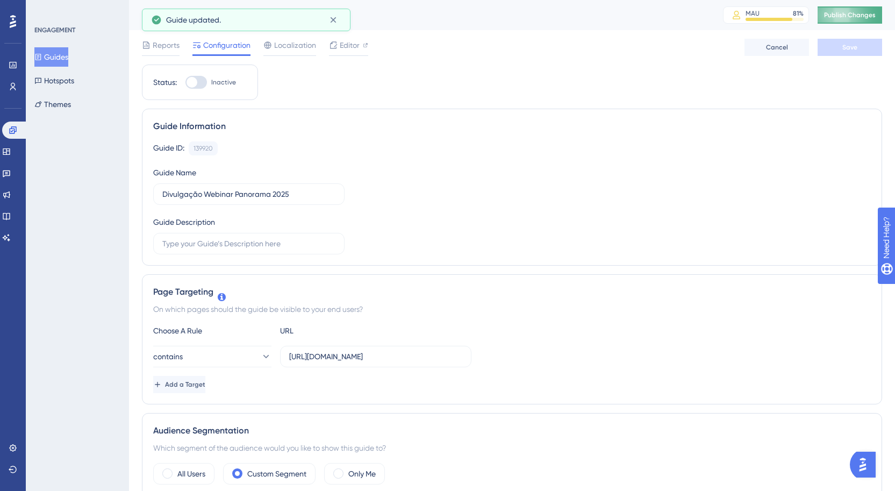
click at [855, 16] on span "Publish Changes" at bounding box center [850, 15] width 52 height 9
click at [10, 130] on icon at bounding box center [12, 129] width 7 height 7
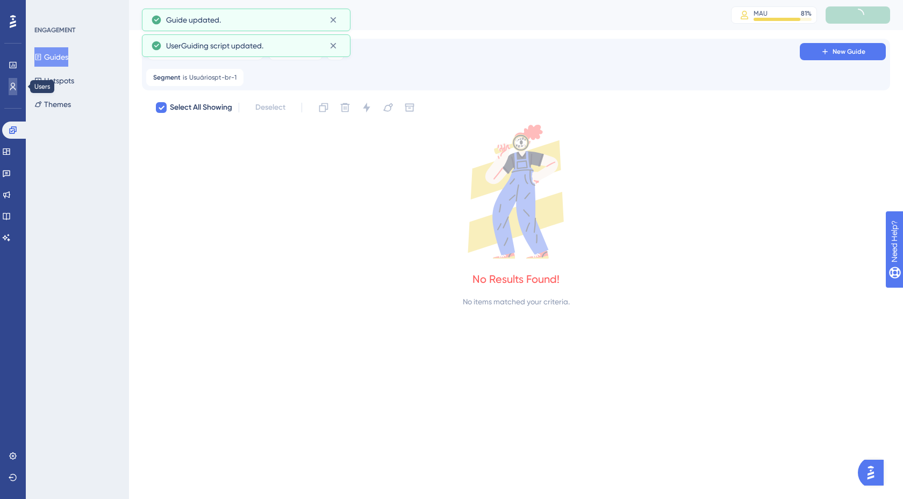
click at [15, 90] on icon at bounding box center [13, 86] width 9 height 9
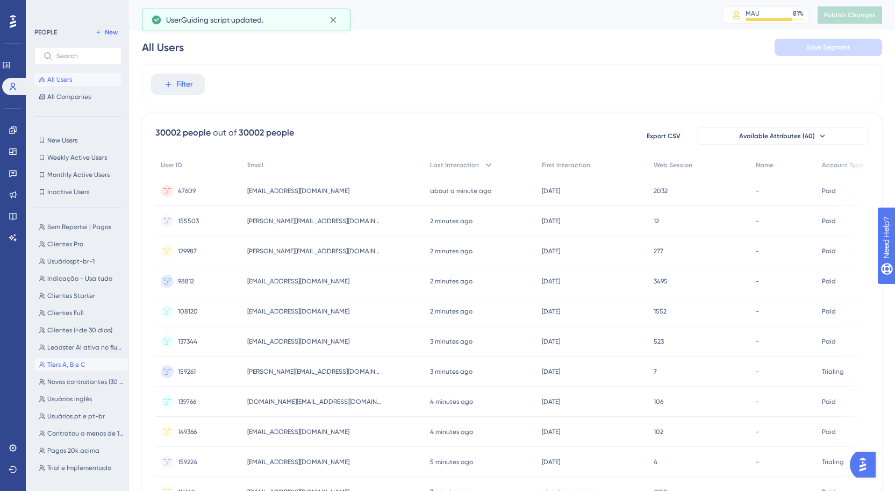
click at [79, 363] on span "Tiers A, B e C" at bounding box center [66, 364] width 38 height 9
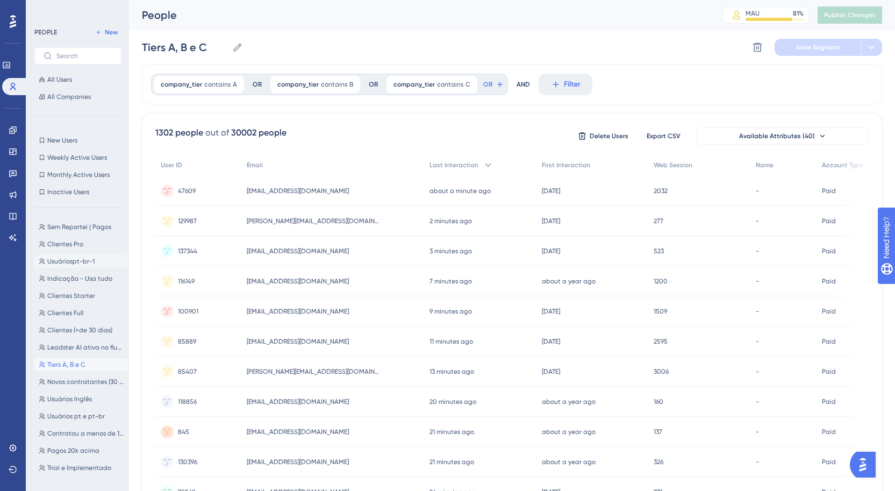
click at [96, 261] on button "Usuáriospt-br-1 Usuáriospt-br-1" at bounding box center [81, 261] width 94 height 13
type input "Usuáriospt-br-1"
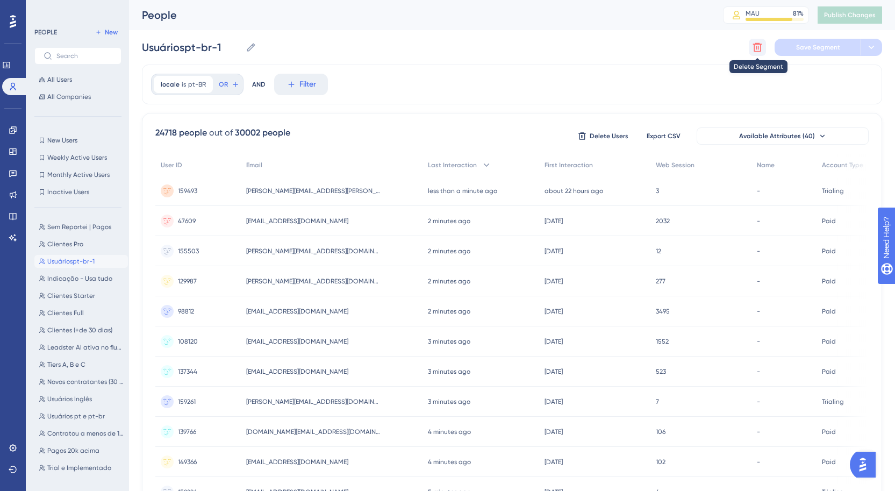
click at [752, 48] on icon at bounding box center [757, 47] width 11 height 11
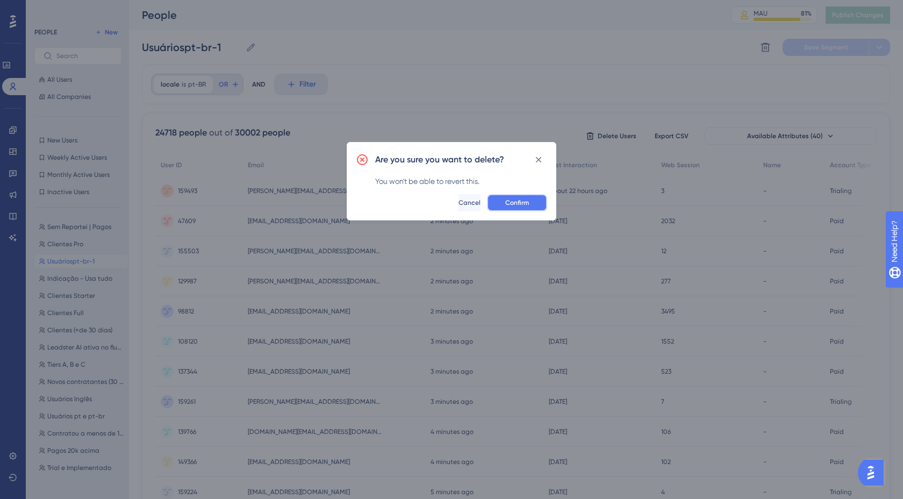
click at [520, 201] on span "Confirm" at bounding box center [517, 202] width 24 height 9
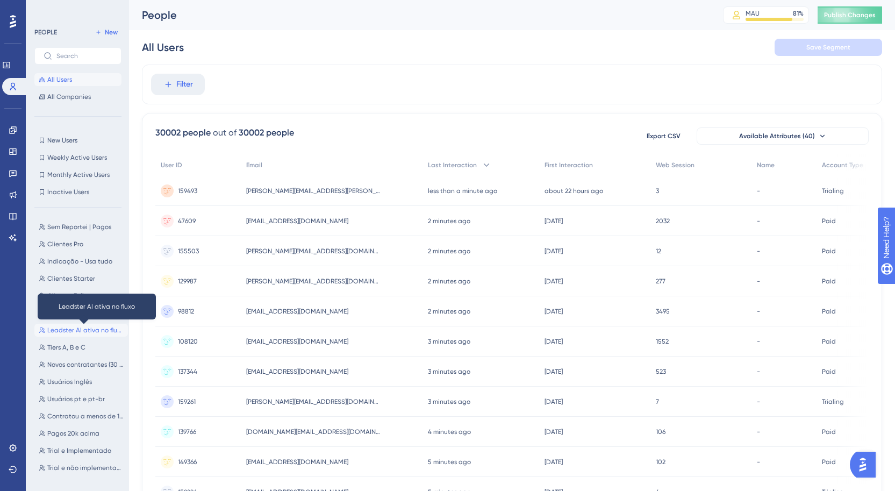
click at [105, 329] on span "Leadster AI ativa no fluxo" at bounding box center [85, 330] width 76 height 9
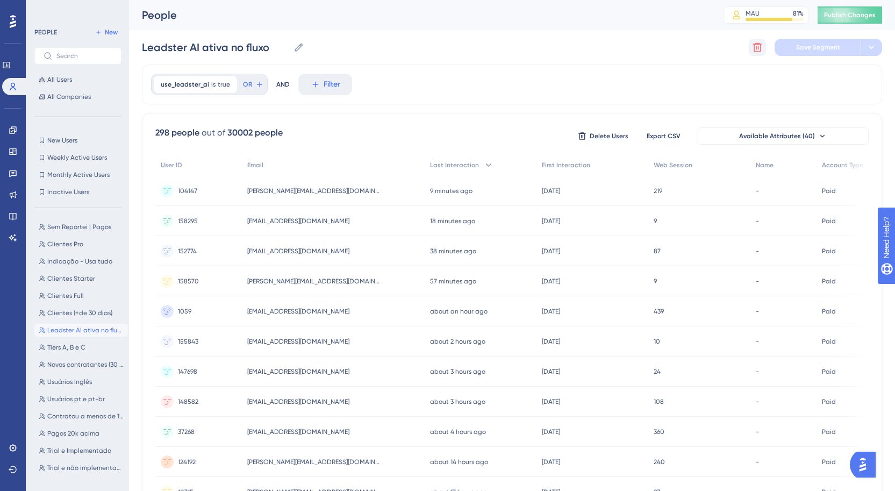
click at [755, 39] on button at bounding box center [757, 47] width 17 height 17
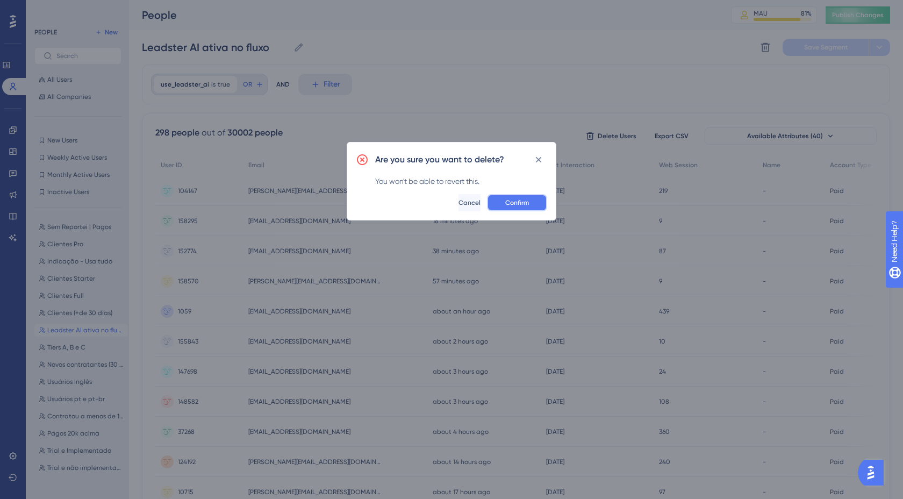
click at [525, 204] on span "Confirm" at bounding box center [517, 202] width 24 height 9
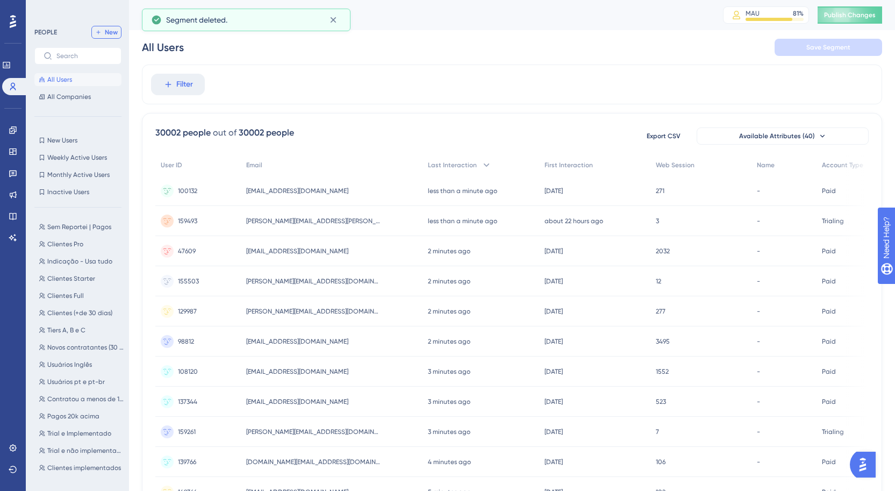
click at [114, 36] on span "New" at bounding box center [111, 32] width 13 height 9
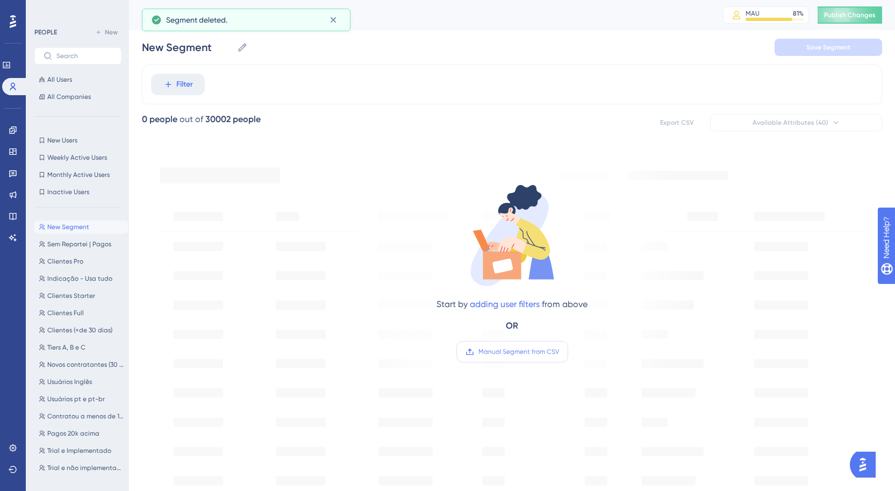
click at [498, 347] on label "Manual Segment from CSV" at bounding box center [512, 351] width 112 height 21
click at [559, 352] on input "Manual Segment from CSV" at bounding box center [559, 352] width 0 height 0
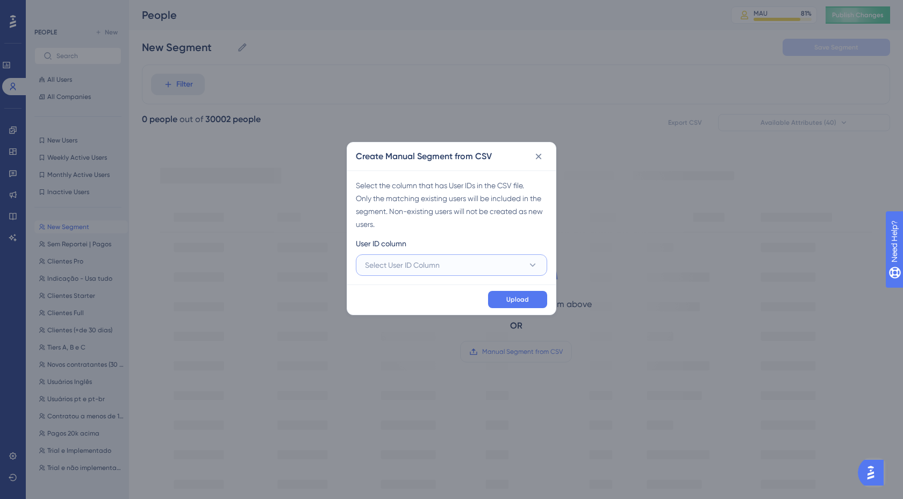
click at [438, 266] on span "Select User ID Column" at bounding box center [402, 265] width 75 height 13
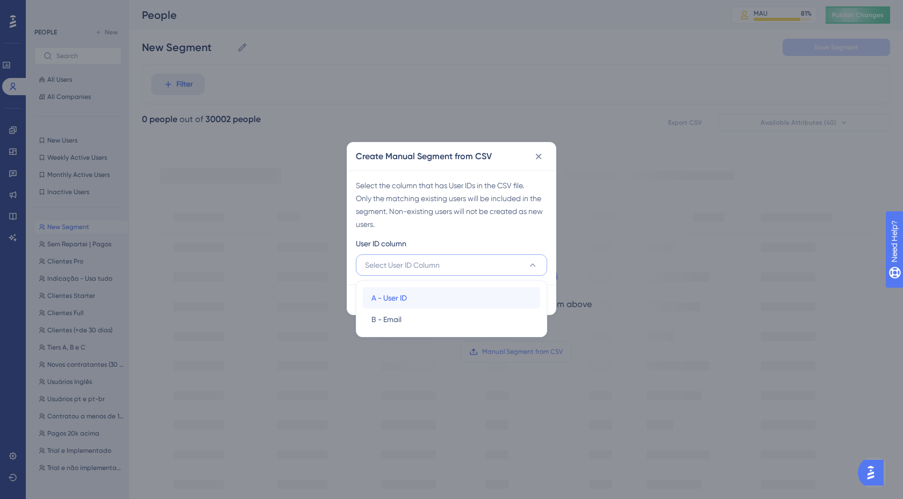
click at [431, 294] on div "A - User ID A - User ID" at bounding box center [451, 297] width 160 height 21
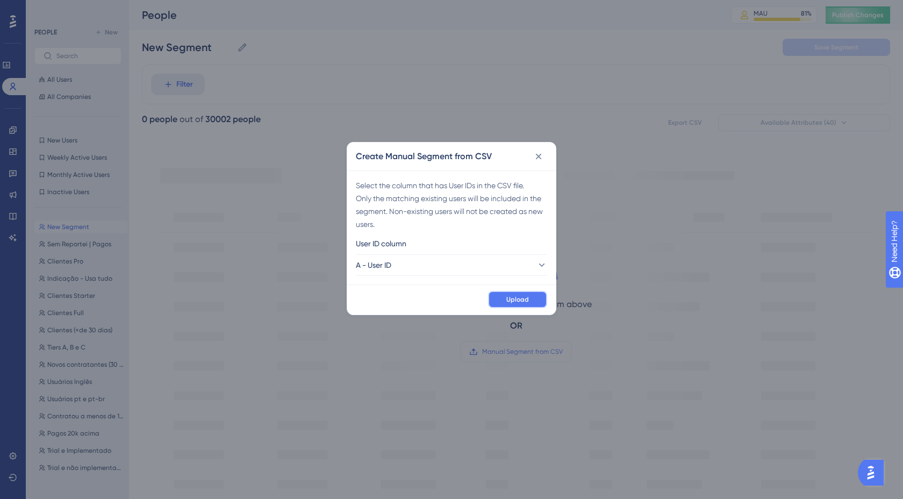
click at [533, 302] on button "Upload" at bounding box center [517, 299] width 59 height 17
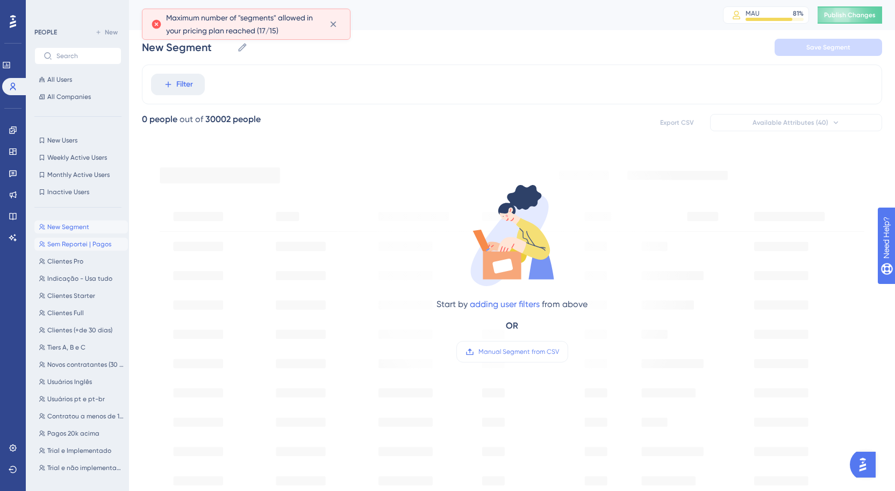
click at [92, 245] on span "Sem Reportei | Pagos" at bounding box center [79, 244] width 64 height 9
type input "Sem Reportei | Pagos"
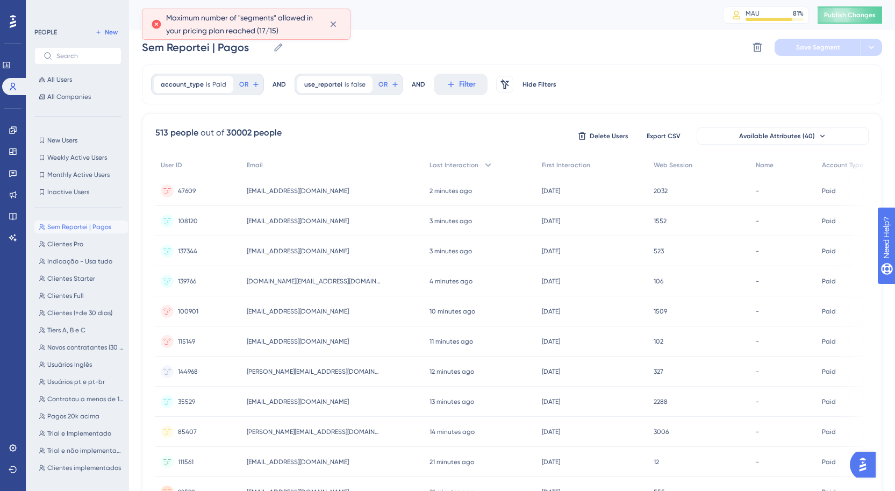
click at [766, 49] on div "Delete Segment Save Segment" at bounding box center [815, 47] width 133 height 17
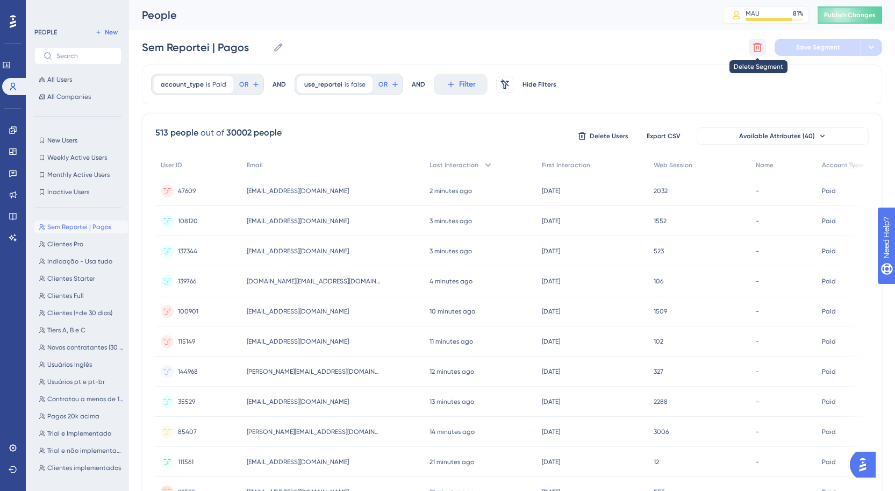
click at [763, 47] on button at bounding box center [757, 47] width 17 height 17
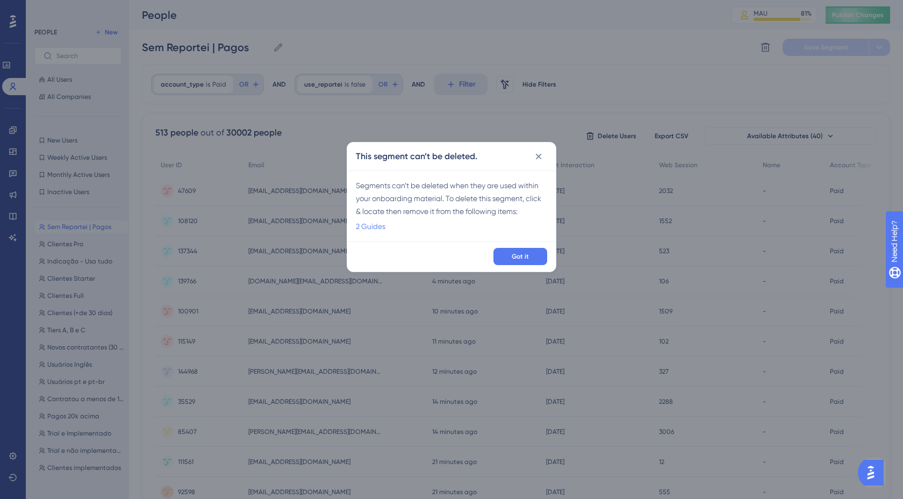
click at [376, 226] on link "2 Guides" at bounding box center [371, 226] width 30 height 13
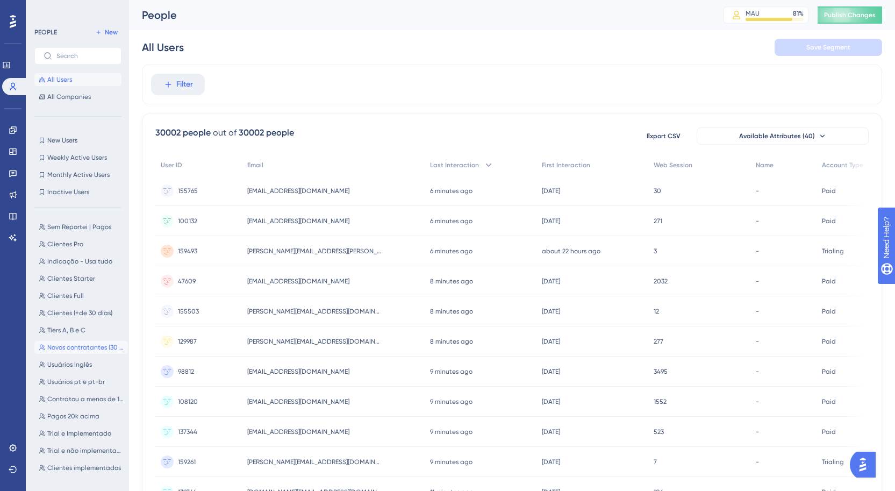
click at [48, 341] on button "Novos contratantes (30 a 90 dias) Novos contratantes (30 a 90 dias)" at bounding box center [81, 347] width 94 height 13
click at [82, 285] on div "Sem Reportei | Pagos Sem Reportei | Pagos Clientes Pro Clientes Pro Indicação -…" at bounding box center [81, 343] width 94 height 255
click at [84, 275] on span "Clientes Starter" at bounding box center [71, 278] width 48 height 9
click at [851, 11] on span "Publish Changes" at bounding box center [850, 15] width 52 height 9
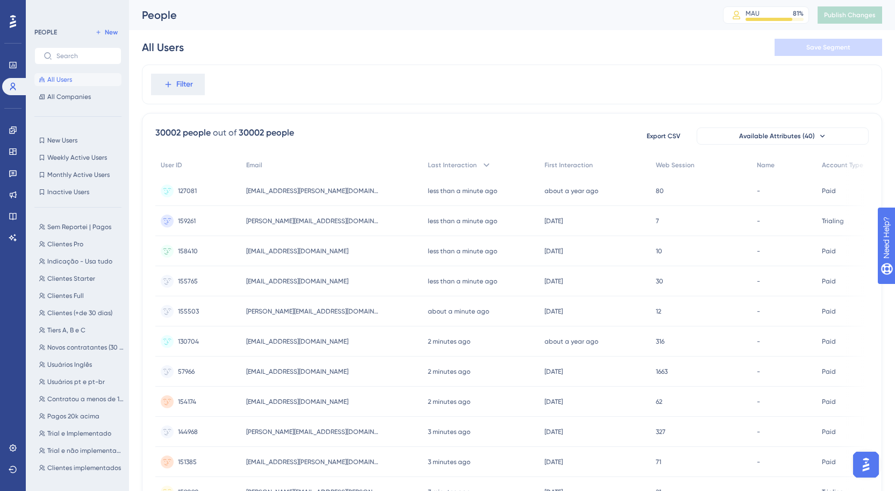
click at [74, 236] on div "Sem Reportei | Pagos Sem Reportei | Pagos Clientes Pro Clientes Pro Indicação -…" at bounding box center [81, 343] width 94 height 255
click at [75, 242] on span "Clientes Pro" at bounding box center [65, 244] width 36 height 9
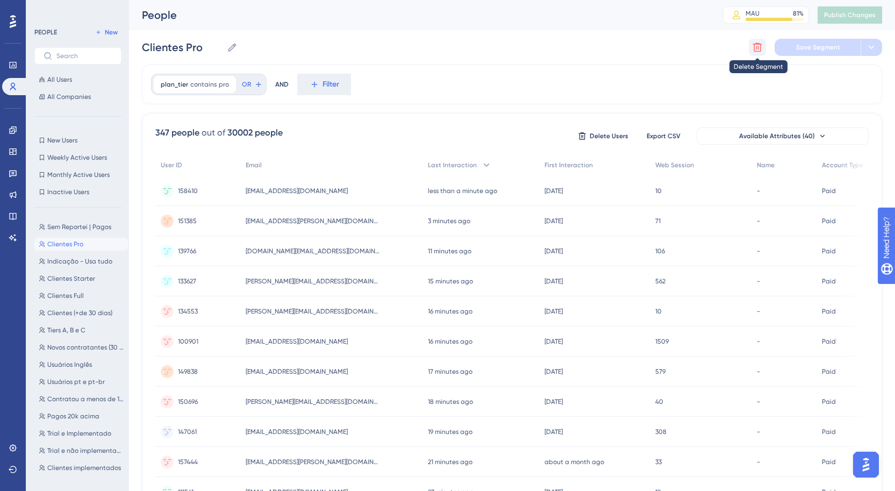
click at [752, 40] on button at bounding box center [757, 47] width 17 height 17
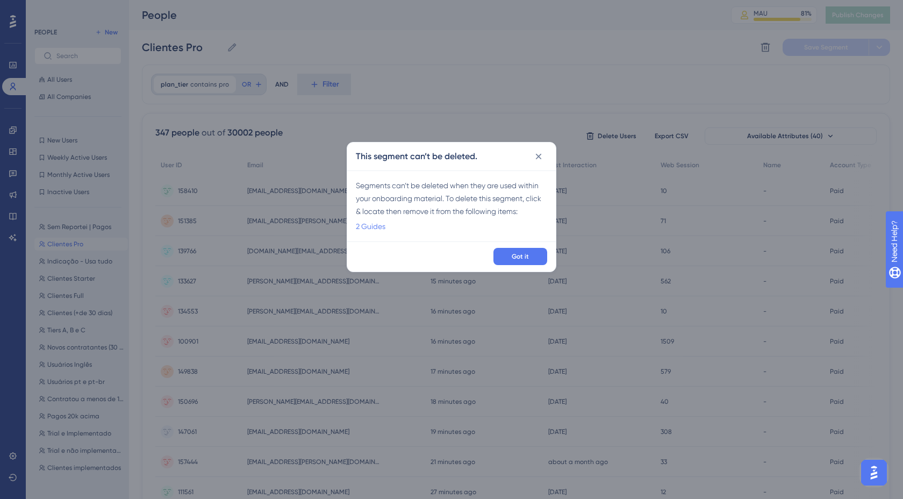
click at [383, 226] on link "2 Guides" at bounding box center [371, 226] width 30 height 13
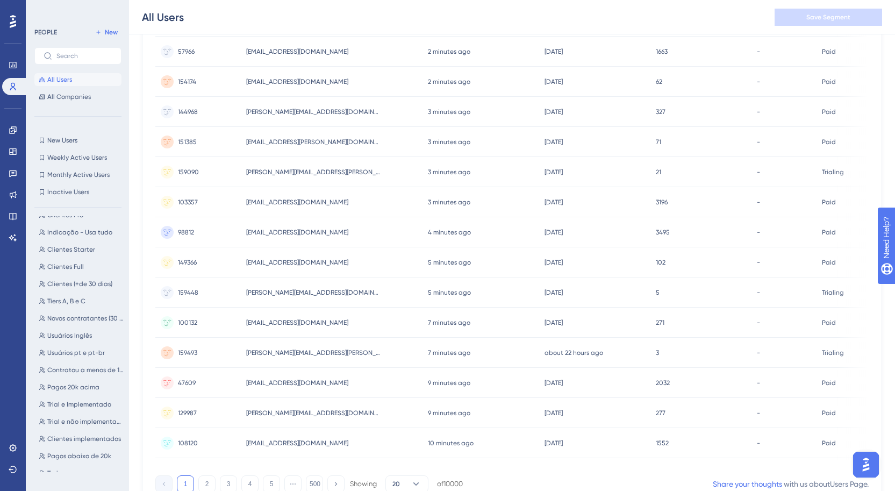
scroll to position [377, 0]
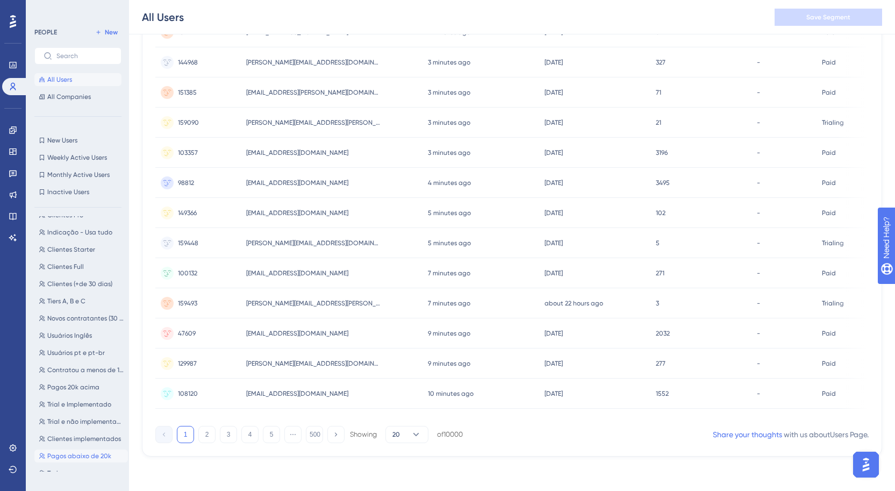
click at [82, 453] on span "Pagos abaixo de 20k" at bounding box center [79, 455] width 64 height 9
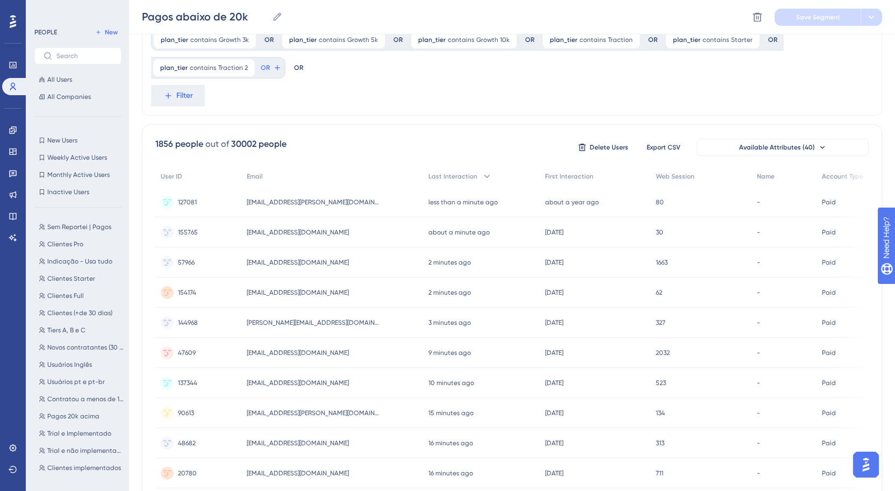
scroll to position [0, 0]
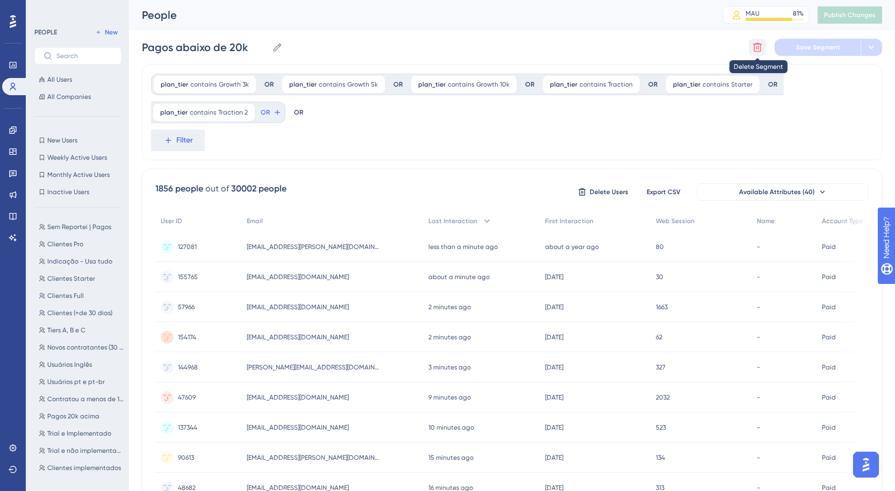
click at [758, 46] on icon at bounding box center [757, 47] width 9 height 9
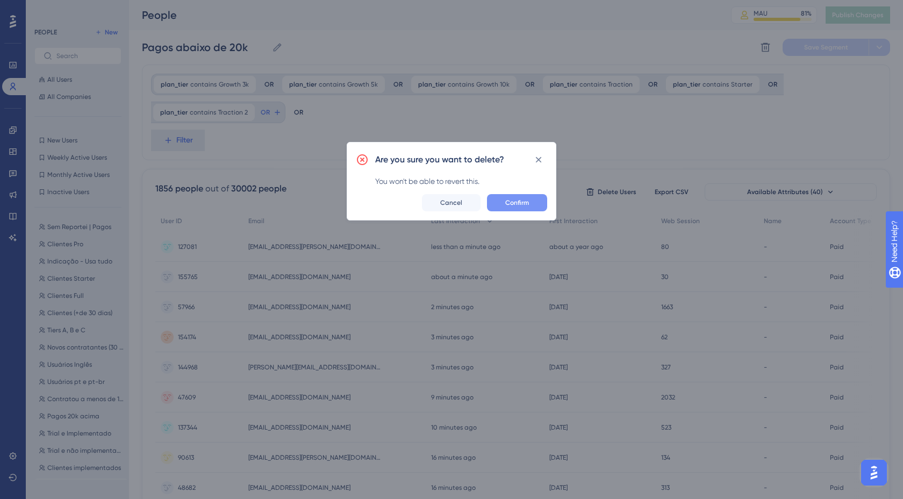
click at [518, 204] on span "Confirm" at bounding box center [517, 202] width 24 height 9
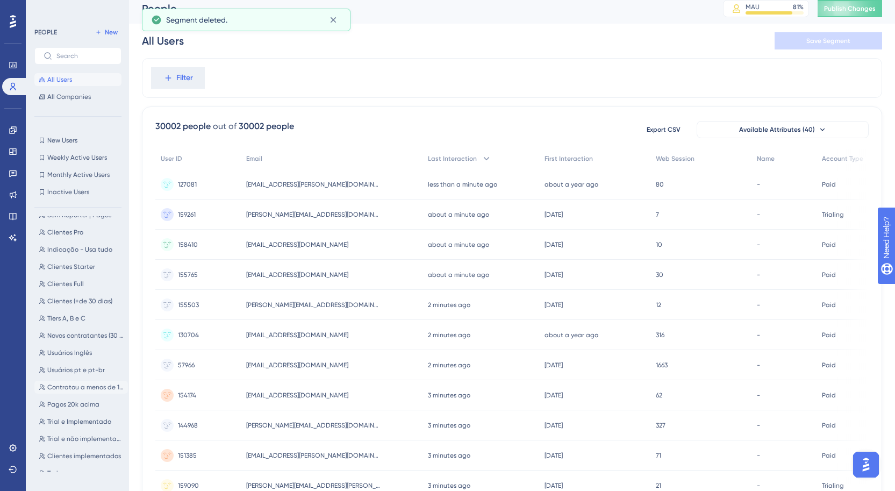
scroll to position [15, 0]
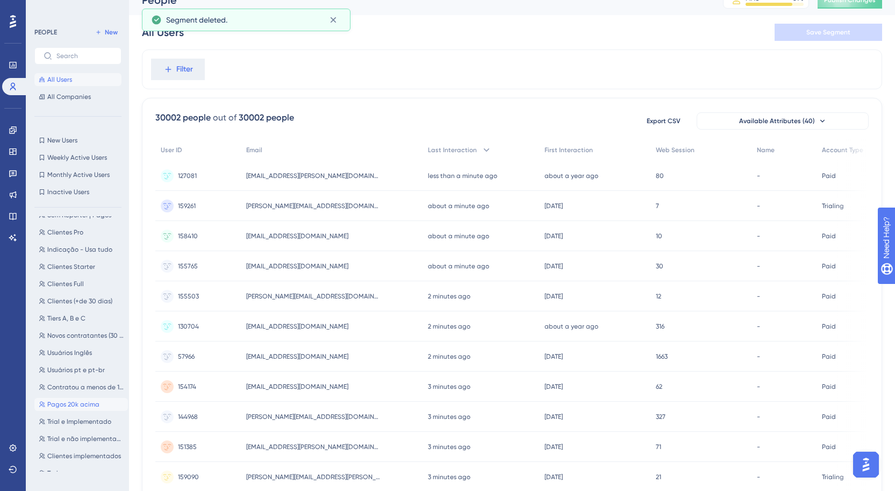
click at [82, 404] on span "Pagos 20k acima" at bounding box center [73, 404] width 52 height 9
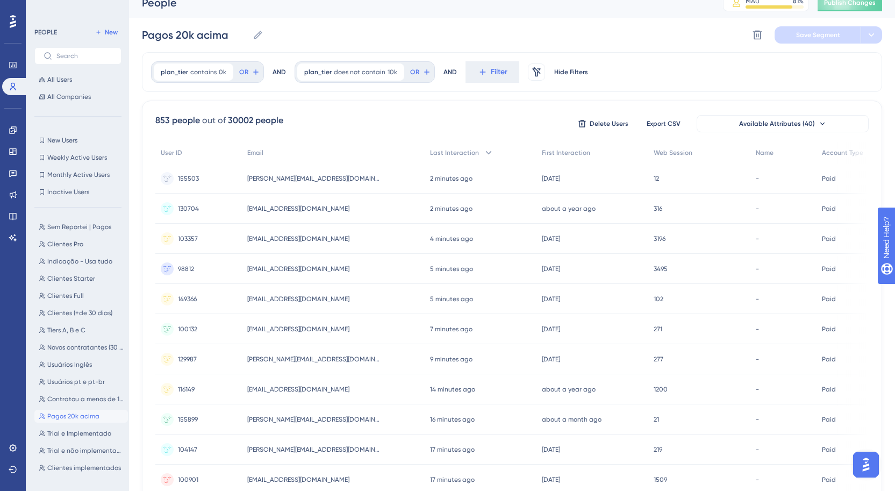
scroll to position [0, 0]
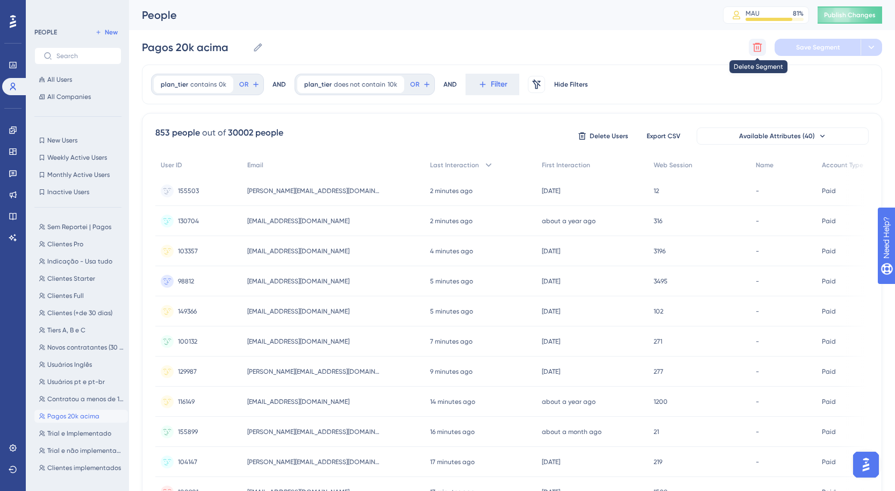
click at [753, 44] on icon at bounding box center [757, 47] width 9 height 9
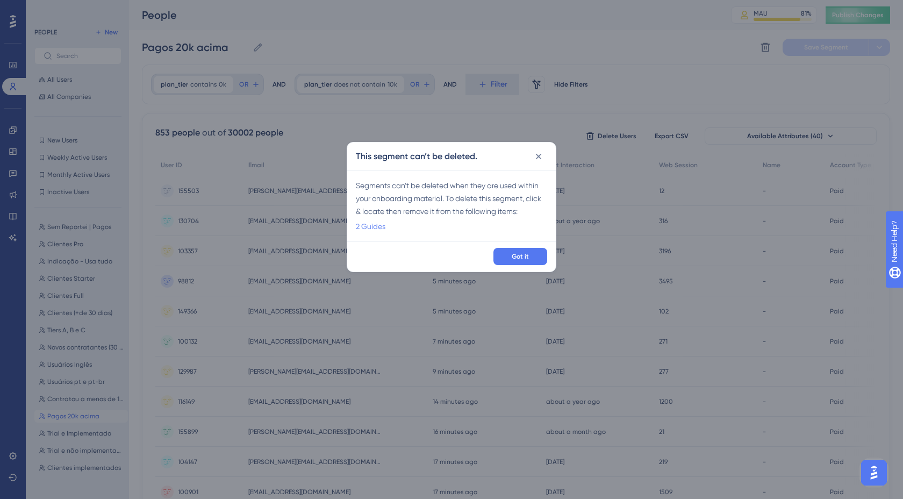
click at [375, 227] on link "2 Guides" at bounding box center [371, 226] width 30 height 13
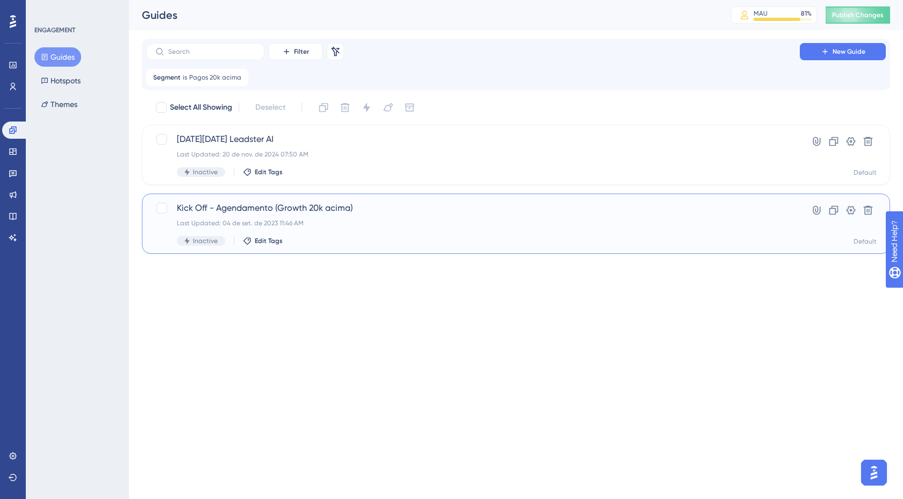
click at [329, 217] on div "Kick Off - Agendamento (Growth 20k acima) Last Updated: 04 de set. de 2023 11:4…" at bounding box center [473, 224] width 592 height 44
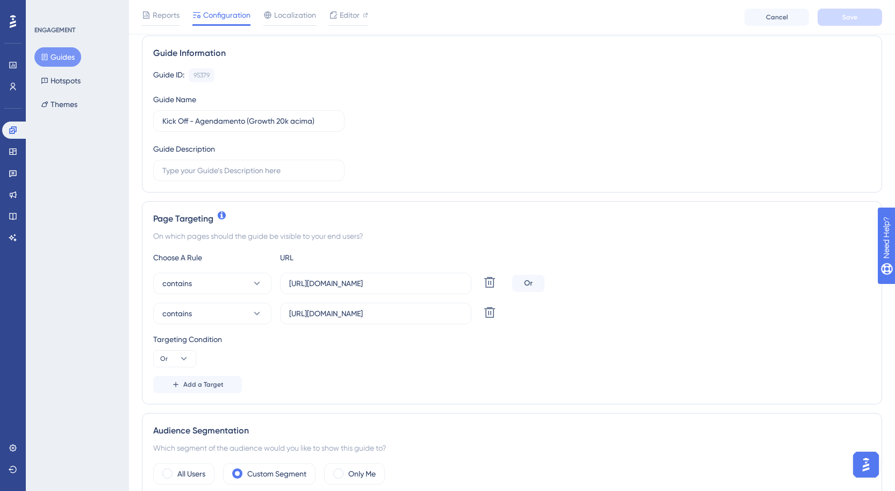
scroll to position [307, 0]
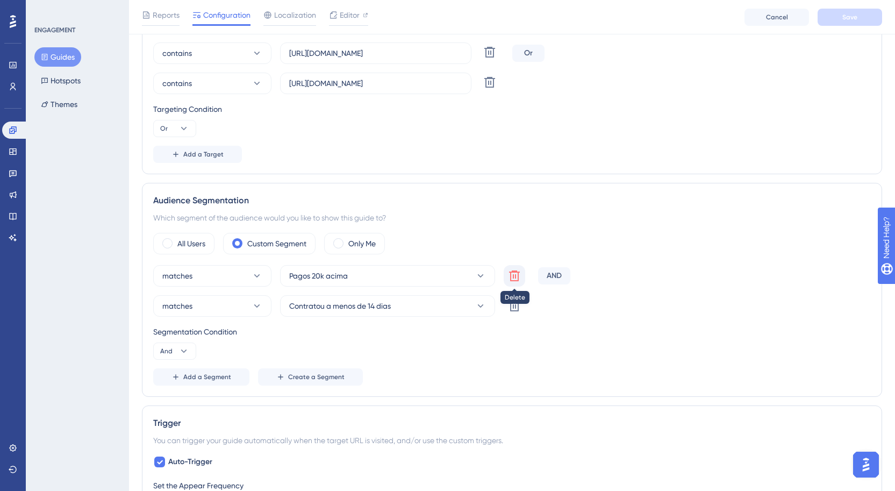
click at [511, 278] on icon at bounding box center [514, 275] width 13 height 13
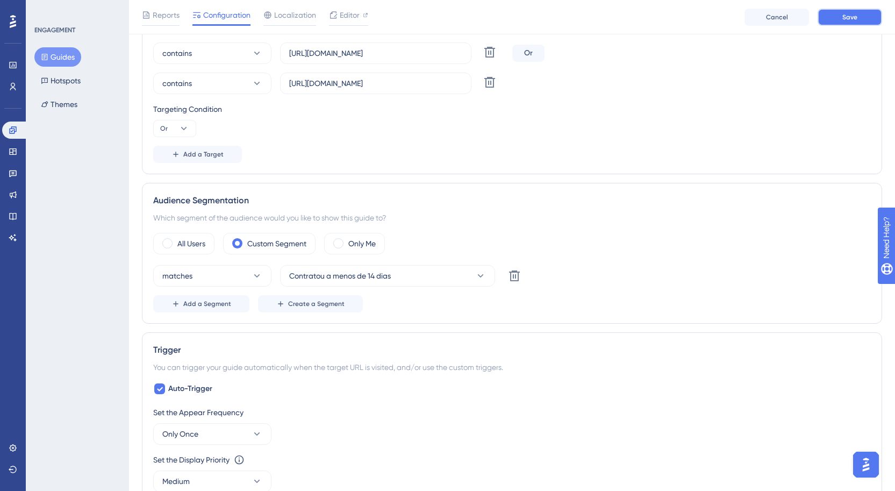
click at [851, 17] on span "Save" at bounding box center [849, 17] width 15 height 9
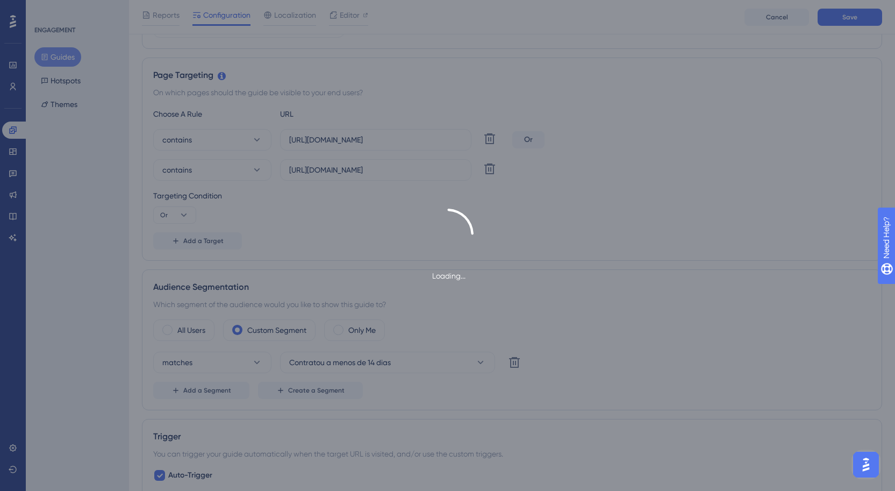
scroll to position [0, 0]
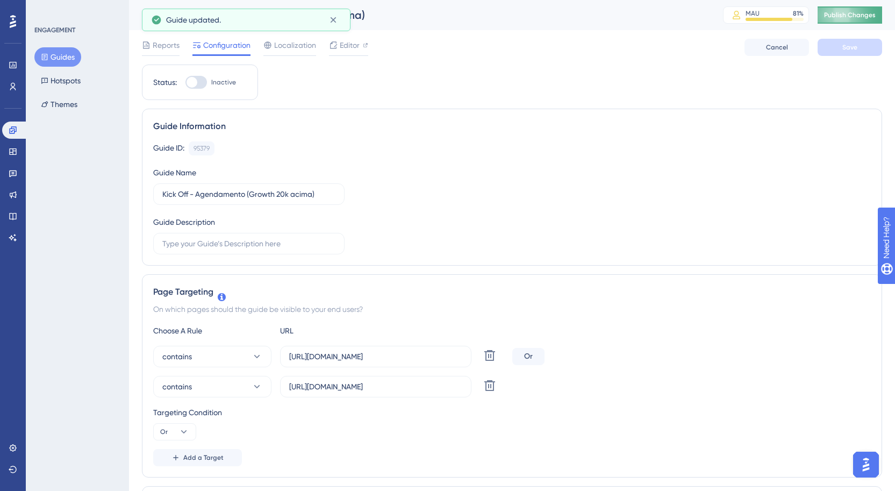
click at [845, 15] on button "Publish Changes" at bounding box center [850, 14] width 64 height 17
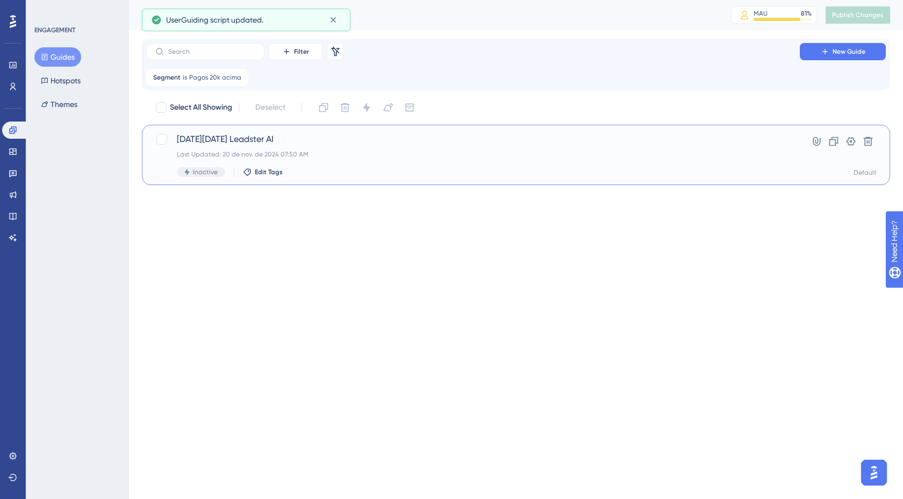
click at [239, 140] on span "[DATE][DATE] Leadster AI" at bounding box center [473, 139] width 592 height 13
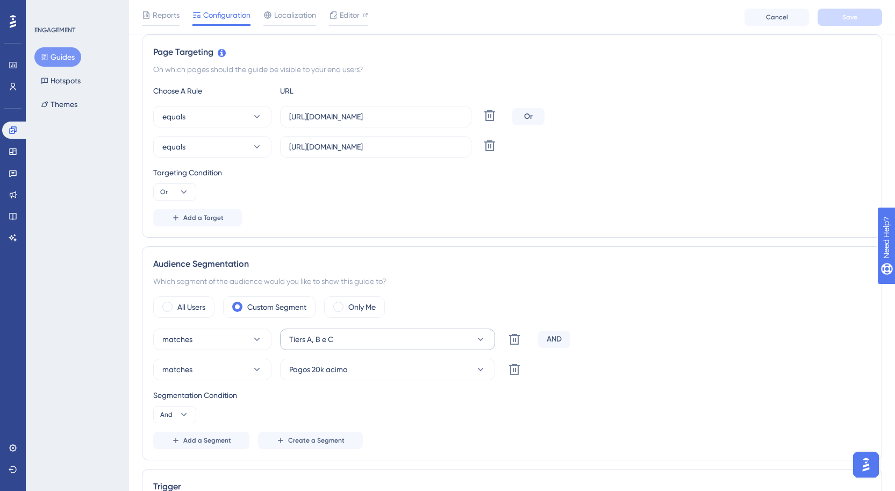
scroll to position [326, 0]
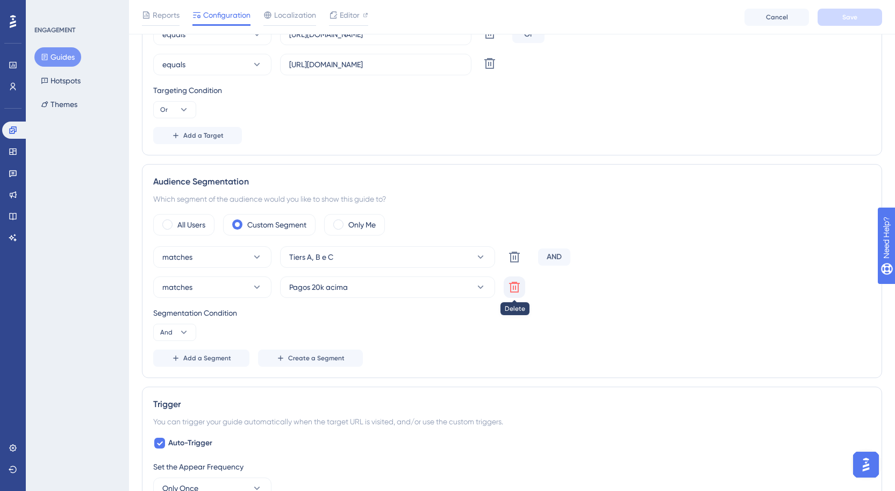
click at [518, 282] on icon at bounding box center [514, 287] width 11 height 11
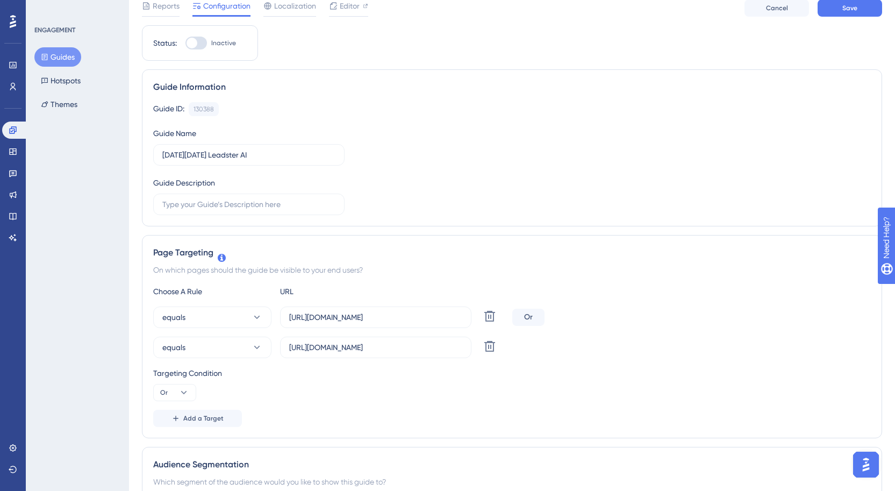
scroll to position [0, 0]
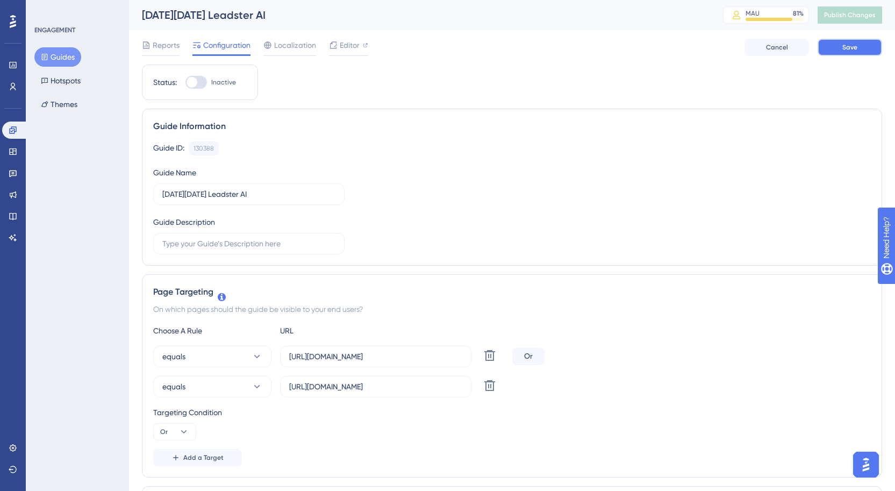
click at [844, 45] on span "Save" at bounding box center [849, 47] width 15 height 9
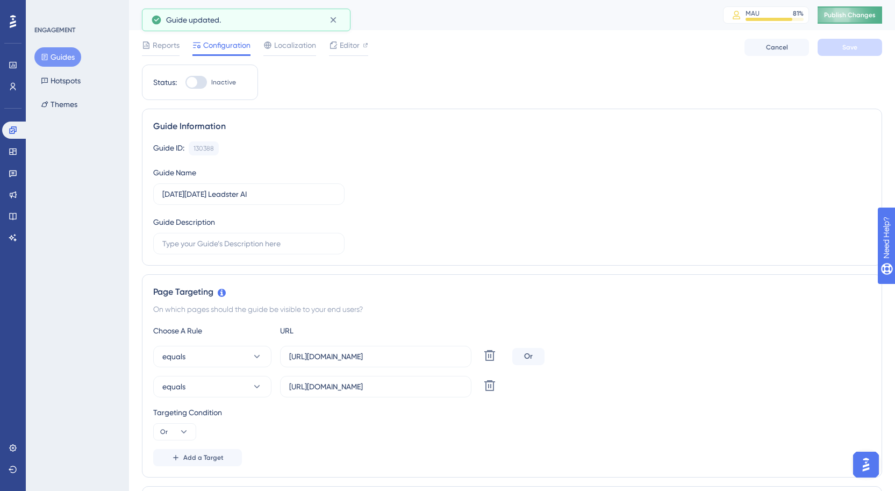
click at [879, 10] on button "Publish Changes" at bounding box center [850, 14] width 64 height 17
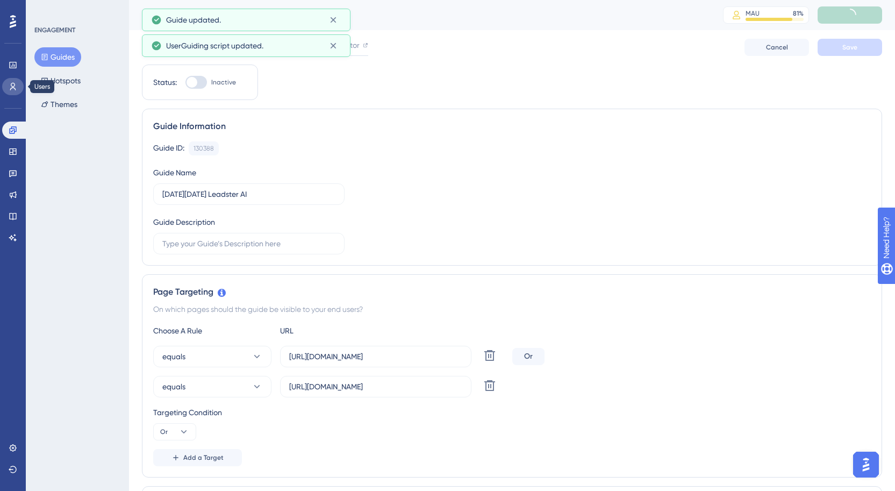
click at [13, 84] on icon at bounding box center [13, 86] width 9 height 9
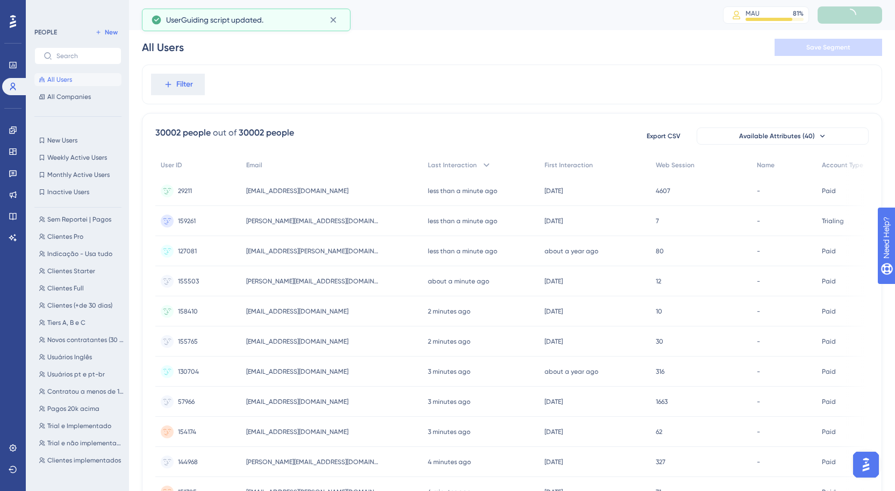
scroll to position [12, 0]
click at [82, 406] on span "Pagos 20k acima" at bounding box center [73, 404] width 52 height 9
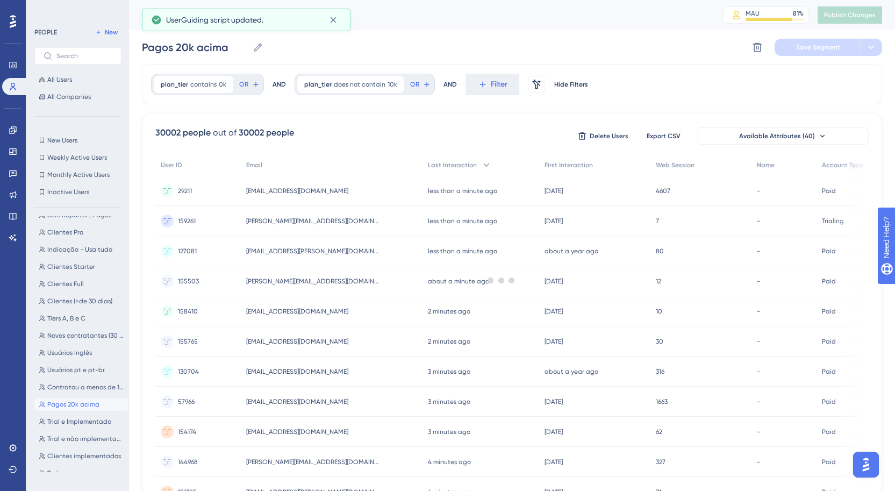
scroll to position [0, 0]
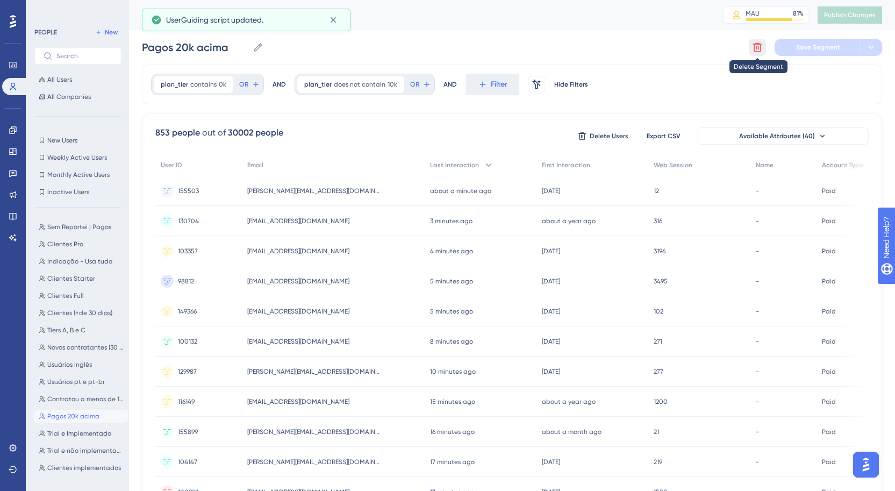
click at [757, 52] on icon at bounding box center [757, 47] width 11 height 11
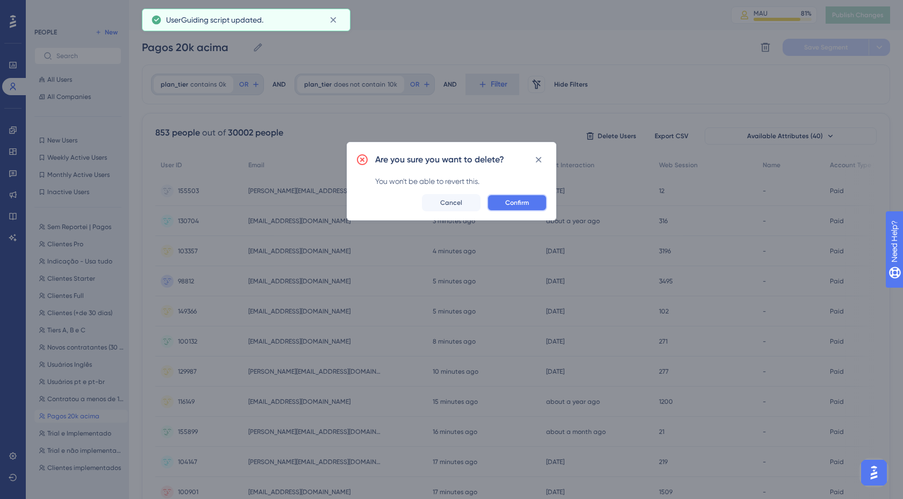
click at [534, 209] on button "Confirm" at bounding box center [517, 202] width 60 height 17
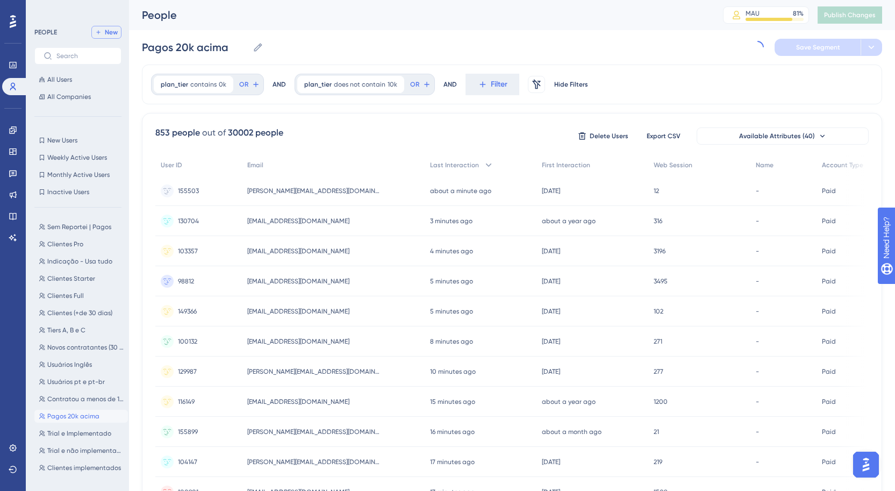
click at [100, 30] on icon at bounding box center [98, 32] width 6 height 6
type input "New Segment"
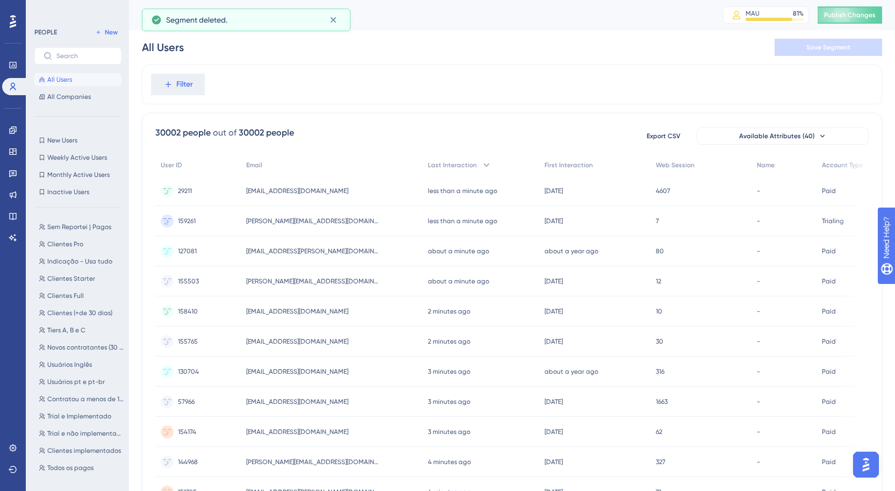
click at [110, 41] on div "PEOPLE New All Users All Companies" at bounding box center [77, 64] width 87 height 77
click at [110, 37] on button "New" at bounding box center [106, 32] width 30 height 13
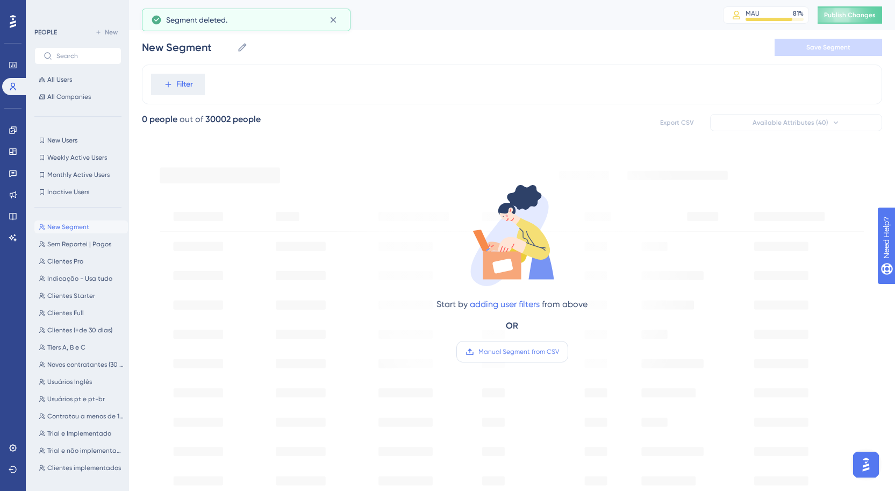
click at [511, 331] on div "OR" at bounding box center [512, 325] width 12 height 13
click at [504, 367] on div "Start by adding user filters from above OR Manual Segment from CSV" at bounding box center [512, 263] width 364 height 221
click at [515, 350] on span "Manual Segment from CSV" at bounding box center [518, 351] width 81 height 9
click at [559, 352] on input "Manual Segment from CSV" at bounding box center [559, 352] width 0 height 0
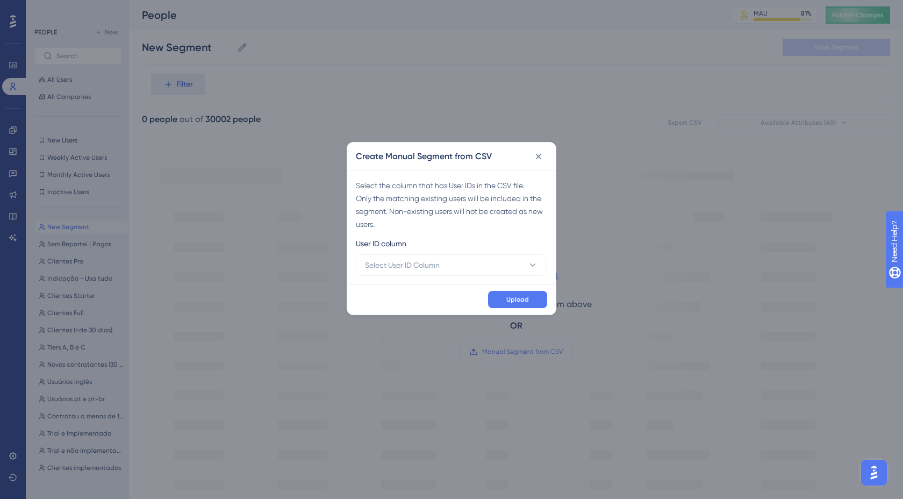
click at [398, 278] on div "Select the column that has User IDs in the CSV file. Only the matching existing…" at bounding box center [451, 227] width 209 height 114
click at [412, 264] on span "Select User ID Column" at bounding box center [402, 265] width 75 height 13
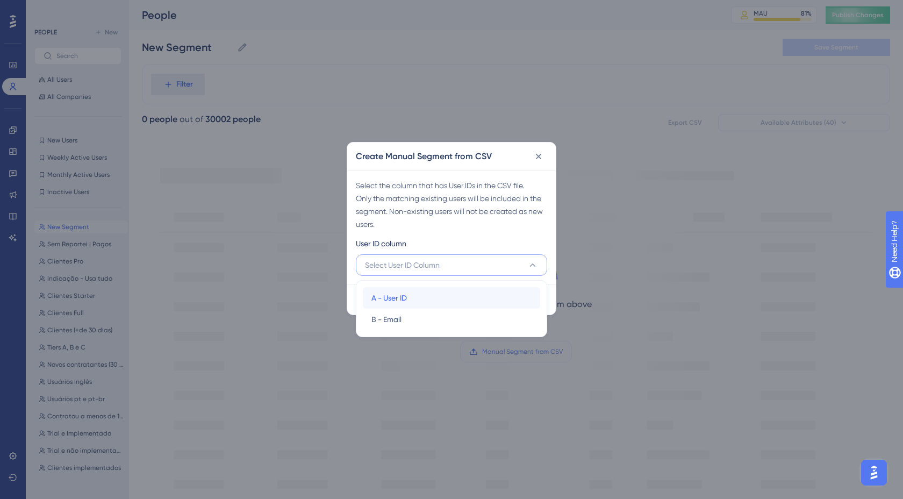
click at [419, 287] on div "A - User ID A - User ID" at bounding box center [451, 297] width 160 height 21
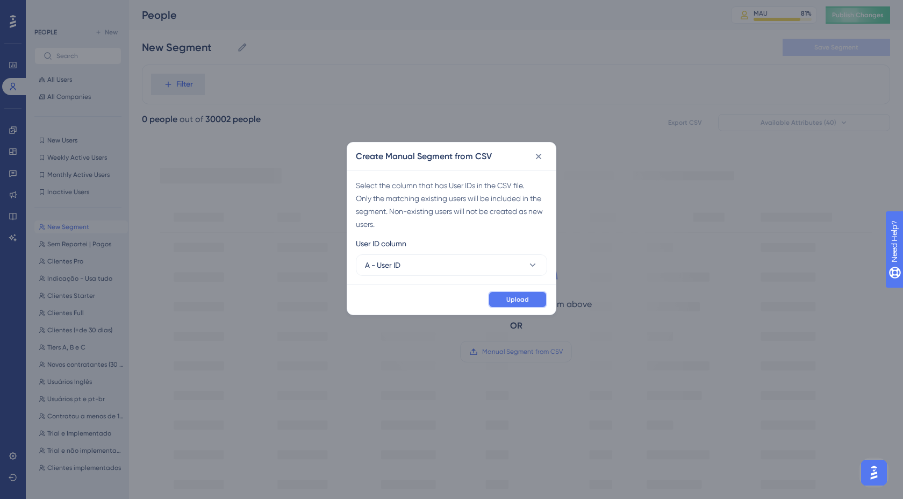
click at [544, 299] on button "Upload" at bounding box center [517, 299] width 59 height 17
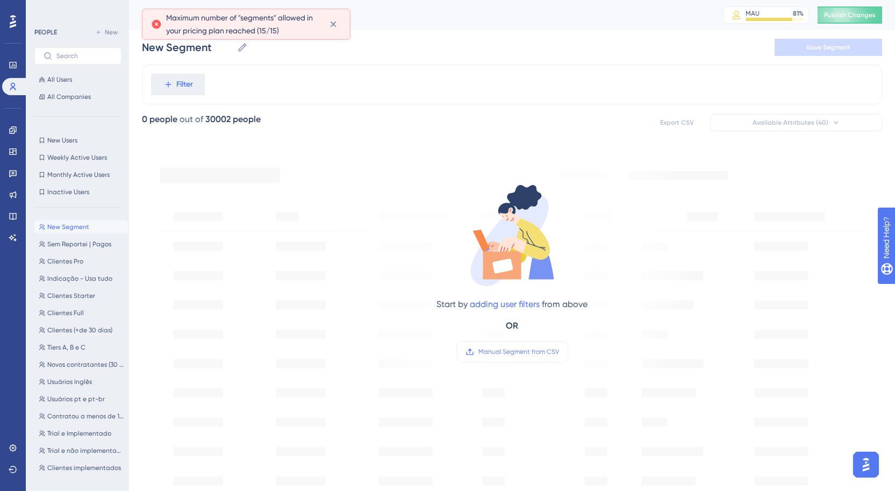
click at [157, 262] on div "Start by adding user filters from above OR Manual Segment from CSV" at bounding box center [512, 478] width 740 height 659
click at [68, 254] on div "New Segment New Segment Sem Reportei | Pagos Sem Reportei | Pagos Clientes Pro …" at bounding box center [81, 343] width 94 height 255
click at [86, 228] on span "New Segment" at bounding box center [68, 227] width 42 height 9
click at [85, 242] on span "Sem Reportei | Pagos" at bounding box center [79, 244] width 64 height 9
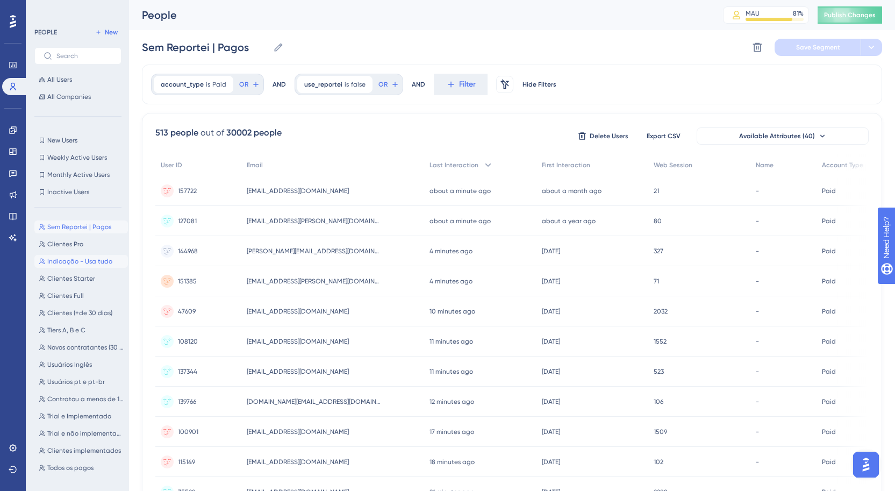
click at [91, 260] on span "Indicação - Usa tudo" at bounding box center [79, 261] width 65 height 9
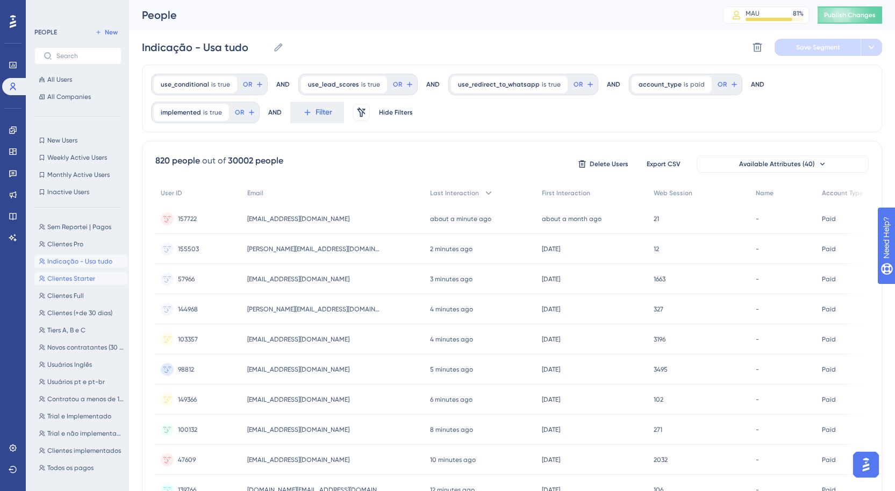
click at [87, 278] on span "Clientes Starter" at bounding box center [71, 278] width 48 height 9
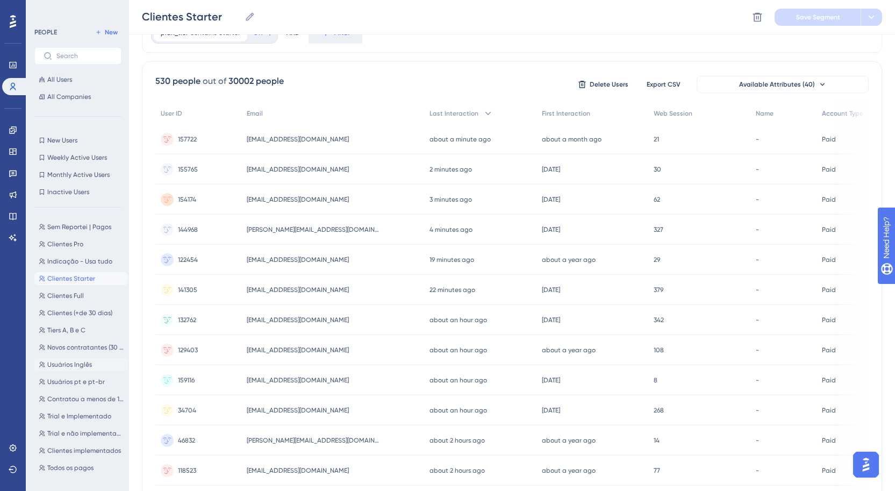
scroll to position [101, 0]
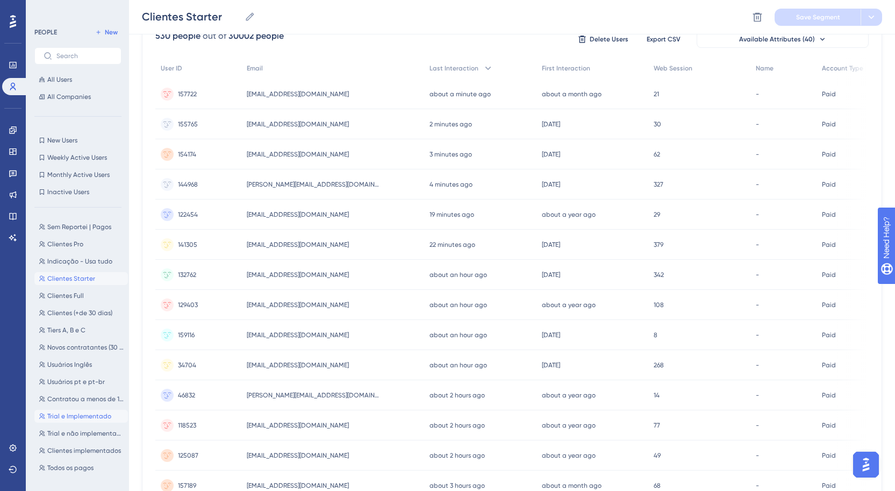
click at [78, 418] on span "Trial e Implementado" at bounding box center [79, 416] width 64 height 9
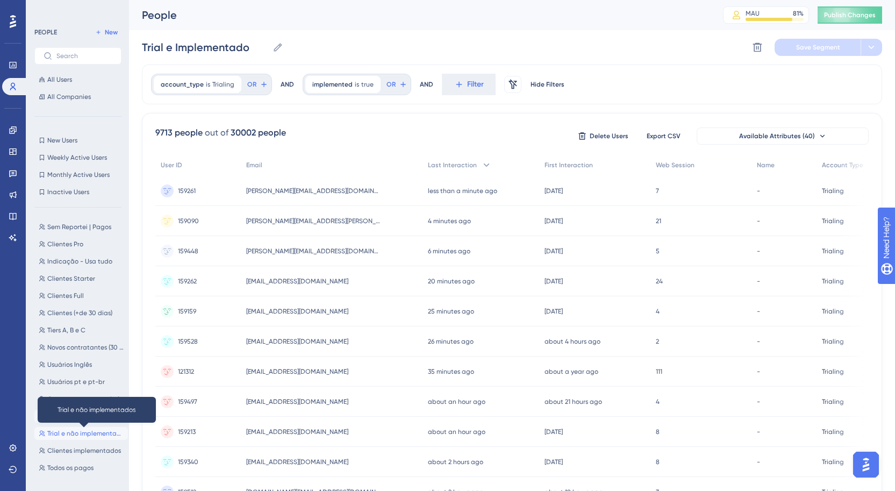
click at [89, 433] on span "Trial e não implementados" at bounding box center [85, 433] width 76 height 9
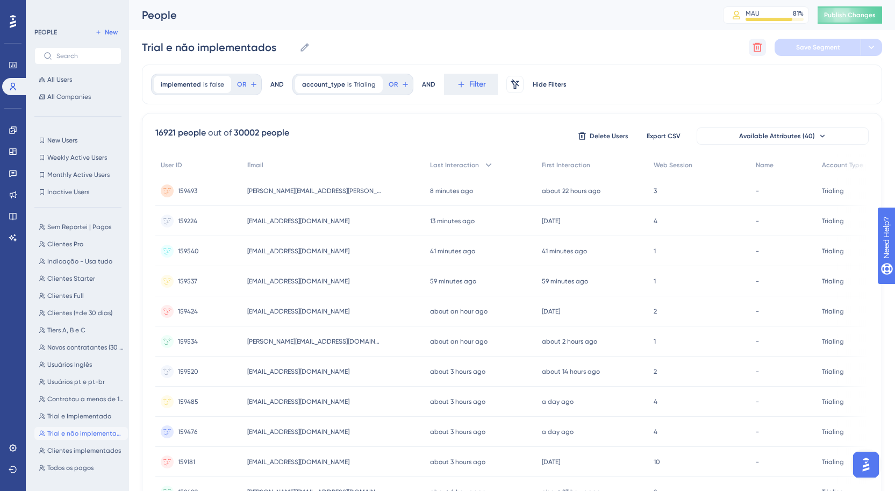
click at [750, 44] on button at bounding box center [757, 47] width 17 height 17
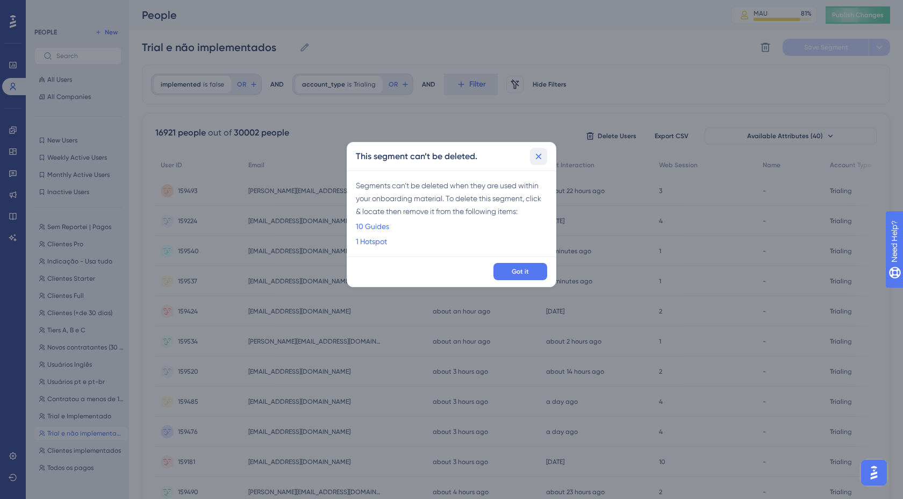
click at [541, 155] on icon at bounding box center [538, 156] width 11 height 11
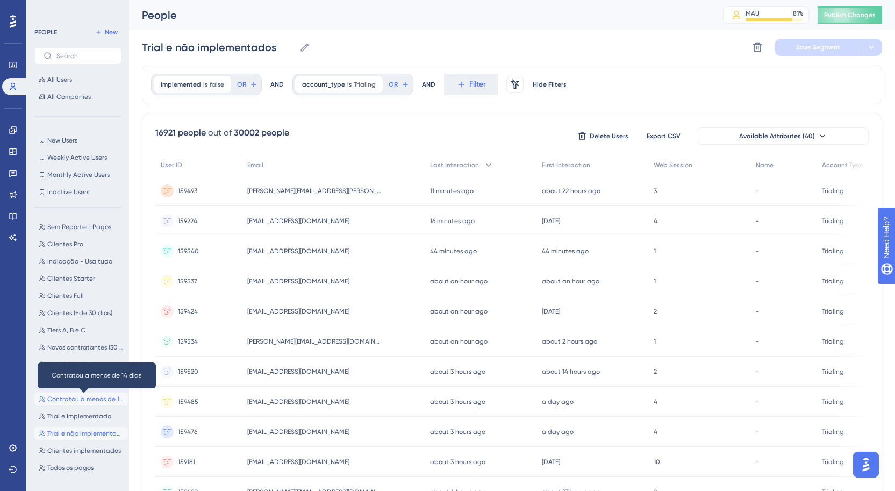
click at [82, 398] on span "Contratou a menos de 14 dias" at bounding box center [85, 399] width 76 height 9
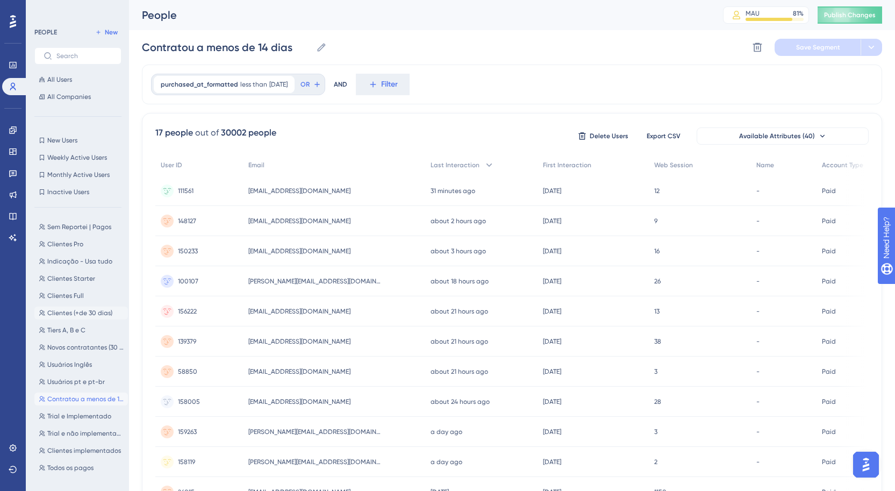
click at [76, 318] on button "Clientes (+de 30 dias) Clientes (+de 30 dias)" at bounding box center [81, 312] width 94 height 13
type input "Clientes (+de 30 dias)"
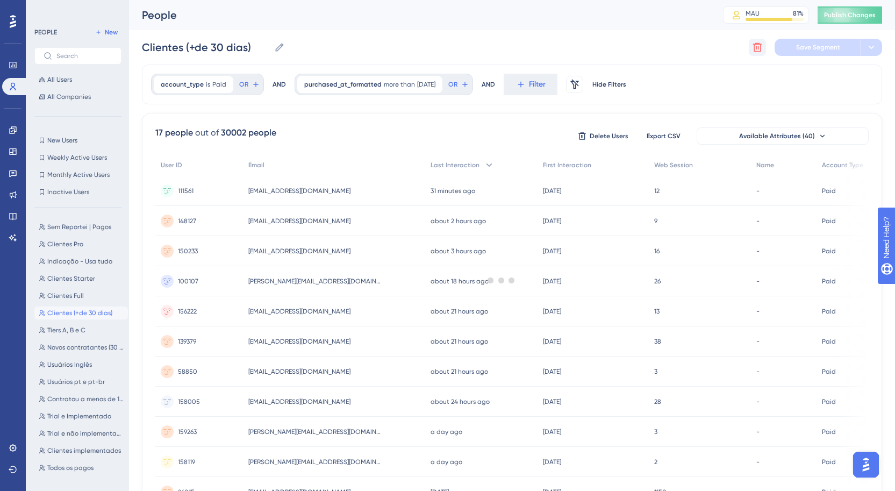
click at [755, 47] on icon at bounding box center [757, 47] width 11 height 11
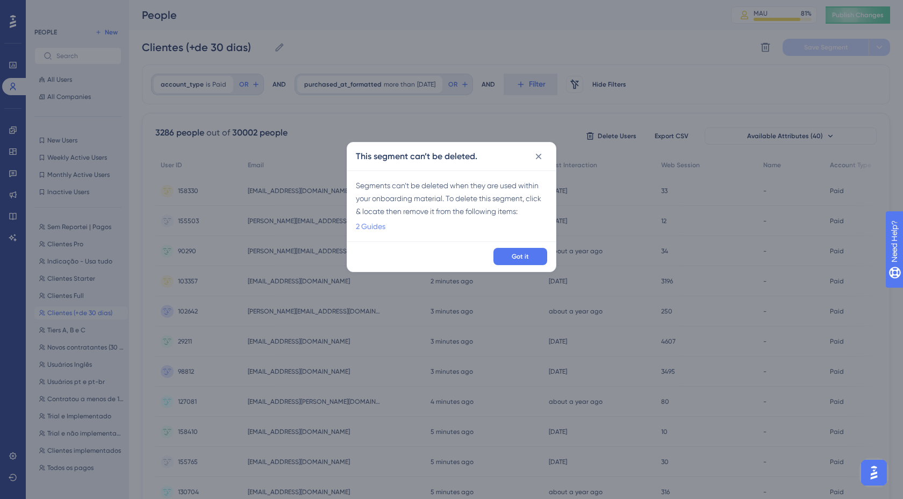
click at [373, 228] on link "2 Guides" at bounding box center [371, 226] width 30 height 13
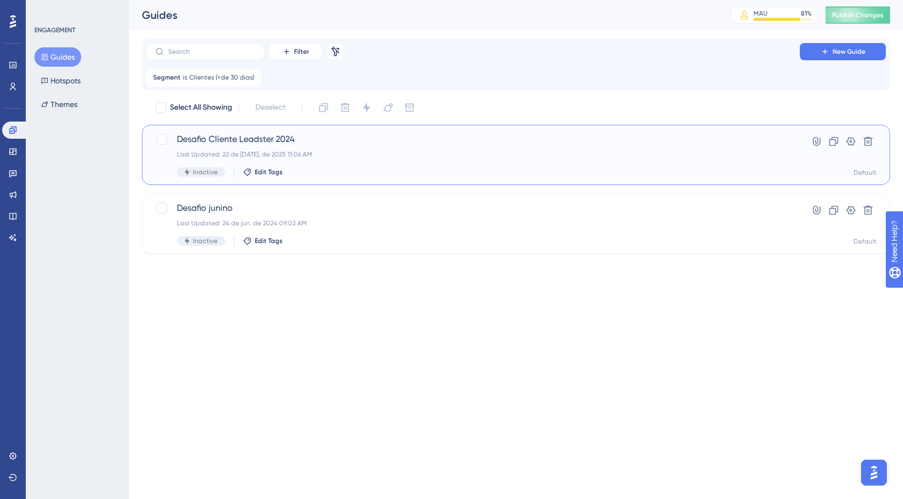
click at [331, 146] on div "Desafio Cliente Leadster 2024 Last Updated: 22 de jul. de 2025 11:06 AM Inactiv…" at bounding box center [473, 155] width 592 height 44
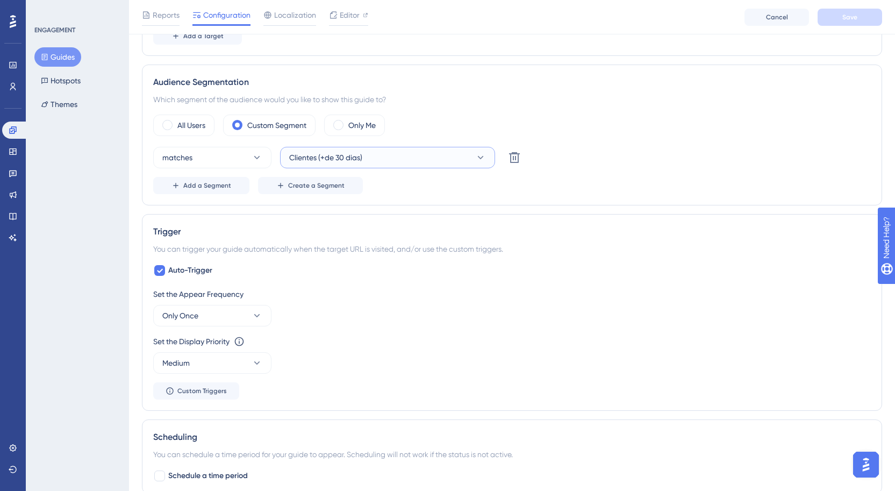
click at [411, 161] on button "Clientes (+de 30 dias)" at bounding box center [387, 157] width 215 height 21
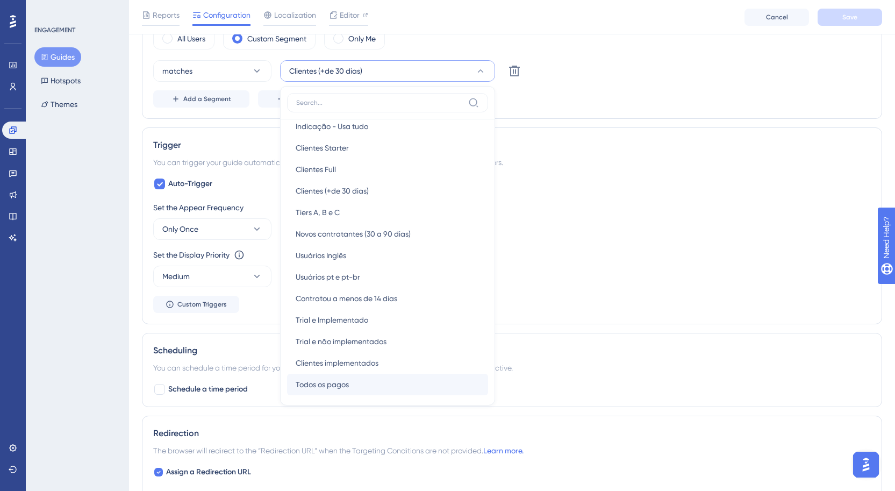
scroll to position [142, 0]
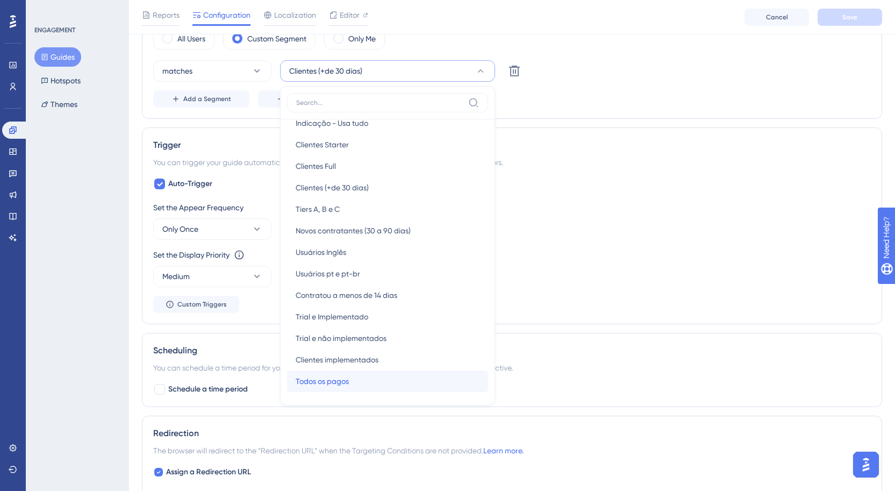
click at [355, 381] on div "Todos os pagos Todos os pagos" at bounding box center [388, 380] width 184 height 21
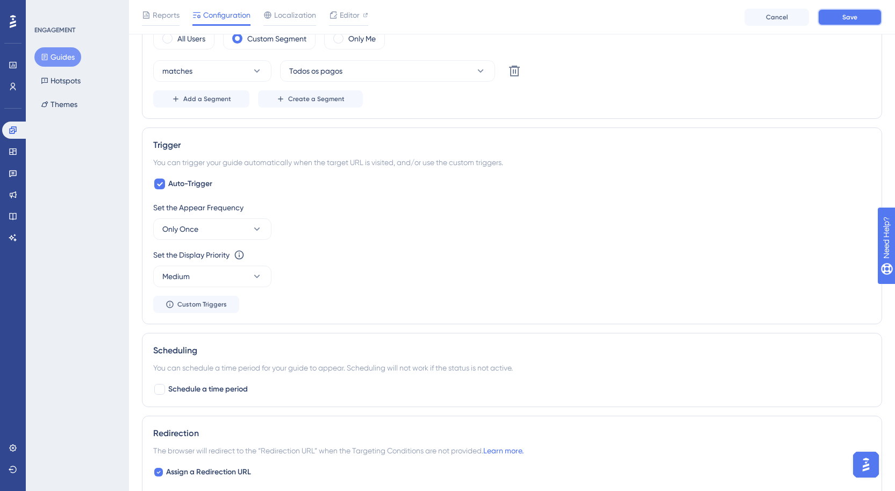
click at [872, 10] on button "Save" at bounding box center [850, 17] width 64 height 17
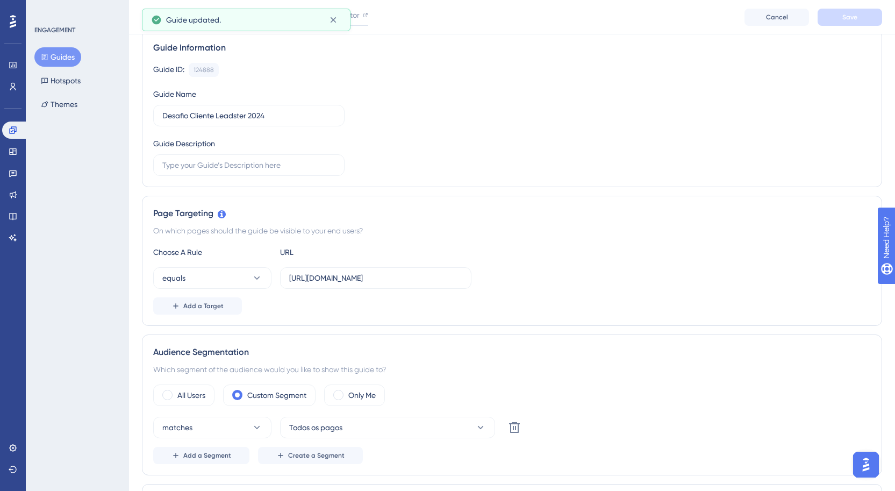
scroll to position [0, 0]
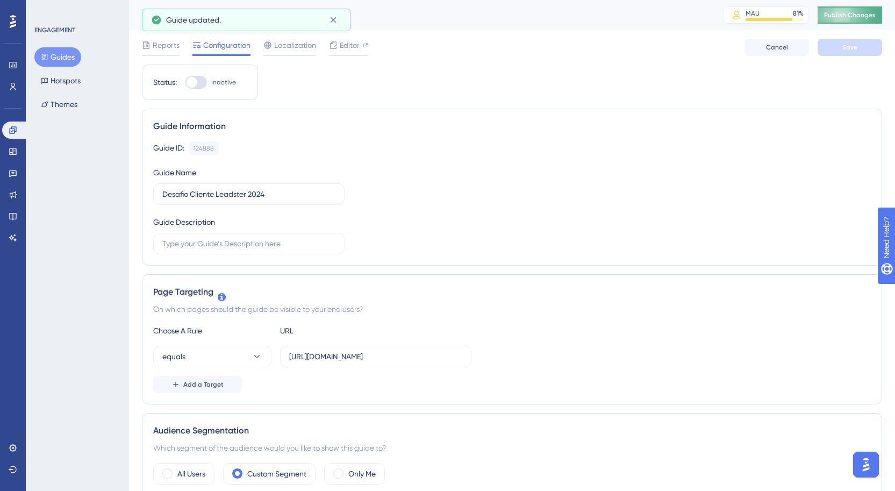
click at [850, 19] on span "Publish Changes" at bounding box center [850, 15] width 52 height 9
click at [11, 84] on icon at bounding box center [13, 87] width 6 height 8
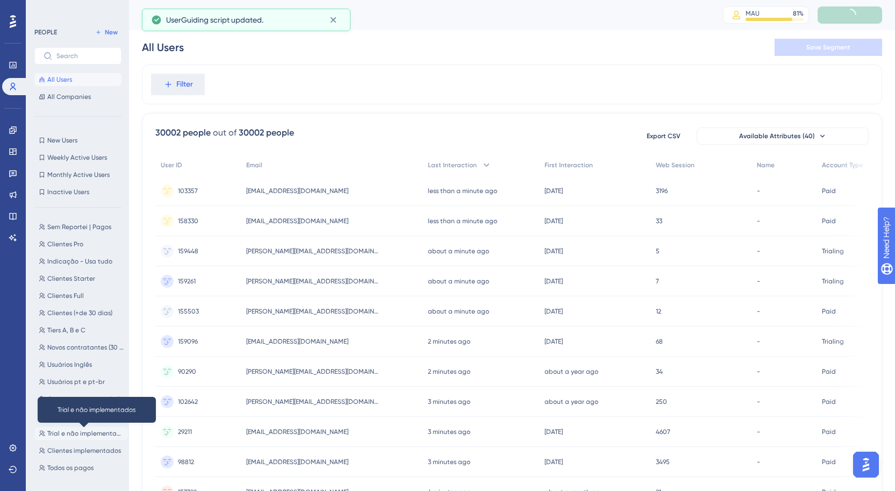
click at [80, 434] on span "Trial e não implementados" at bounding box center [85, 433] width 76 height 9
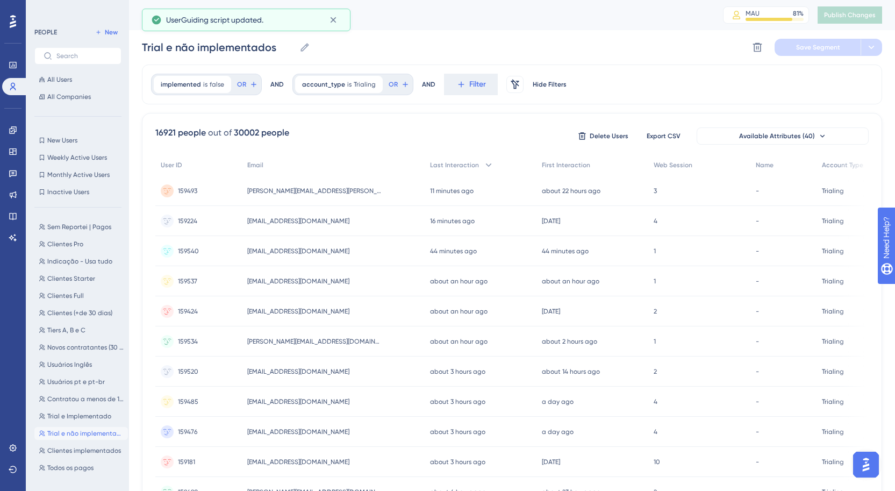
click at [86, 422] on div "Sem Reportei | Pagos Sem Reportei | Pagos Clientes Pro Clientes Pro Indicação -…" at bounding box center [81, 343] width 94 height 255
click at [90, 418] on span "Trial e Implementado" at bounding box center [79, 416] width 64 height 9
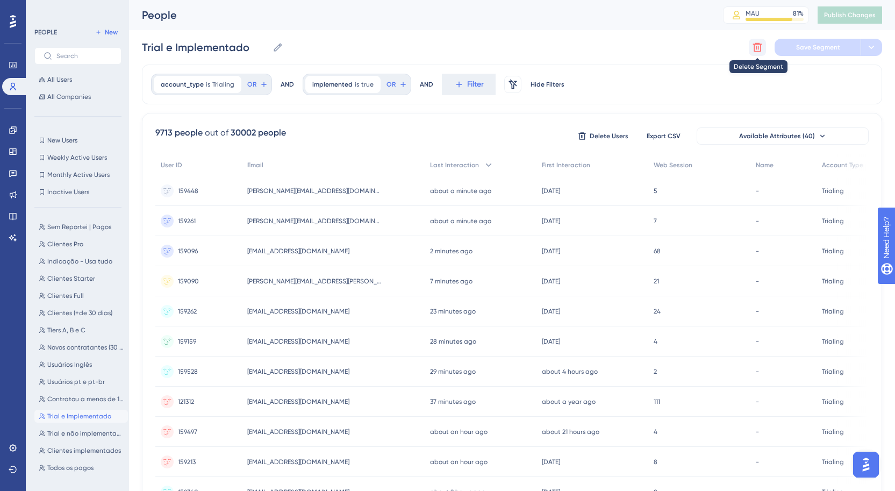
click at [756, 42] on icon at bounding box center [757, 47] width 11 height 11
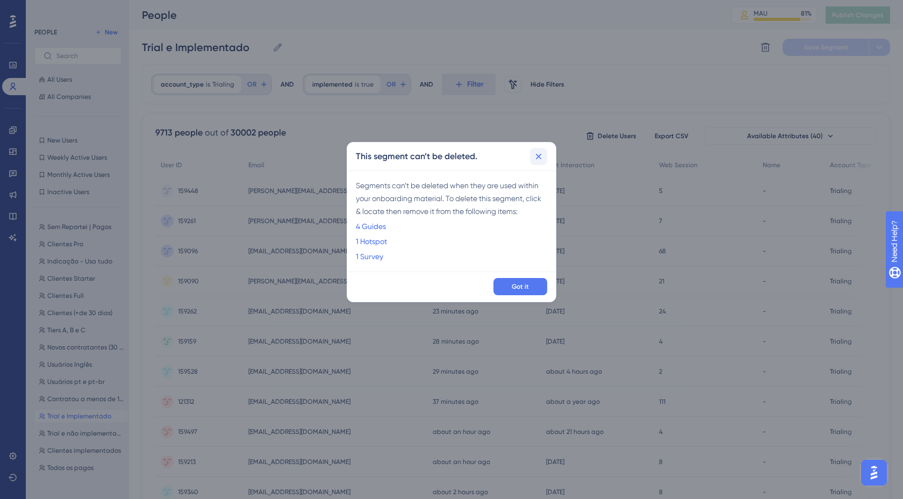
click at [538, 159] on icon at bounding box center [538, 156] width 11 height 11
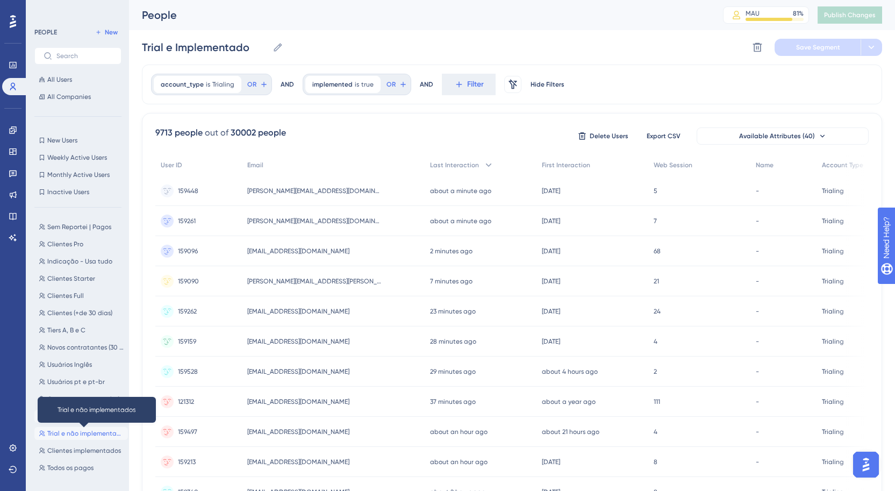
click at [96, 434] on span "Trial e não implementados" at bounding box center [85, 433] width 76 height 9
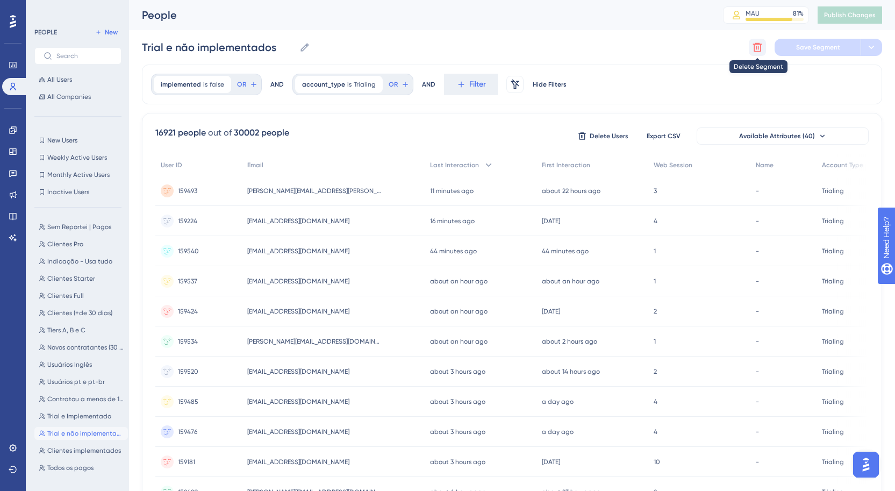
click at [762, 48] on icon at bounding box center [757, 47] width 11 height 11
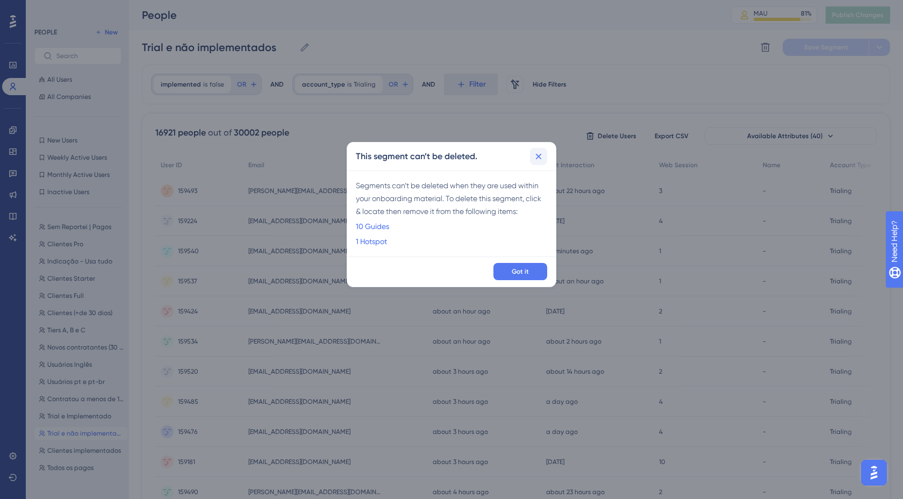
click at [544, 148] on button at bounding box center [538, 156] width 17 height 17
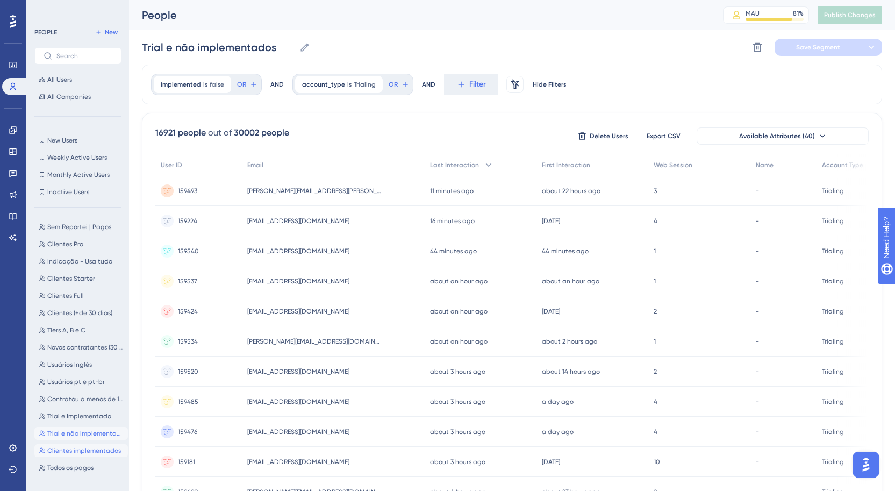
click at [56, 450] on span "Clientes implementados" at bounding box center [84, 450] width 74 height 9
type input "Clientes implementados"
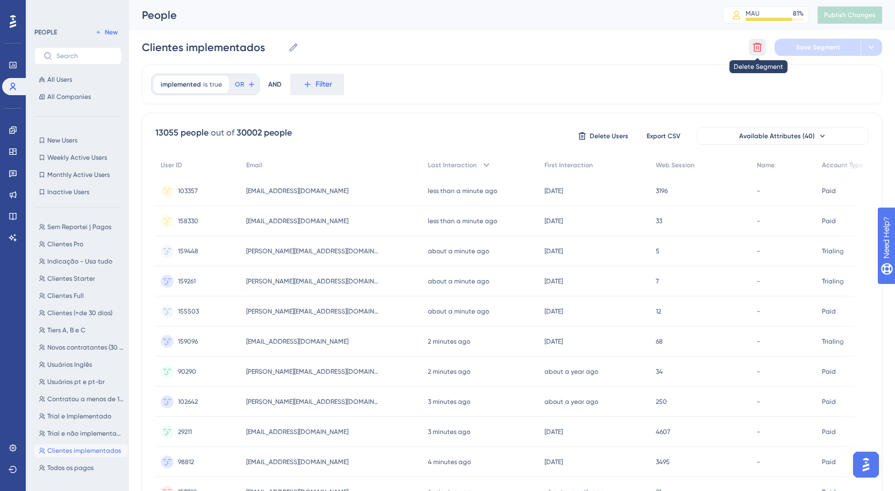
click at [754, 45] on icon at bounding box center [757, 47] width 9 height 9
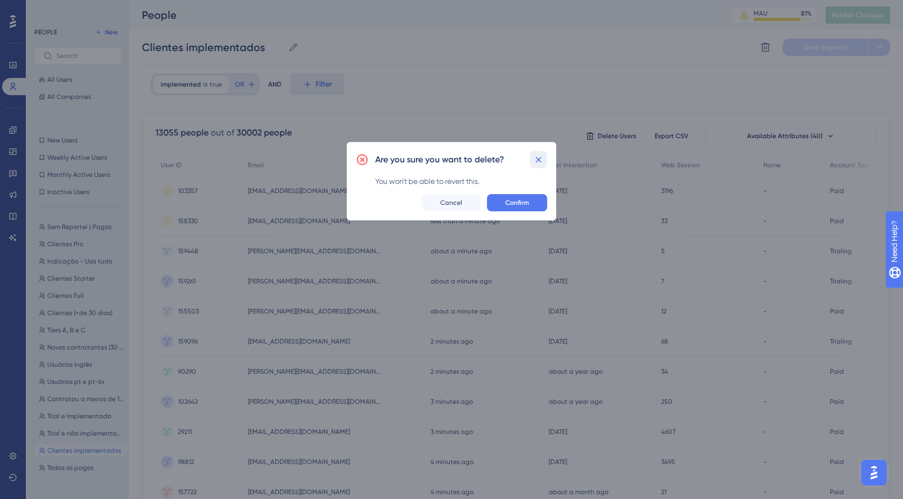
click at [542, 159] on icon at bounding box center [538, 159] width 11 height 11
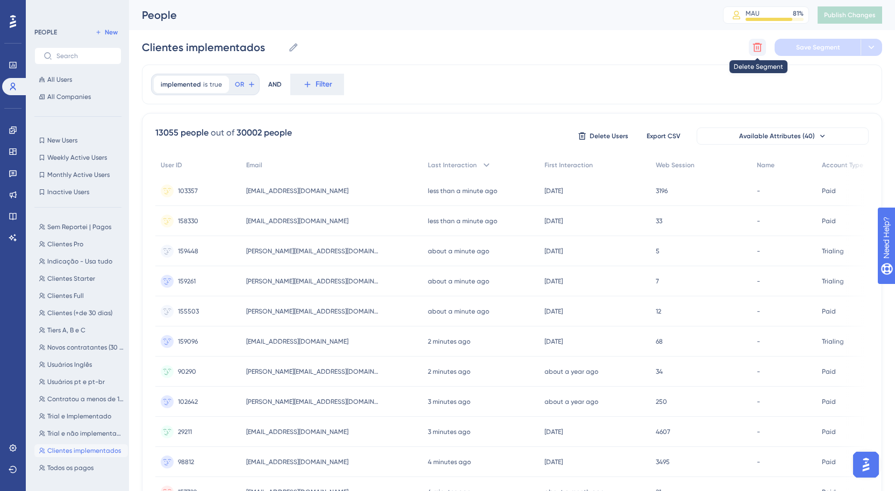
click at [750, 50] on button at bounding box center [757, 47] width 17 height 17
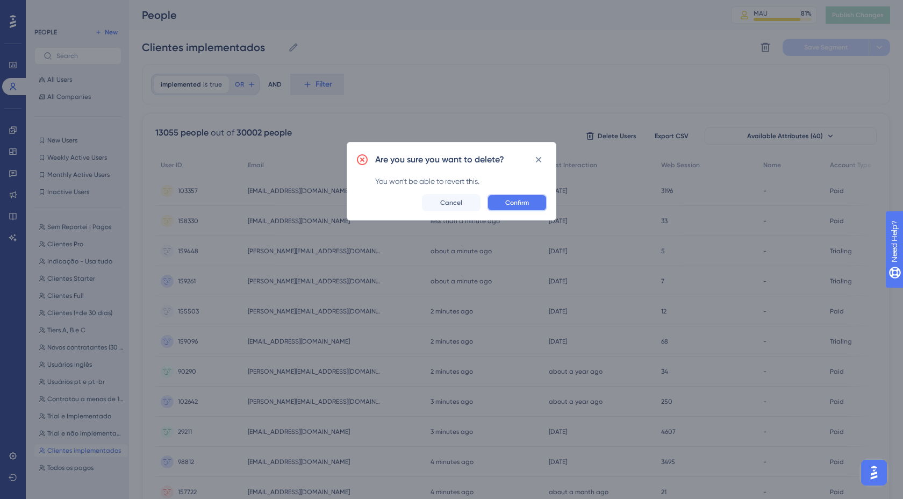
click at [514, 203] on span "Confirm" at bounding box center [517, 202] width 24 height 9
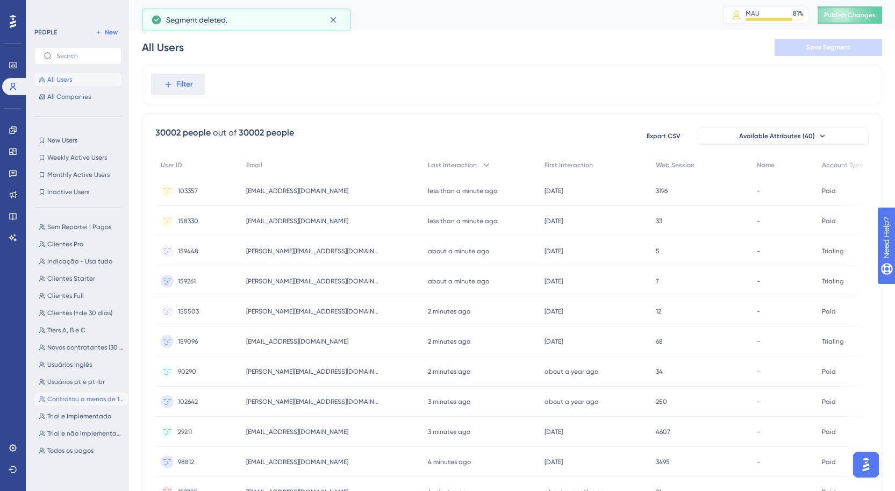
click at [84, 399] on span "Contratou a menos de 14 dias" at bounding box center [85, 399] width 76 height 9
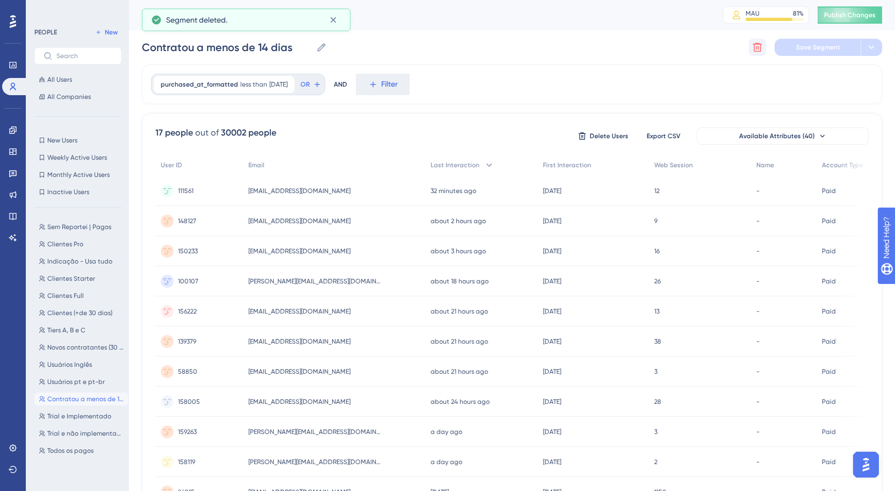
drag, startPoint x: 742, startPoint y: 47, endPoint x: 758, endPoint y: 47, distance: 16.7
click at [742, 47] on div "Contratou a menos de 14 dias Contratou a menos de 14 dias Delete Segment Save S…" at bounding box center [512, 47] width 740 height 34
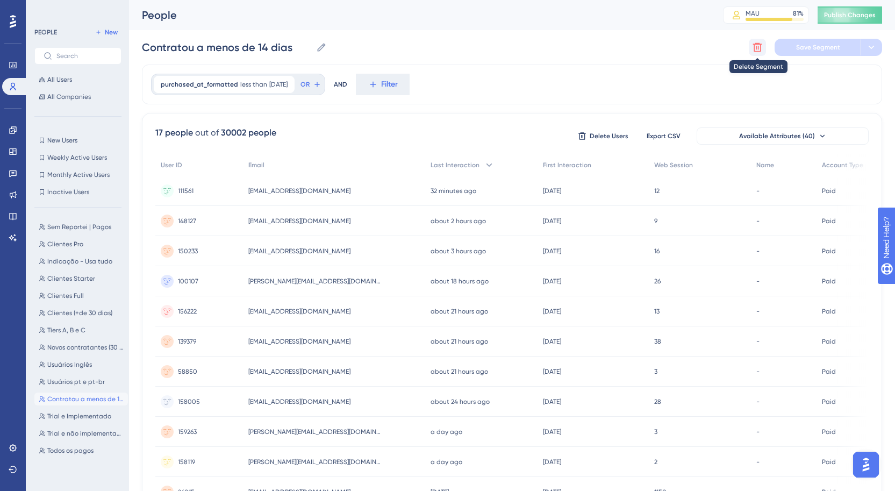
click at [760, 46] on icon at bounding box center [757, 47] width 9 height 9
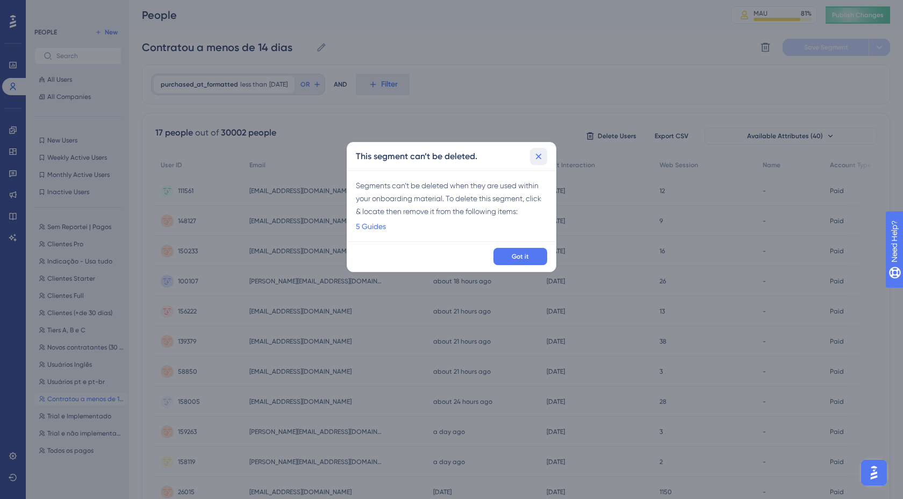
click at [540, 157] on icon at bounding box center [539, 157] width 6 height 6
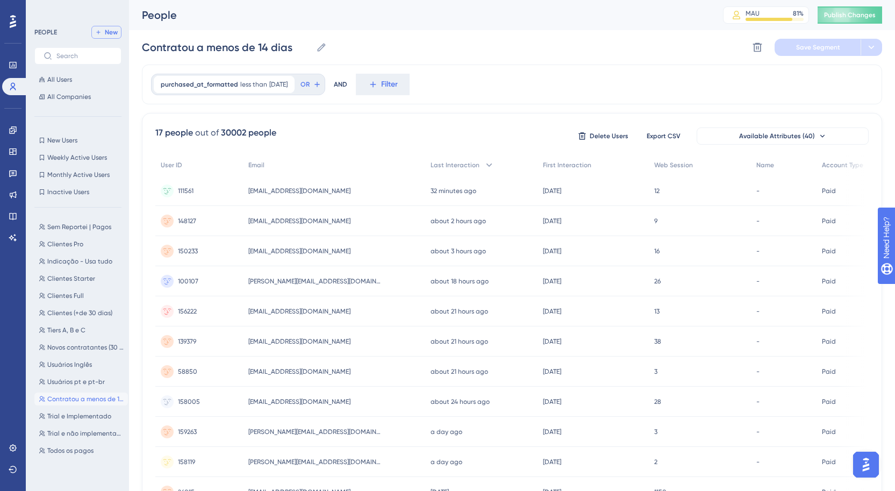
click at [118, 33] on button "New" at bounding box center [106, 32] width 30 height 13
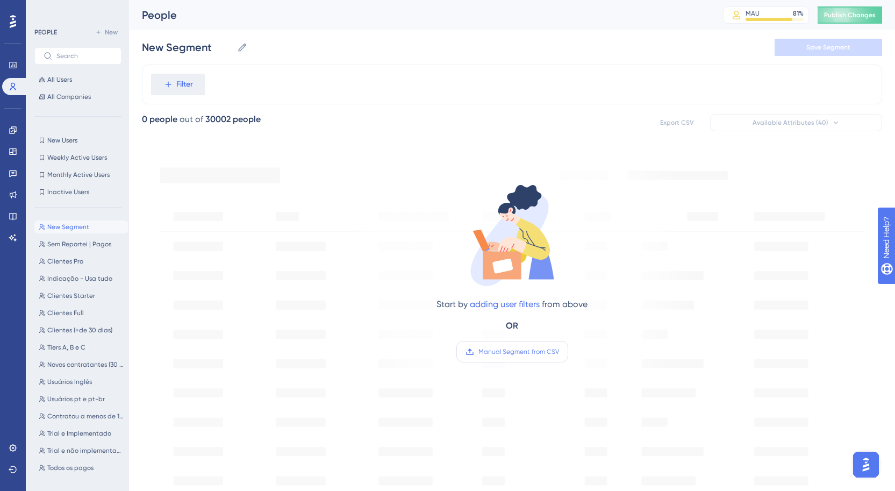
click at [492, 350] on span "Manual Segment from CSV" at bounding box center [518, 351] width 81 height 9
click at [559, 352] on input "Manual Segment from CSV" at bounding box center [559, 352] width 0 height 0
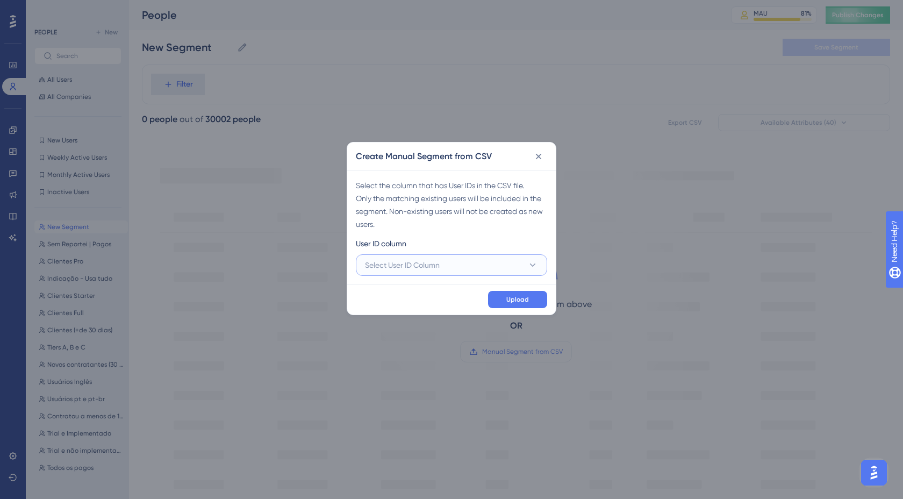
click at [503, 262] on button "Select User ID Column" at bounding box center [451, 264] width 191 height 21
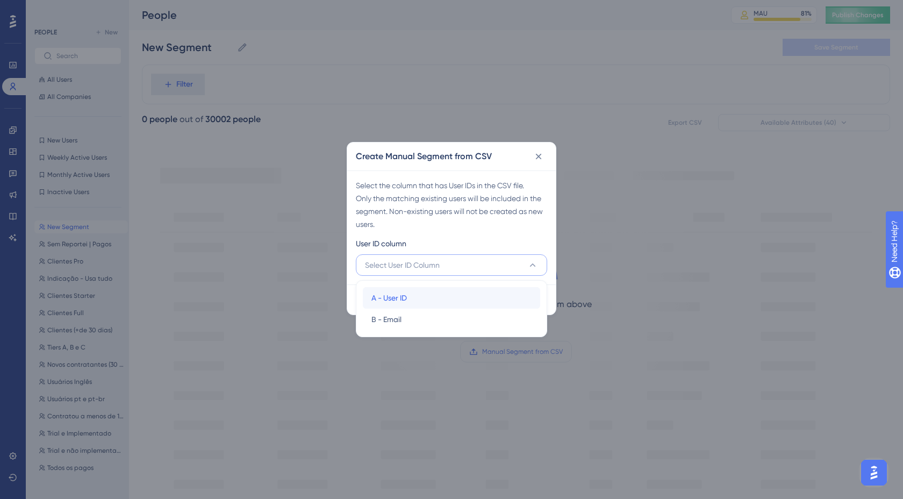
click at [408, 289] on div "A - User ID A - User ID" at bounding box center [451, 297] width 160 height 21
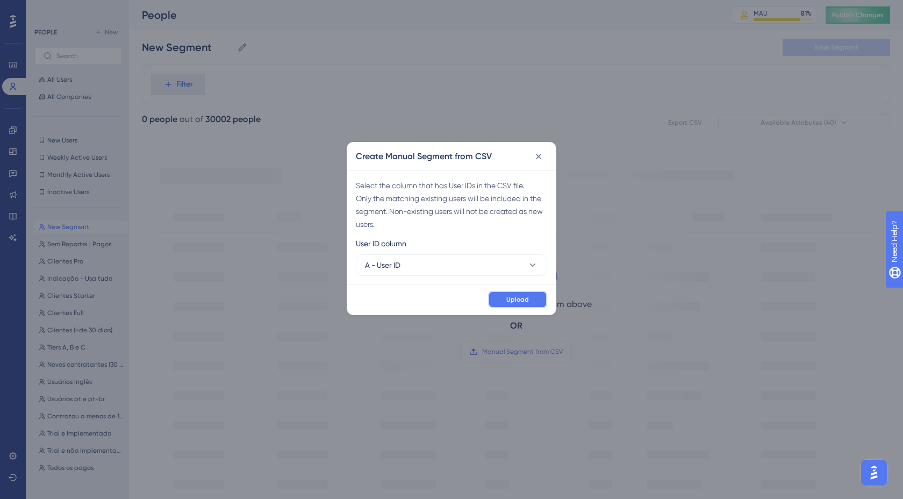
click at [521, 306] on button "Upload" at bounding box center [517, 299] width 59 height 17
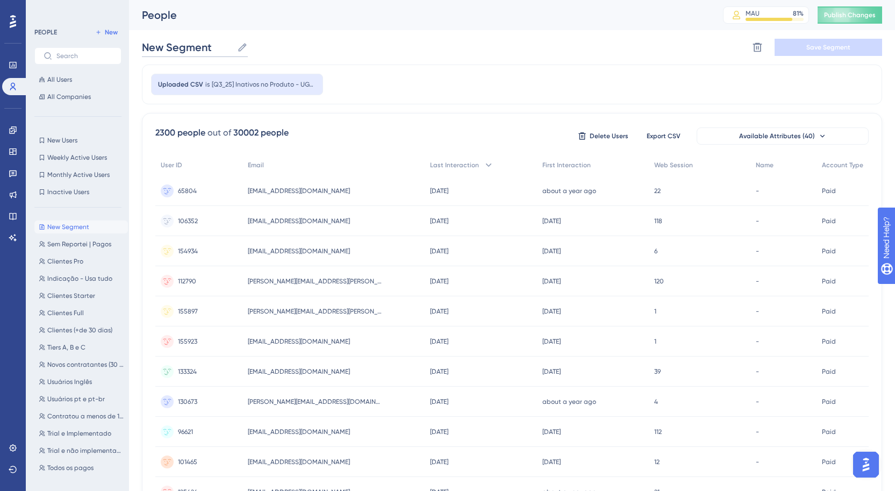
click at [191, 44] on input "New Segment" at bounding box center [187, 47] width 91 height 15
click at [363, 99] on div "Uploaded CSV is [Q3_25] Inativos no Produto - UG_Users_2025-09-10" at bounding box center [512, 84] width 740 height 40
click at [226, 47] on input "Inativos no Produto" at bounding box center [201, 47] width 118 height 15
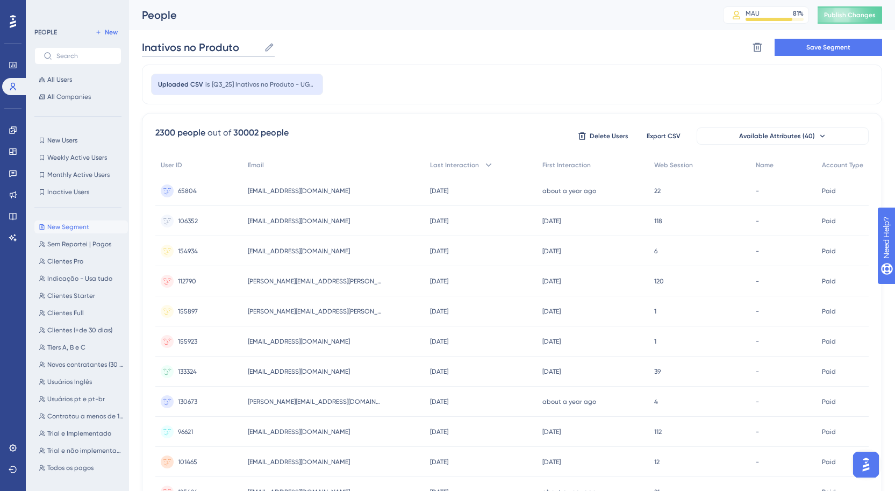
click at [252, 47] on input "Inativos no Produto" at bounding box center [201, 47] width 118 height 15
type input "Inativos no Produto (60+dias) - 10/09"
click at [633, 85] on div "Uploaded CSV is [Q3_25] Inativos no Produto - UG_Users_2025-09-10" at bounding box center [512, 84] width 740 height 40
click at [820, 55] on button "Save Segment" at bounding box center [828, 47] width 107 height 17
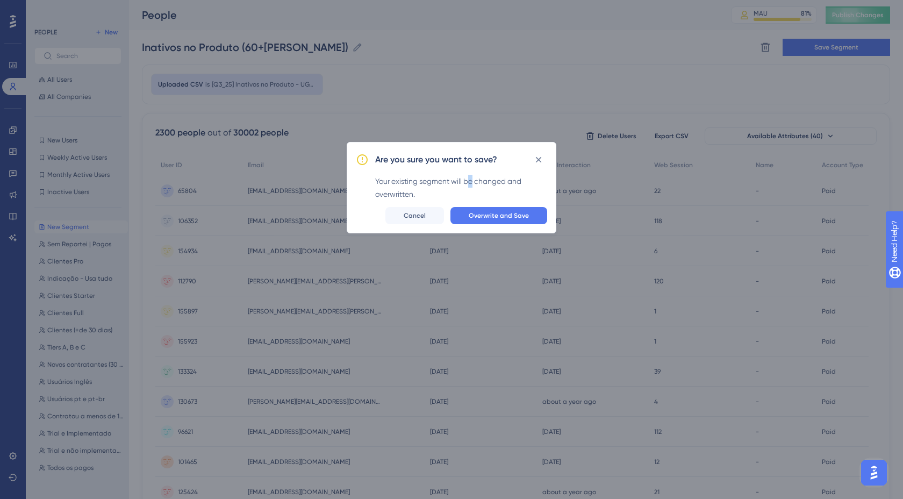
drag, startPoint x: 471, startPoint y: 181, endPoint x: 471, endPoint y: 187, distance: 5.9
click at [471, 187] on div "Your existing segment will be changed and overwritten." at bounding box center [461, 188] width 172 height 26
click at [475, 215] on span "Overwrite and Save" at bounding box center [499, 215] width 60 height 9
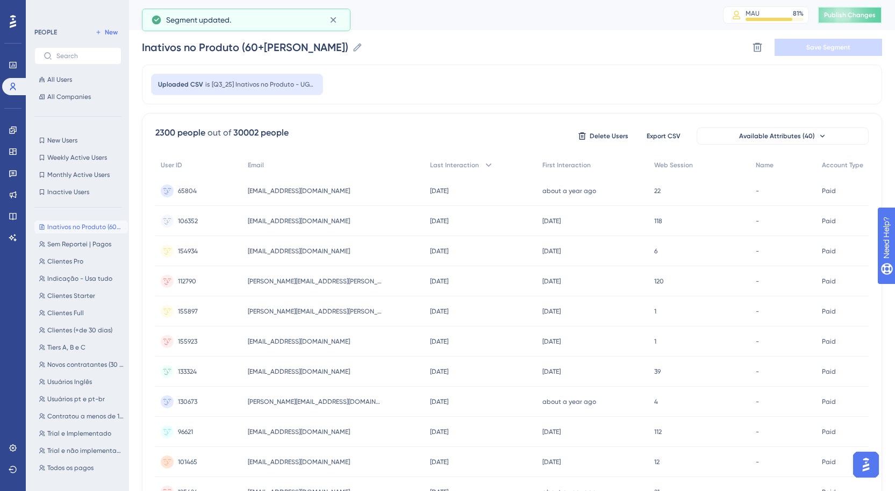
click at [833, 8] on button "Publish Changes" at bounding box center [850, 14] width 64 height 17
click at [8, 131] on link at bounding box center [12, 129] width 21 height 17
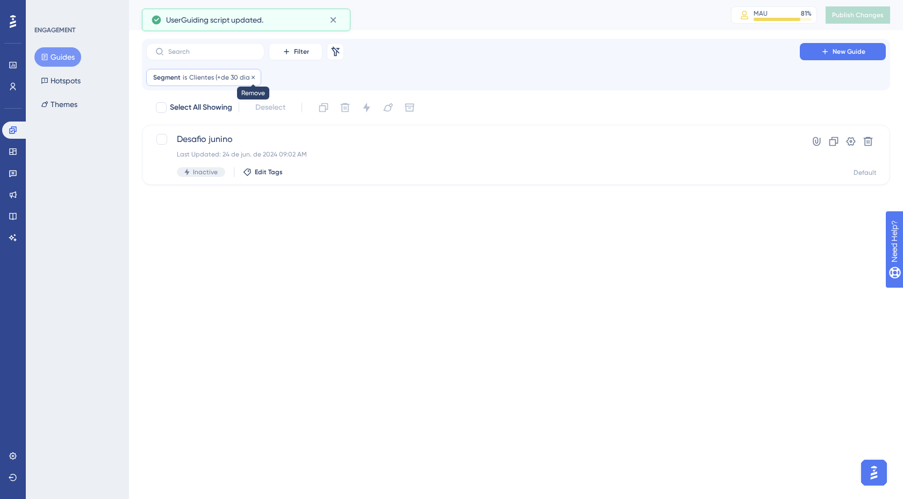
click at [250, 77] on icon at bounding box center [253, 77] width 6 height 6
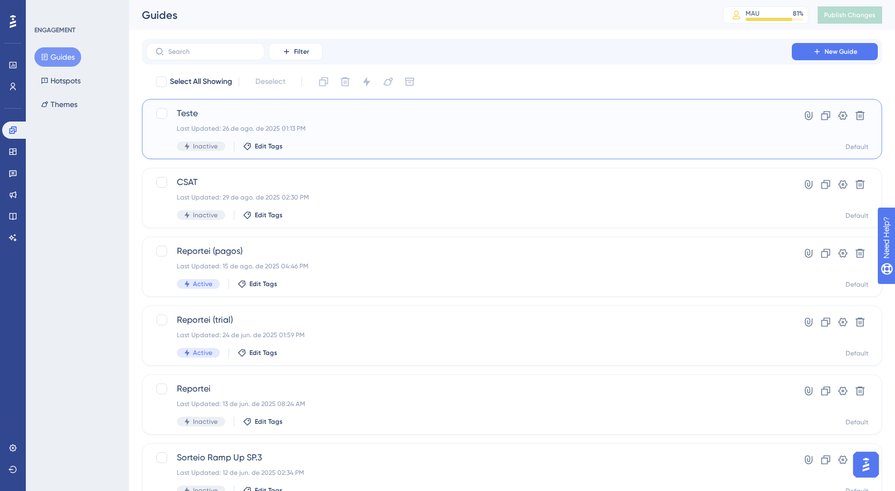
click at [229, 126] on div "Last Updated: 26 de ago. de 2025 01:13 PM" at bounding box center [469, 128] width 584 height 9
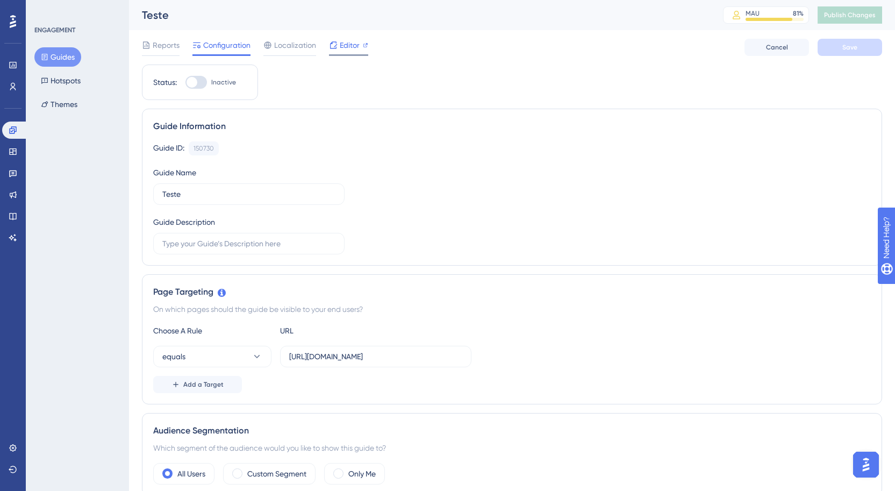
click at [349, 46] on span "Editor" at bounding box center [350, 45] width 20 height 13
click at [20, 61] on link at bounding box center [12, 64] width 21 height 17
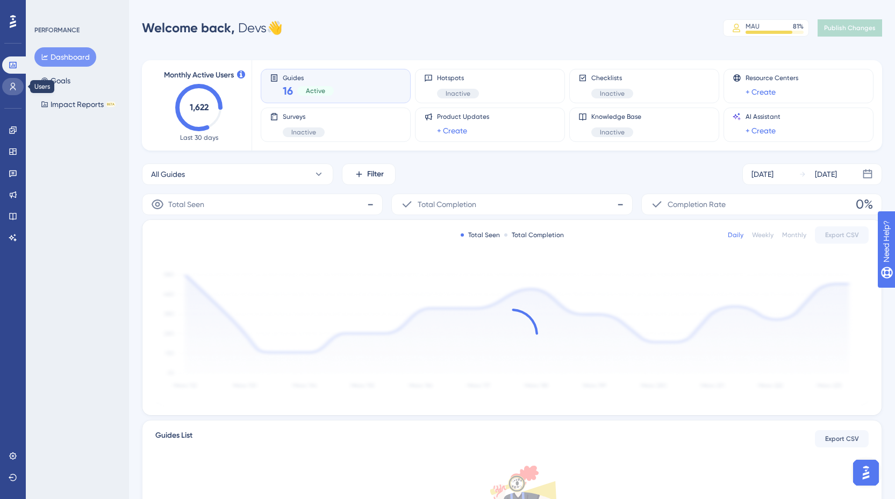
click at [13, 86] on icon at bounding box center [13, 87] width 6 height 8
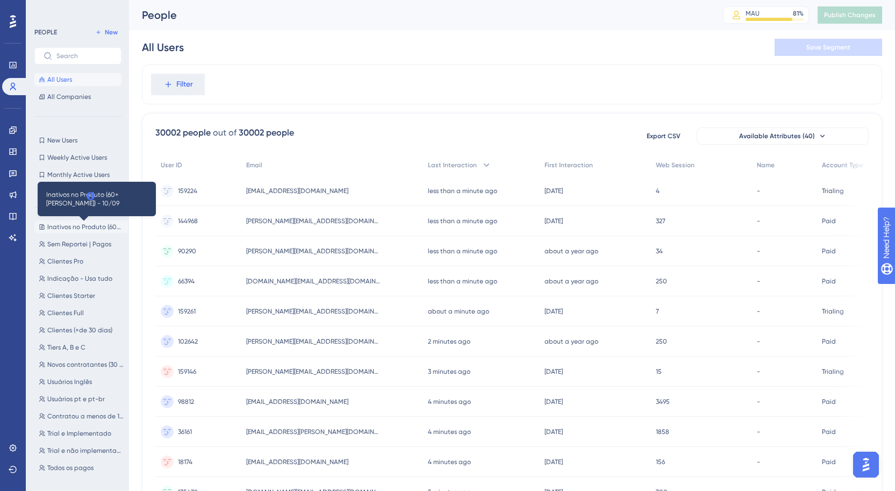
click at [83, 224] on span "Inativos no Produto (60+dias) - 10/09" at bounding box center [85, 227] width 76 height 9
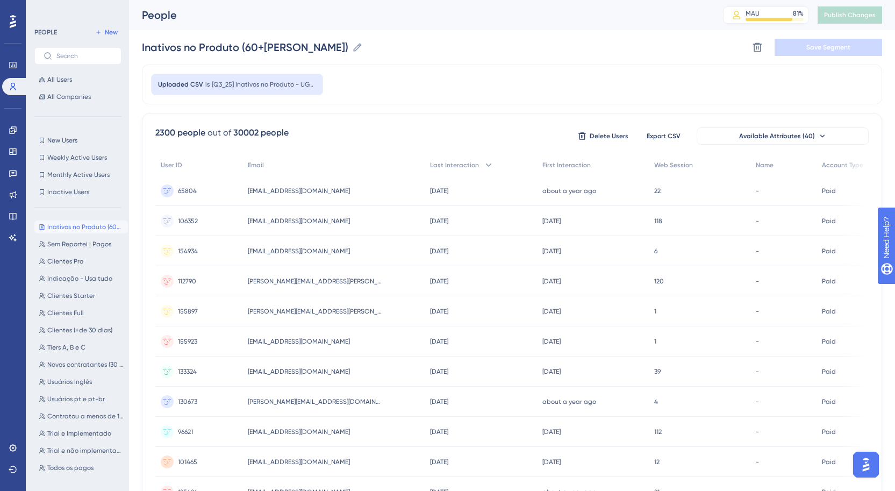
click at [306, 87] on span "[Q3_25] Inativos no Produto - UG_Users_2025-09-10" at bounding box center [264, 84] width 104 height 9
click at [360, 44] on icon at bounding box center [357, 47] width 8 height 8
click at [348, 44] on input "Inativos no Produto (60+dias) - 10/09" at bounding box center [245, 47] width 206 height 15
click at [758, 44] on icon at bounding box center [757, 47] width 9 height 9
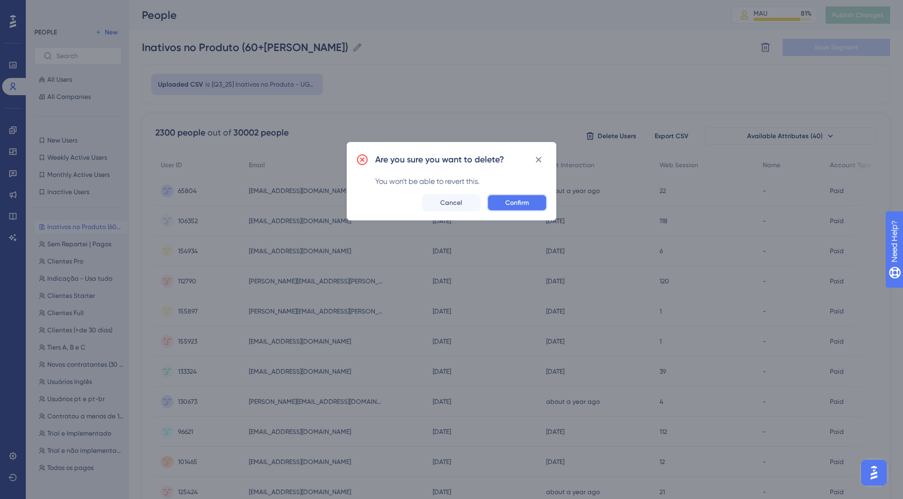
click at [525, 207] on button "Confirm" at bounding box center [517, 202] width 60 height 17
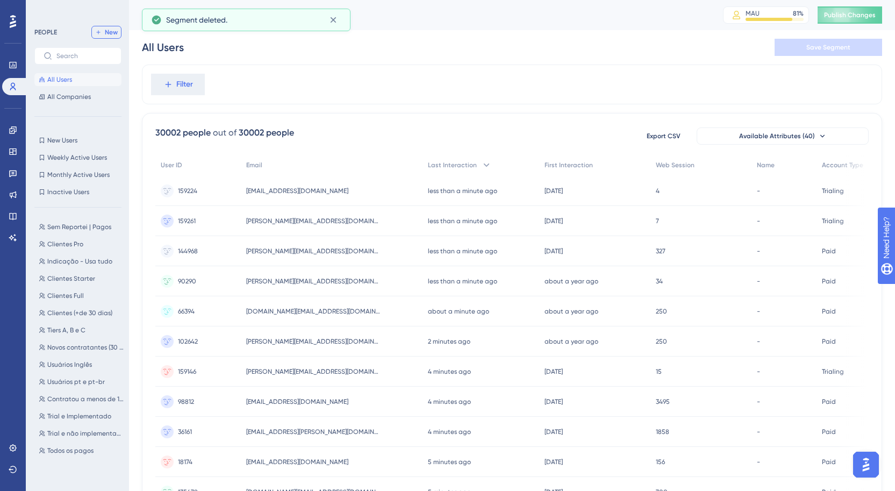
click at [110, 28] on span "New" at bounding box center [111, 32] width 13 height 9
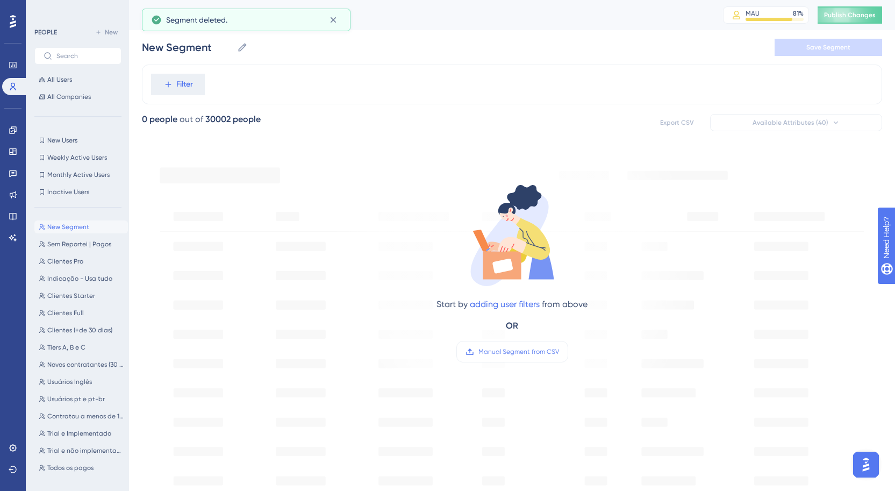
click at [506, 364] on div "Start by adding user filters from above OR Manual Segment from CSV" at bounding box center [512, 263] width 364 height 221
click at [508, 355] on span "Manual Segment from CSV" at bounding box center [518, 351] width 81 height 9
click at [559, 352] on input "Manual Segment from CSV" at bounding box center [559, 352] width 0 height 0
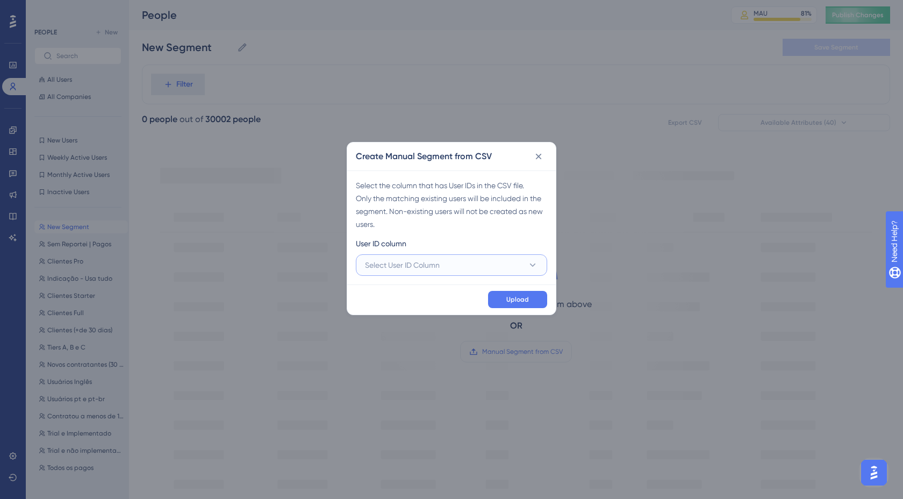
click at [427, 264] on span "Select User ID Column" at bounding box center [402, 265] width 75 height 13
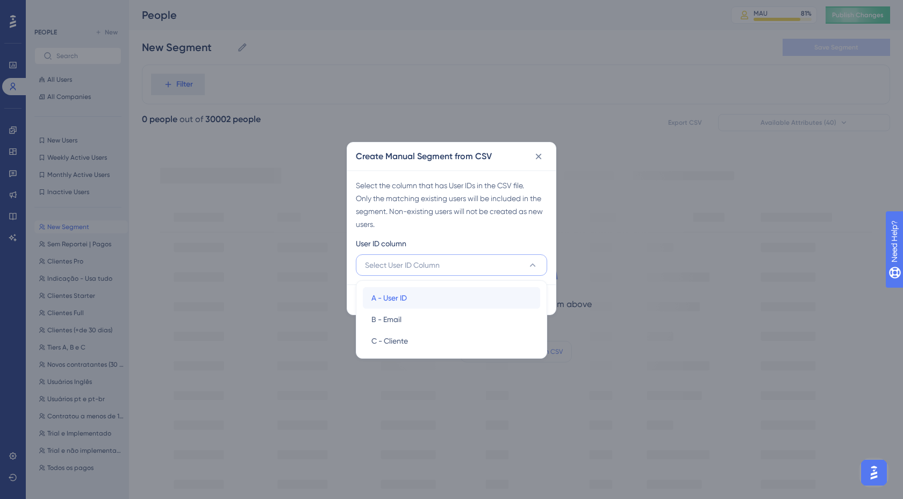
click at [414, 297] on div "A - User ID A - User ID" at bounding box center [451, 297] width 160 height 21
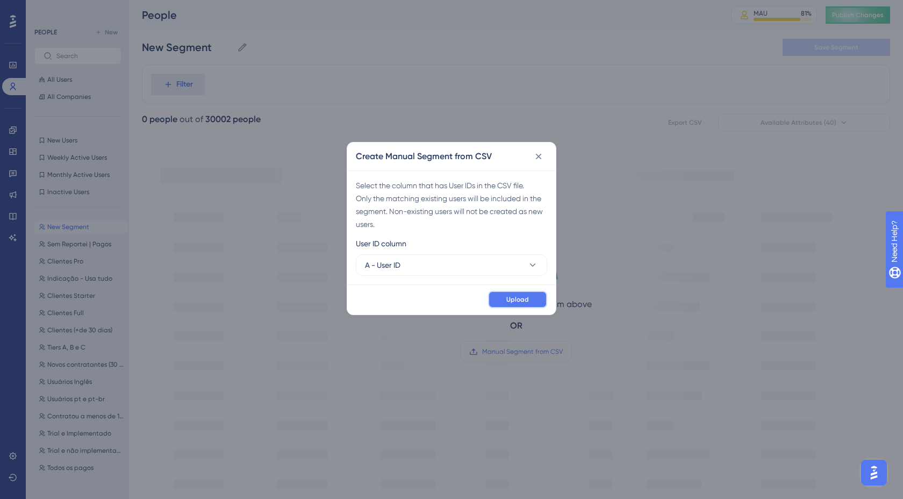
click at [522, 300] on span "Upload" at bounding box center [517, 299] width 23 height 9
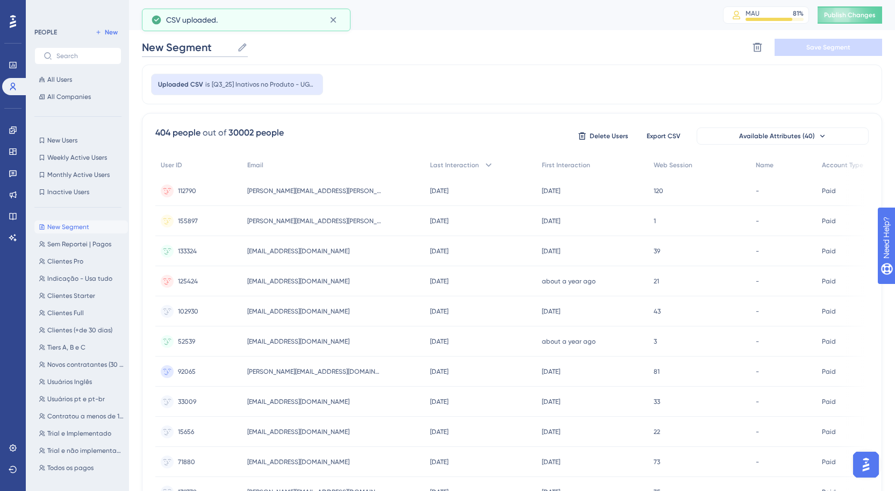
click at [214, 46] on input "New Segment" at bounding box center [187, 47] width 91 height 15
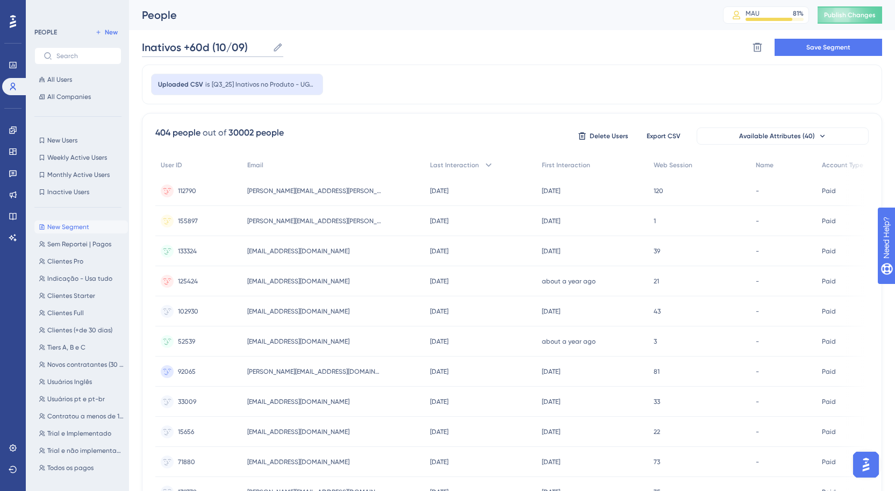
type input "Inativos +60d (10/09)"
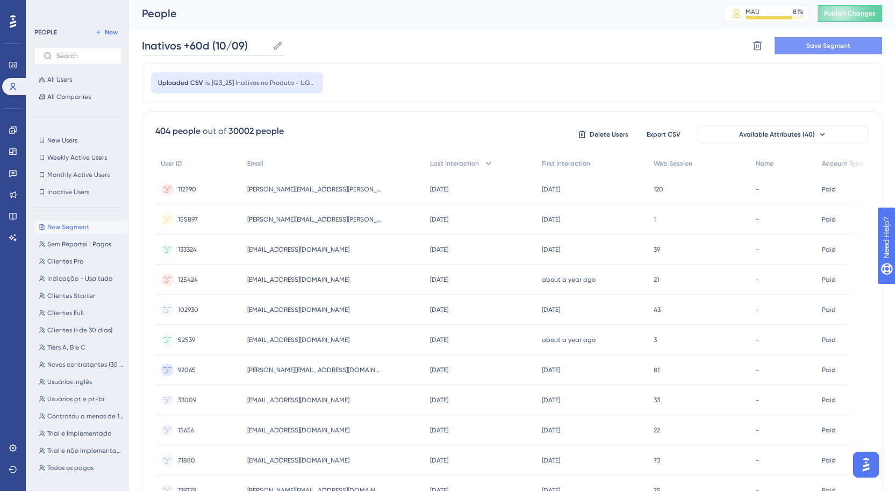
scroll to position [2, 0]
click at [836, 47] on span "Save Segment" at bounding box center [828, 45] width 44 height 9
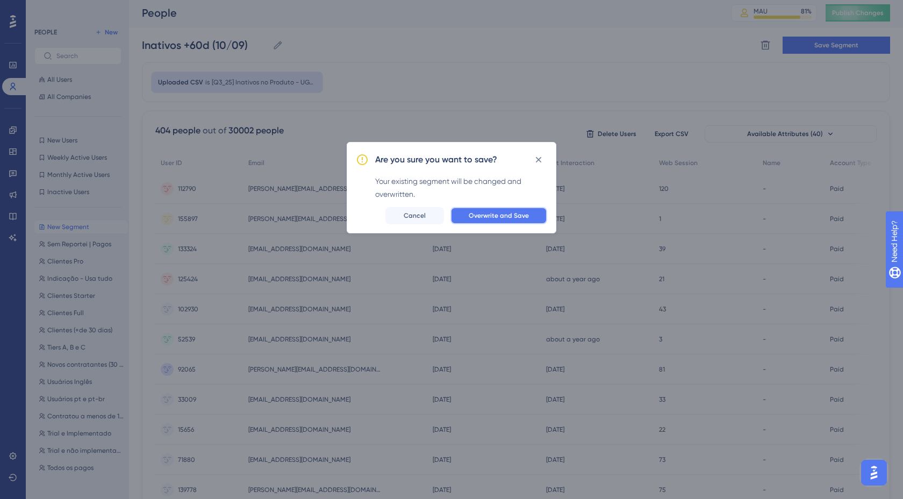
click at [520, 219] on span "Overwrite and Save" at bounding box center [499, 215] width 60 height 9
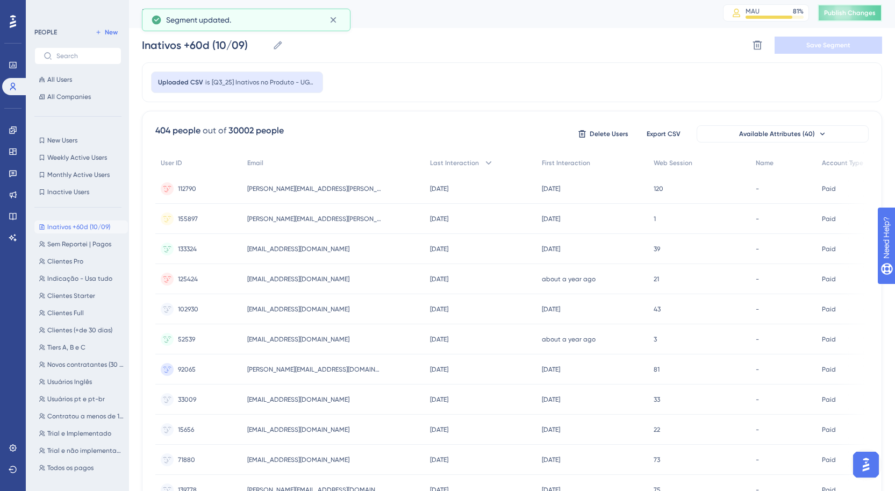
click at [862, 12] on span "Publish Changes" at bounding box center [850, 13] width 52 height 9
